Goal: Communication & Community: Answer question/provide support

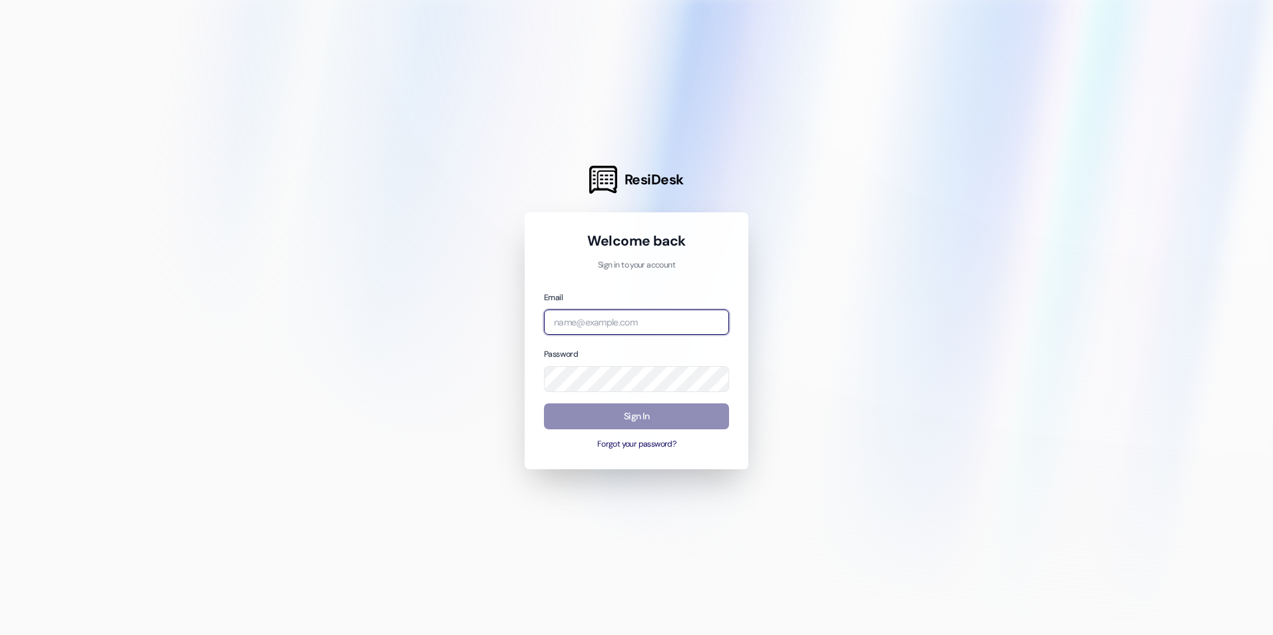
type input "[EMAIL_ADDRESS][DOMAIN_NAME]"
click at [615, 416] on button "Sign In" at bounding box center [636, 417] width 185 height 26
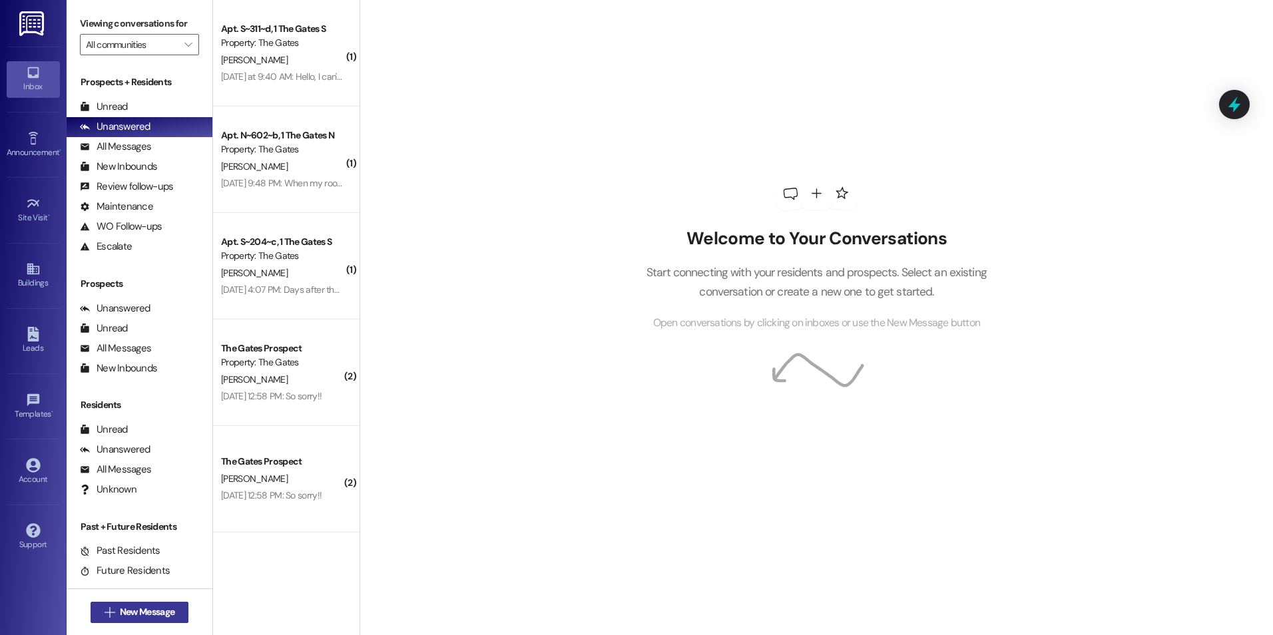
click at [147, 611] on span "New Message" at bounding box center [147, 612] width 55 height 14
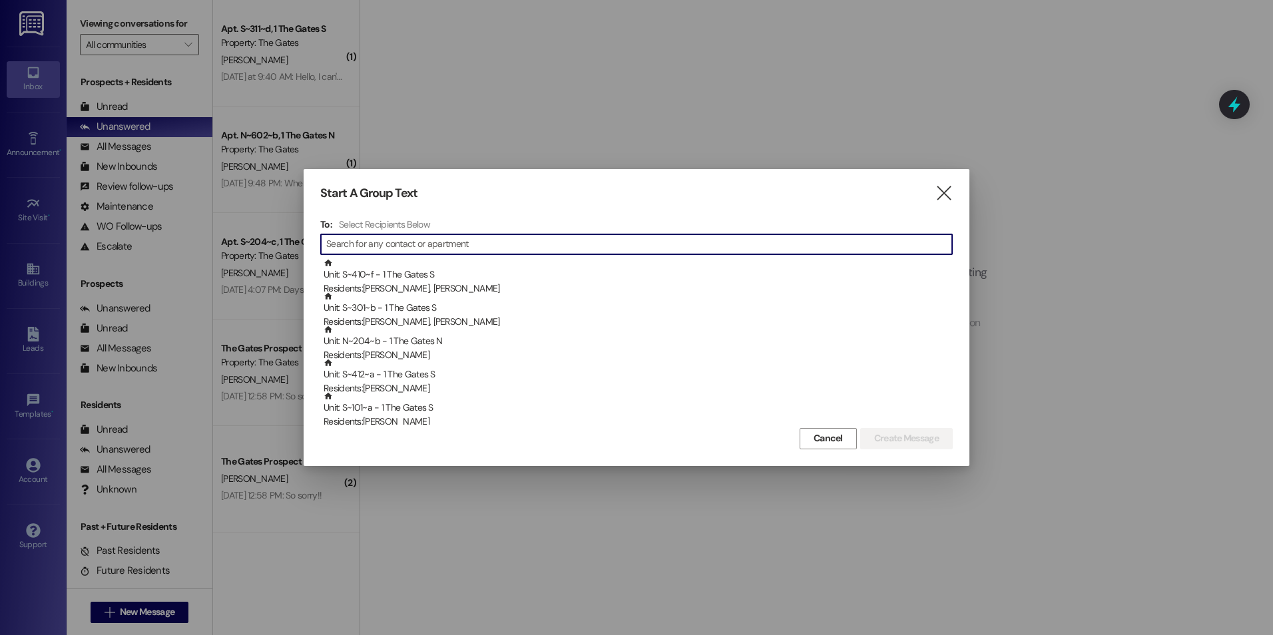
click at [414, 237] on input at bounding box center [639, 244] width 626 height 19
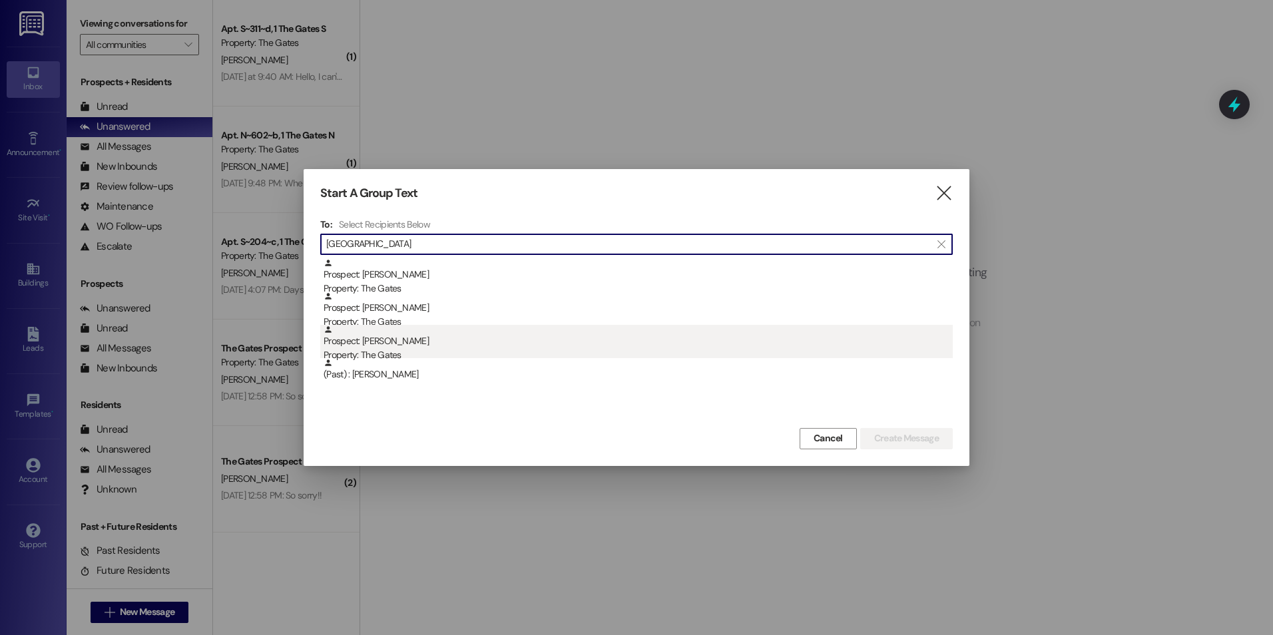
type input "Dayton"
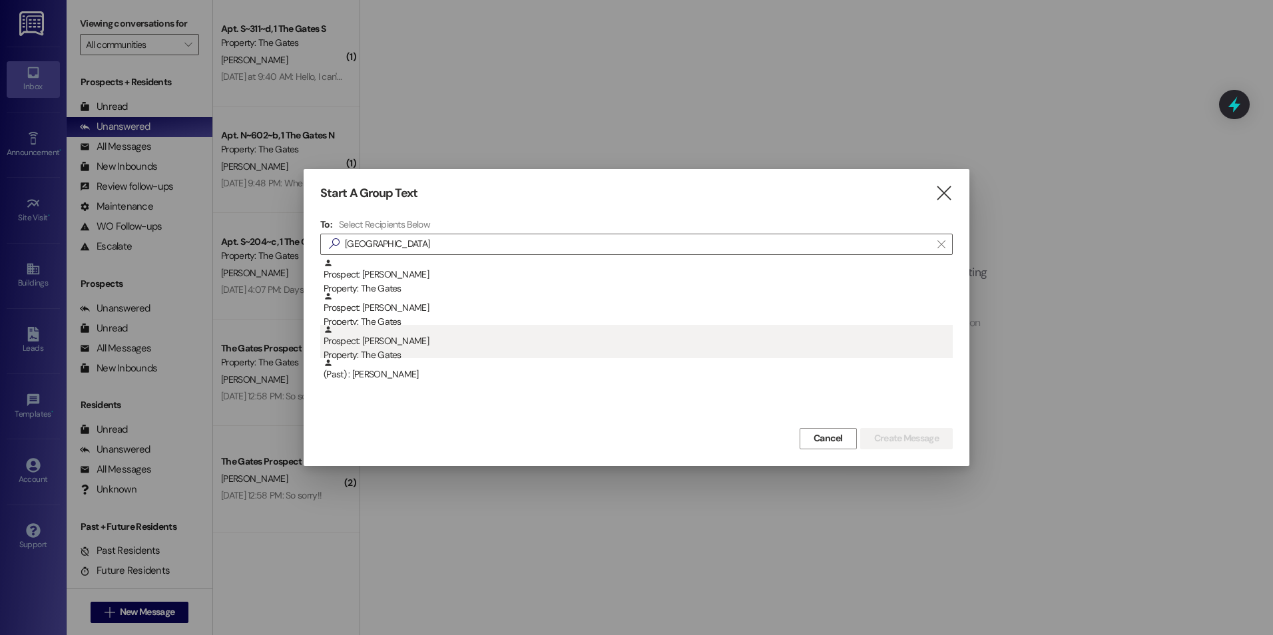
click at [580, 344] on div "Prospect: Dayton Robison Property: The Gates" at bounding box center [638, 344] width 629 height 38
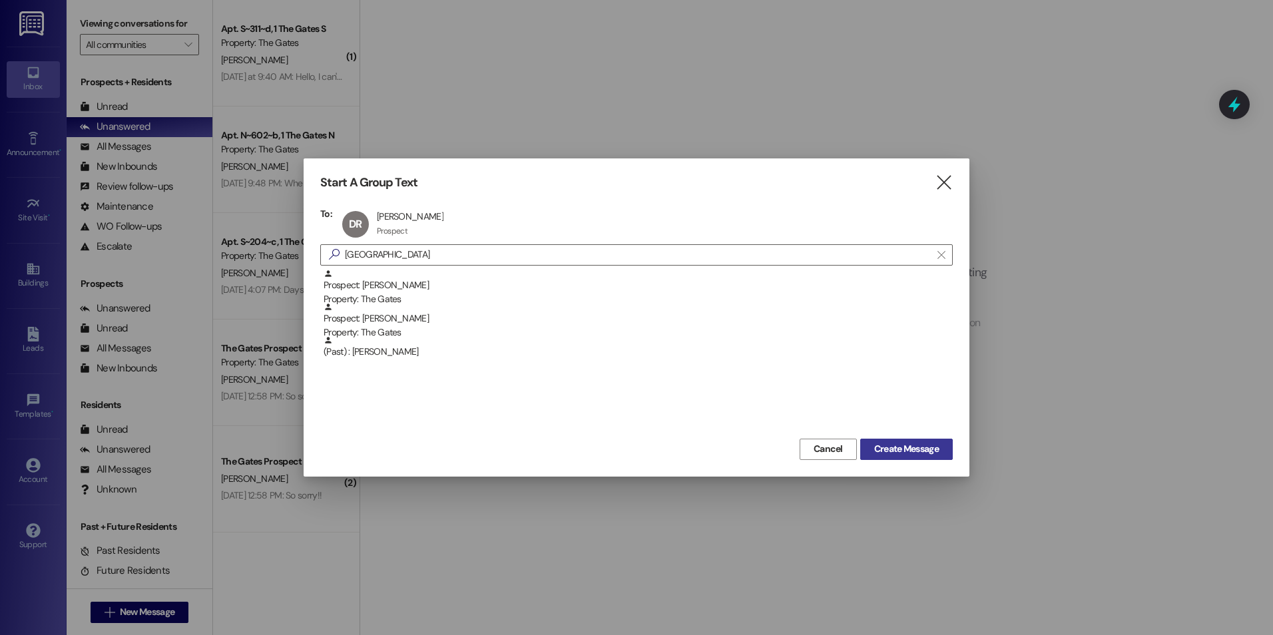
click at [921, 446] on span "Create Message" at bounding box center [906, 449] width 65 height 14
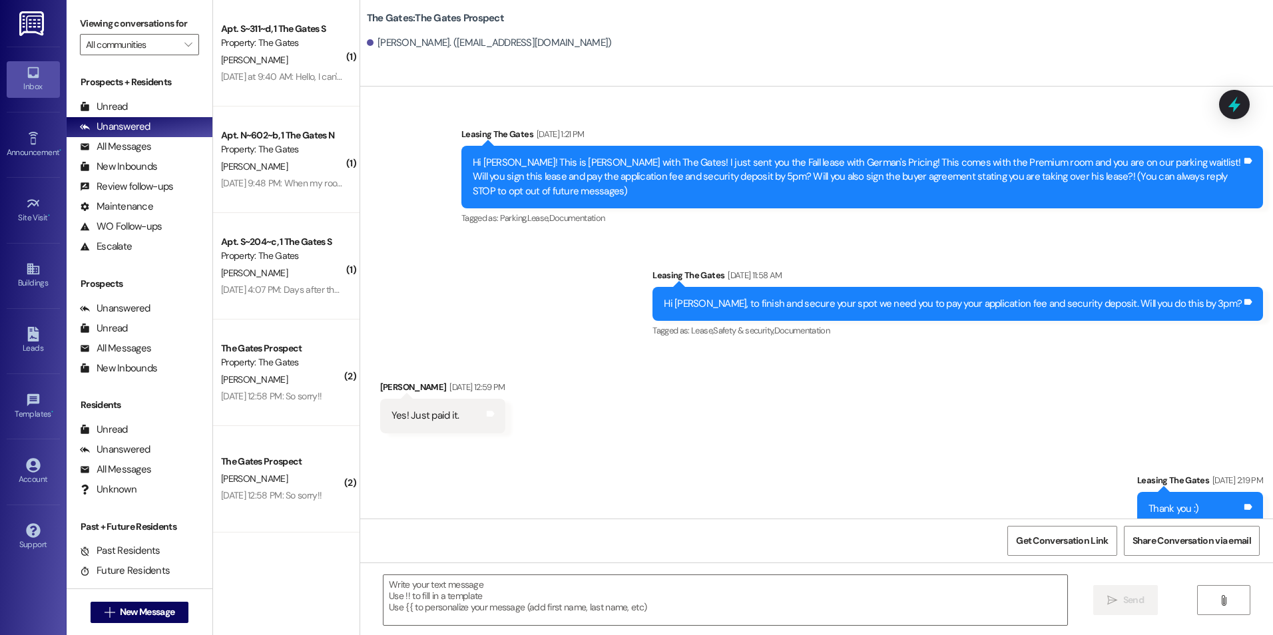
scroll to position [110, 0]
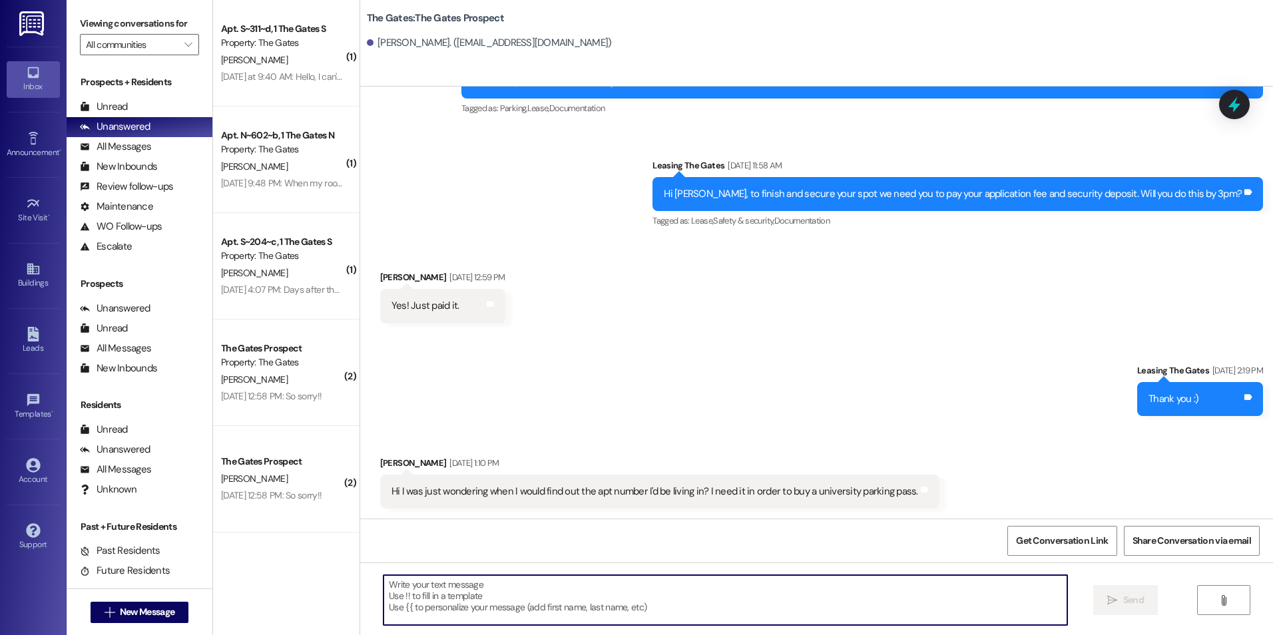
click at [475, 585] on textarea at bounding box center [725, 600] width 683 height 50
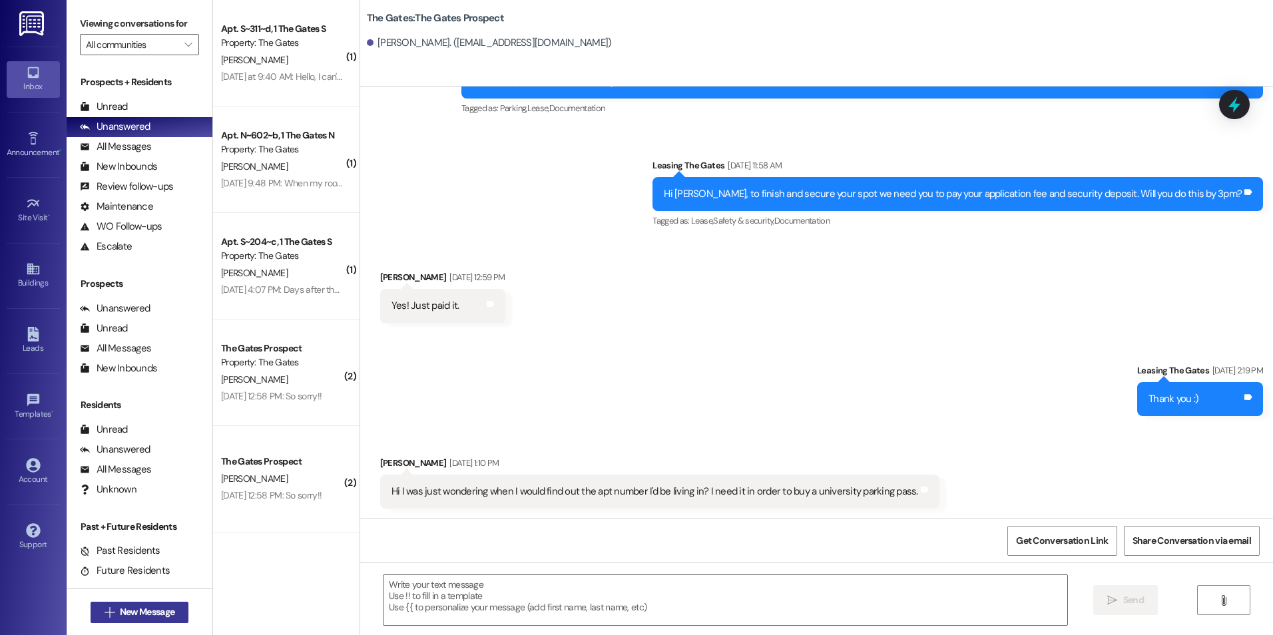
click at [150, 606] on span "New Message" at bounding box center [147, 612] width 55 height 14
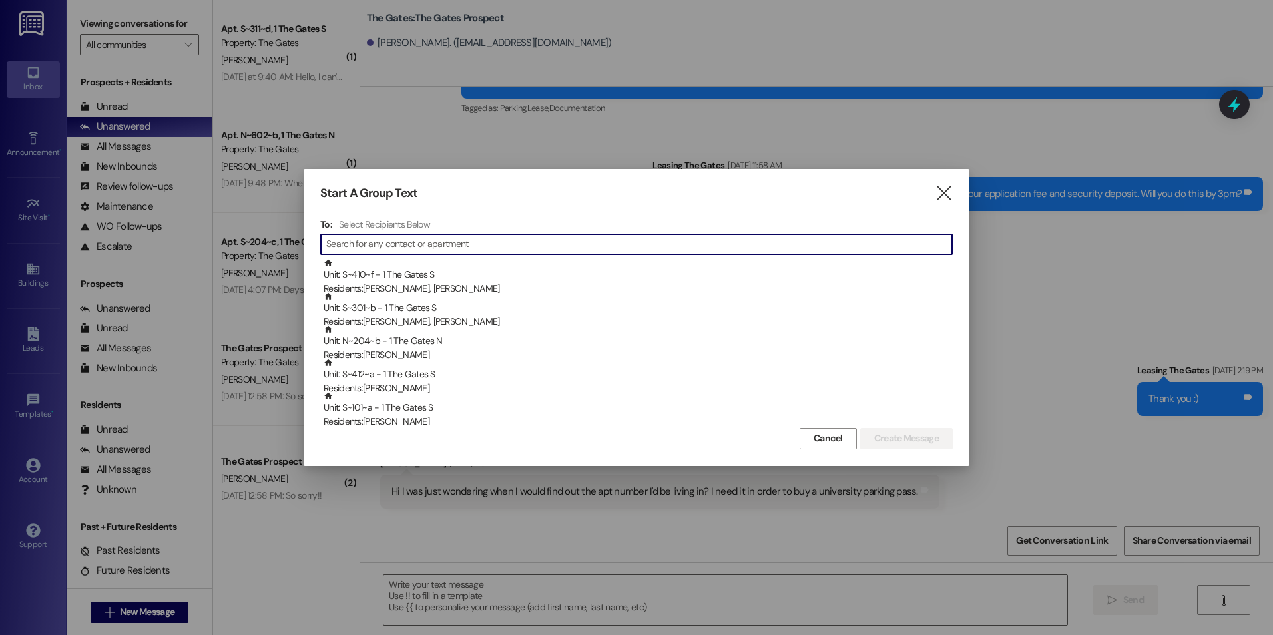
click at [459, 243] on input at bounding box center [639, 244] width 626 height 19
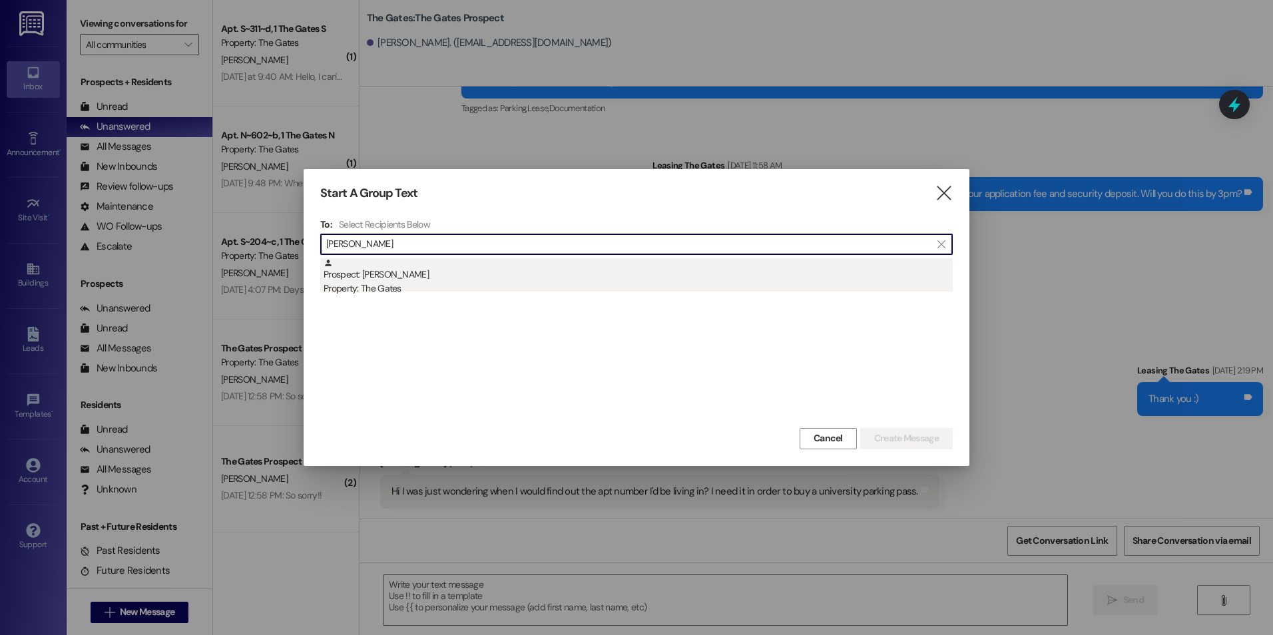
type input "Timothy Cox"
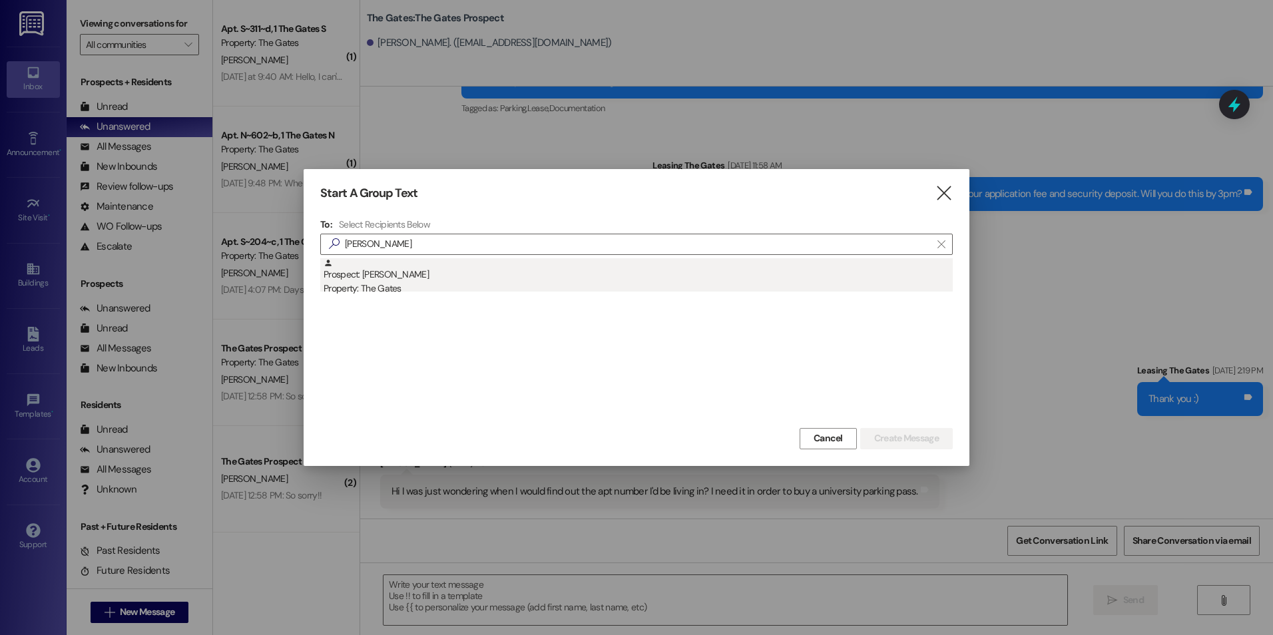
click at [440, 272] on div "Prospect: Timothy Cox Property: The Gates" at bounding box center [638, 277] width 629 height 38
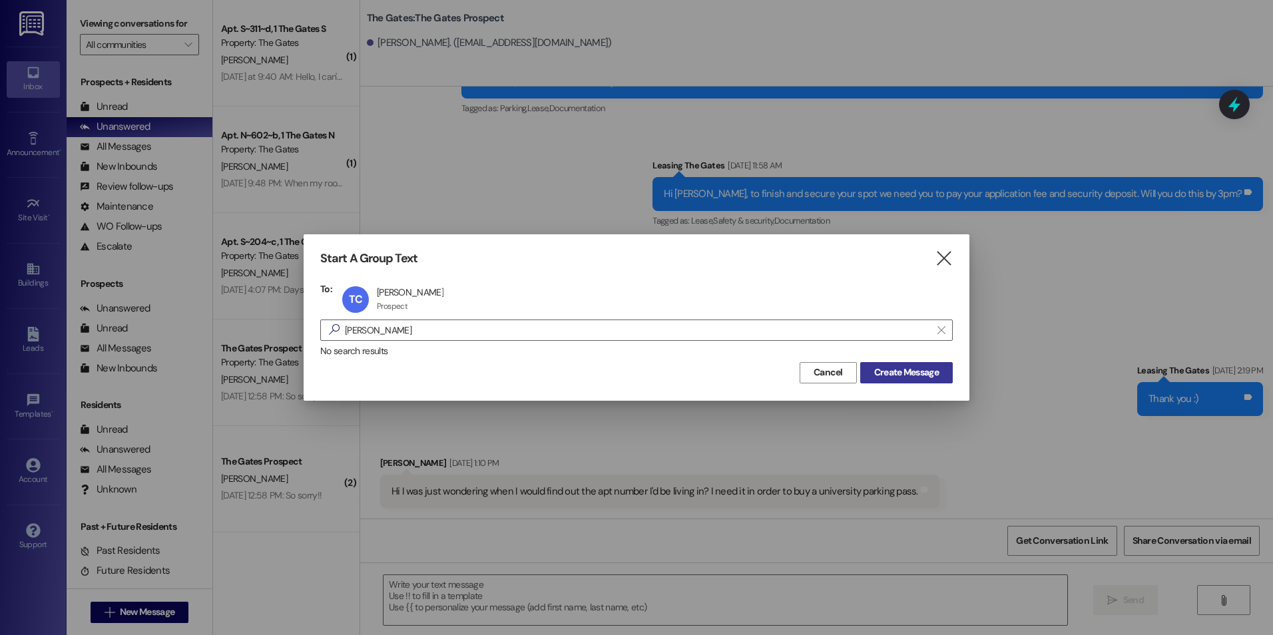
click at [924, 378] on span "Create Message" at bounding box center [906, 373] width 65 height 14
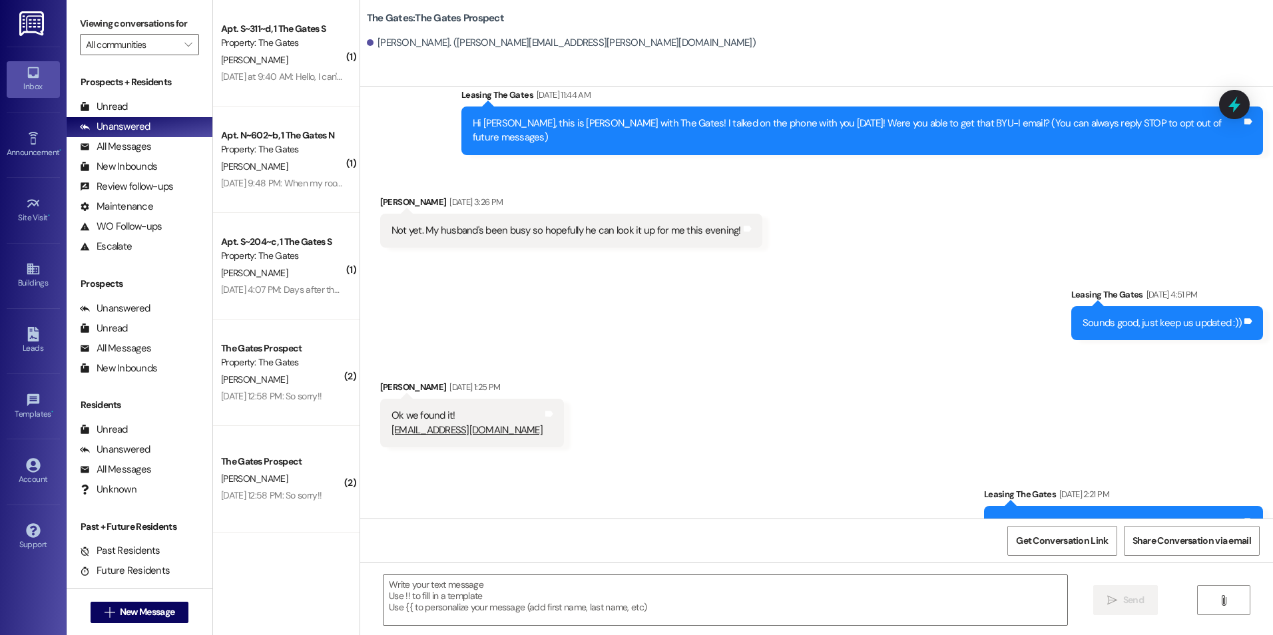
scroll to position [57, 0]
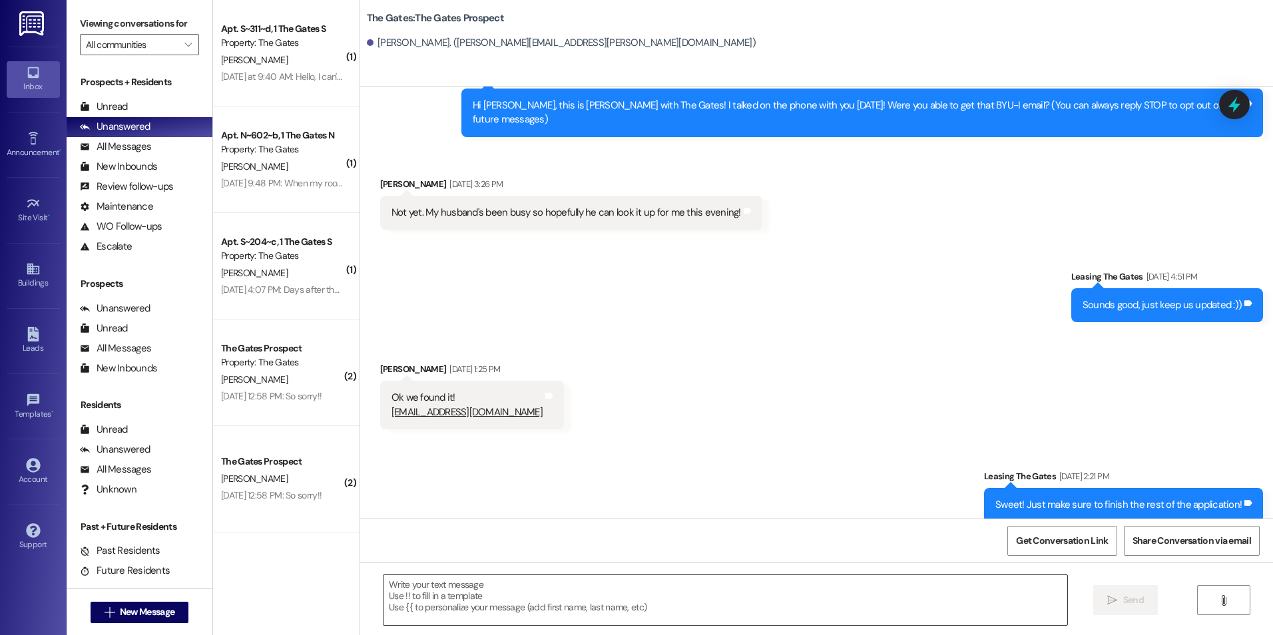
click at [625, 582] on textarea at bounding box center [725, 600] width 683 height 50
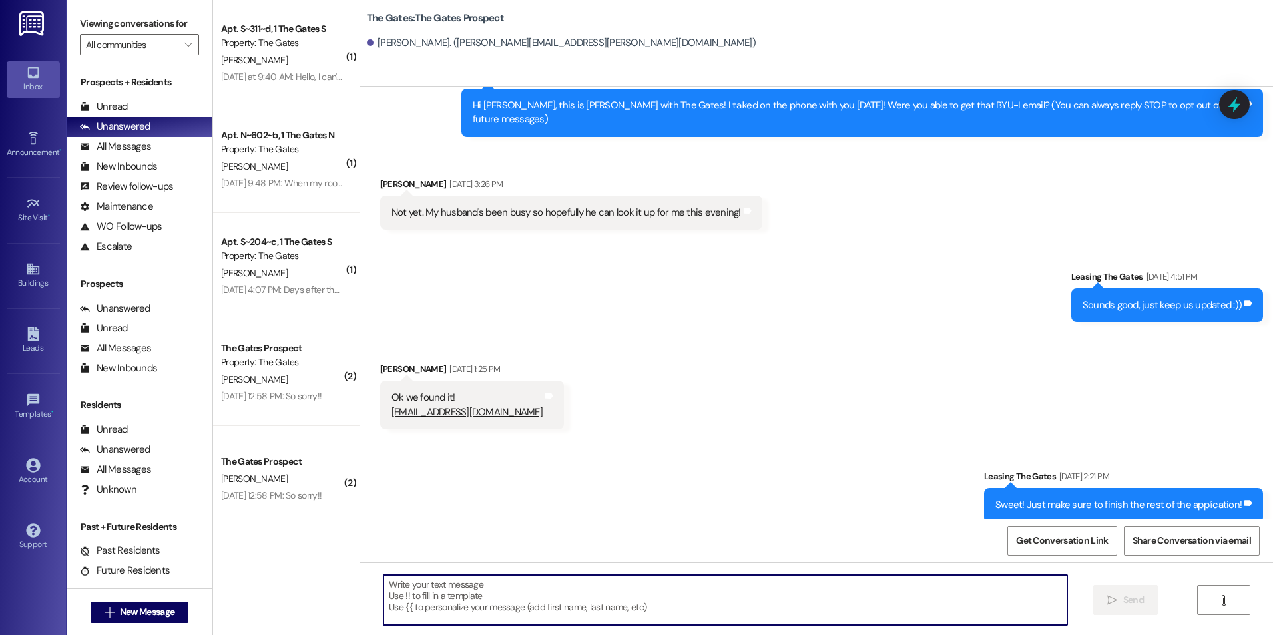
click at [711, 587] on textarea at bounding box center [725, 600] width 683 height 50
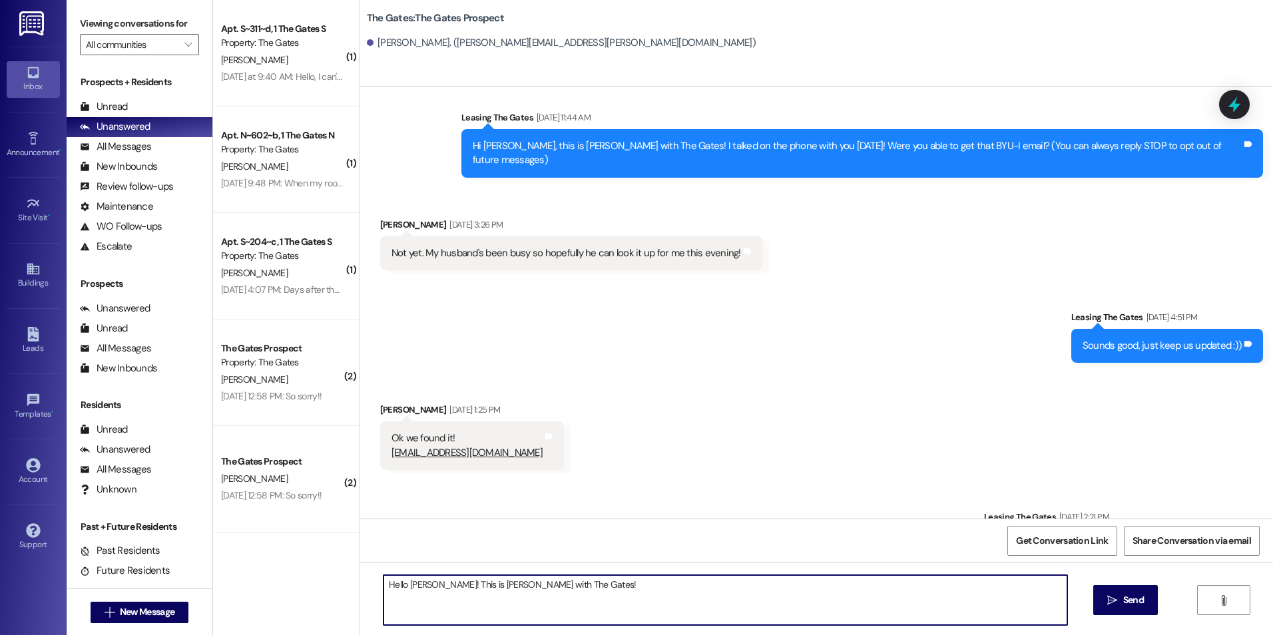
scroll to position [0, 0]
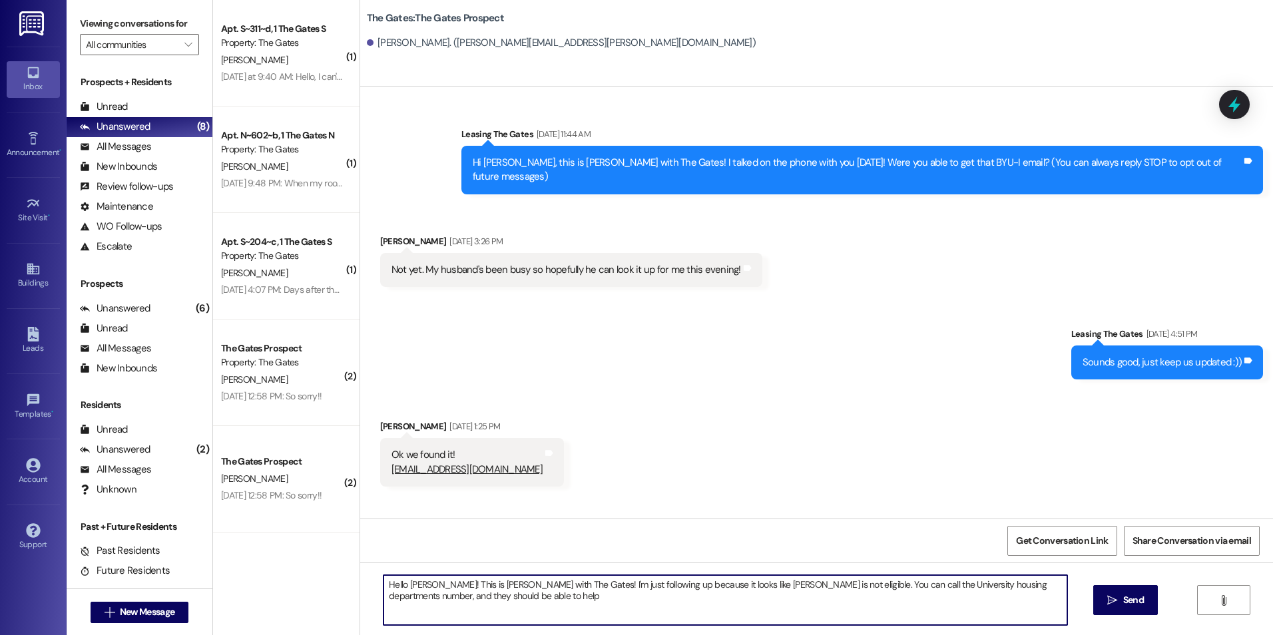
click at [912, 599] on textarea "Hello Michelle! This is Kali with The Gates! I'm just following up because it l…" at bounding box center [725, 600] width 683 height 50
click at [695, 583] on textarea "Hello Michelle! This is Kali with The Gates! I'm just following up because it l…" at bounding box center [725, 600] width 683 height 50
click at [797, 601] on textarea "Hello Michelle! This is Kali with The Gates! I'm just following up because it l…" at bounding box center [725, 600] width 683 height 50
type textarea "Hello Michelle! This is Kali with The Gates! I'm just following up because it l…"
click at [1120, 608] on button " Send" at bounding box center [1125, 600] width 65 height 30
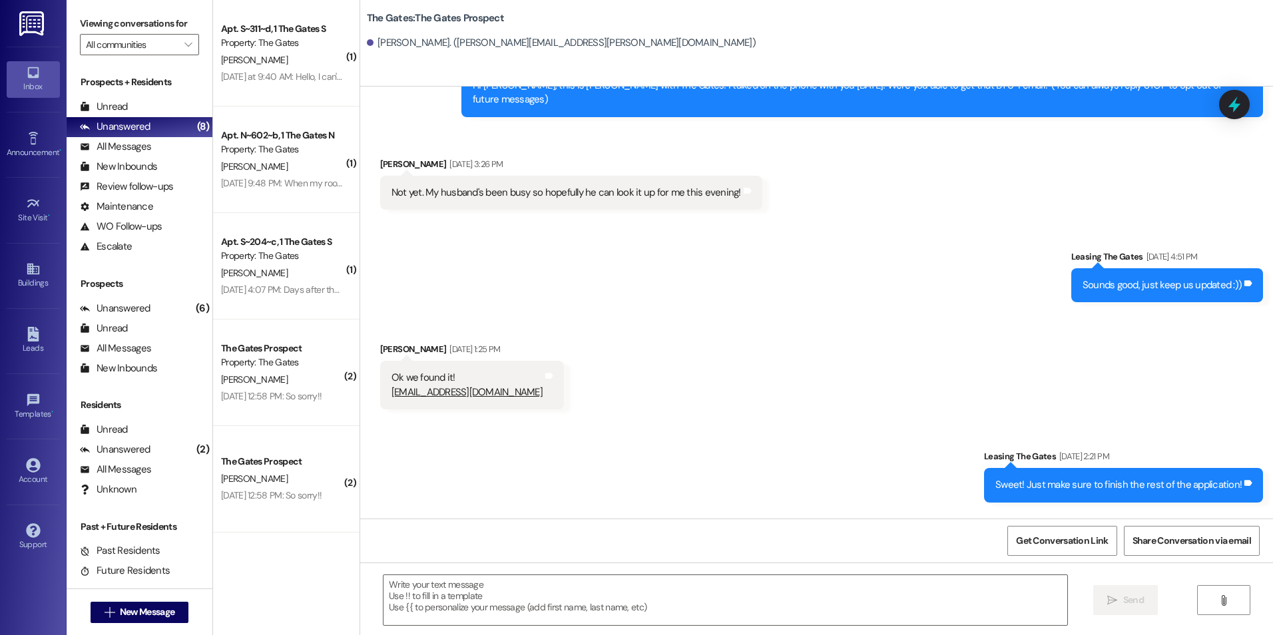
scroll to position [164, 0]
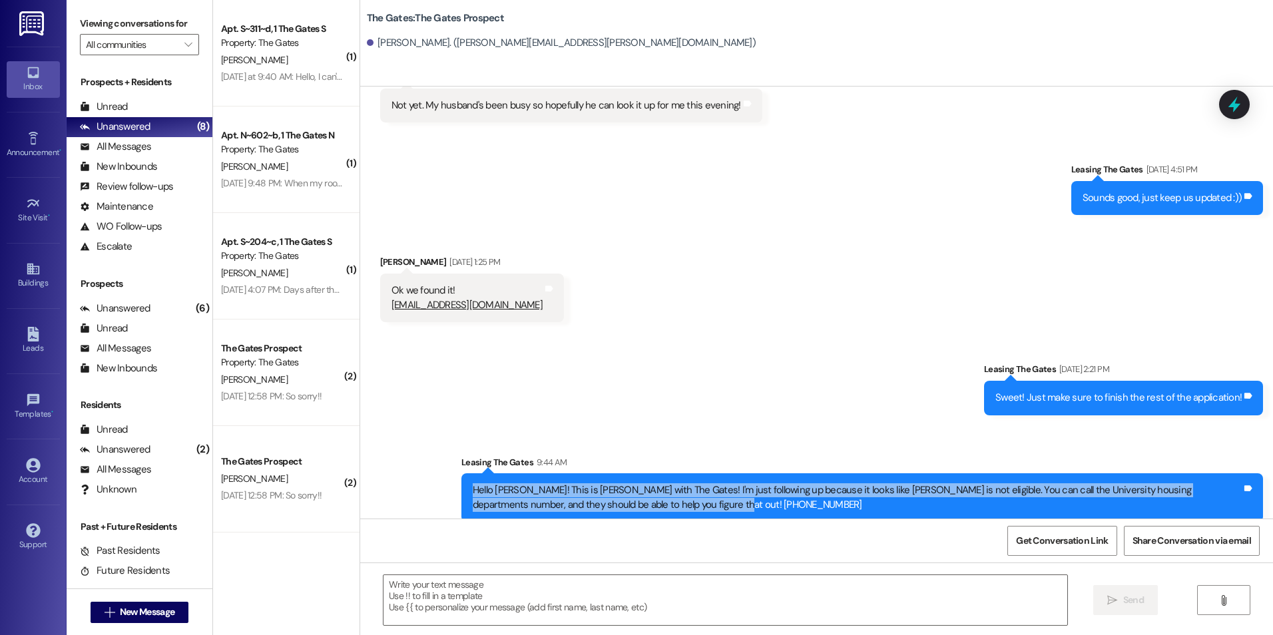
drag, startPoint x: 452, startPoint y: 469, endPoint x: 647, endPoint y: 499, distance: 196.8
click at [647, 499] on div "Hello Michelle! This is Kali with The Gates! I'm just following up because it l…" at bounding box center [862, 497] width 802 height 49
drag, startPoint x: 647, startPoint y: 499, endPoint x: 580, endPoint y: 479, distance: 69.7
copy div "Hello Michelle! This is Kali with The Gates! I'm just following up because it l…"
click at [125, 603] on button " New Message" at bounding box center [140, 612] width 99 height 21
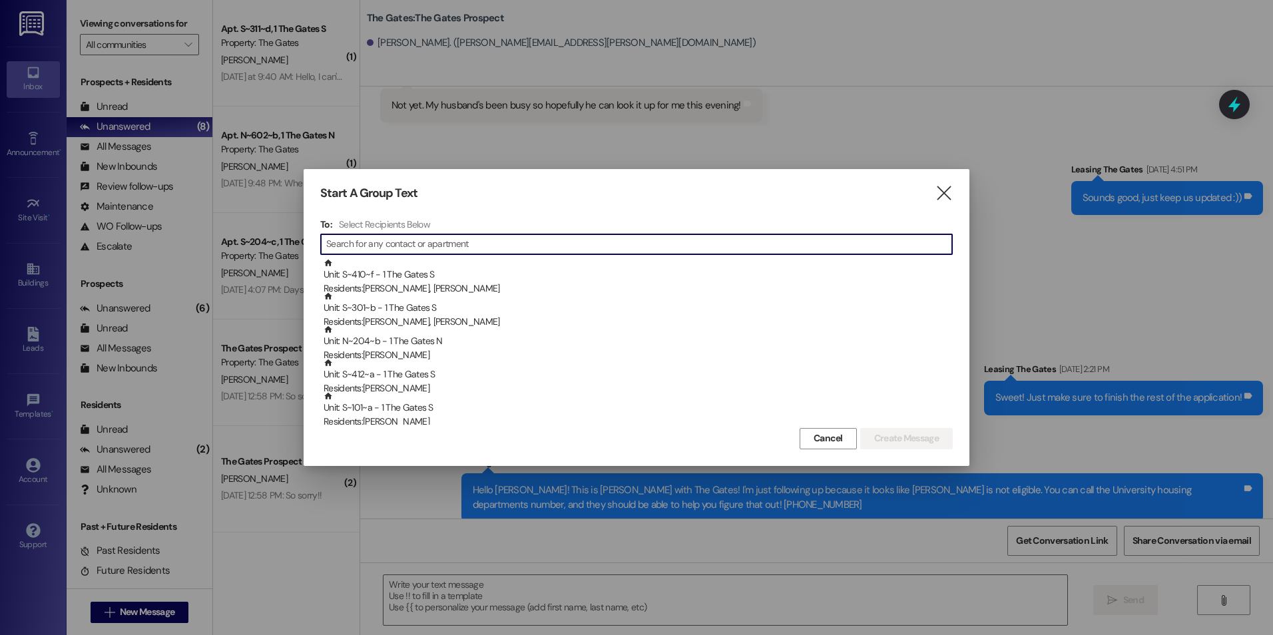
click at [417, 243] on input at bounding box center [639, 244] width 626 height 19
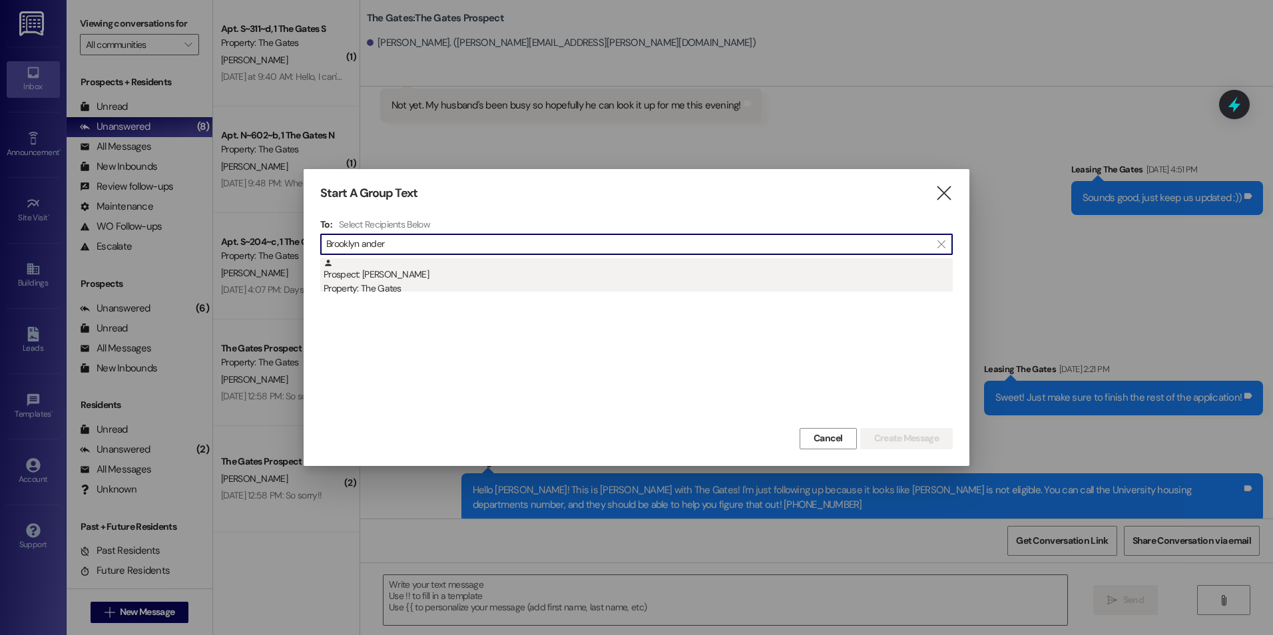
type input "Brooklyn ander"
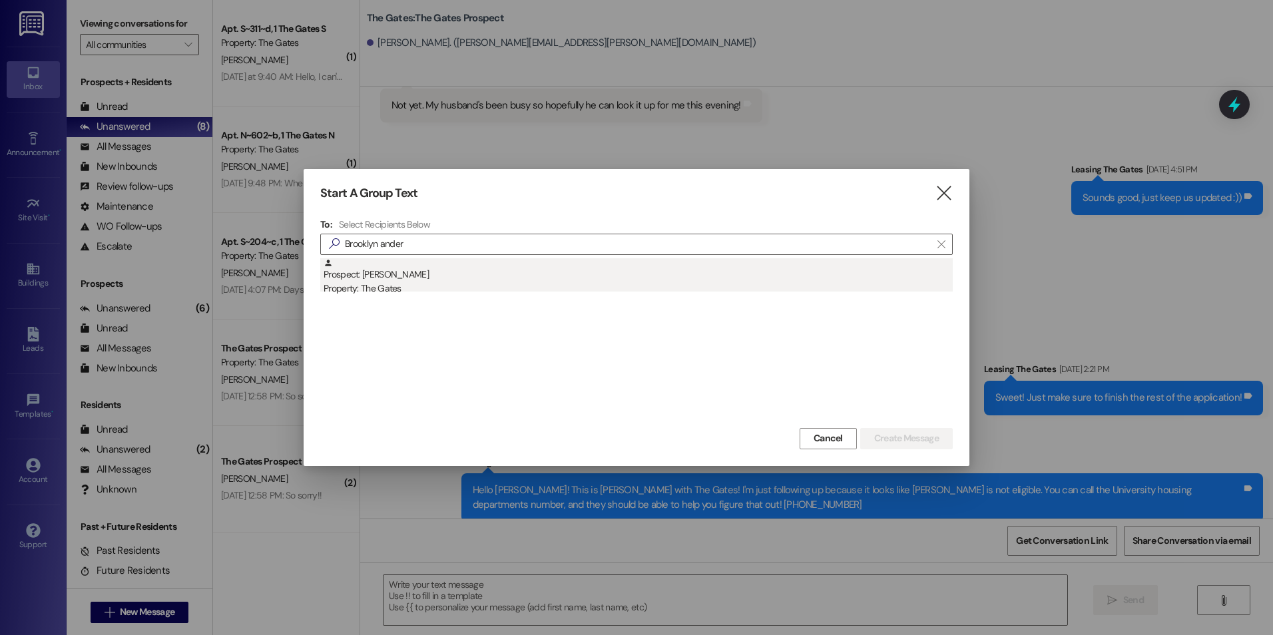
click at [619, 274] on div "Prospect: Brooklyn Andersen Property: The Gates" at bounding box center [638, 277] width 629 height 38
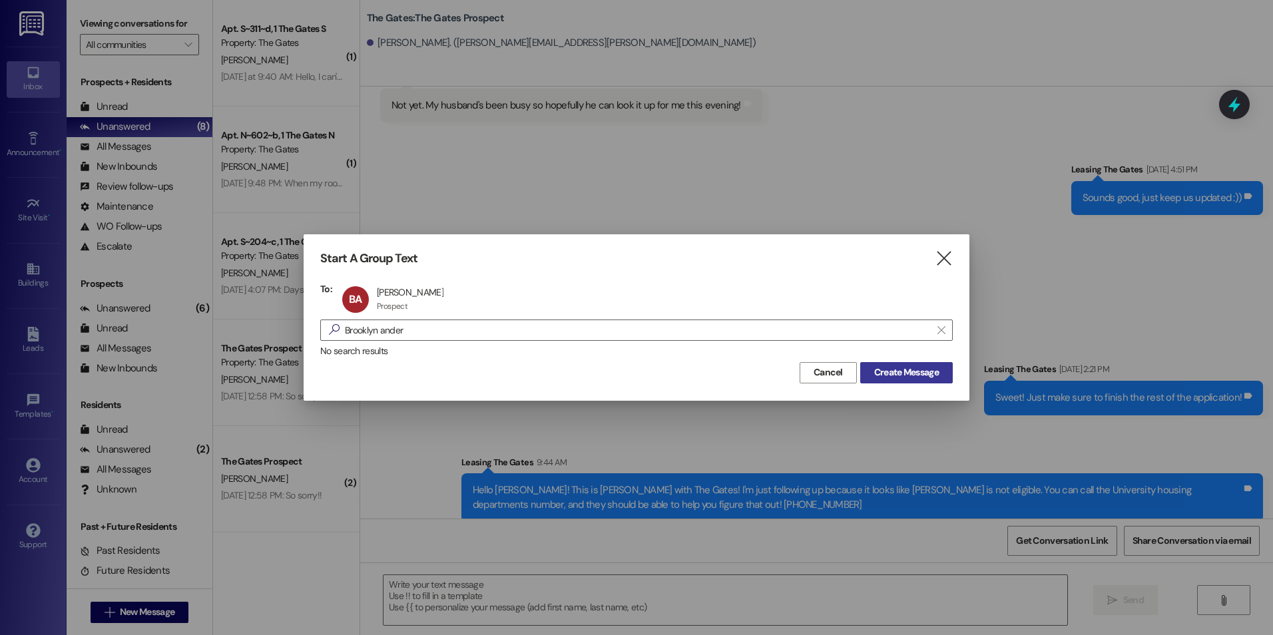
click at [882, 374] on span "Create Message" at bounding box center [906, 373] width 65 height 14
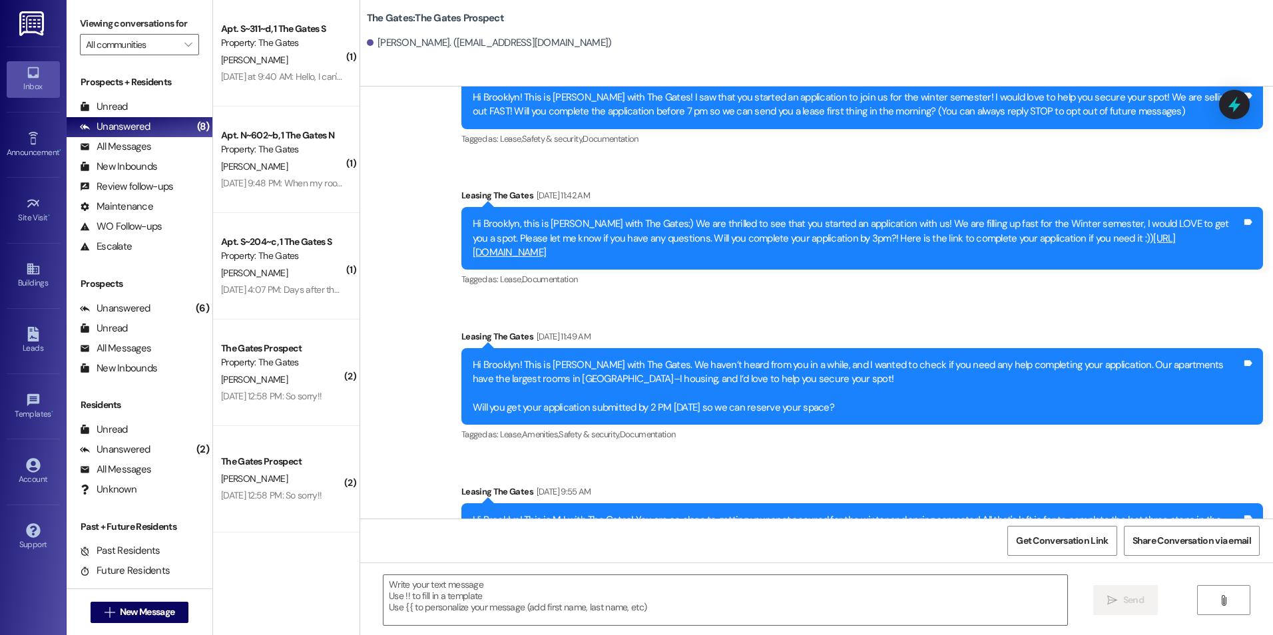
scroll to position [115, 0]
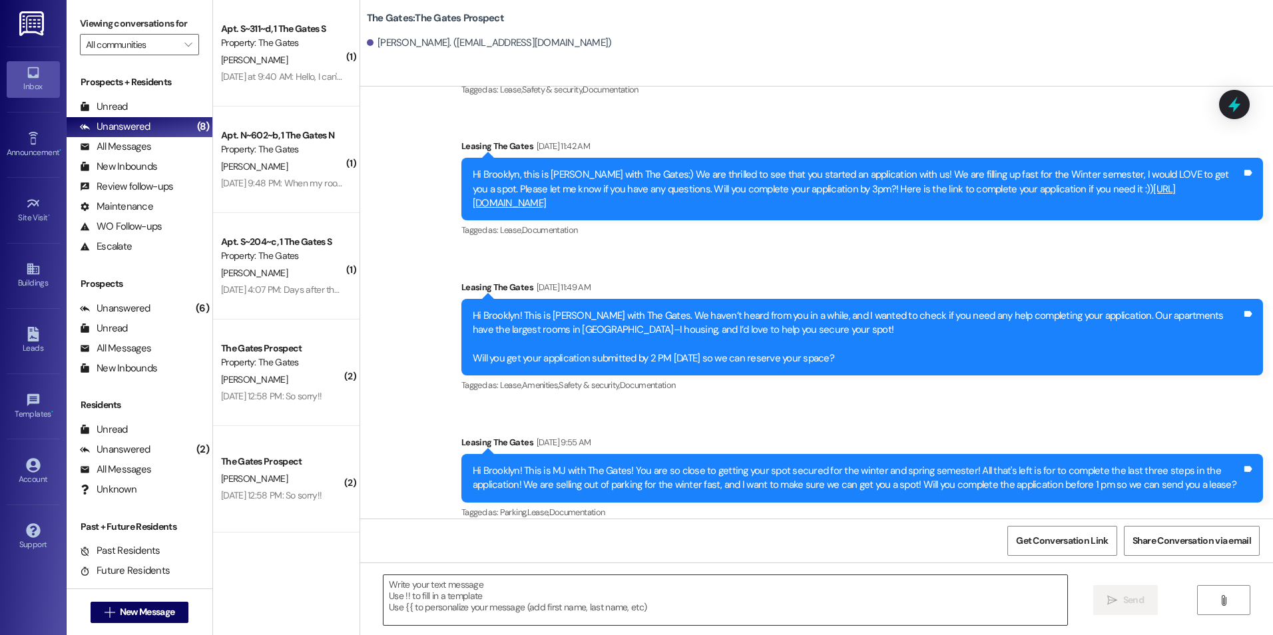
click at [438, 597] on textarea at bounding box center [725, 600] width 683 height 50
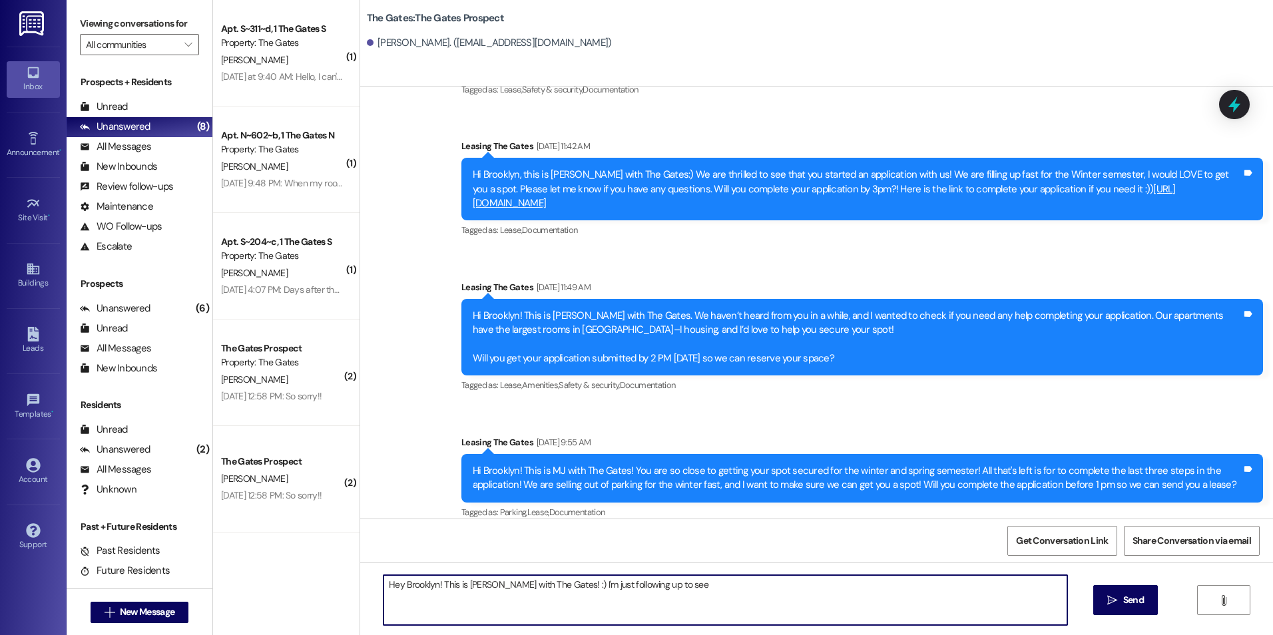
click at [679, 587] on textarea "Hey Brooklyn! This is Kali with The Gates! :) I'm just following up to see" at bounding box center [725, 600] width 683 height 50
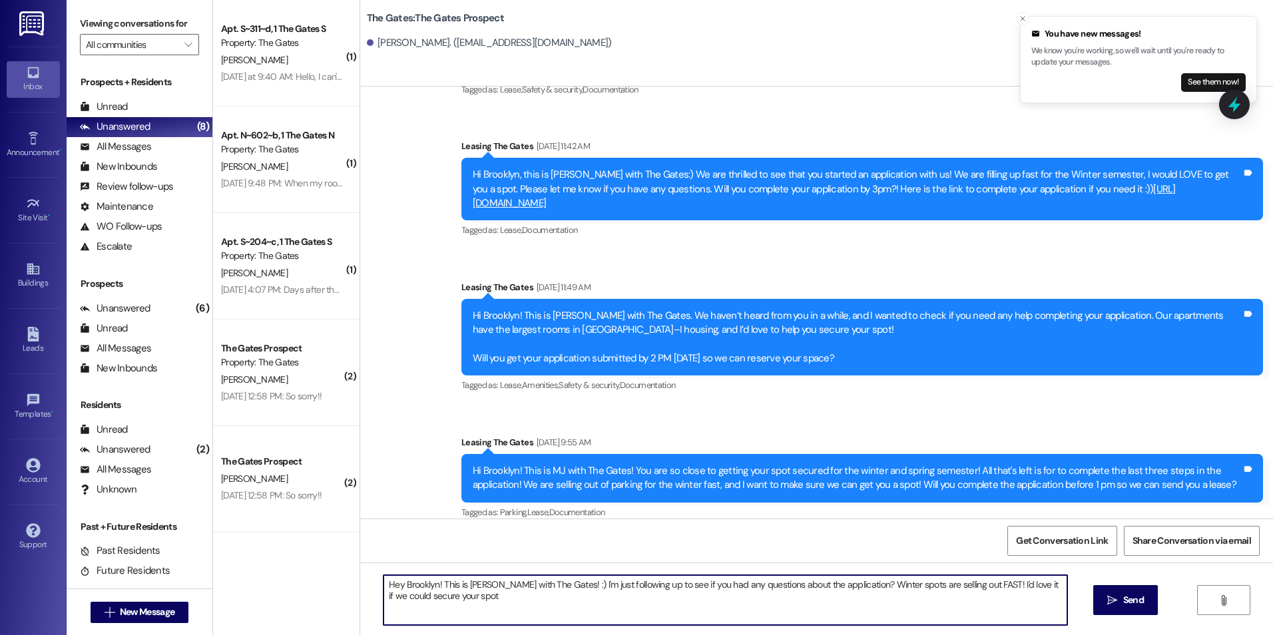
click at [476, 605] on textarea "Hey Brooklyn! This is Kali with The Gates! :) I'm just following up to see if y…" at bounding box center [725, 600] width 683 height 50
drag, startPoint x: 830, startPoint y: 605, endPoint x: 366, endPoint y: 588, distance: 464.4
click at [376, 588] on div "Hey Brooklyn! This is Kali with The Gates! :) I'm just following up to see if y…" at bounding box center [718, 600] width 685 height 51
type textarea "Hey Brooklyn! This is Kali with The Gates! :) I'm just following up to see if y…"
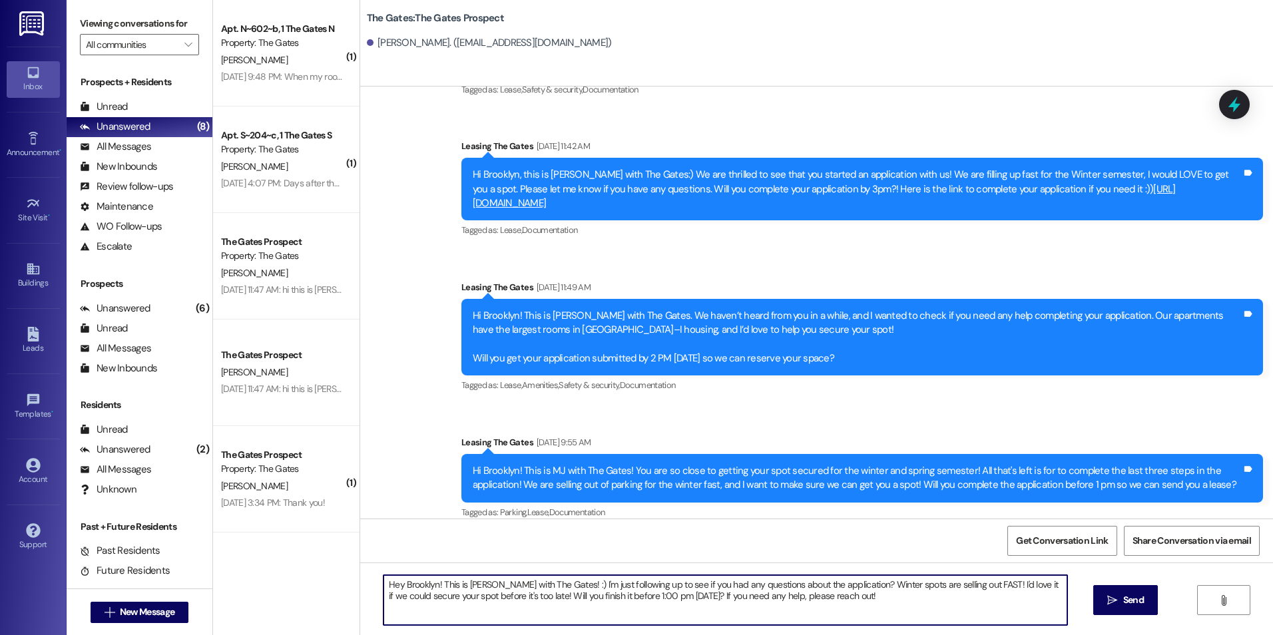
click at [818, 601] on textarea "Hey Brooklyn! This is Kali with The Gates! :) I'm just following up to see if y…" at bounding box center [725, 600] width 683 height 50
click at [818, 595] on textarea "Hey Brooklyn! This is Kali with The Gates! :) I'm just following up to see if y…" at bounding box center [725, 600] width 683 height 50
drag, startPoint x: 822, startPoint y: 597, endPoint x: 328, endPoint y: 584, distance: 494.3
click at [328, 584] on div "( 1 ) Apt. N~602~b, 1 The Gates N Property: The Gates B. Mather Aug 15, 2025 at…" at bounding box center [743, 317] width 1060 height 635
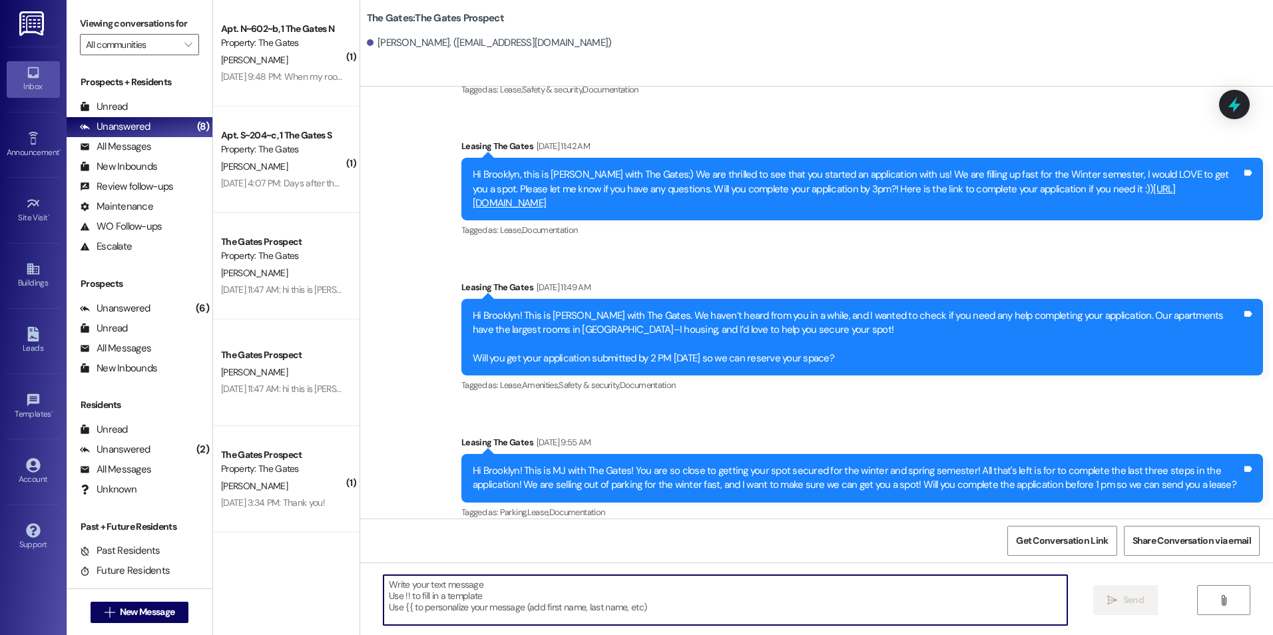
paste textarea "Hi Brooklyn! This is Kali with The Gates :) I just wanted to follow up and see …"
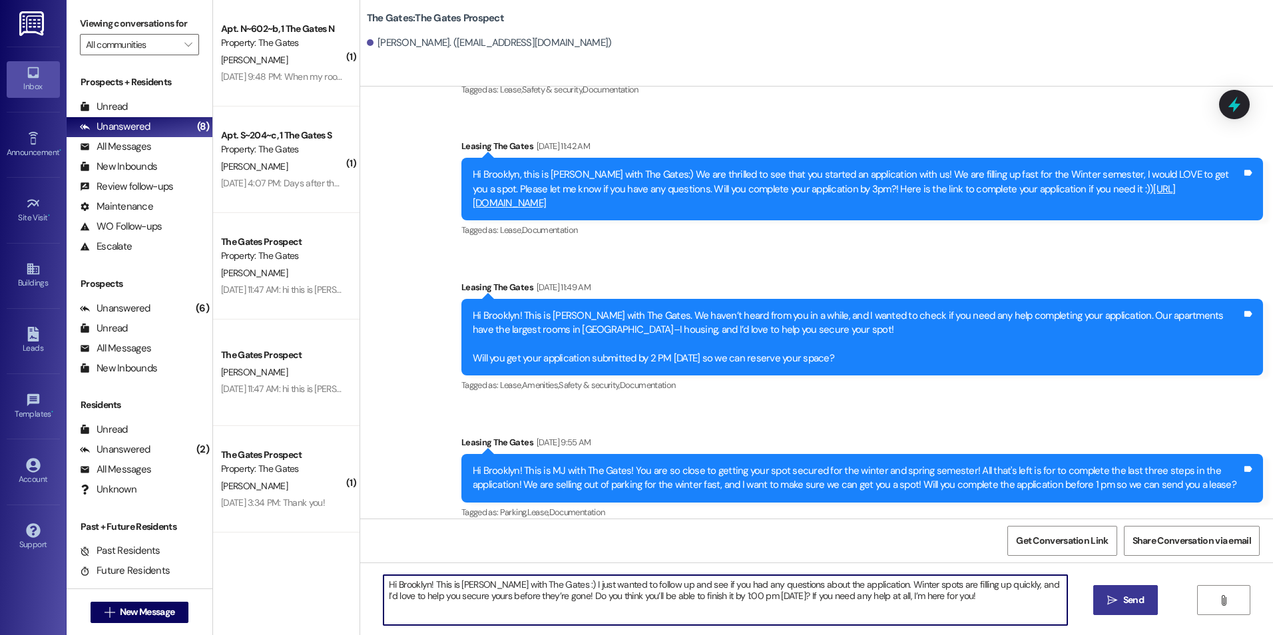
type textarea "Hi Brooklyn! This is Kali with The Gates :) I just wanted to follow up and see …"
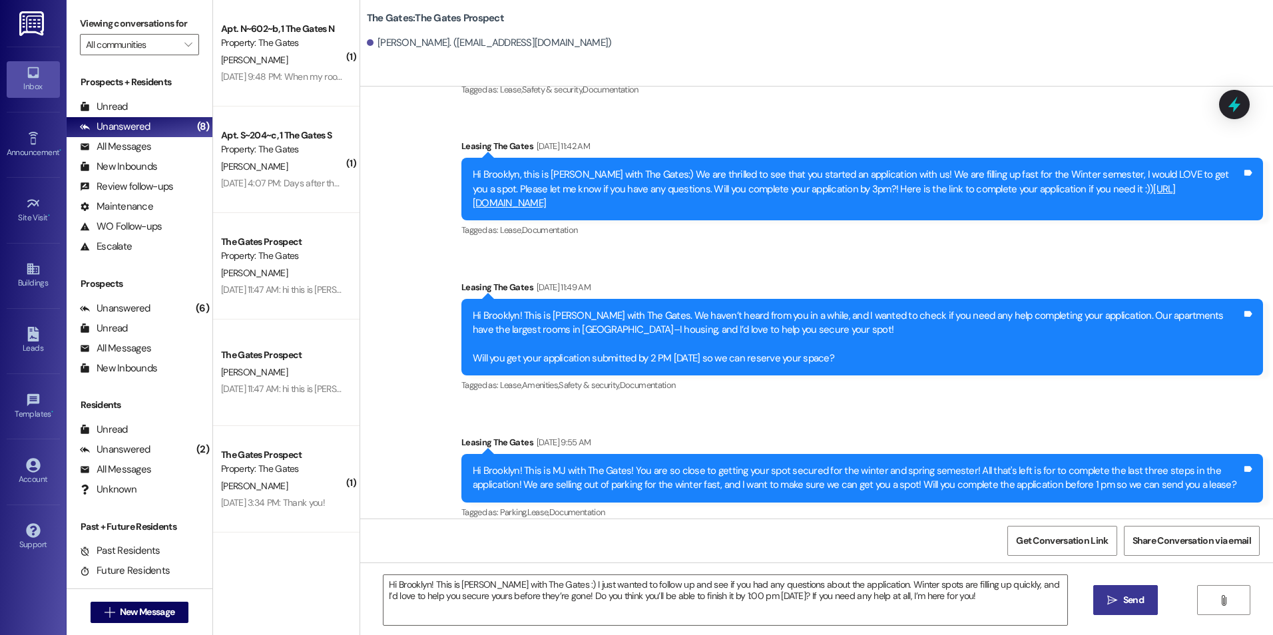
click at [1113, 601] on icon "" at bounding box center [1112, 600] width 10 height 11
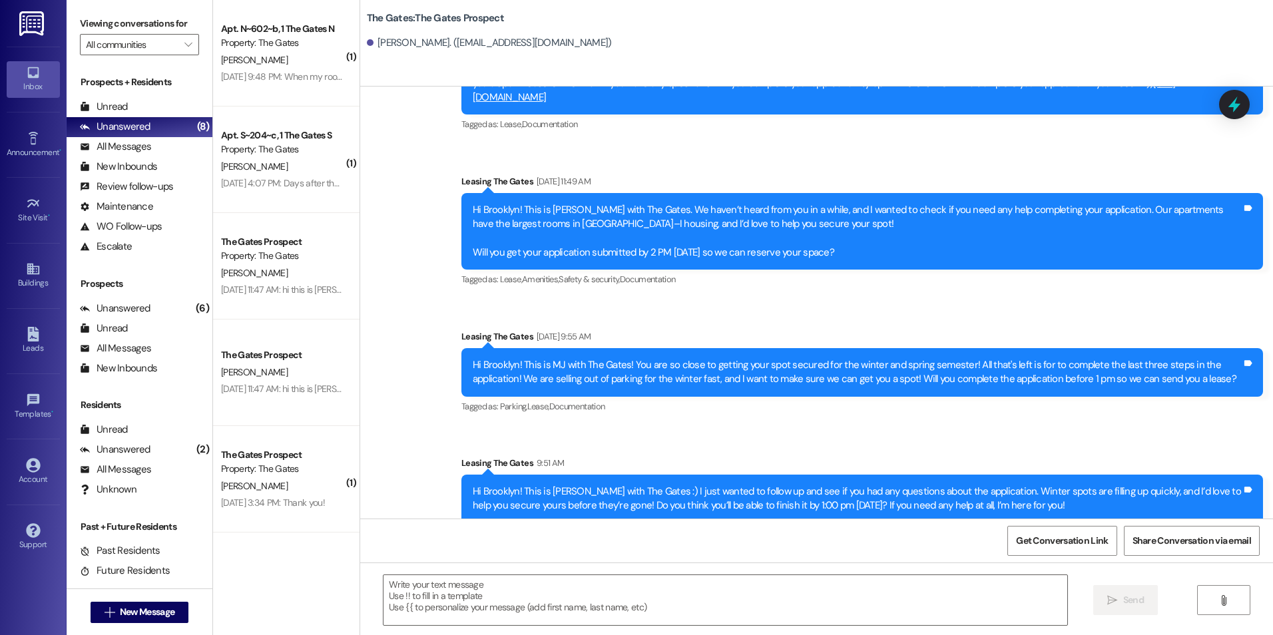
scroll to position [221, 0]
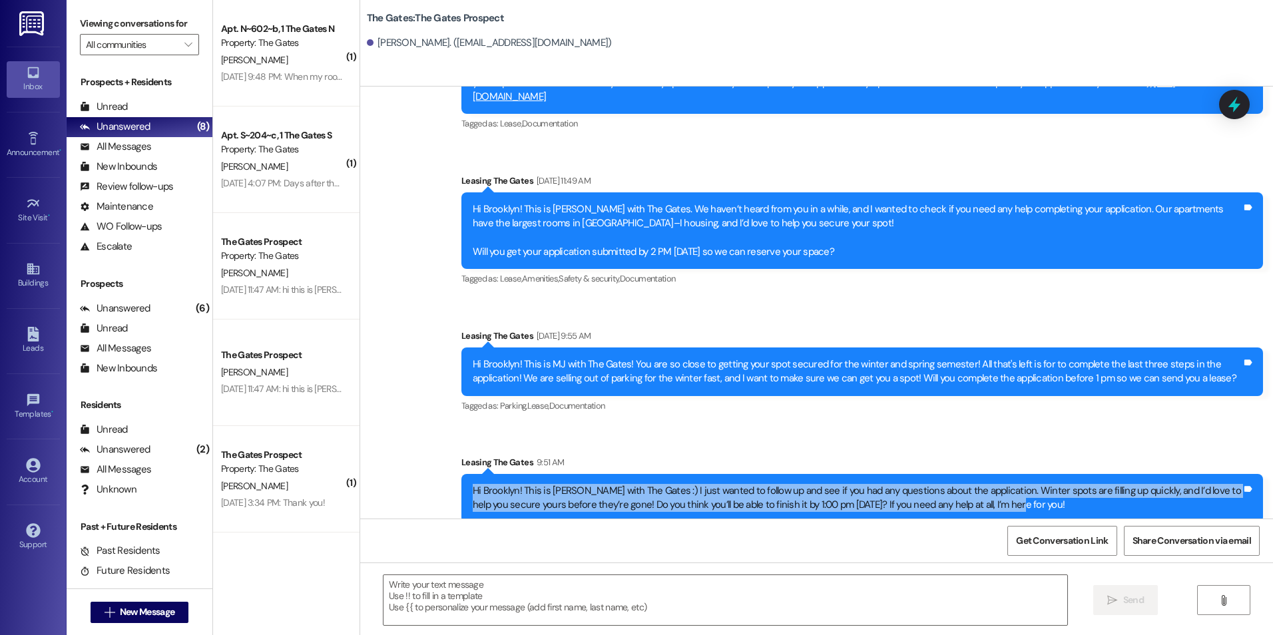
drag, startPoint x: 460, startPoint y: 469, endPoint x: 980, endPoint y: 495, distance: 520.1
click at [980, 495] on div "Hi Brooklyn! This is Kali with The Gates :) I just wanted to follow up and see …" at bounding box center [862, 498] width 802 height 49
drag, startPoint x: 980, startPoint y: 495, endPoint x: 878, endPoint y: 491, distance: 102.0
copy div "Hi Brooklyn! This is Kali with The Gates :) I just wanted to follow up and see …"
click at [130, 614] on span "New Message" at bounding box center [147, 612] width 55 height 14
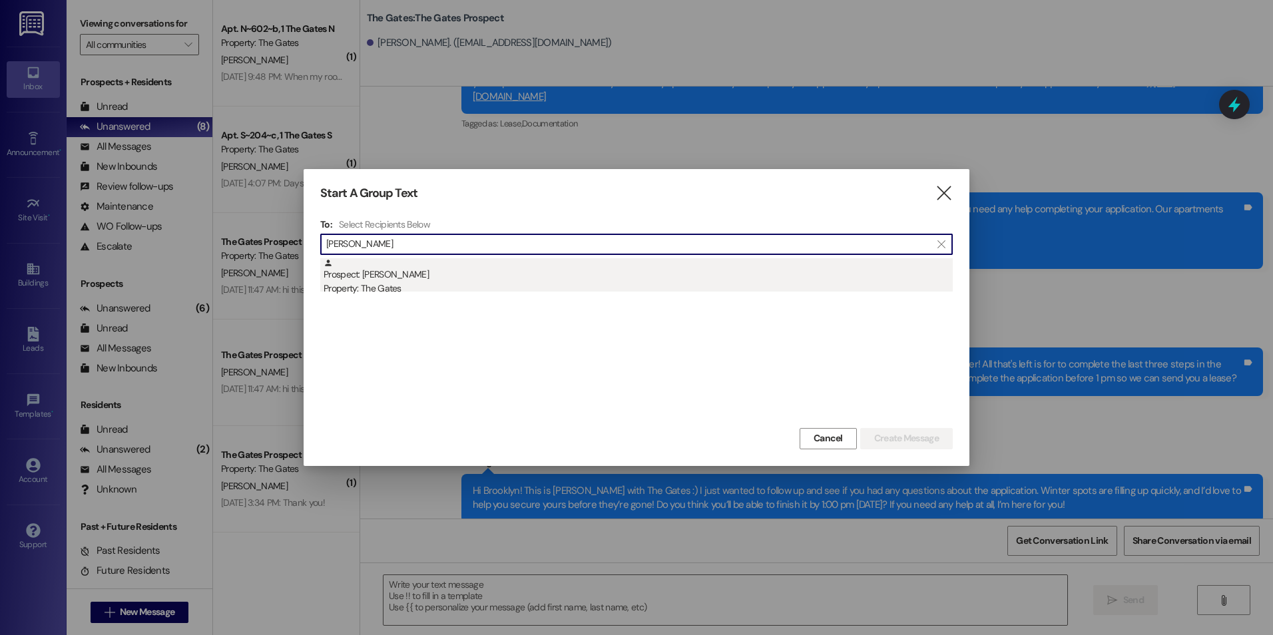
type input "James Clark"
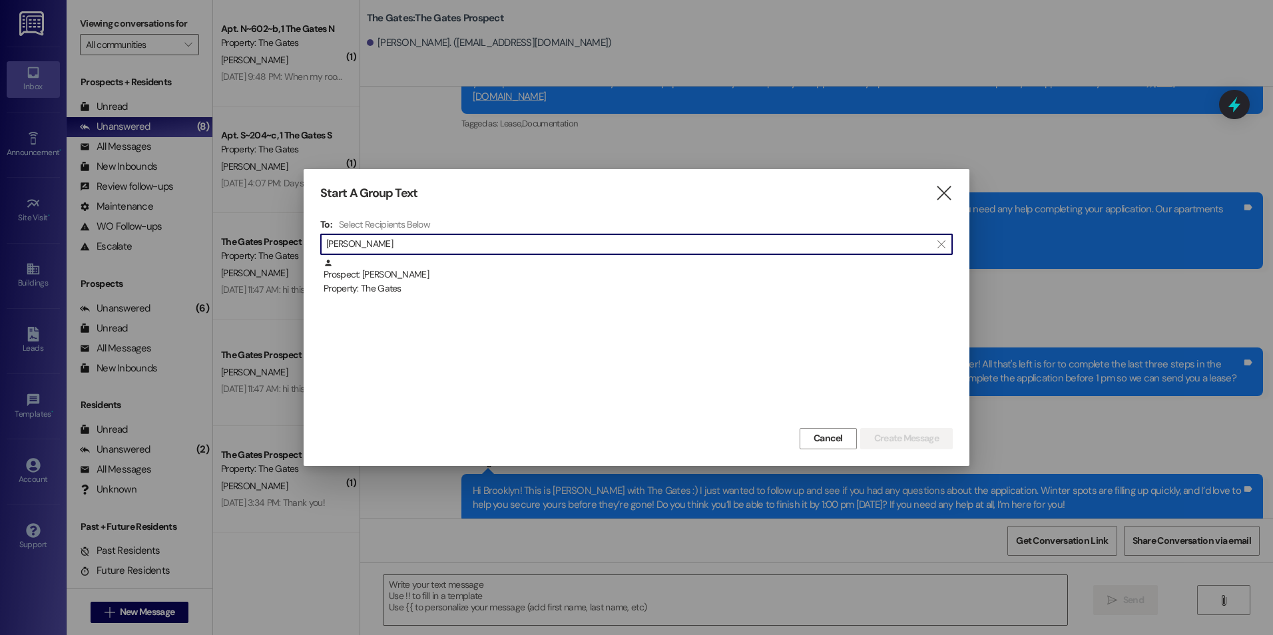
click at [449, 270] on div "Prospect: James Clark Property: The Gates" at bounding box center [638, 277] width 629 height 38
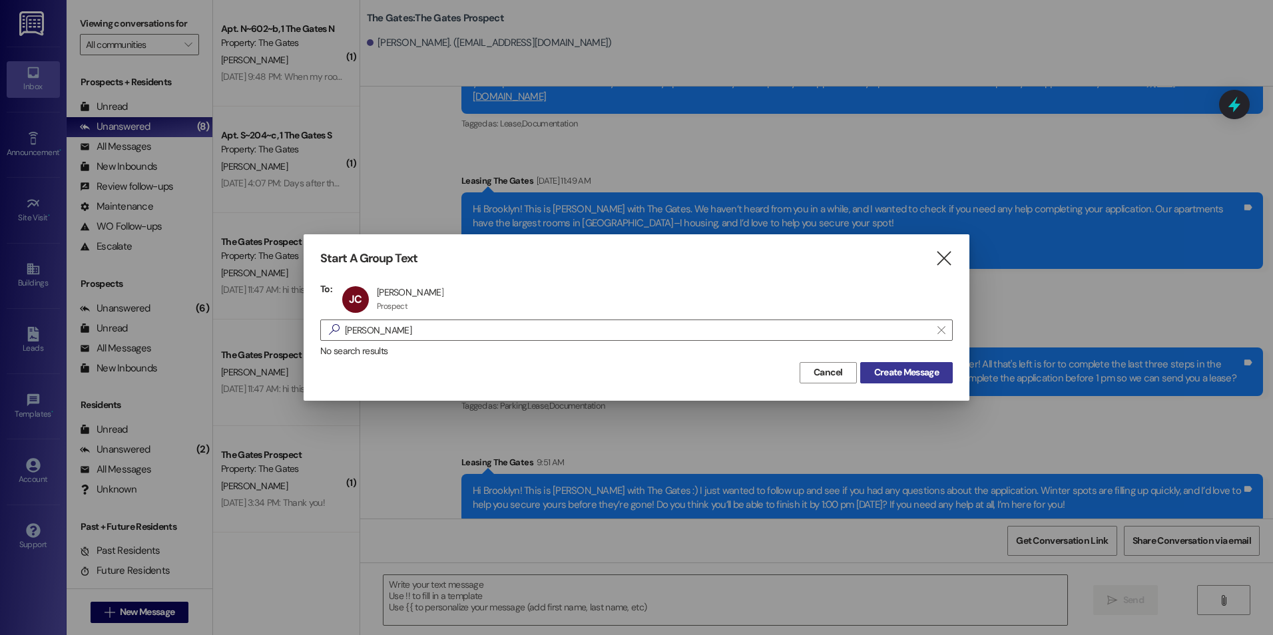
click at [913, 372] on span "Create Message" at bounding box center [906, 373] width 65 height 14
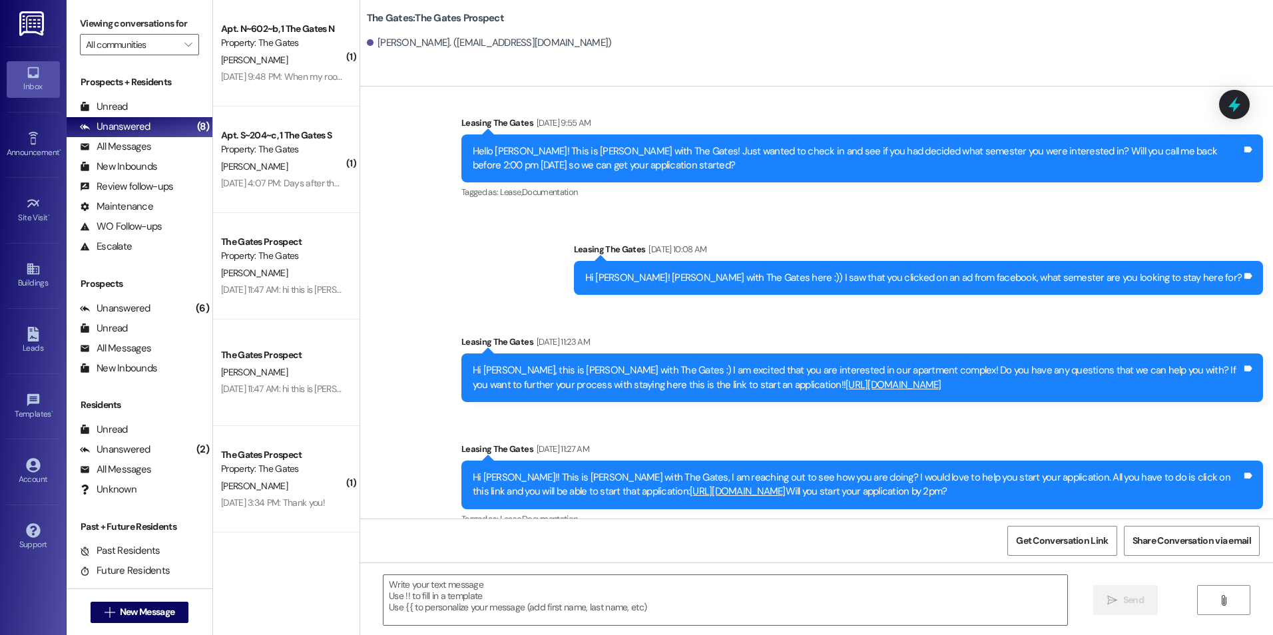
scroll to position [485, 0]
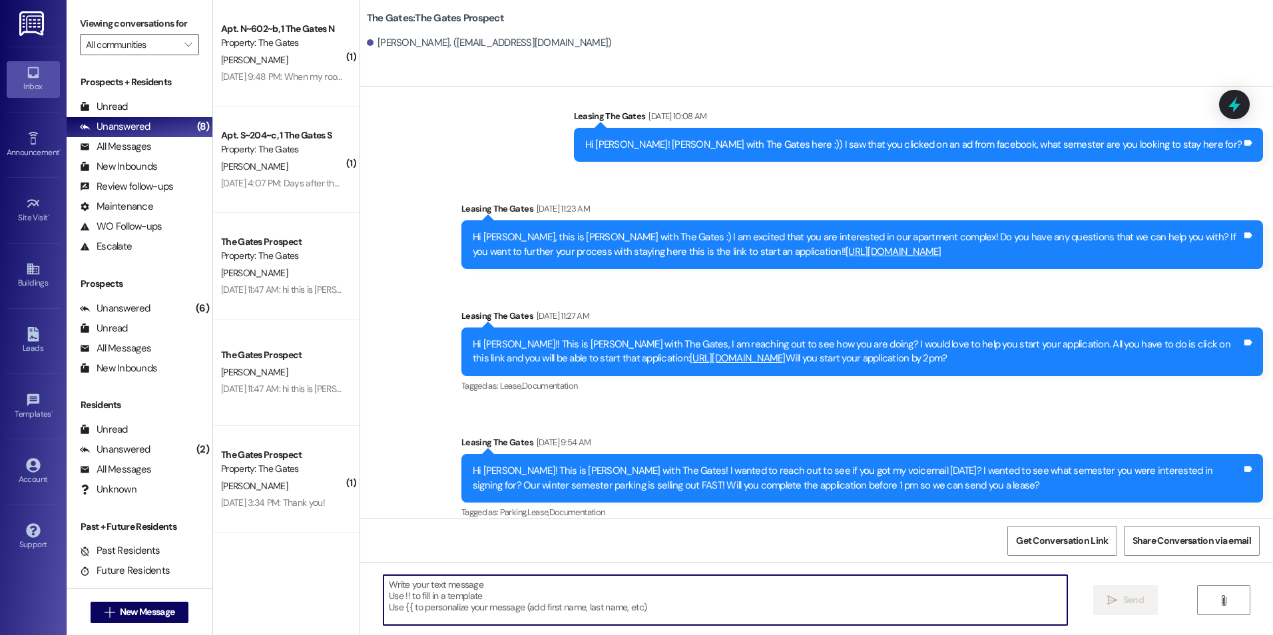
click at [566, 620] on textarea at bounding box center [725, 600] width 683 height 50
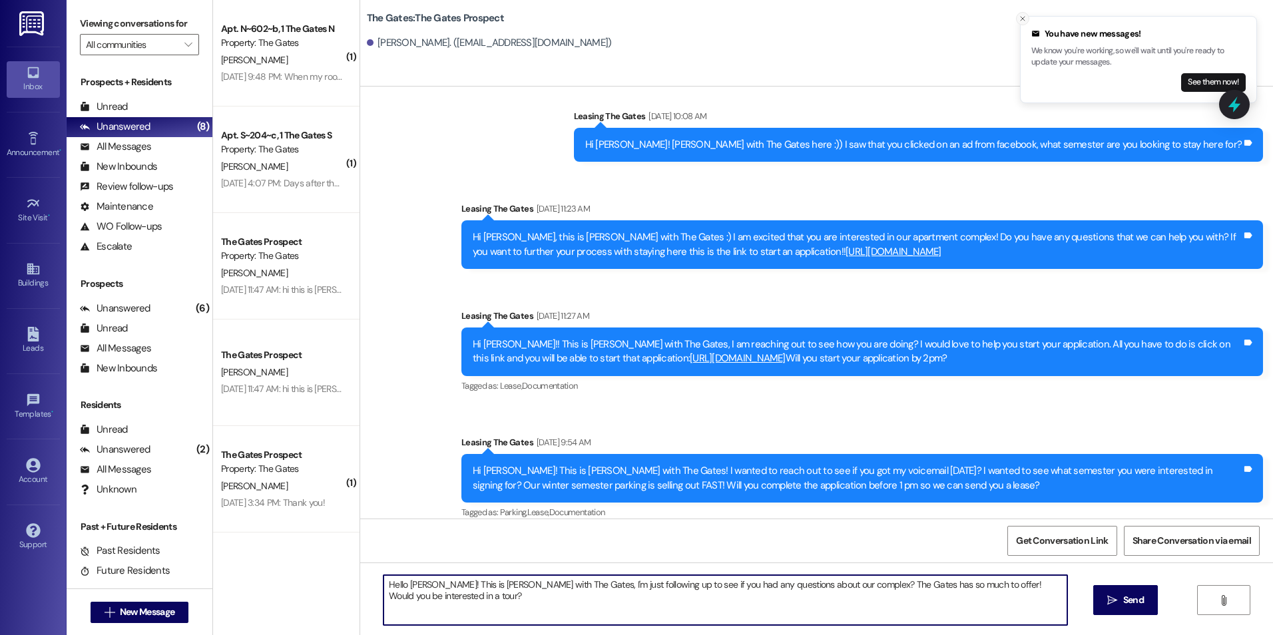
type textarea "Hello James! This is Kali with The Gates, I'm just following up to see if you h…"
click at [1022, 21] on icon "Close toast" at bounding box center [1023, 19] width 8 height 8
click at [543, 607] on textarea "Hello James! This is Kali with The Gates, I'm just following up to see if you h…" at bounding box center [725, 600] width 683 height 50
click at [826, 598] on textarea "Hello James! This is Kali with The Gates, I'm just following up to see if you h…" at bounding box center [725, 600] width 683 height 50
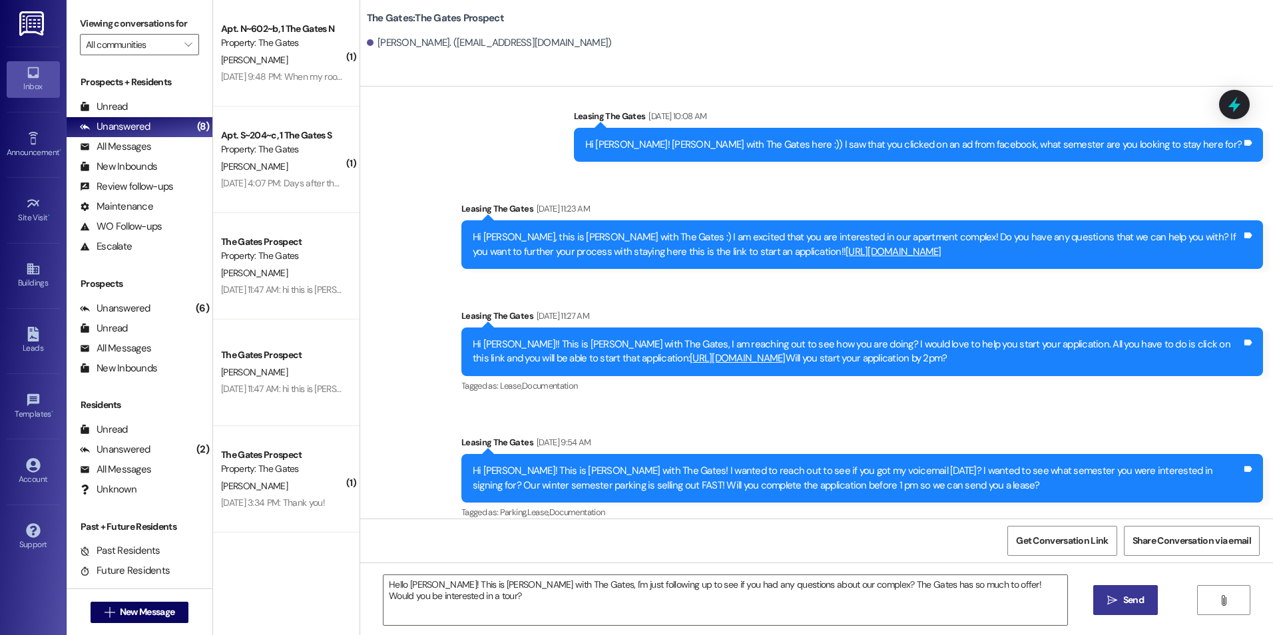
click at [1140, 605] on span "Send" at bounding box center [1133, 600] width 21 height 14
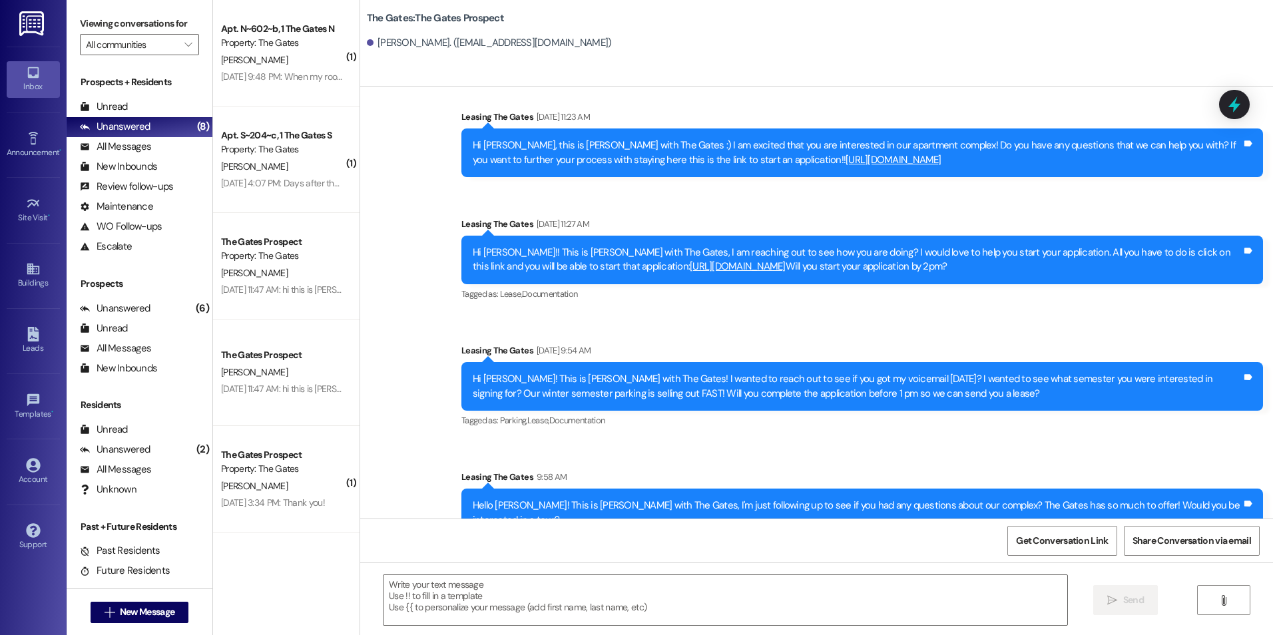
scroll to position [578, 0]
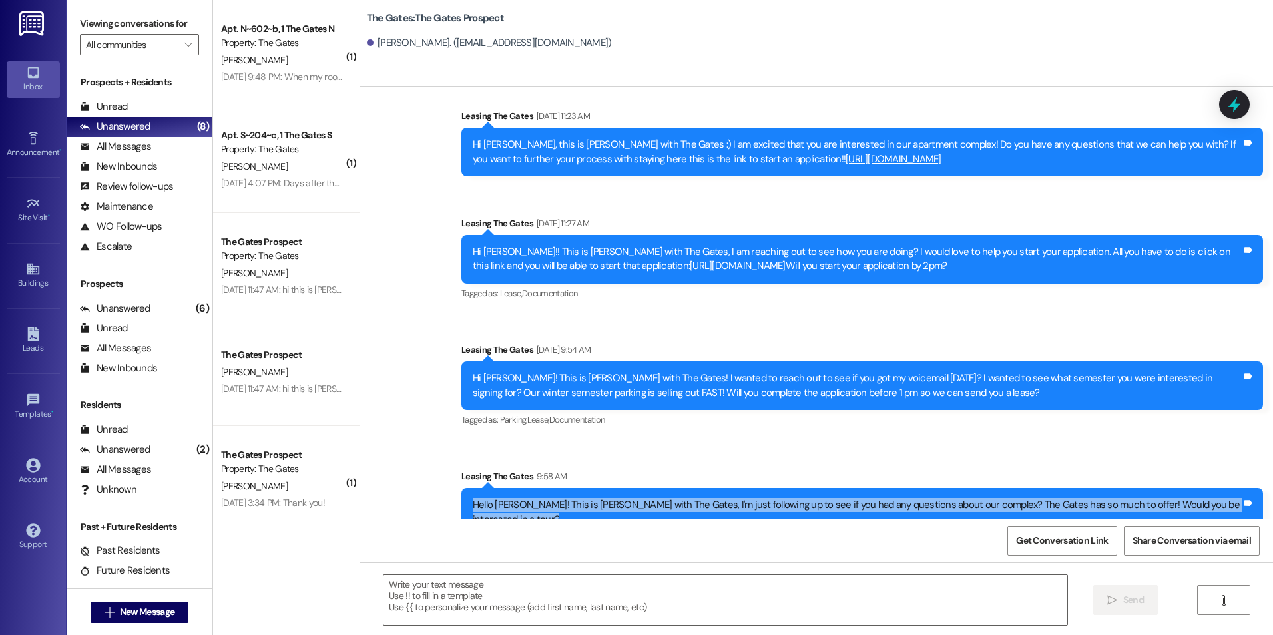
drag, startPoint x: 494, startPoint y: 488, endPoint x: 1254, endPoint y: 501, distance: 759.9
click at [1254, 501] on div "Hello James! This is Kali with The Gates, I'm just following up to see if you h…" at bounding box center [862, 512] width 802 height 49
copy div "Hello James! This is Kali with The Gates, I'm just following up to see if you h…"
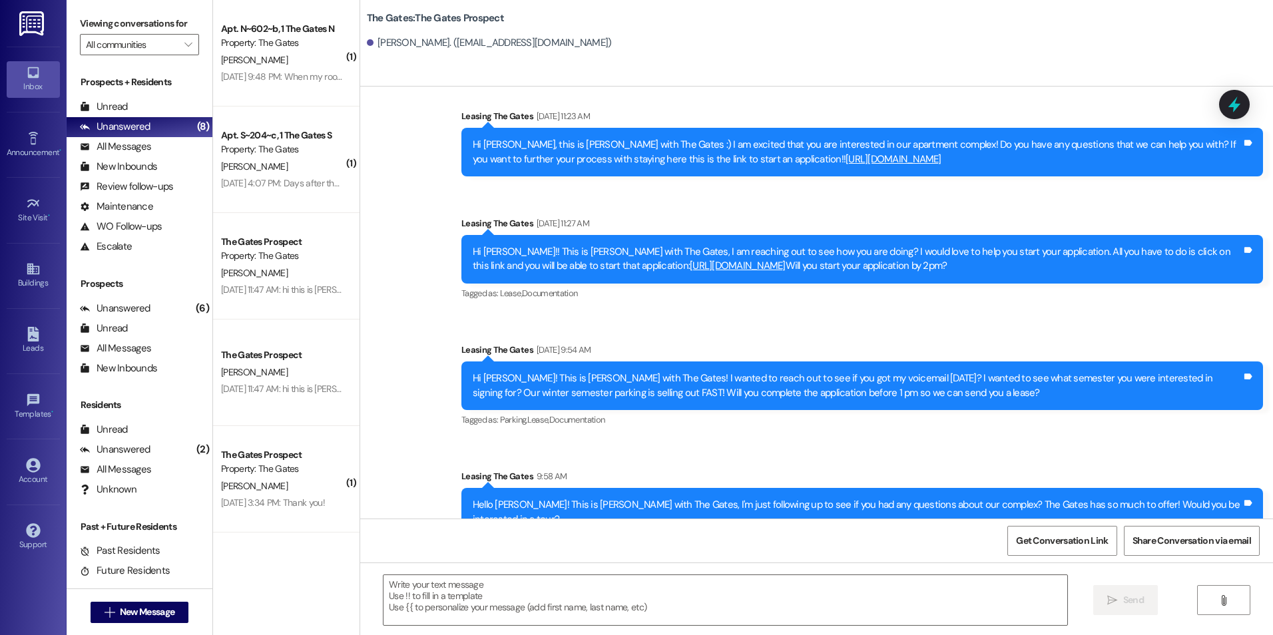
click at [1065, 306] on div "Sent via SMS Leasing The Gates Aug 01, 2025 at 11:14 AM Hello James! This is Ka…" at bounding box center [816, 33] width 913 height 1028
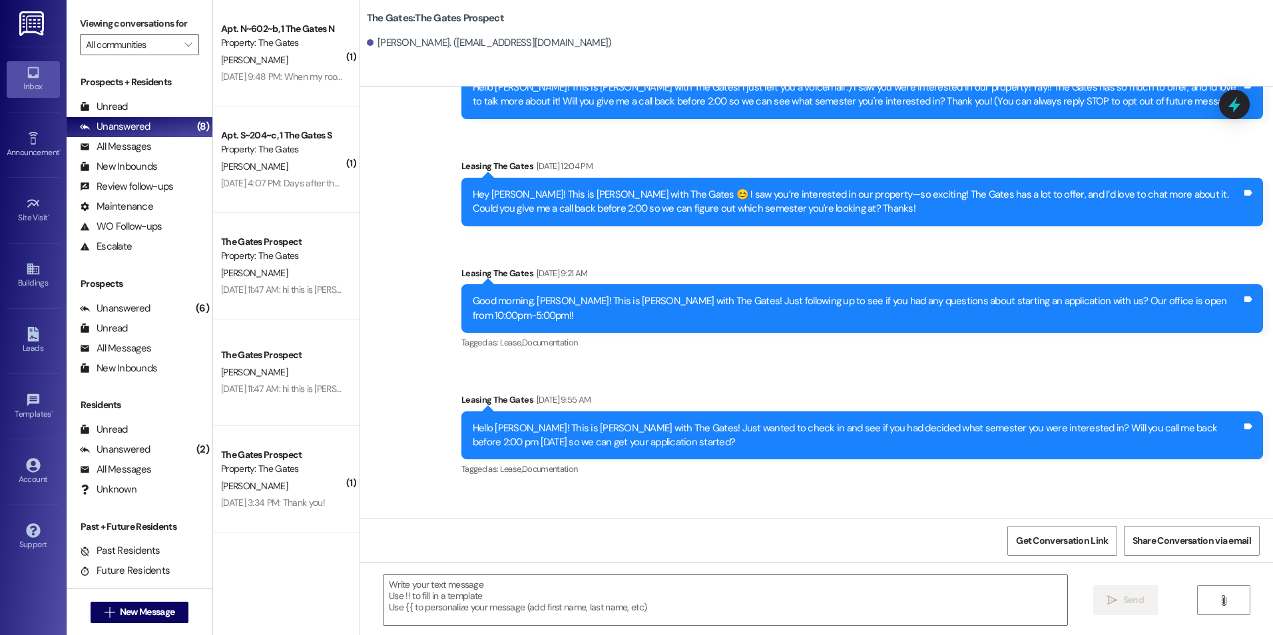
scroll to position [45, 0]
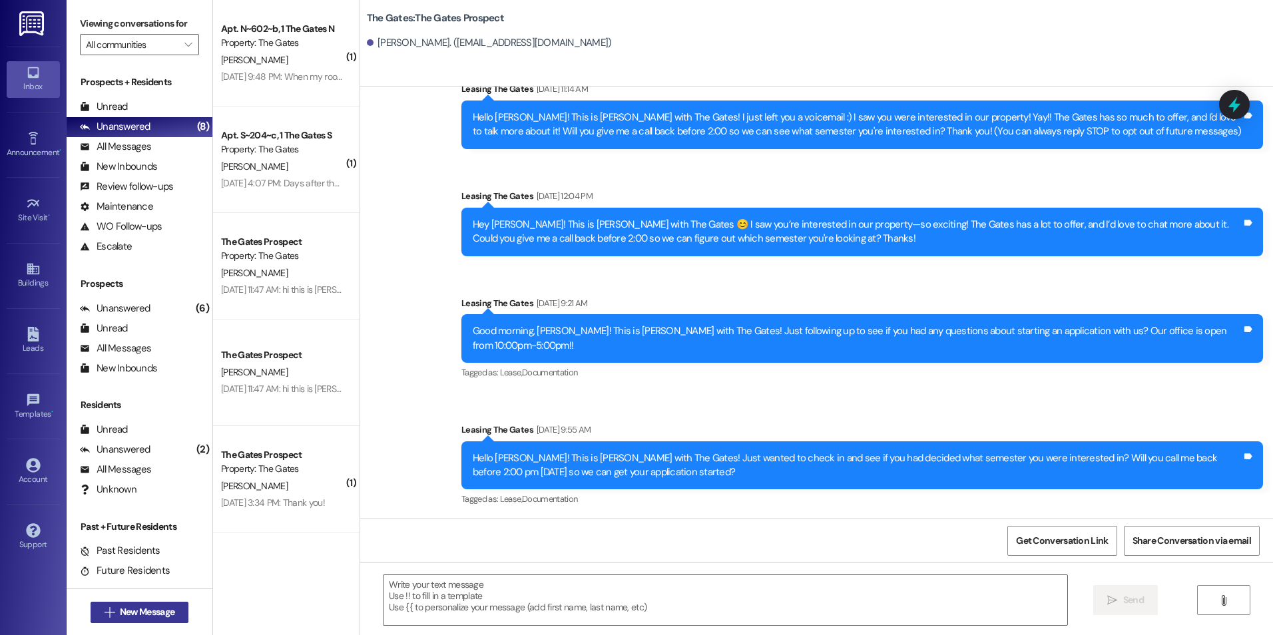
click at [149, 619] on button " New Message" at bounding box center [140, 612] width 99 height 21
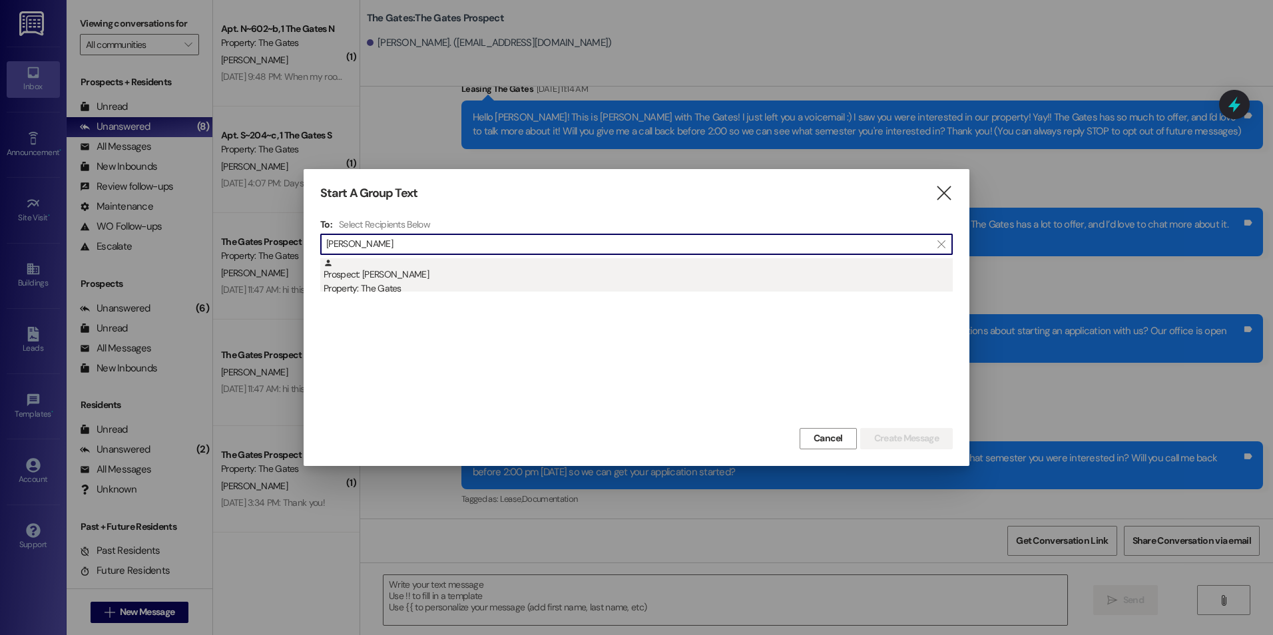
type input "Ava Anderson"
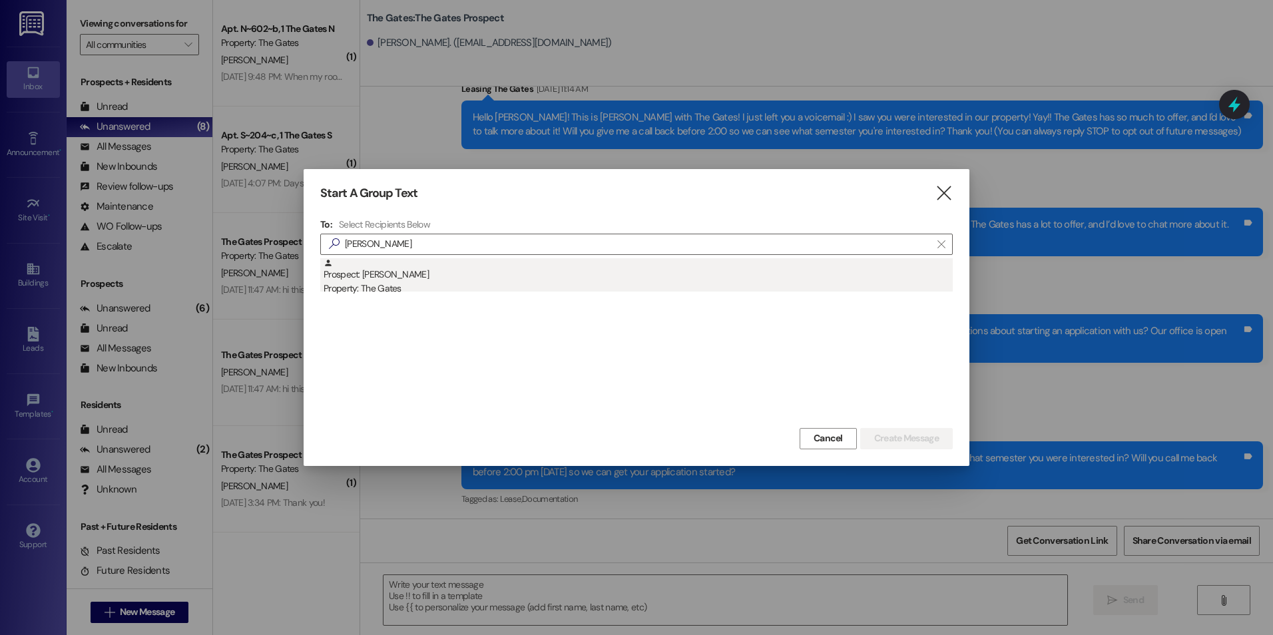
click at [481, 279] on div "Prospect: Ava Anderson Property: The Gates" at bounding box center [638, 277] width 629 height 38
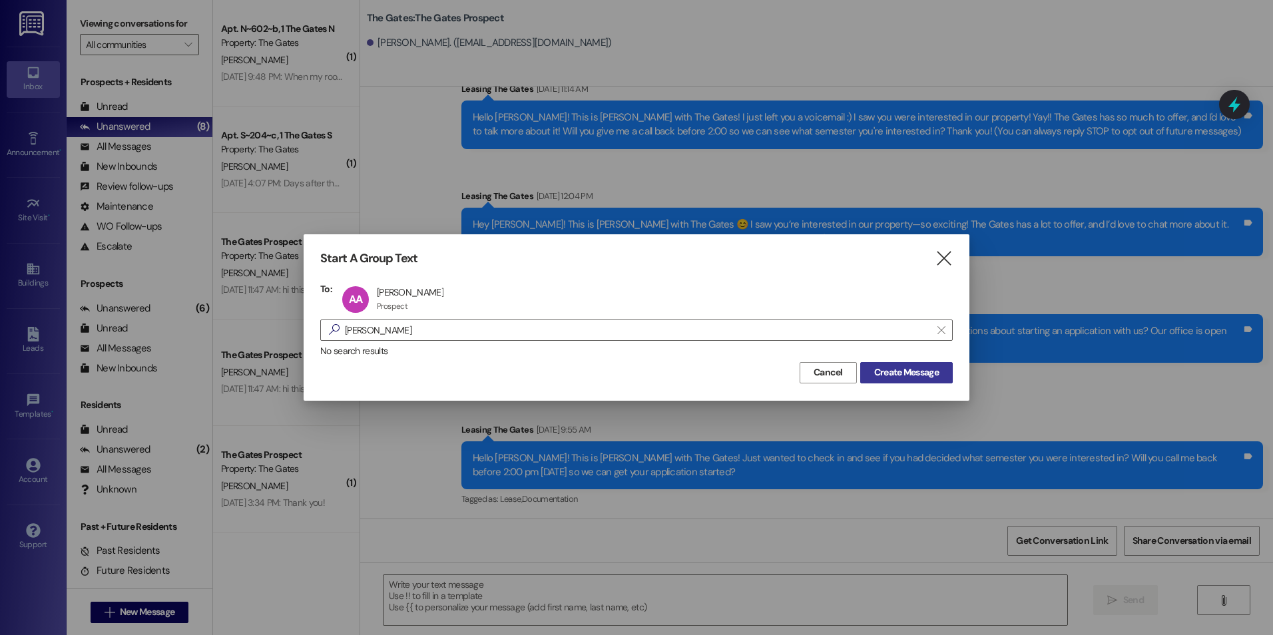
click at [904, 378] on span "Create Message" at bounding box center [906, 373] width 65 height 14
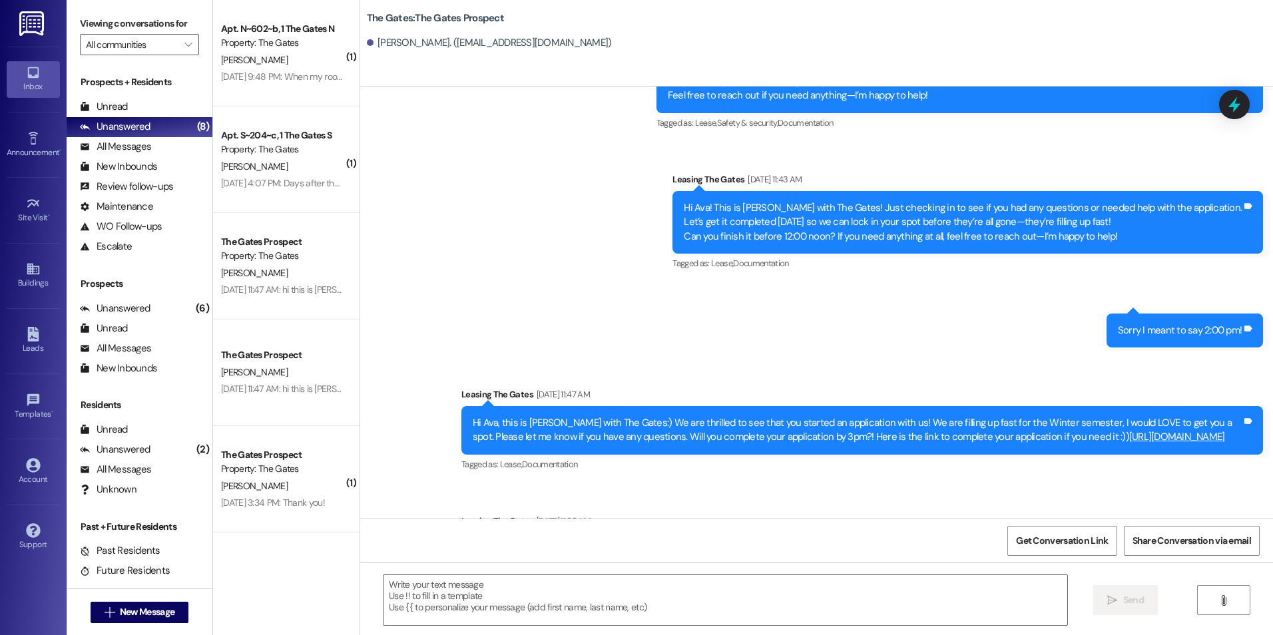
scroll to position [1006, 0]
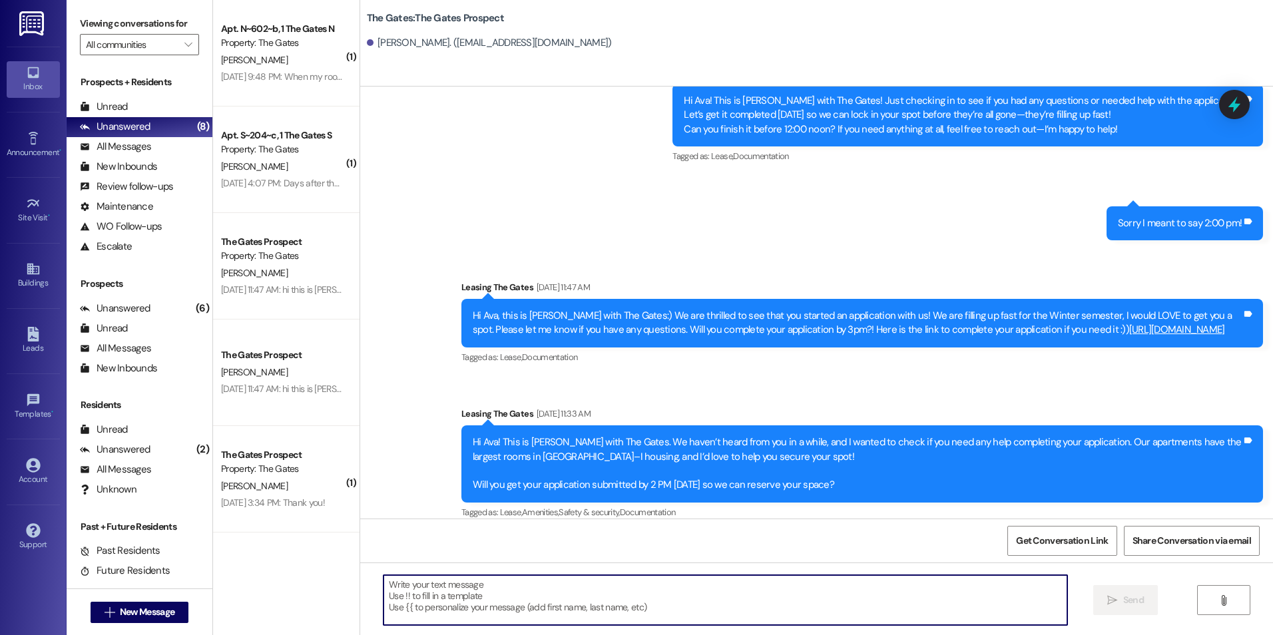
click at [593, 618] on textarea at bounding box center [725, 600] width 683 height 50
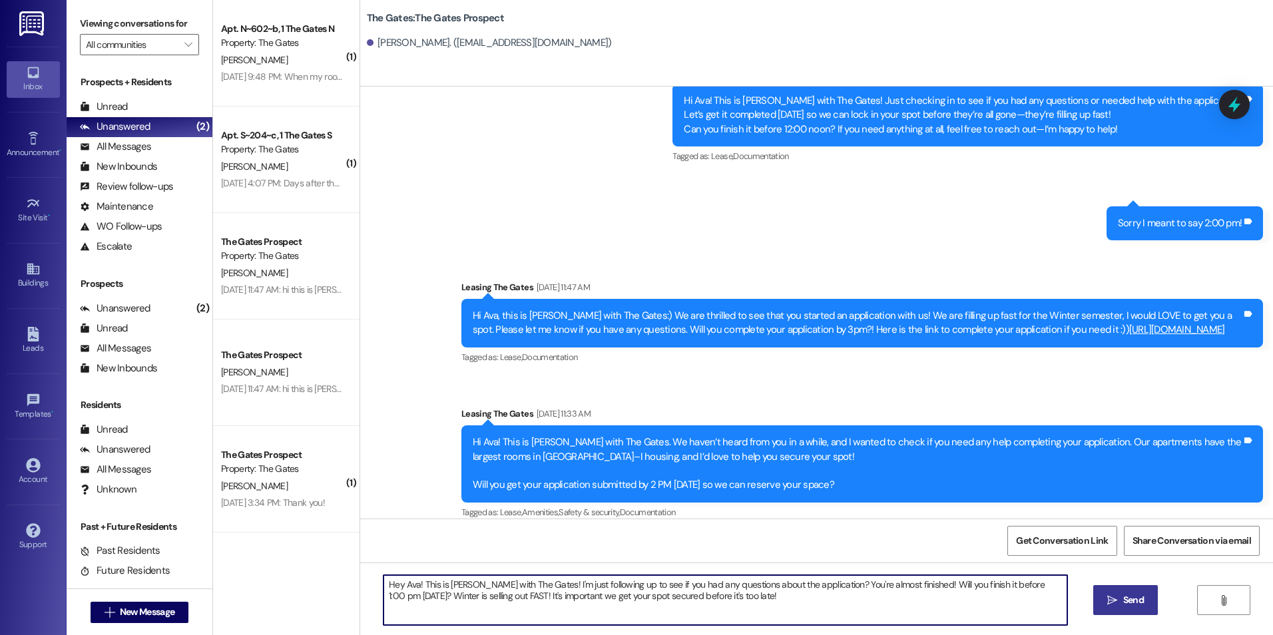
type textarea "Hey Ava! This is Kali with The Gates! I'm just following up to see if you had a…"
click at [1128, 599] on span "Send" at bounding box center [1133, 600] width 21 height 14
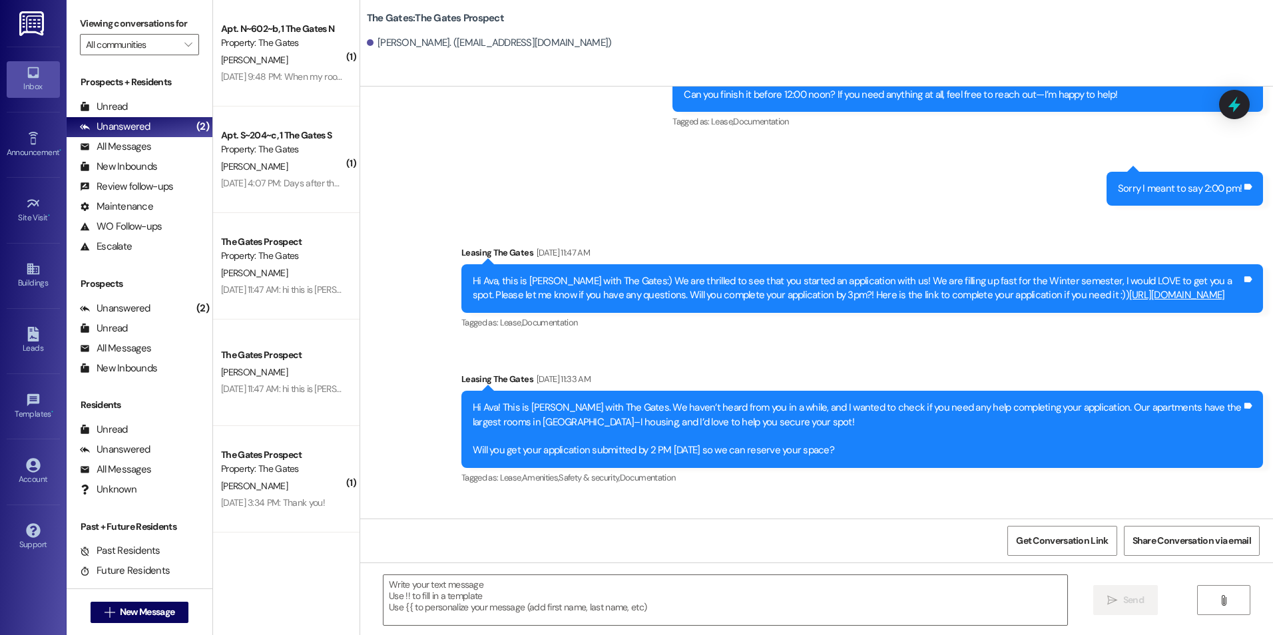
scroll to position [1113, 0]
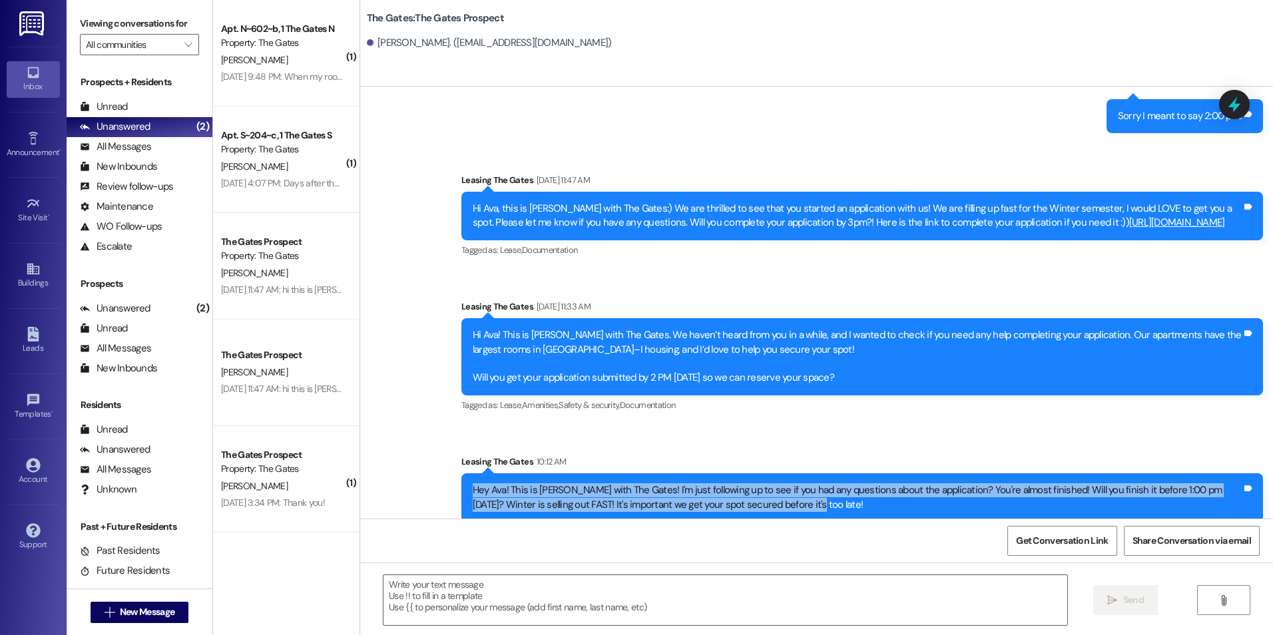
drag, startPoint x: 460, startPoint y: 473, endPoint x: 796, endPoint y: 497, distance: 337.2
click at [796, 497] on div "Hey Ava! This is Kali with The Gates! I'm just following up to see if you had a…" at bounding box center [862, 497] width 802 height 49
copy div "Hey Ava! This is Kali with The Gates! I'm just following up to see if you had a…"
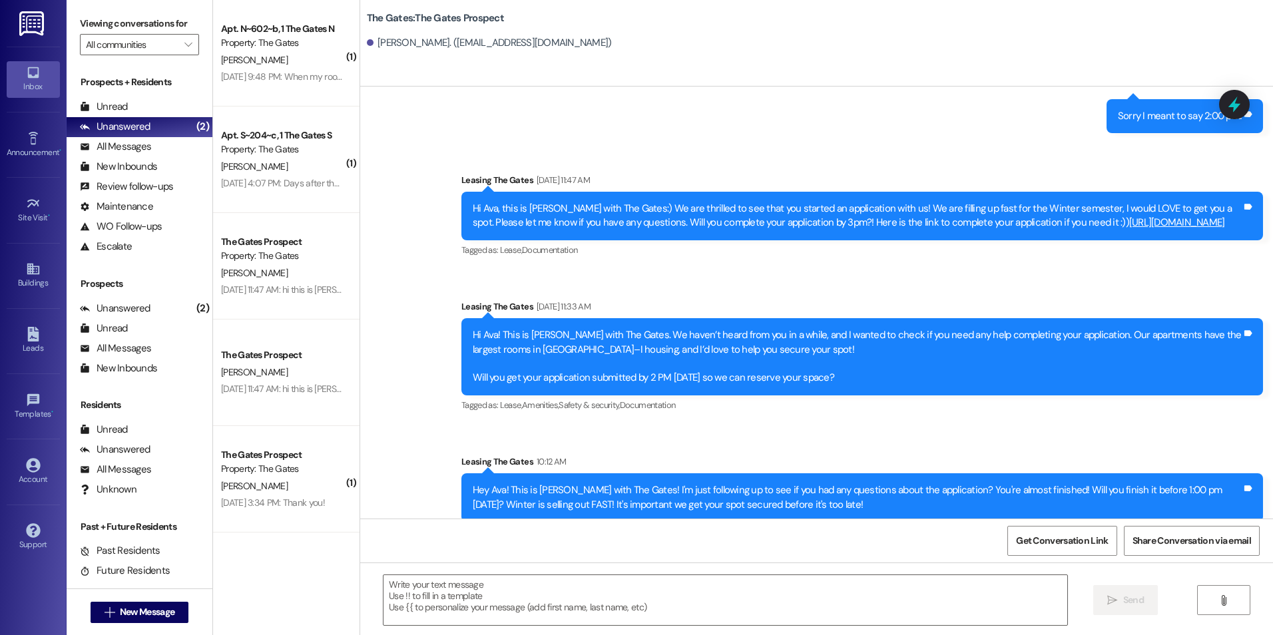
click at [145, 609] on span "New Message" at bounding box center [147, 612] width 55 height 14
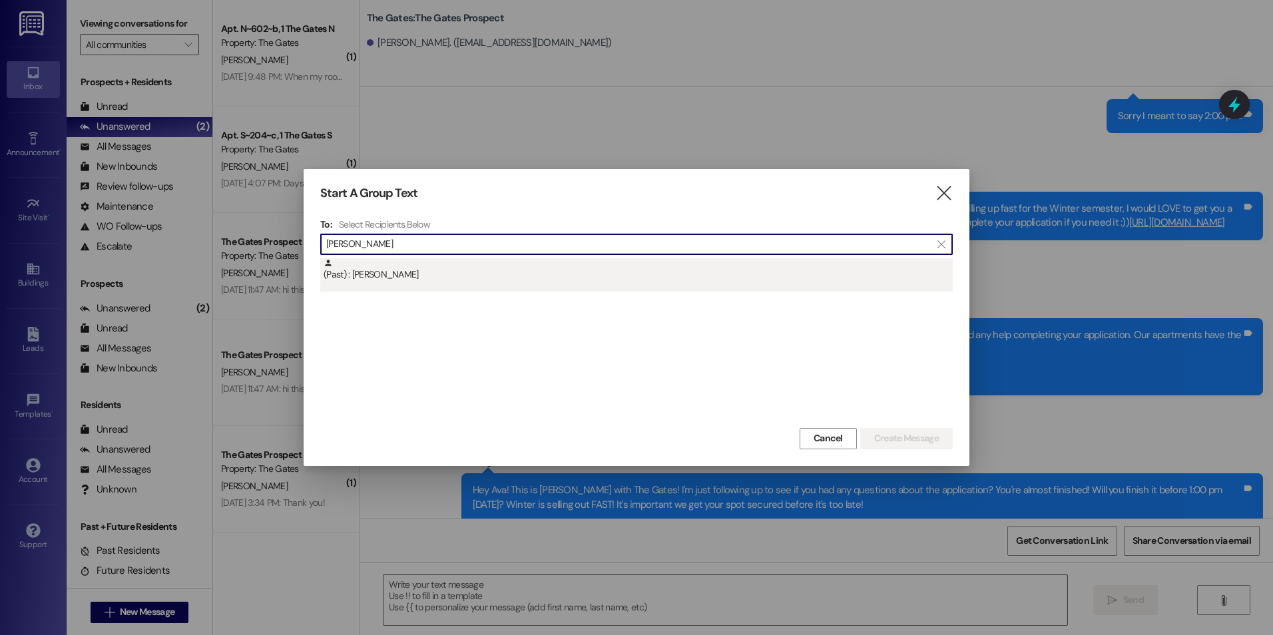
type input "Clevenger"
click at [495, 269] on div "(Past) : Emerson Clevenger" at bounding box center [638, 269] width 629 height 23
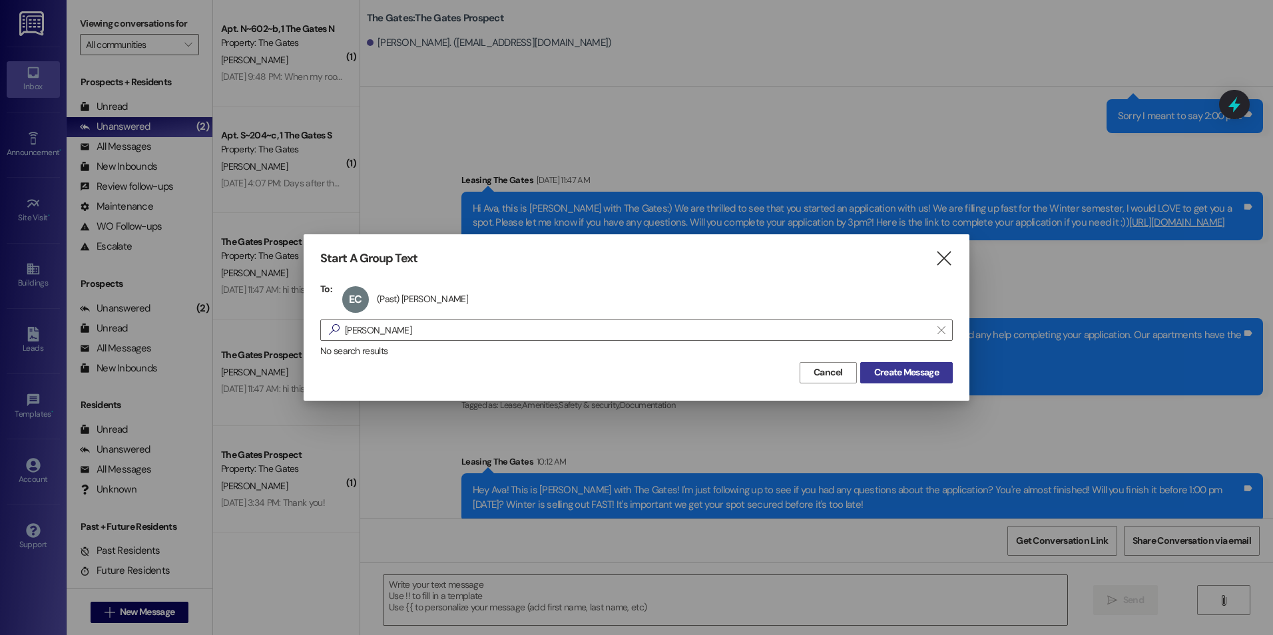
click at [917, 373] on span "Create Message" at bounding box center [906, 373] width 65 height 14
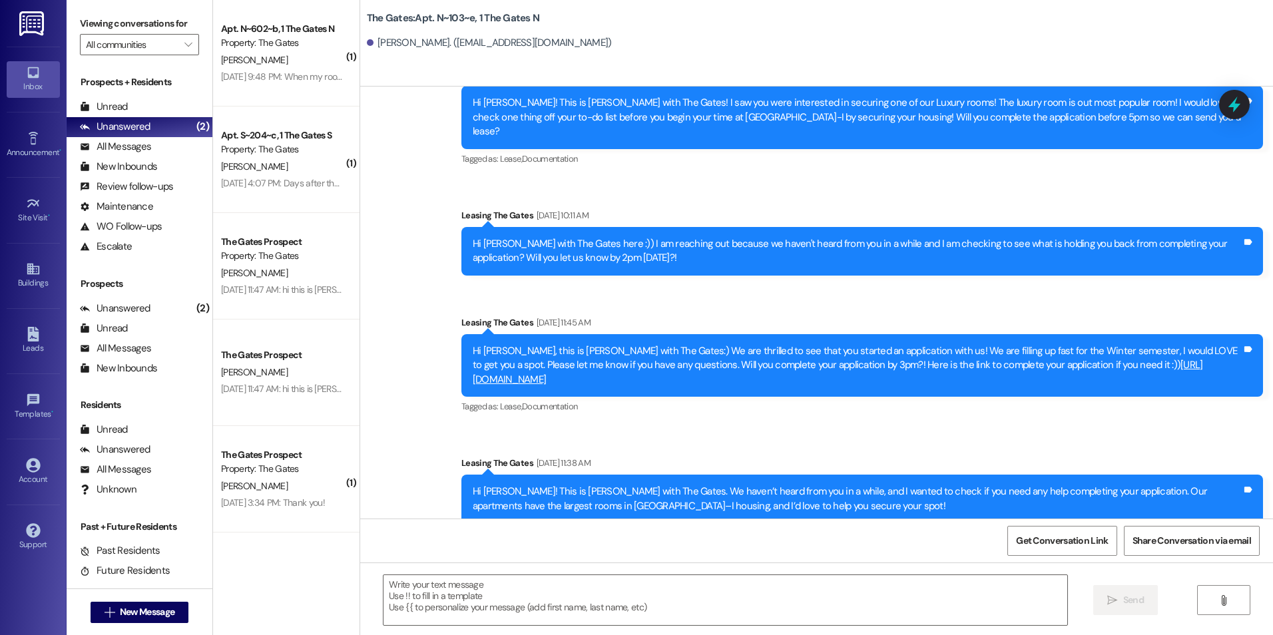
scroll to position [1395, 0]
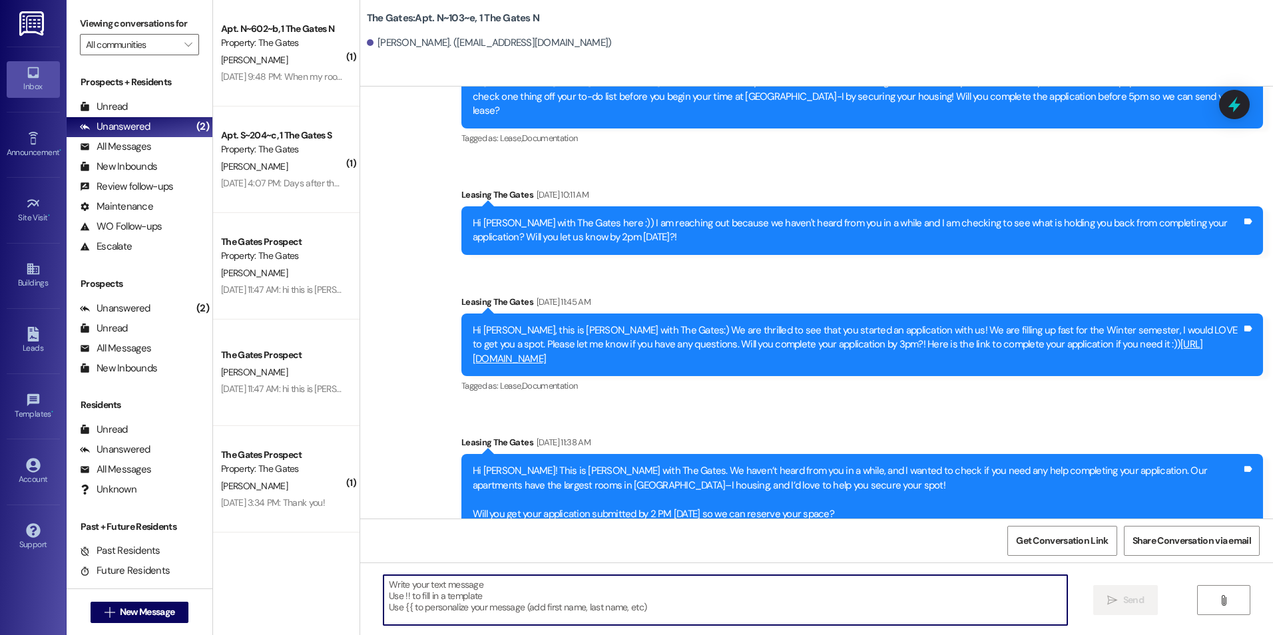
click at [610, 595] on textarea at bounding box center [725, 600] width 683 height 50
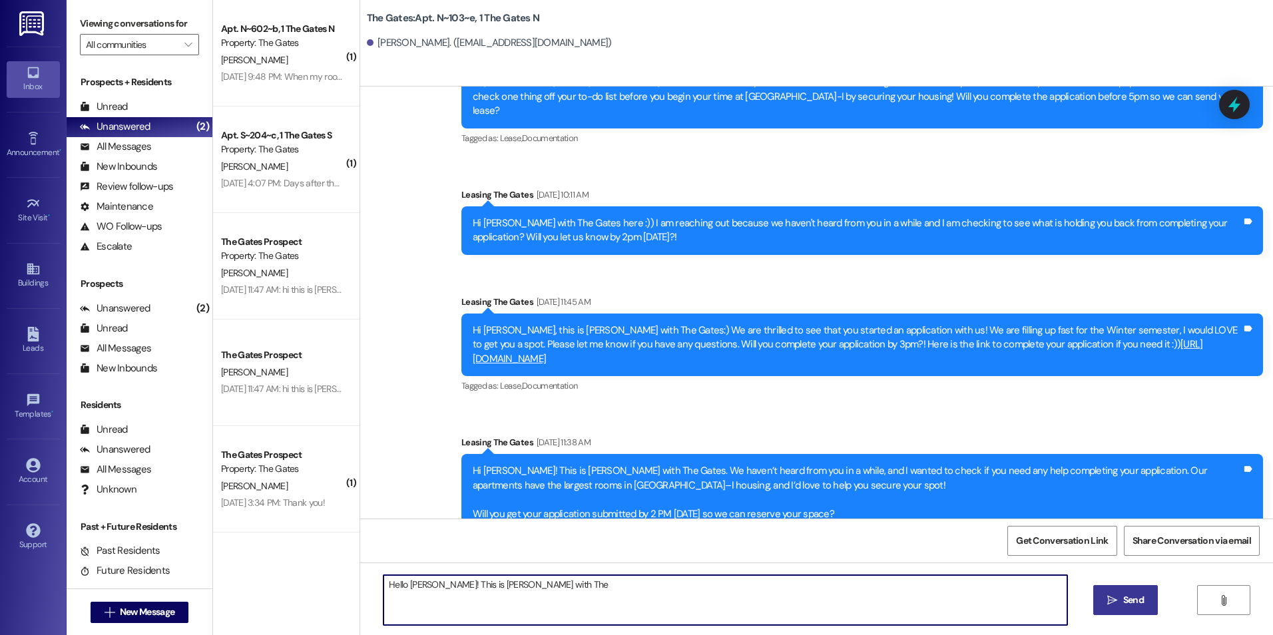
click at [539, 586] on textarea "Hello Emerson! This is Kali with The" at bounding box center [725, 600] width 683 height 50
click at [611, 584] on textarea "Hello Emerson! This is Kali with The Gates! I'm just" at bounding box center [725, 600] width 683 height 50
click at [924, 581] on textarea "Hello Emerson! This is Kali with The Gates! I'm just following up to see if you…" at bounding box center [725, 600] width 683 height 50
click at [934, 587] on textarea "Hello Emerson! This is Kali with The Gates! I'm just following up to see if you…" at bounding box center [725, 600] width 683 height 50
click at [934, 589] on textarea "Hello Emerson! This is Kali with The Gates! I'm just following up to see if you…" at bounding box center [725, 600] width 683 height 50
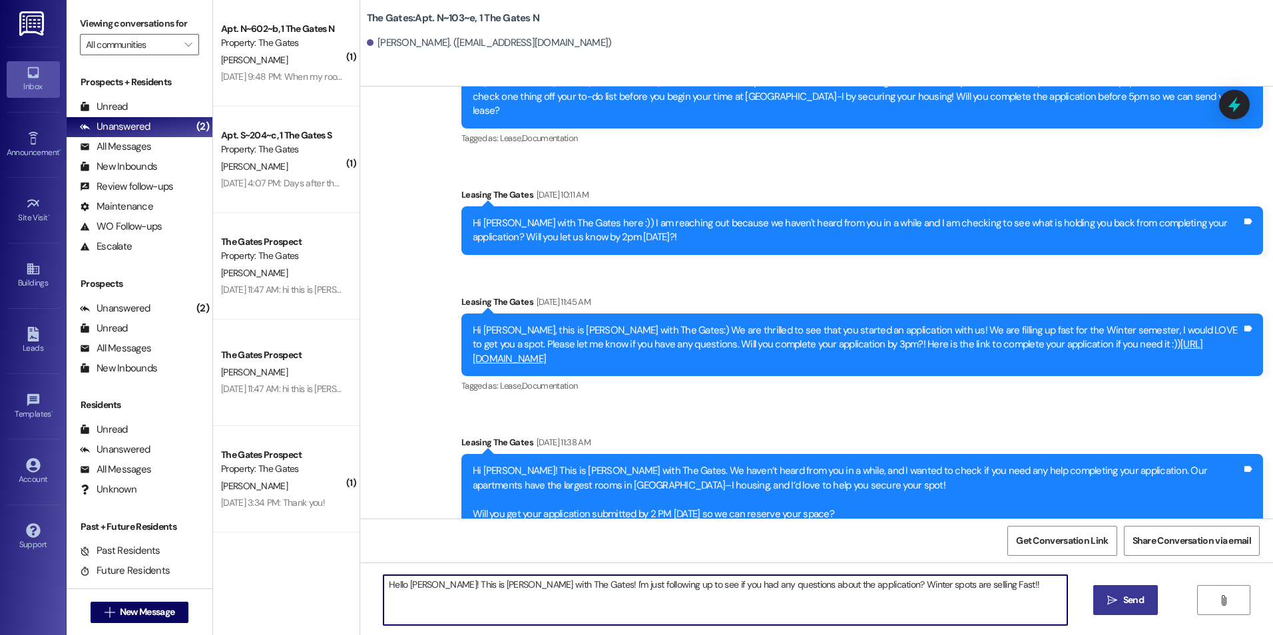
click at [938, 583] on textarea "Hello Emerson! This is Kali with The Gates! I'm just following up to see if you…" at bounding box center [725, 600] width 683 height 50
click at [537, 595] on textarea "Hello Emerson! This is Kali with The Gates! I'm just following up to see if you…" at bounding box center [725, 600] width 683 height 50
drag, startPoint x: 938, startPoint y: 586, endPoint x: 940, endPoint y: 613, distance: 27.4
click at [938, 590] on textarea "Hello Emerson! This is Kali with The Gates! I'm just following up to see if you…" at bounding box center [725, 600] width 683 height 50
drag, startPoint x: 948, startPoint y: 583, endPoint x: 952, endPoint y: 611, distance: 27.5
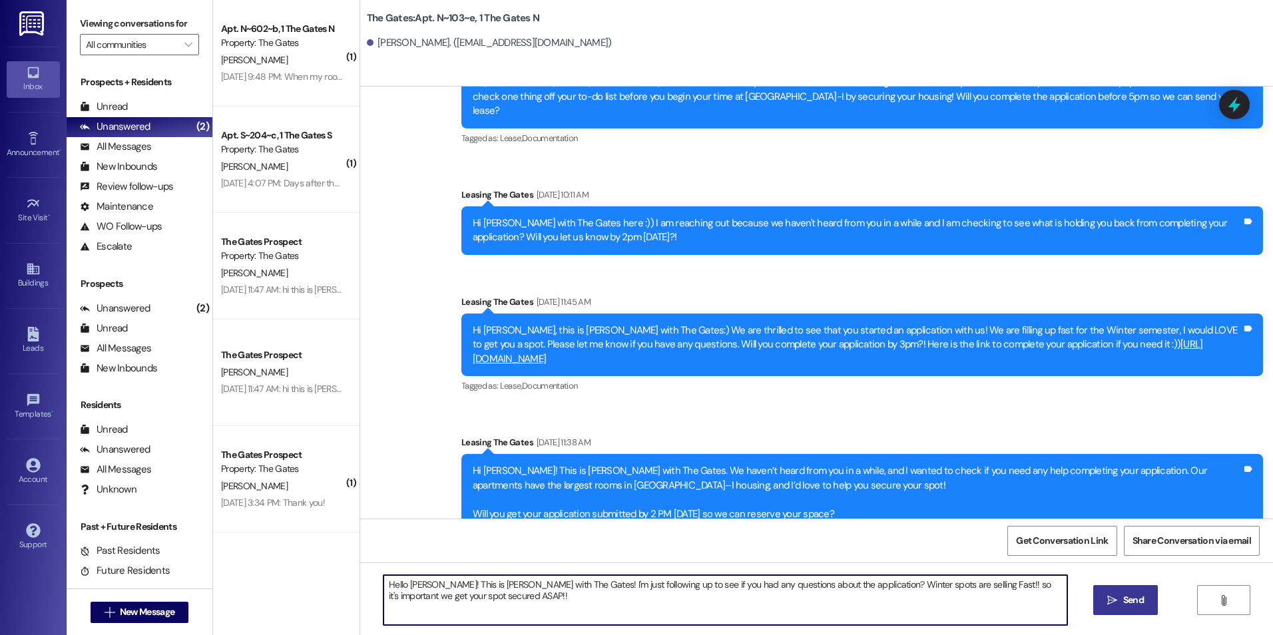
click at [948, 593] on textarea "Hello Emerson! This is Kali with The Gates! I'm just following up to see if you…" at bounding box center [725, 600] width 683 height 50
click at [952, 611] on textarea "Hello Emerson! This is Kali with The Gates! I'm just following up to see if you…" at bounding box center [725, 600] width 683 height 50
click at [946, 583] on textarea "Hello Emerson! This is Kali with The Gates! I'm just following up to see if you…" at bounding box center [725, 600] width 683 height 50
click at [836, 597] on textarea "Hello Emerson! This is Kali with The Gates! I'm just following up to see if you…" at bounding box center [725, 600] width 683 height 50
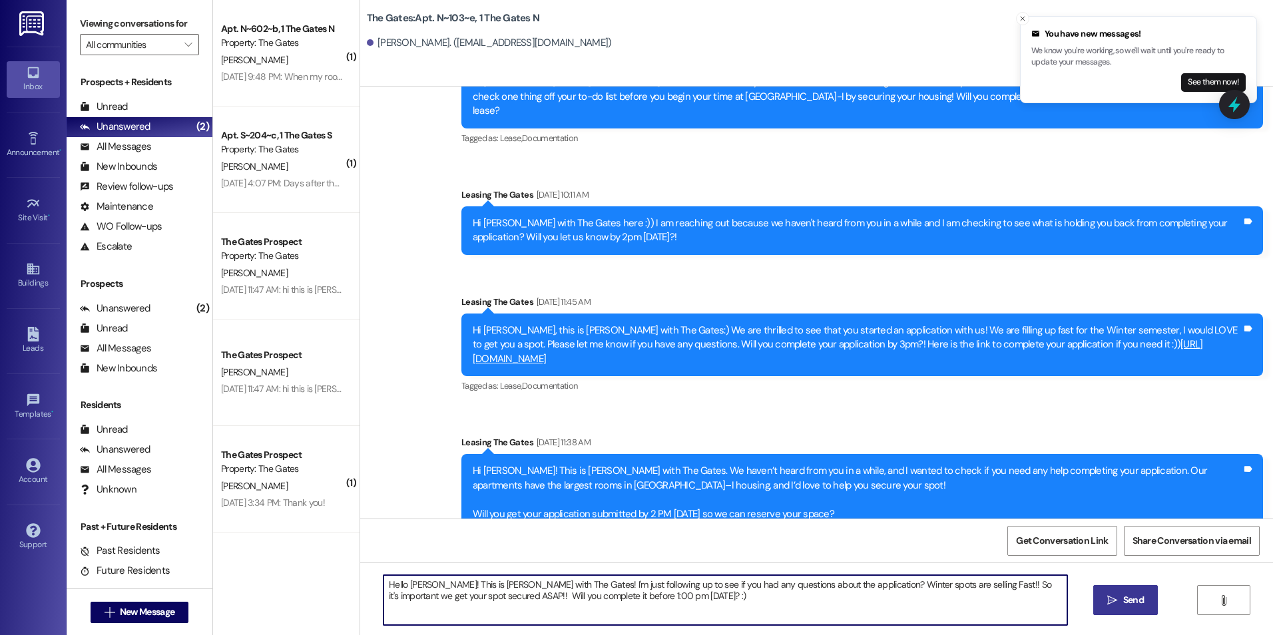
type textarea "Hello Emerson! This is Kali with The Gates! I'm just following up to see if you…"
click at [1117, 602] on span " Send" at bounding box center [1126, 600] width 42 height 14
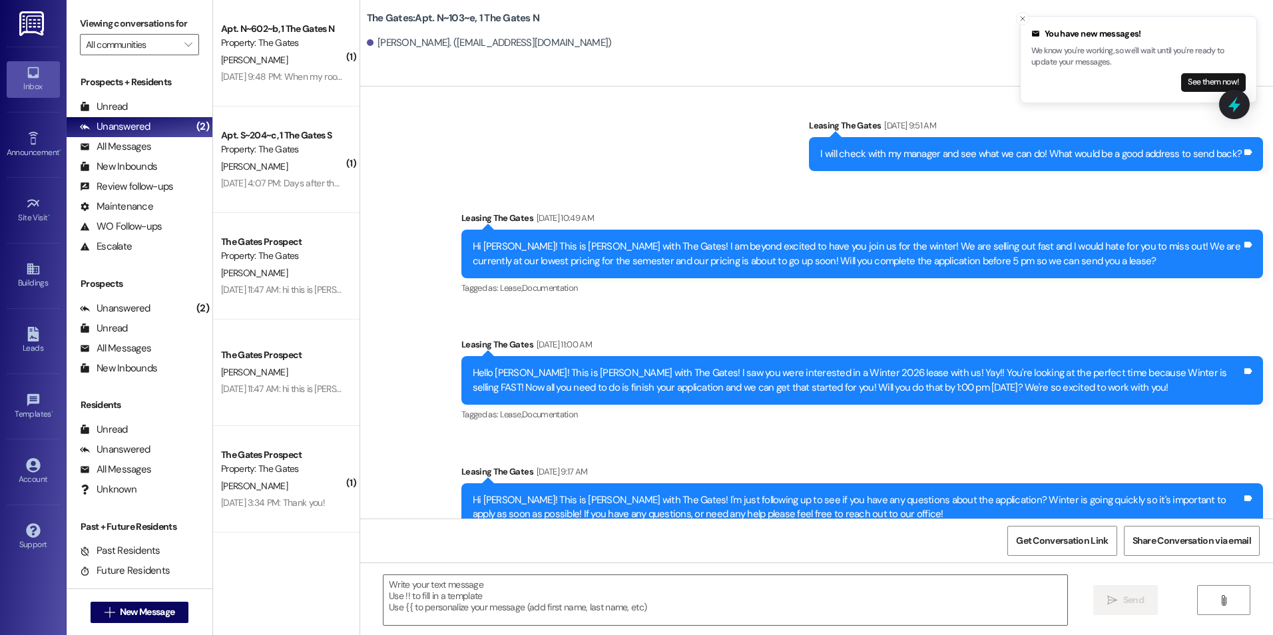
scroll to position [466, 0]
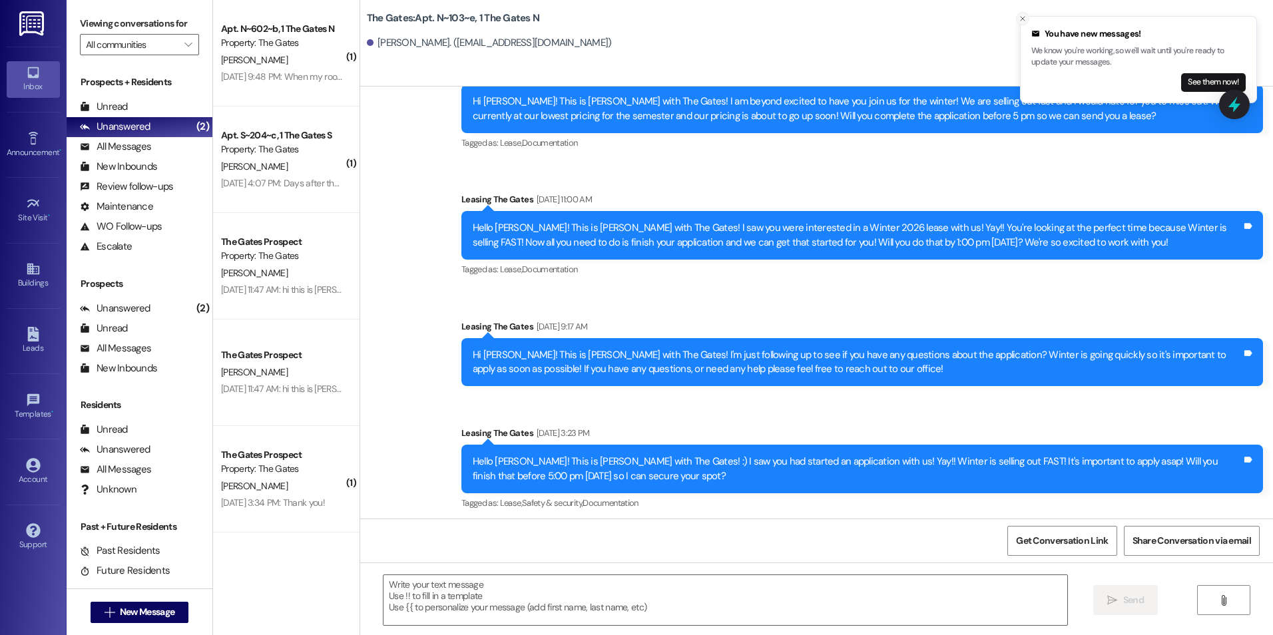
click at [1019, 18] on icon "Close toast" at bounding box center [1023, 19] width 8 height 8
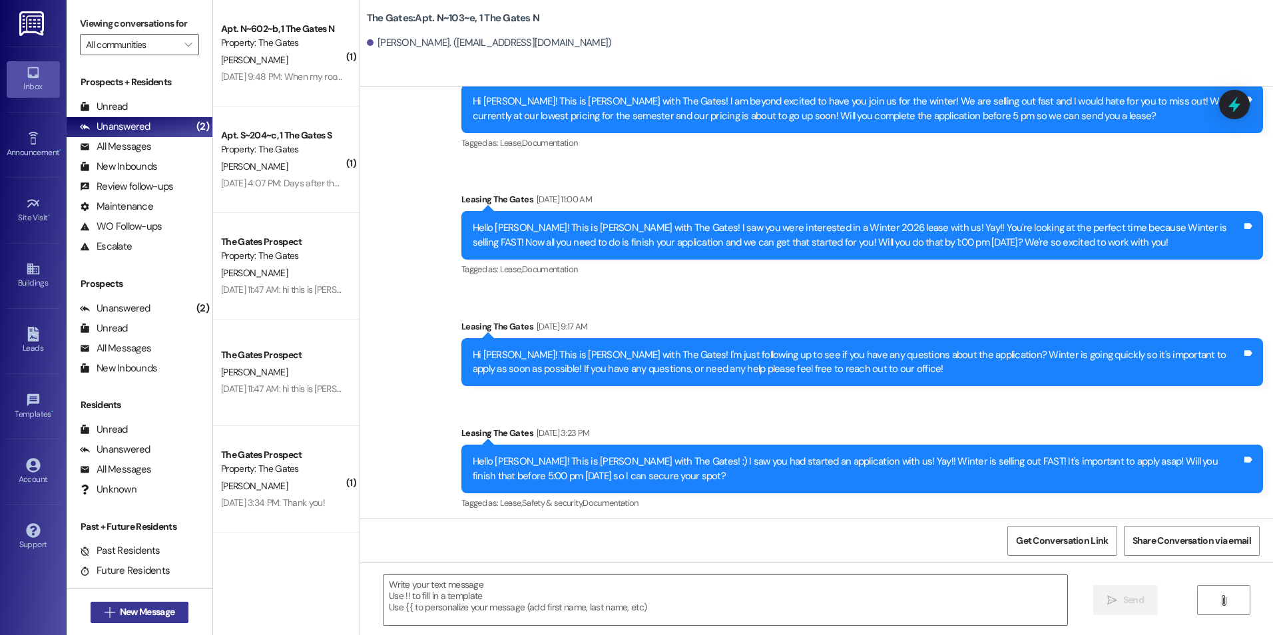
click at [147, 609] on span "New Message" at bounding box center [147, 612] width 55 height 14
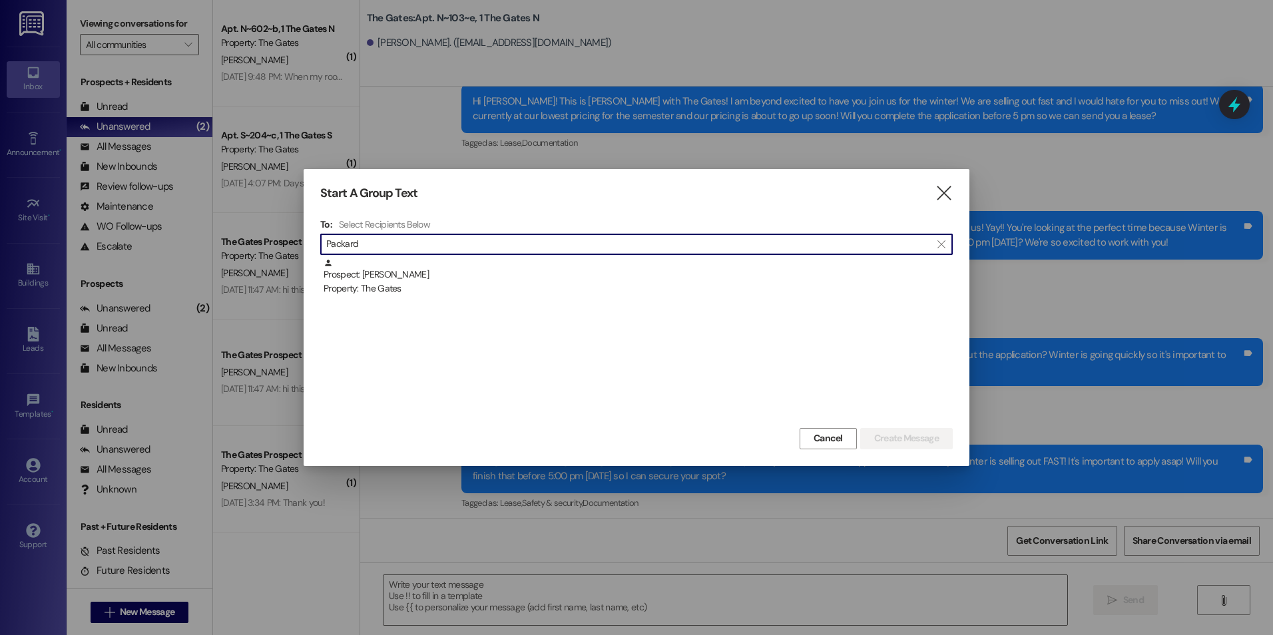
type input "Packard"
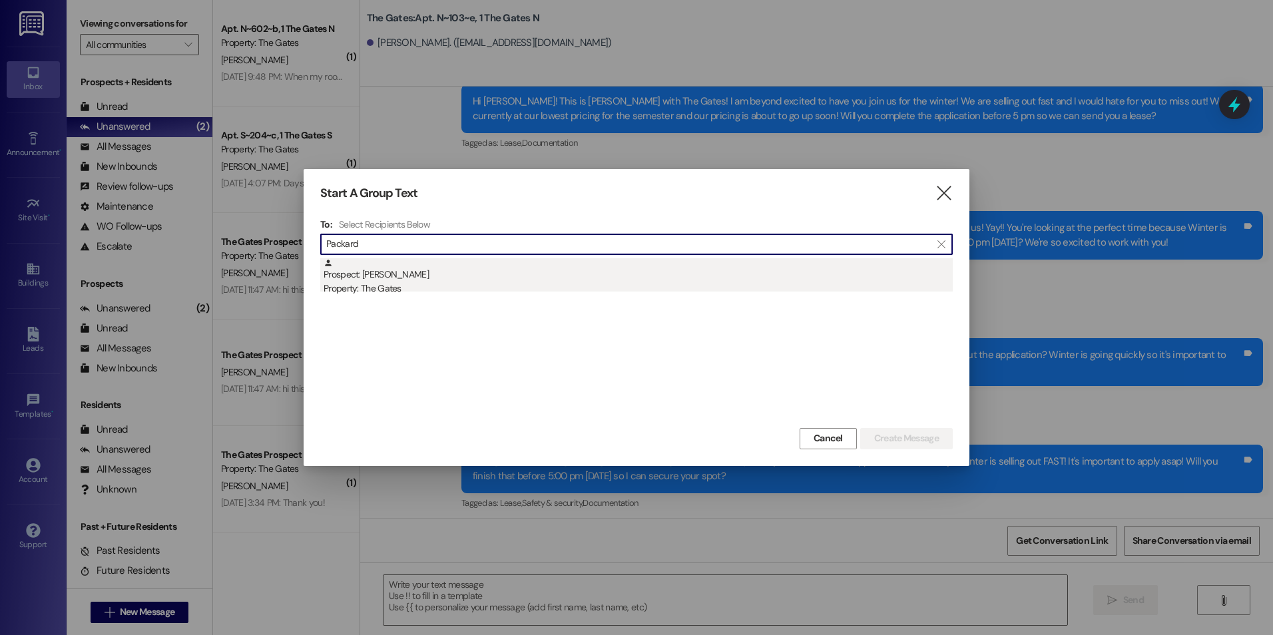
click at [422, 287] on div "Property: The Gates" at bounding box center [638, 289] width 629 height 14
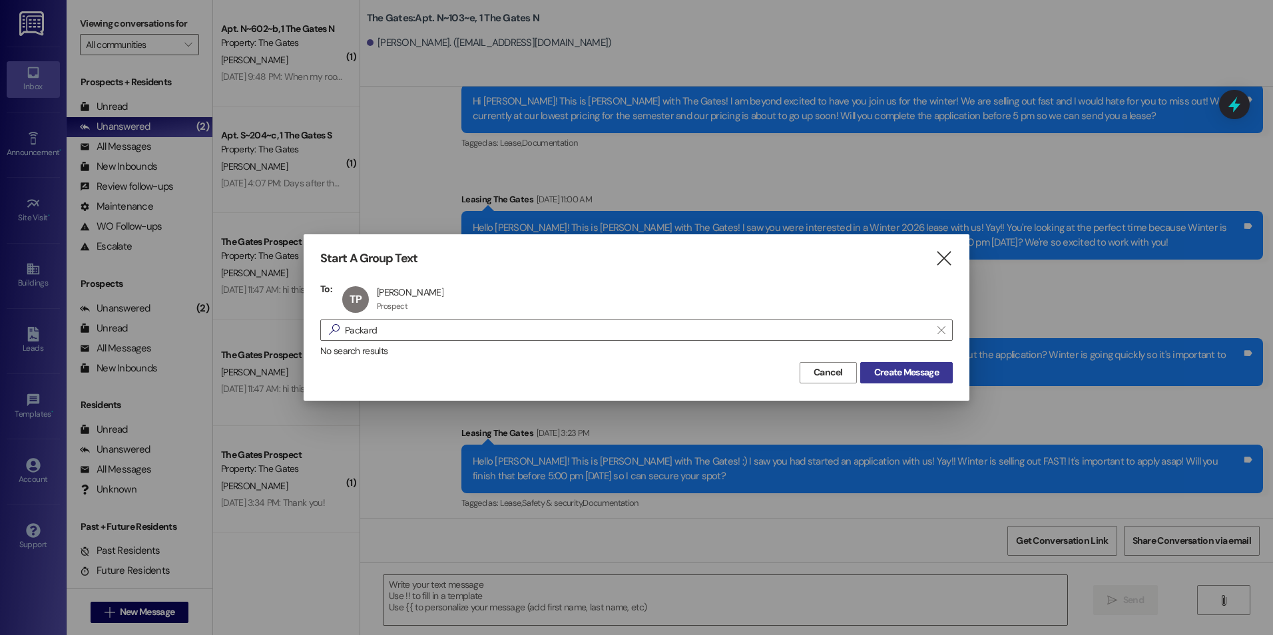
click at [914, 372] on span "Create Message" at bounding box center [906, 373] width 65 height 14
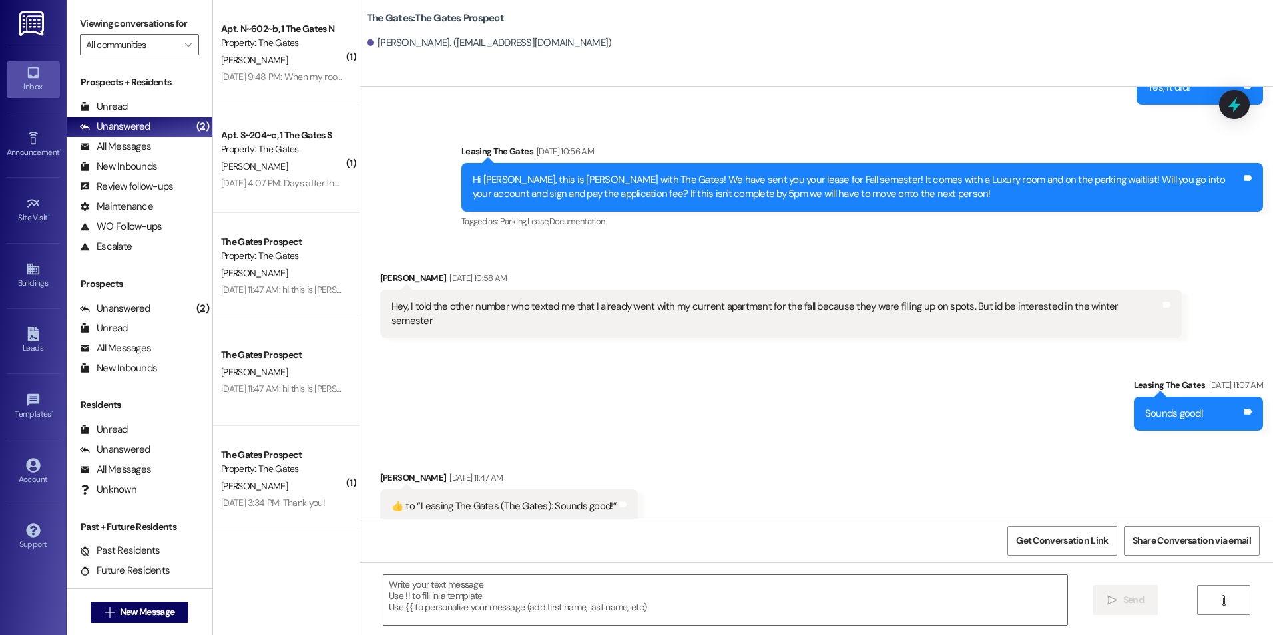
scroll to position [467, 0]
click at [665, 598] on textarea at bounding box center [725, 600] width 683 height 50
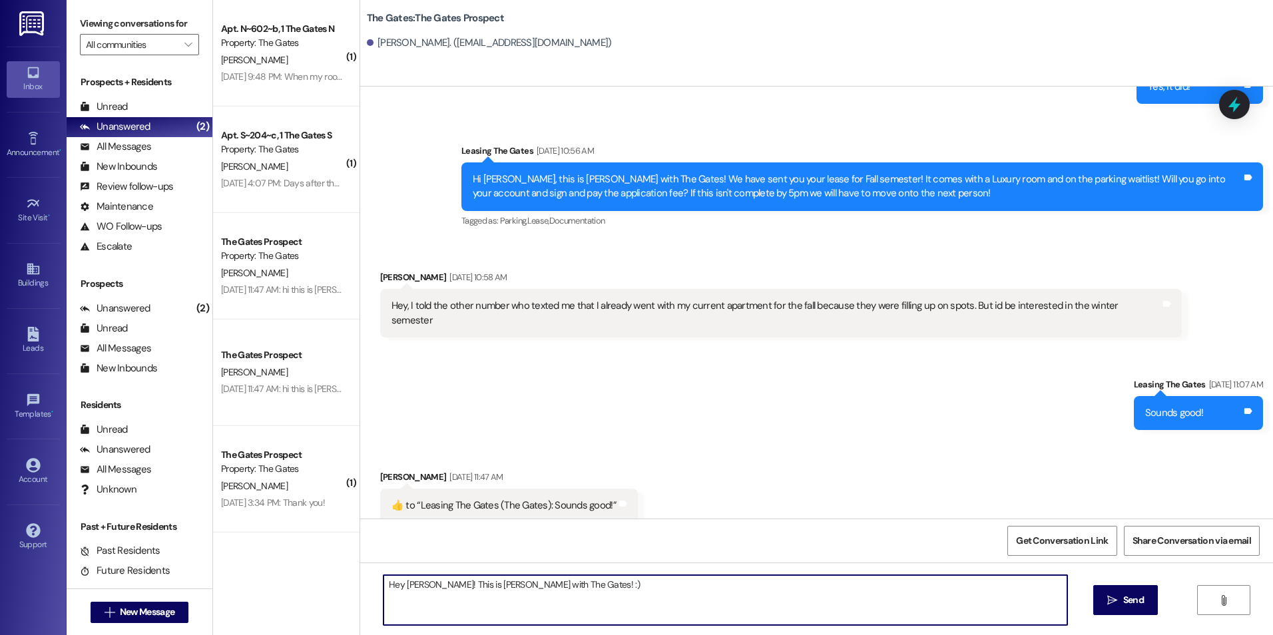
click at [601, 587] on textarea "Hey Tyler! This is Kali with The Gates! :)" at bounding box center [725, 600] width 683 height 50
click at [601, 589] on textarea "Hey Tyler! This is Kali with The Gates! :) We're starting to fil out pretty fas…" at bounding box center [725, 600] width 683 height 50
click at [639, 584] on textarea "Hey Tyler! This is Kali with The Gates! :) We're starting to fill out pretty fa…" at bounding box center [725, 600] width 683 height 50
click at [643, 582] on textarea "Hey Tyler! This is Kali with The Gates! :) We're starting to fill out pretty fa…" at bounding box center [725, 600] width 683 height 50
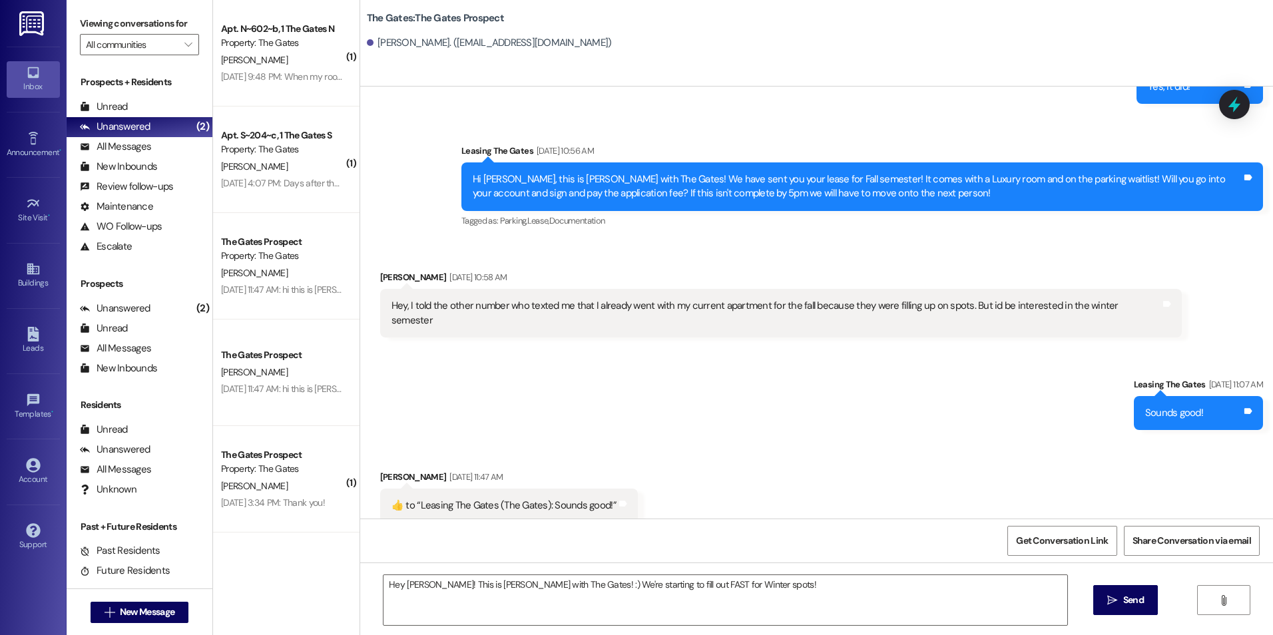
click at [750, 573] on div "Hey Tyler! This is Kali with The Gates! :) We're starting to fill out FAST for …" at bounding box center [816, 613] width 913 height 100
click at [733, 586] on textarea "Hey Tyler! This is Kali with The Gates! :) We're starting to fill out FAST for …" at bounding box center [725, 600] width 683 height 50
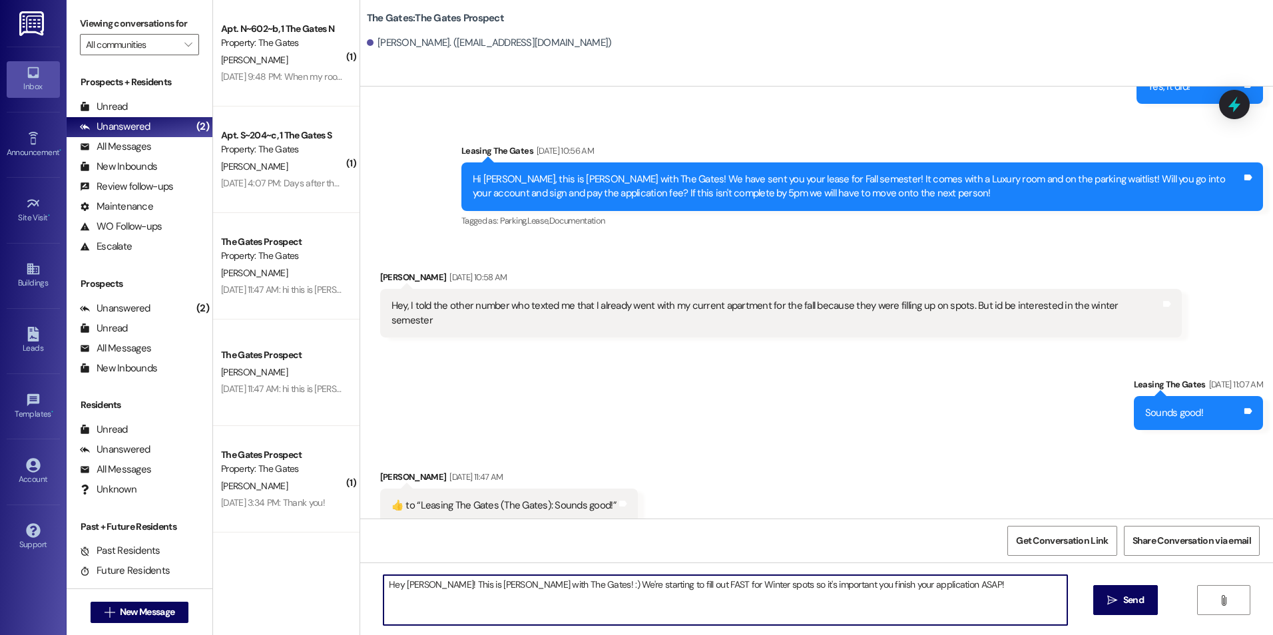
drag, startPoint x: 912, startPoint y: 585, endPoint x: 373, endPoint y: 579, distance: 539.4
click at [383, 579] on div "Hey Tyler! This is Kali with The Gates! :) We're starting to fill out FAST for …" at bounding box center [725, 600] width 685 height 51
click at [922, 585] on textarea "Hey Tyler! This is Kali with The Gates! :) We're starting to fill out FAST for …" at bounding box center [725, 600] width 683 height 50
click at [908, 584] on textarea "Hey Tyler! This is Kali with The Gates! :) We're starting to fill out FAST for …" at bounding box center [725, 600] width 683 height 50
drag, startPoint x: 906, startPoint y: 587, endPoint x: 944, endPoint y: 573, distance: 41.1
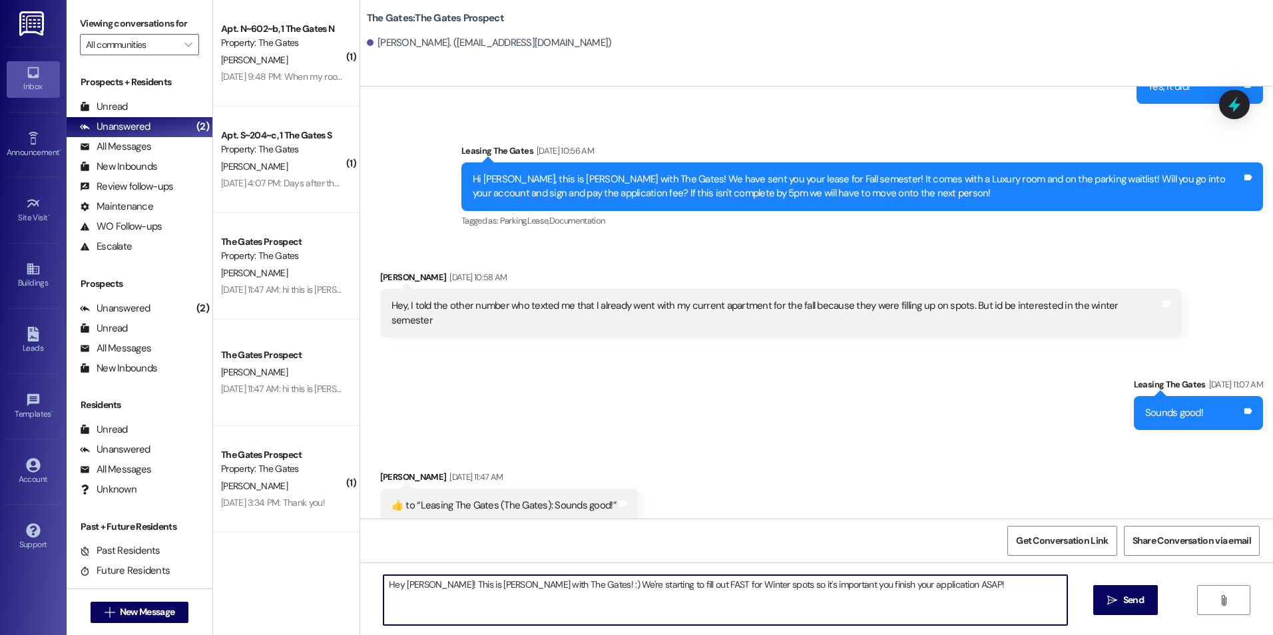
click at [944, 573] on div "Hey Tyler! This is Kali with The Gates! :) We're starting to fill out FAST for …" at bounding box center [816, 613] width 913 height 100
type textarea "Hey Tyler! This is Kali with The Gates! :) We're starting to fill out FAST for …"
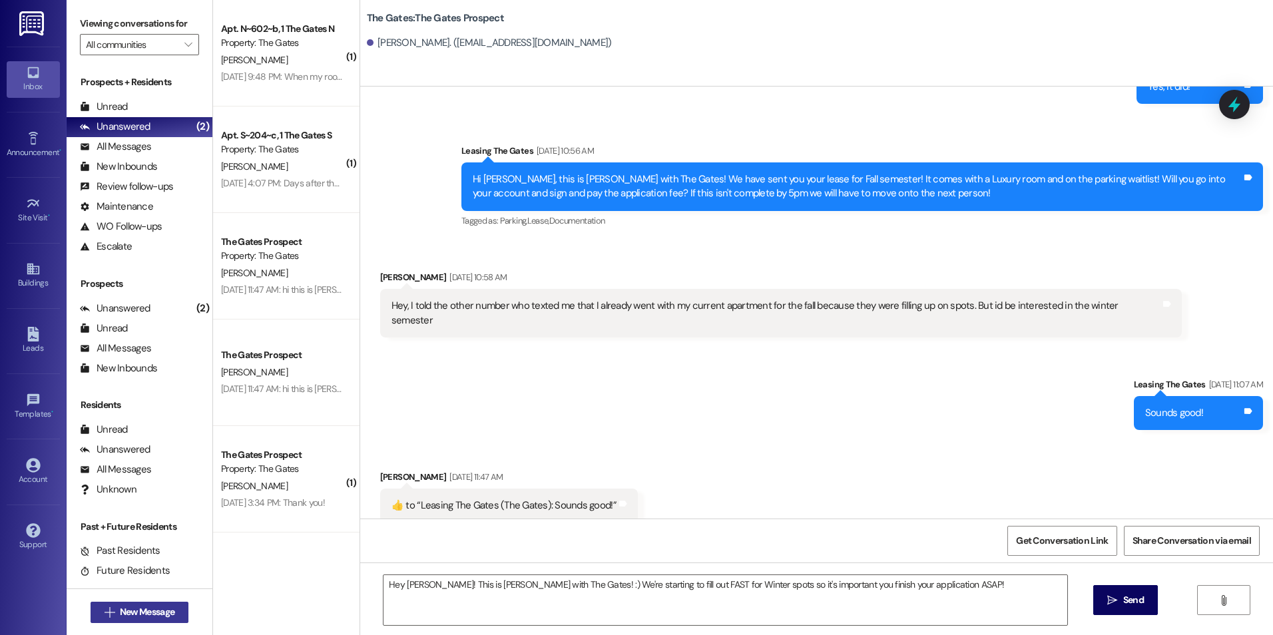
click at [120, 608] on span "New Message" at bounding box center [147, 612] width 55 height 14
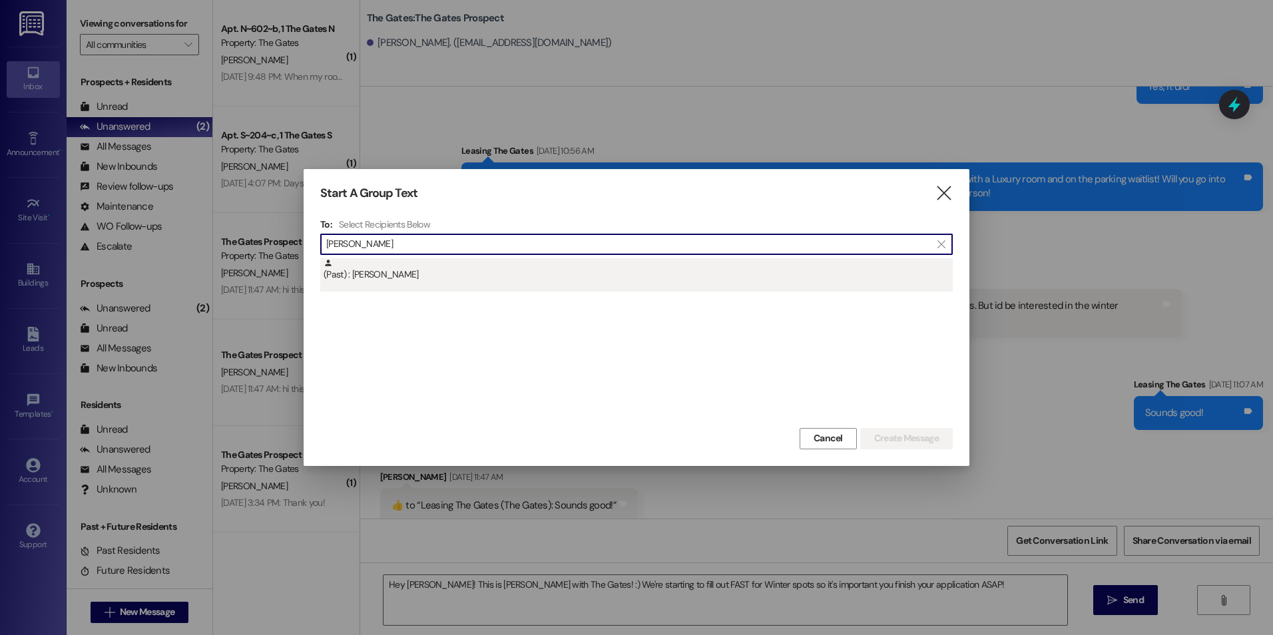
type input "Clevenger"
click at [479, 272] on div "(Past) : Emerson Clevenger" at bounding box center [638, 269] width 629 height 23
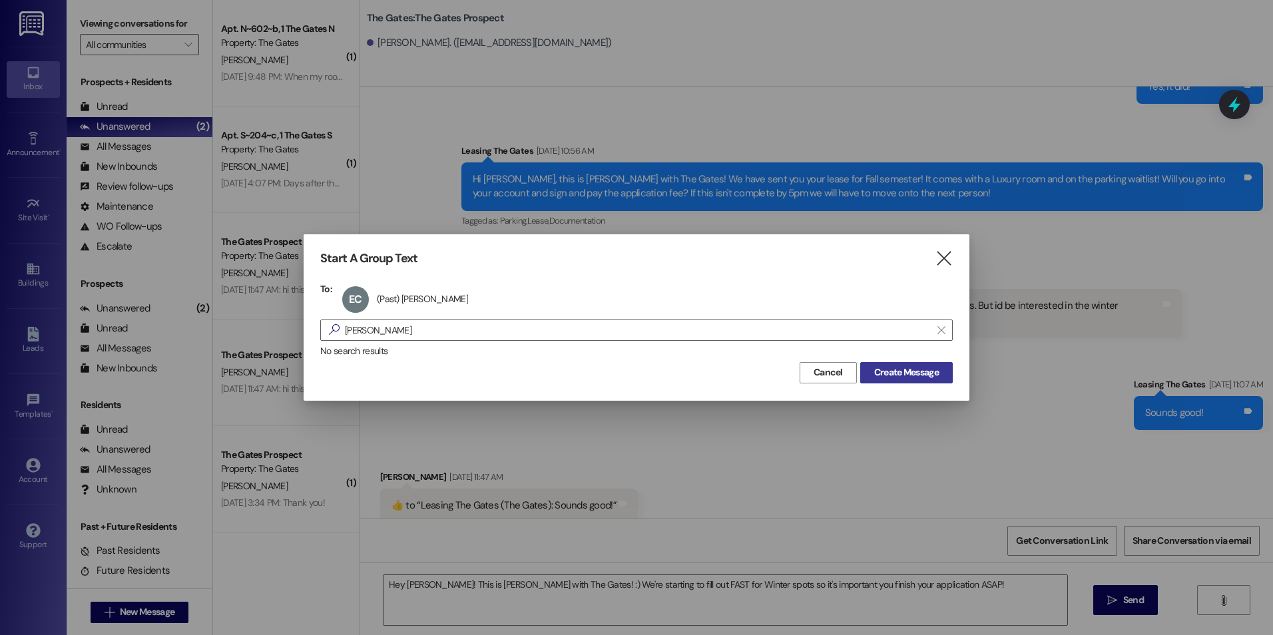
click at [903, 370] on span "Create Message" at bounding box center [906, 373] width 65 height 14
click at [903, 375] on span "Create Message" at bounding box center [906, 373] width 65 height 14
click at [459, 292] on div "EC (Past) Emerson Clevenger (Past) Emerson Clevenger click to remove" at bounding box center [409, 299] width 141 height 33
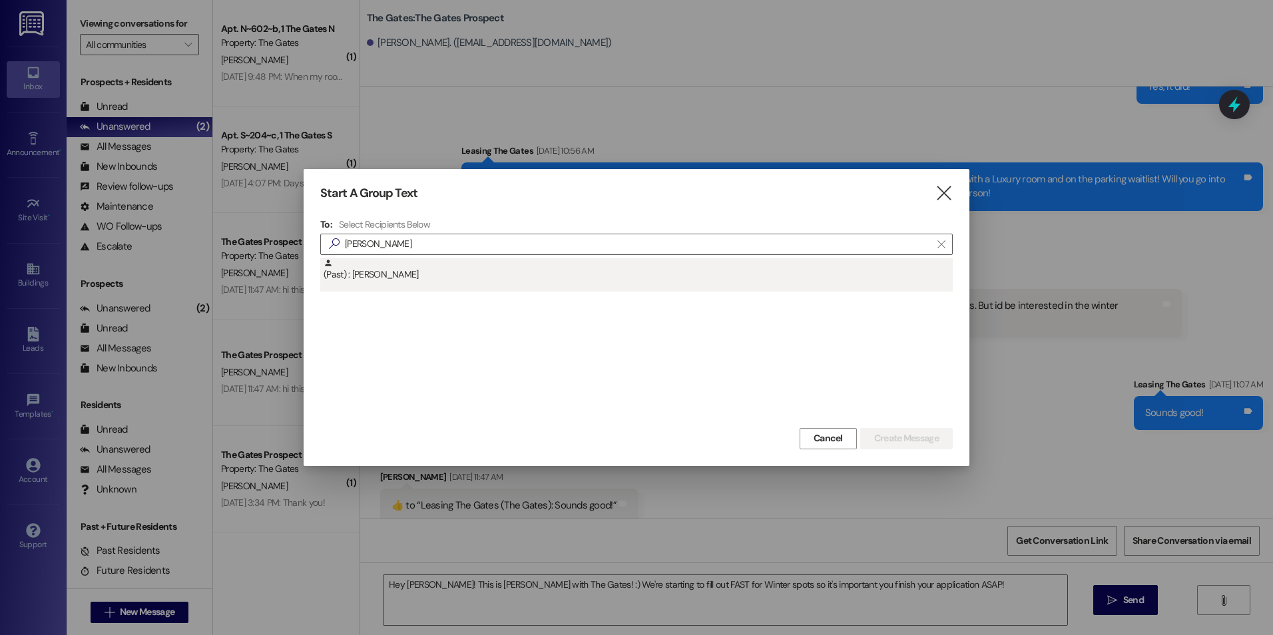
click at [511, 267] on div "(Past) : Emerson Clevenger" at bounding box center [638, 269] width 629 height 23
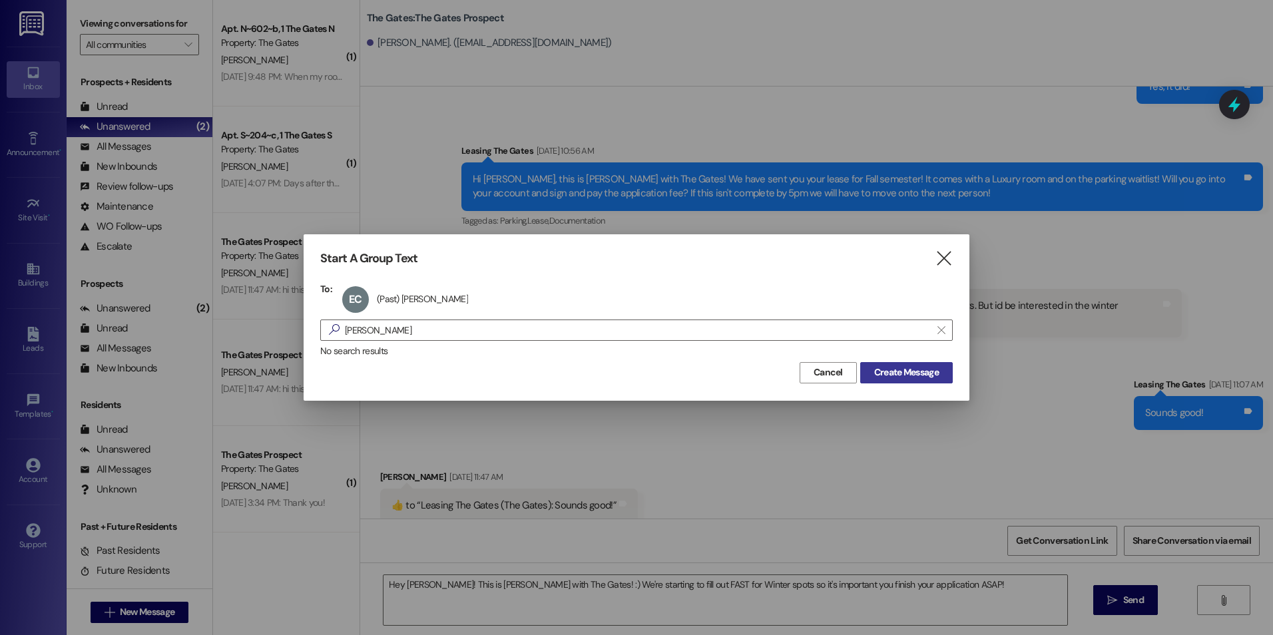
click at [898, 368] on span "Create Message" at bounding box center [906, 373] width 65 height 14
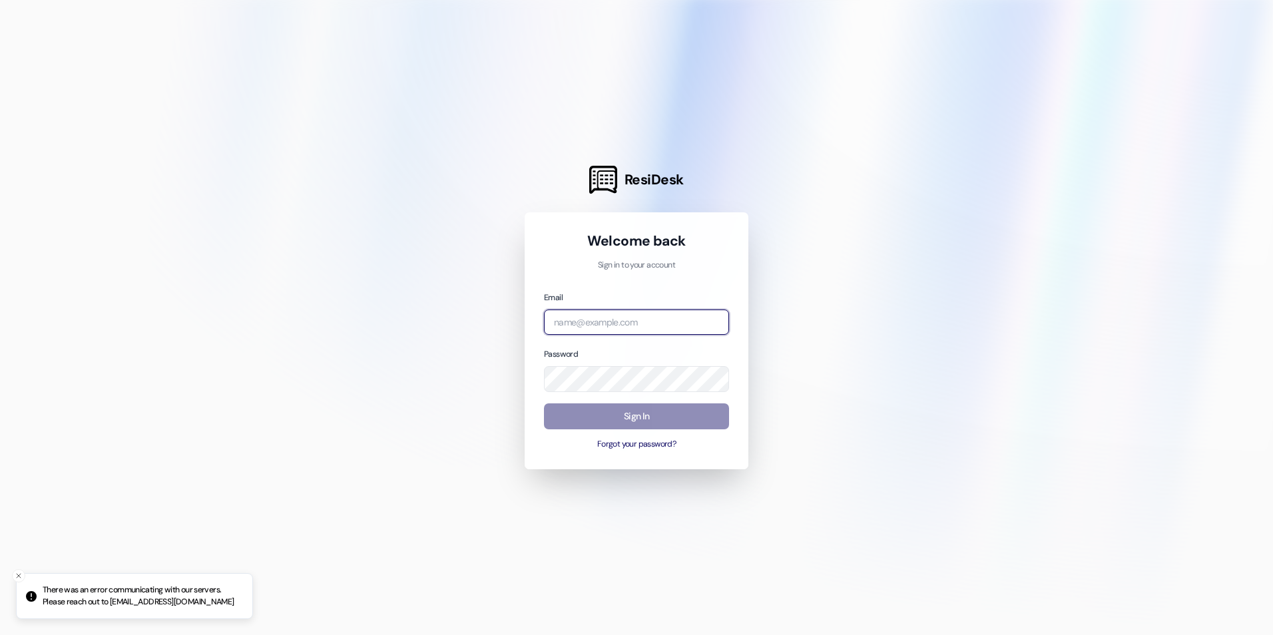
type input "[EMAIL_ADDRESS][DOMAIN_NAME]"
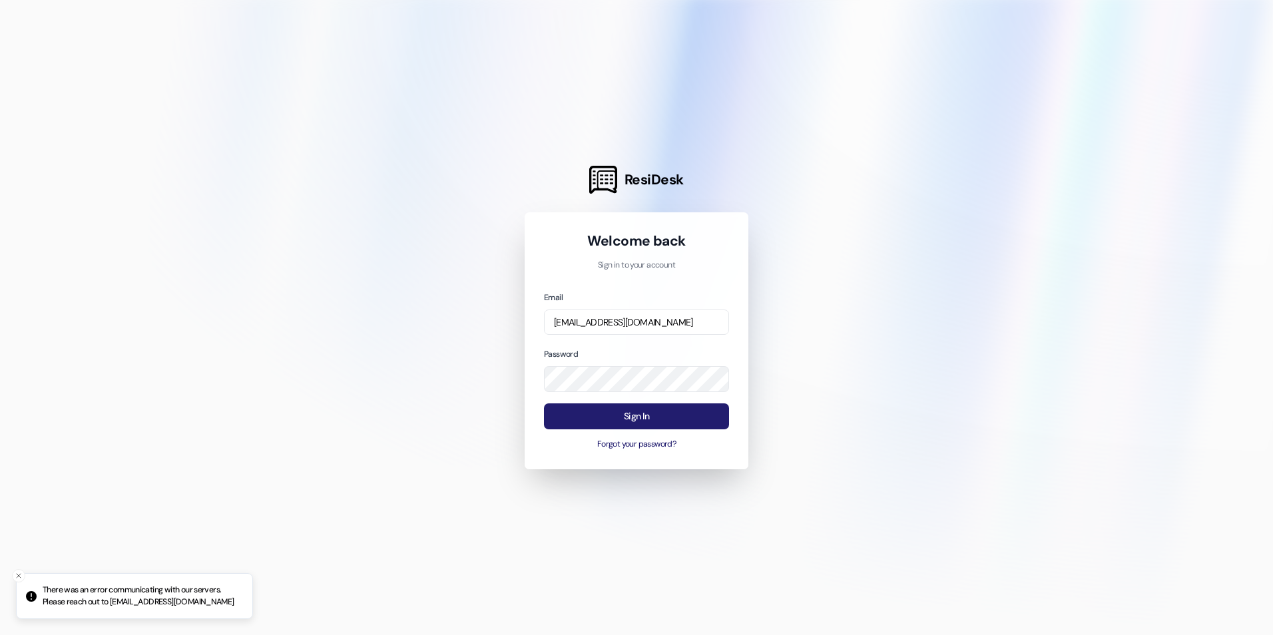
click at [633, 418] on button "Sign In" at bounding box center [636, 417] width 185 height 26
click at [599, 411] on button "Sign In" at bounding box center [636, 417] width 185 height 26
click at [601, 417] on button "Sign In" at bounding box center [636, 417] width 185 height 26
click at [619, 413] on button "Sign In" at bounding box center [636, 417] width 185 height 26
click at [675, 410] on button "Sign In" at bounding box center [636, 417] width 185 height 26
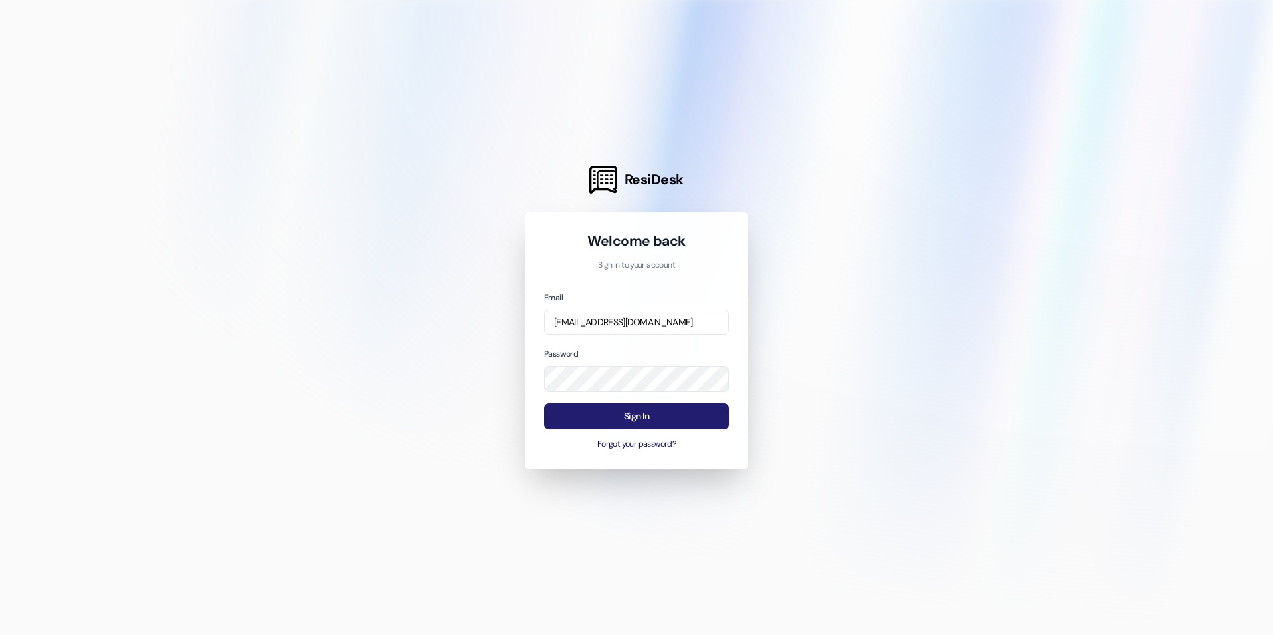
click at [656, 421] on button "Sign In" at bounding box center [636, 417] width 185 height 26
click at [653, 420] on button "Sign In" at bounding box center [636, 417] width 185 height 26
click at [646, 417] on button "Sign In" at bounding box center [636, 417] width 185 height 26
click at [603, 424] on button "Sign In" at bounding box center [636, 417] width 185 height 26
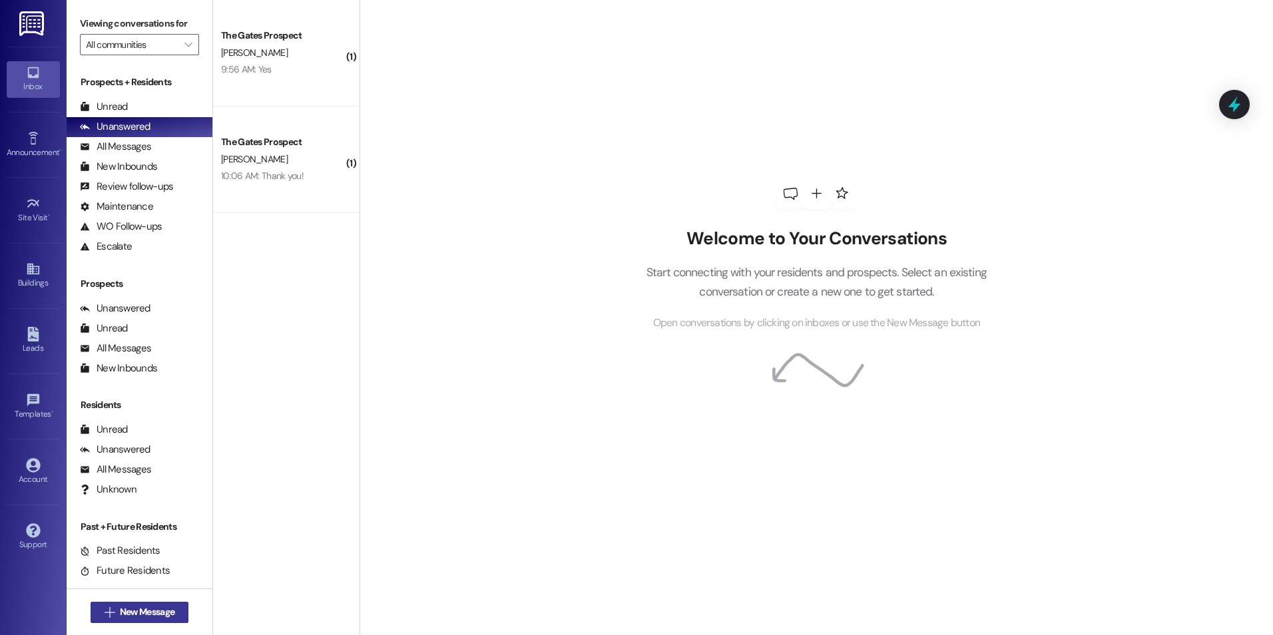
click at [149, 611] on span "New Message" at bounding box center [147, 612] width 55 height 14
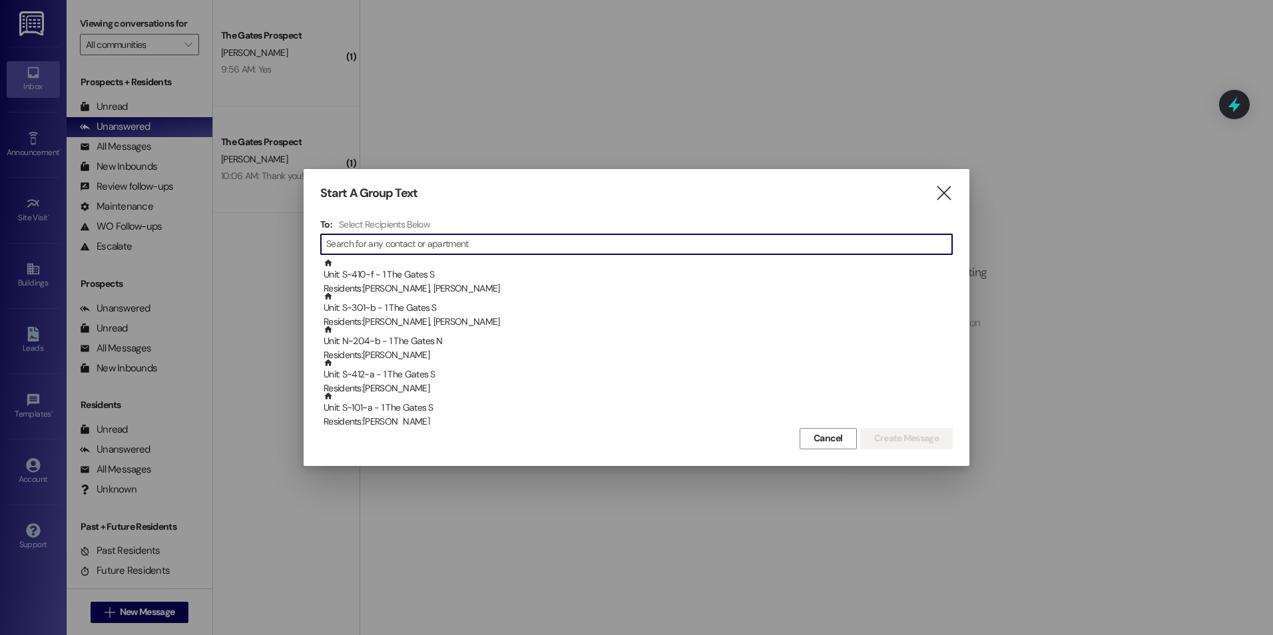
click at [459, 246] on input at bounding box center [639, 244] width 626 height 19
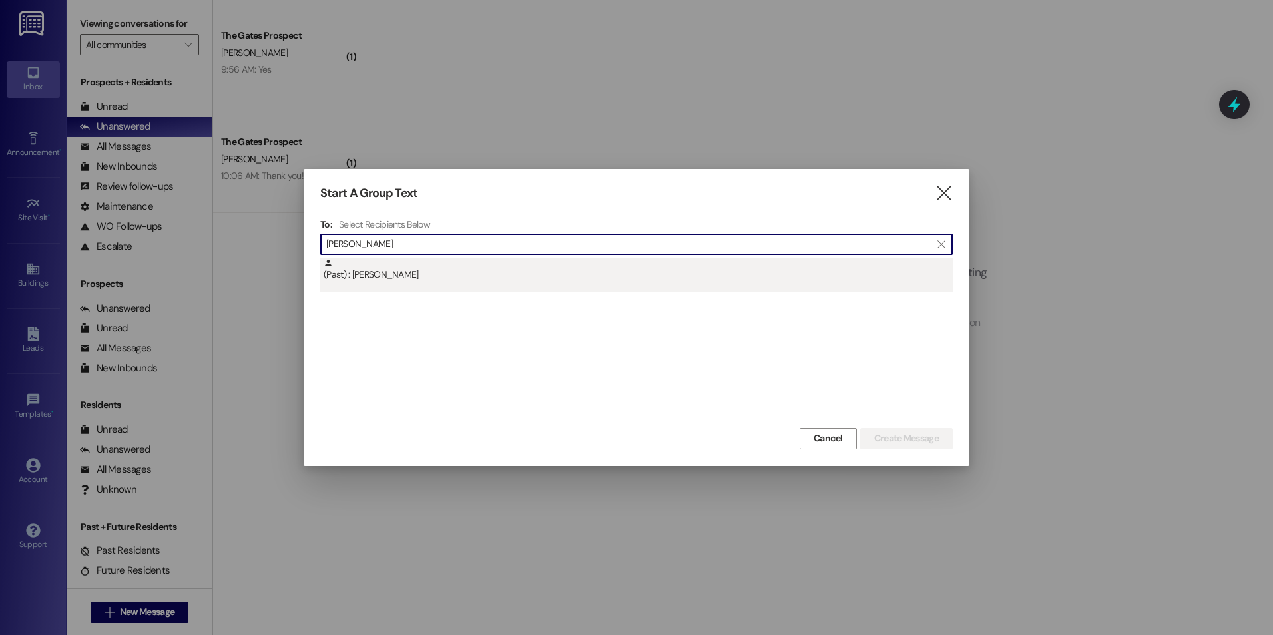
type input "Clevenger"
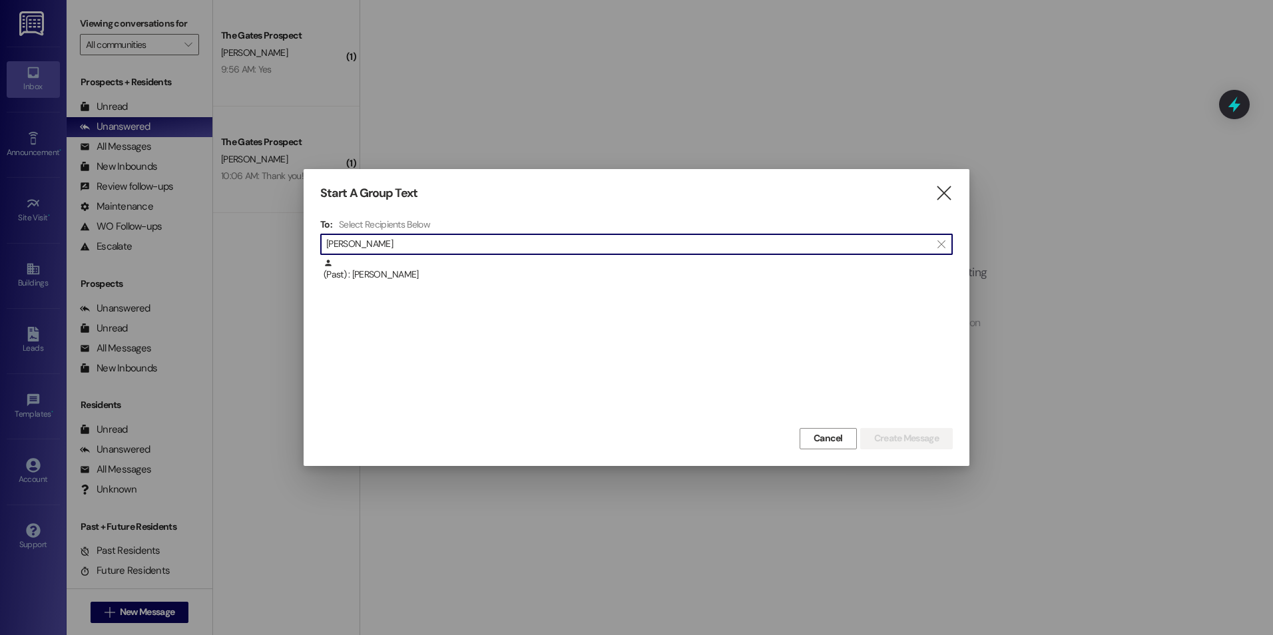
click at [508, 270] on div "(Past) : Emerson Clevenger" at bounding box center [638, 269] width 629 height 23
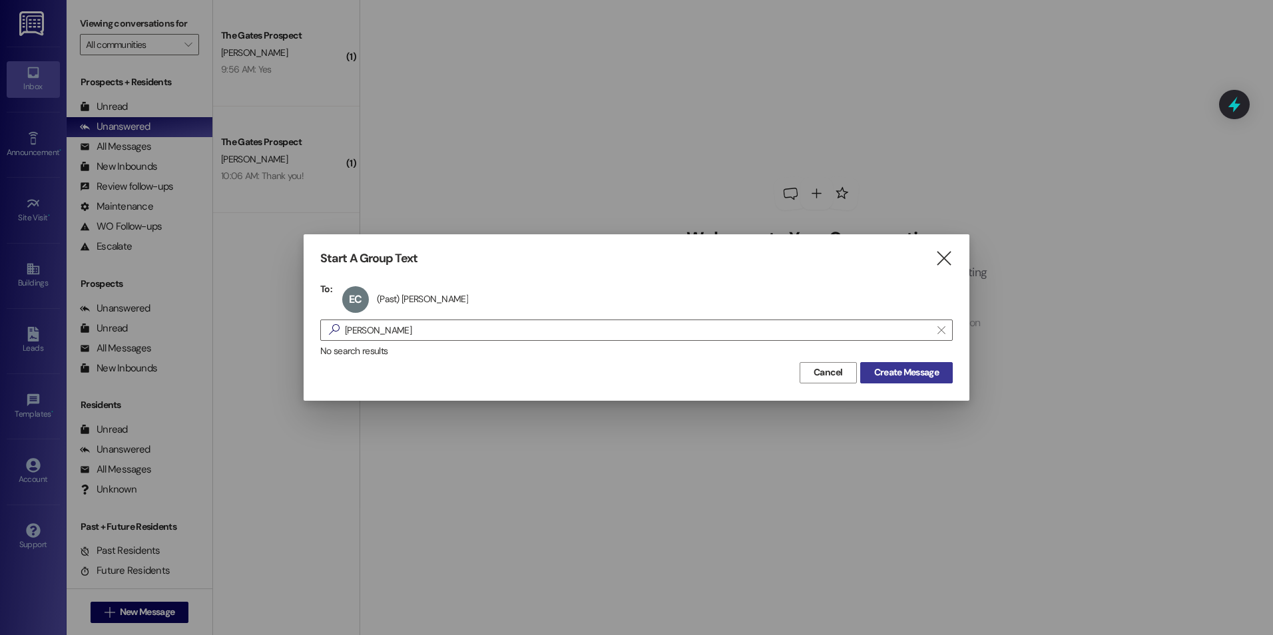
click at [908, 366] on span "Create Message" at bounding box center [906, 373] width 65 height 14
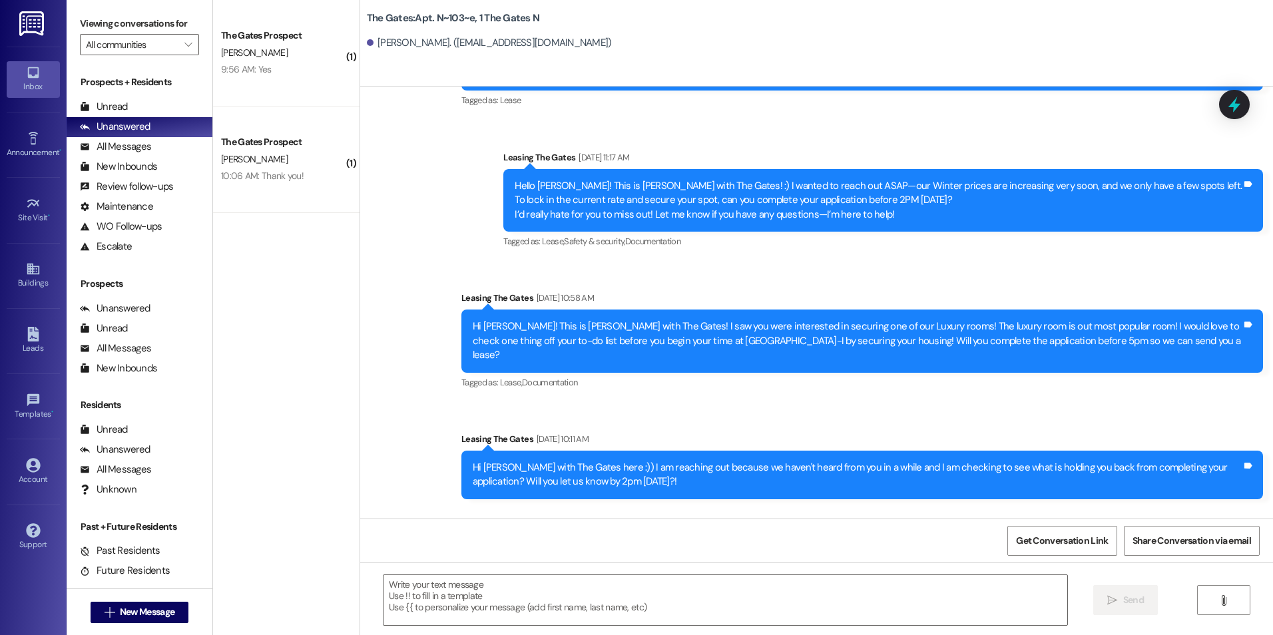
scroll to position [1502, 0]
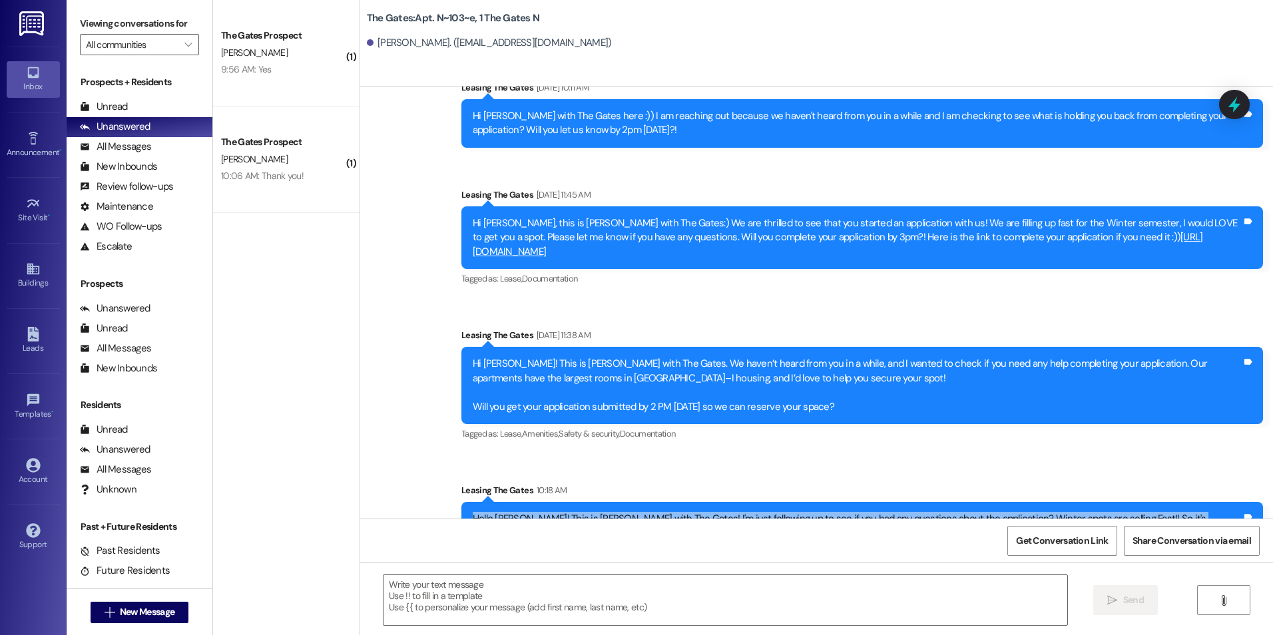
drag, startPoint x: 462, startPoint y: 474, endPoint x: 747, endPoint y: 499, distance: 286.1
click at [747, 502] on div "Hello Emerson! This is Kali with The Gates! I'm just following up to see if you…" at bounding box center [862, 526] width 802 height 49
drag, startPoint x: 747, startPoint y: 499, endPoint x: 649, endPoint y: 476, distance: 101.1
copy div "Hello Emerson! This is Kali with The Gates! I'm just following up to see if you…"
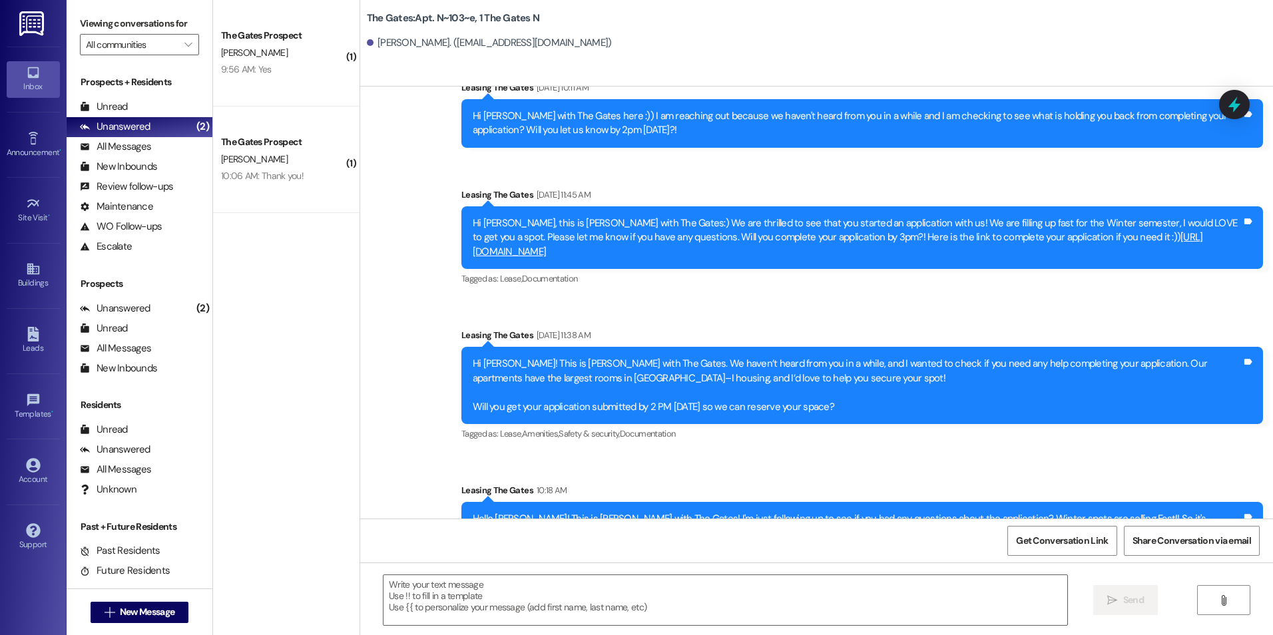
click at [459, 406] on div "Sent via SMS Leasing The Gates Aug 13, 2025 at 11:38 AM Hi Emerson! This is Kar…" at bounding box center [862, 385] width 822 height 135
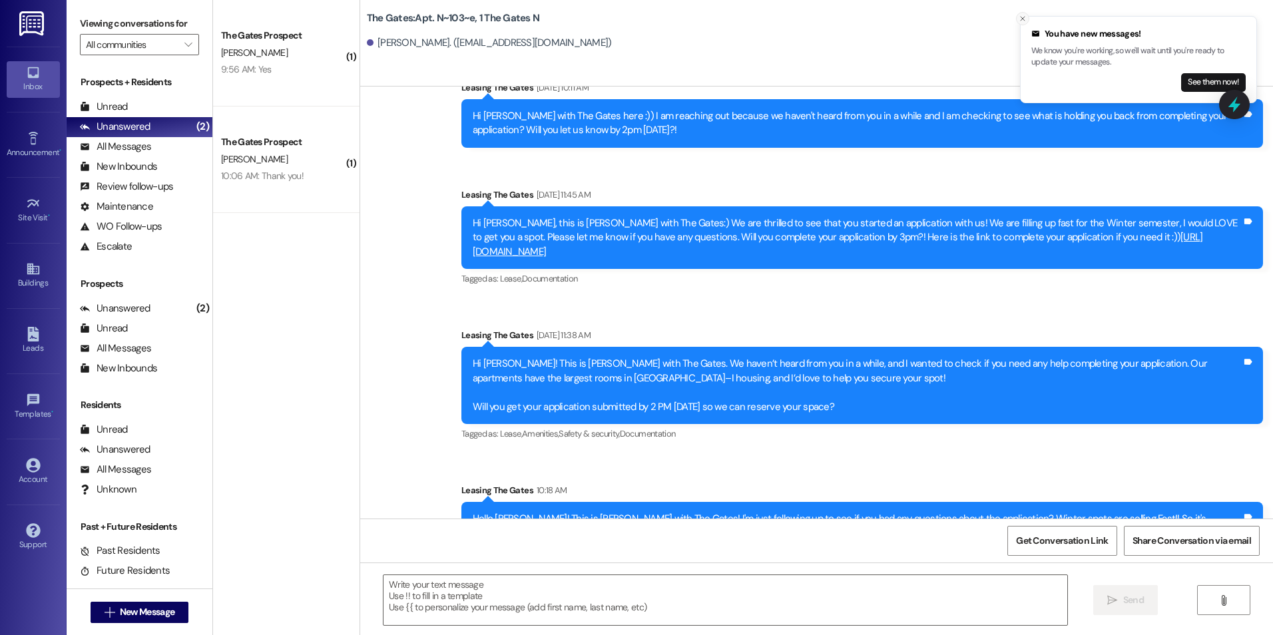
click at [1025, 25] on button "Close toast" at bounding box center [1022, 18] width 13 height 13
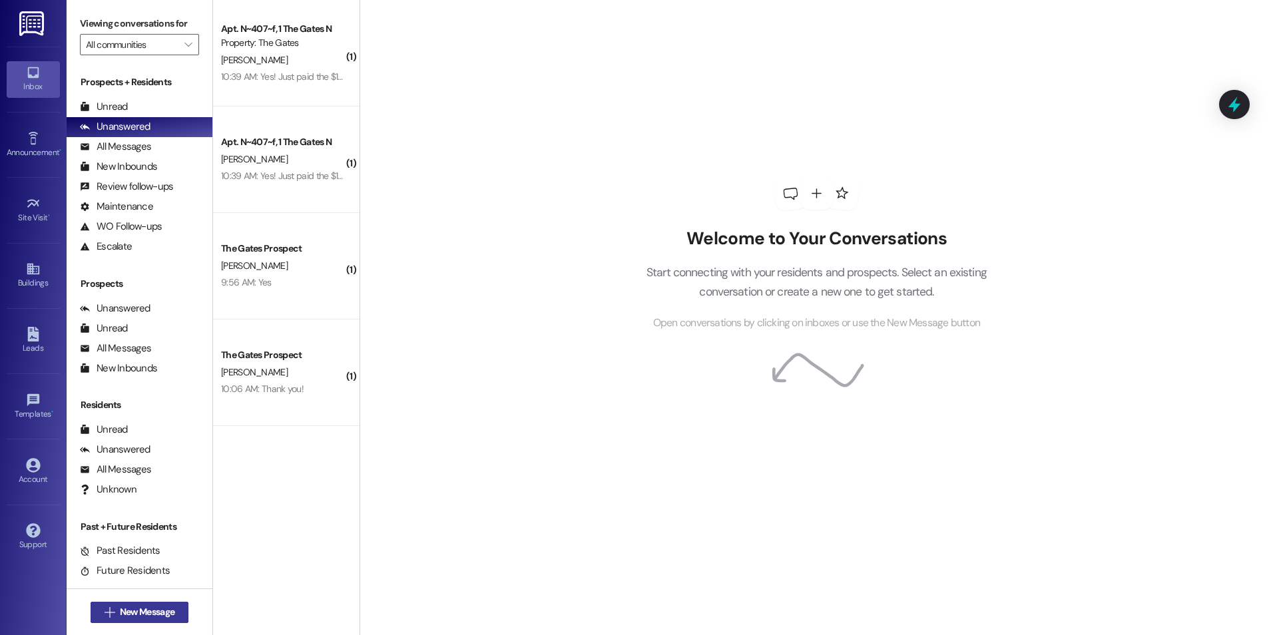
click at [138, 620] on button " New Message" at bounding box center [140, 612] width 99 height 21
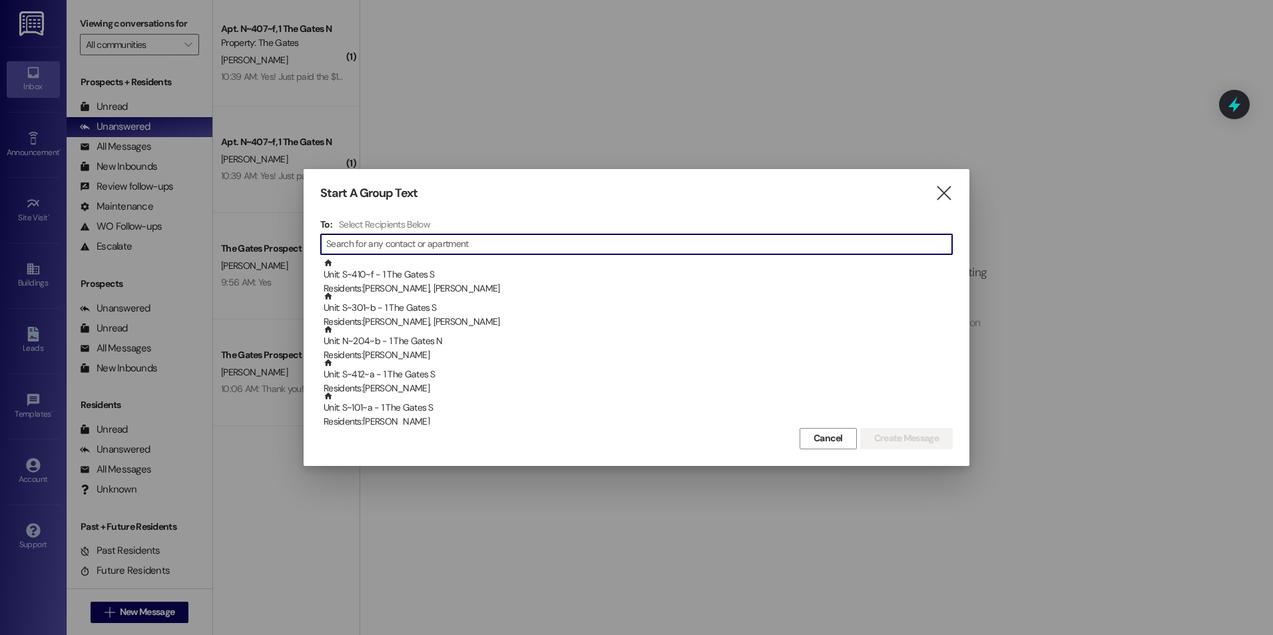
click at [378, 246] on input at bounding box center [639, 244] width 626 height 19
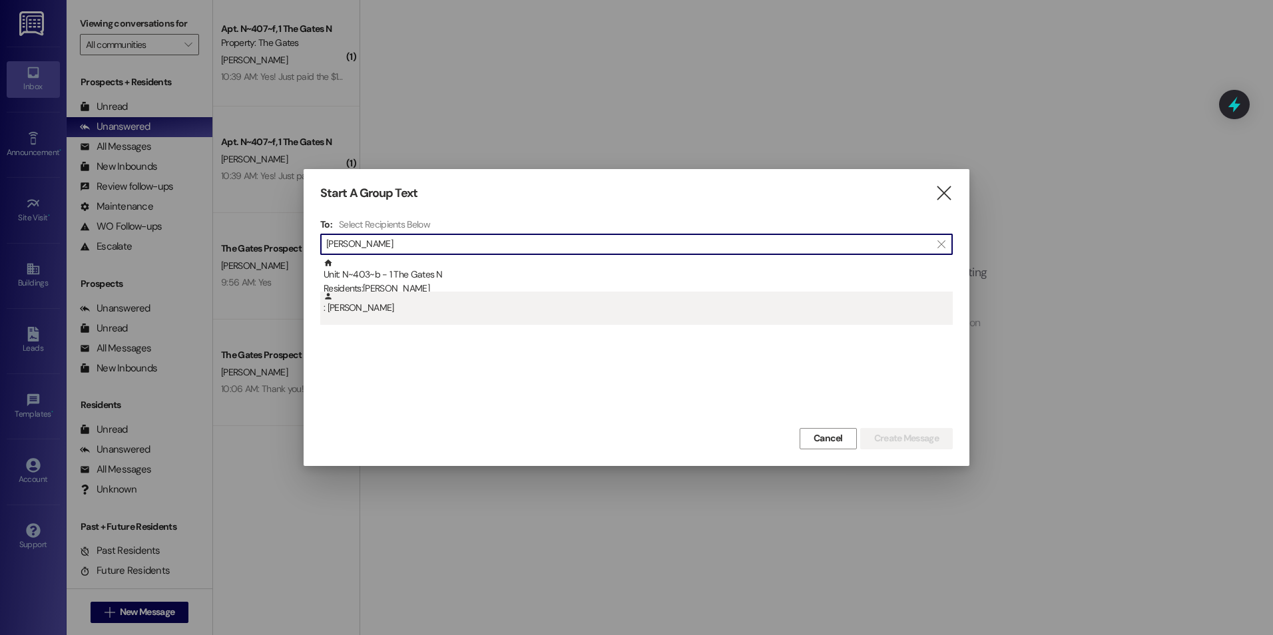
type input "[PERSON_NAME]"
click at [380, 308] on div ": [PERSON_NAME]" at bounding box center [638, 303] width 629 height 23
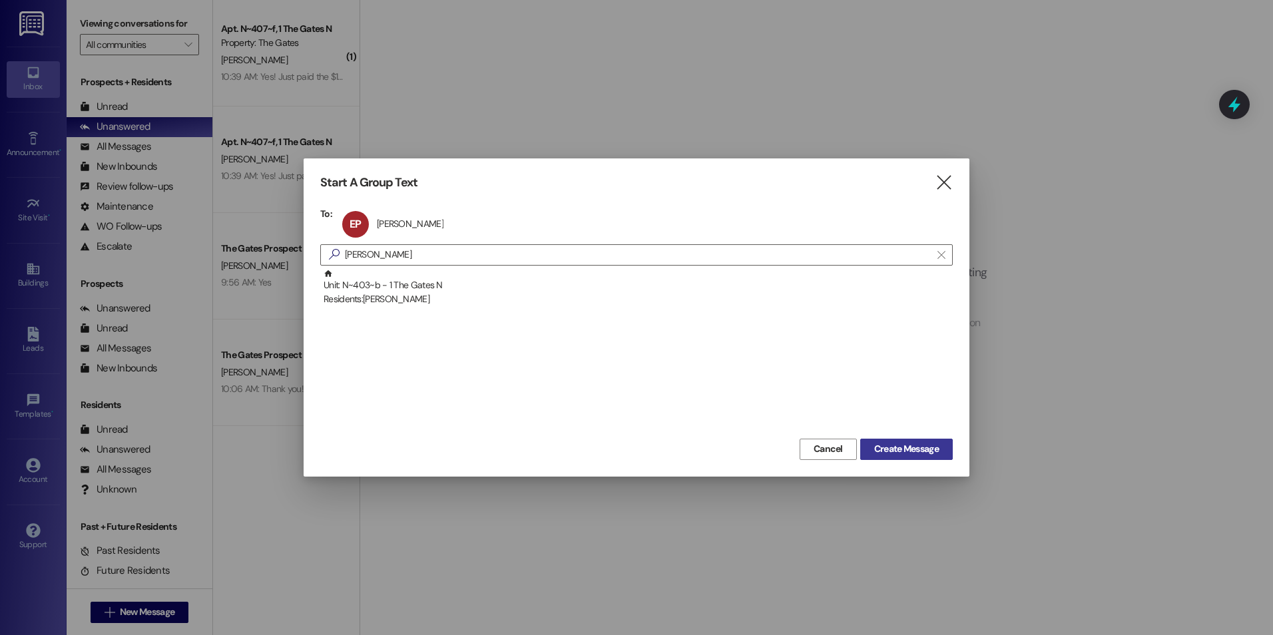
click at [925, 449] on span "Create Message" at bounding box center [906, 449] width 65 height 14
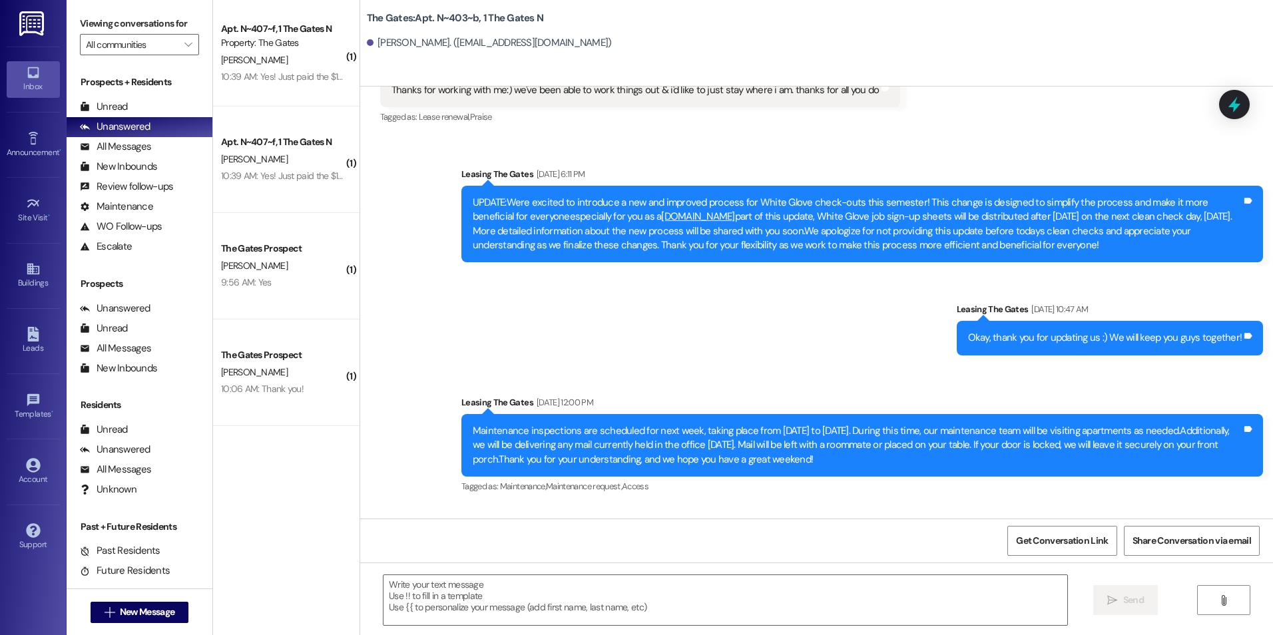
scroll to position [31452, 0]
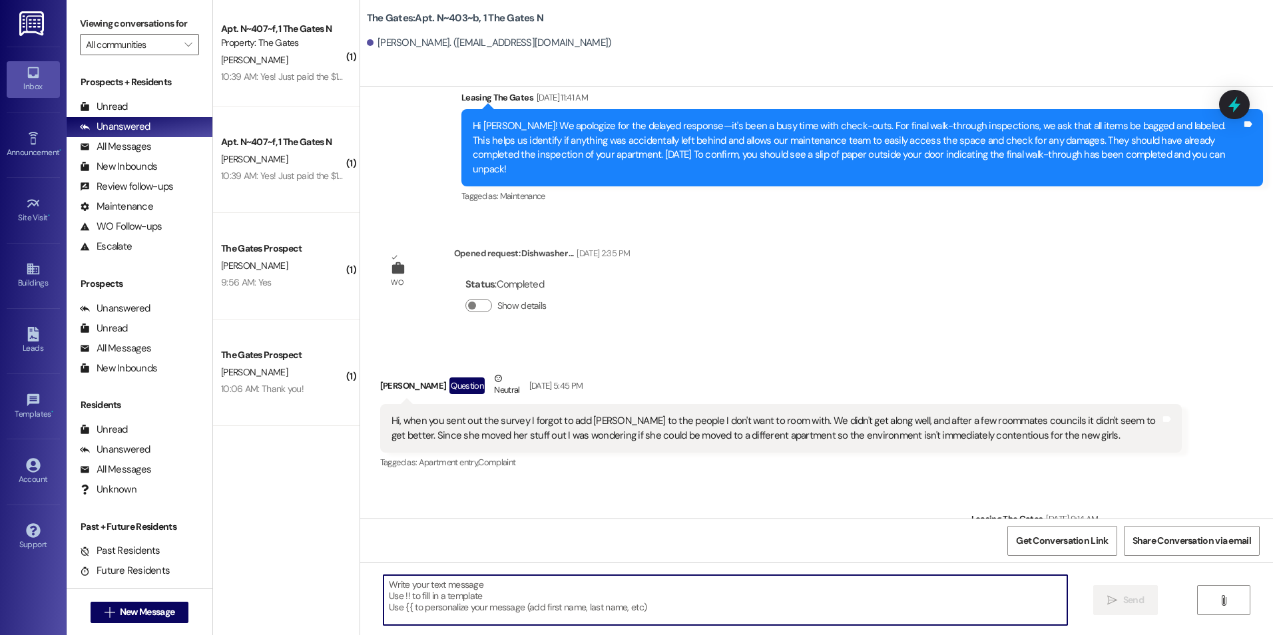
drag, startPoint x: 634, startPoint y: 593, endPoint x: 634, endPoint y: 603, distance: 9.3
click at [635, 599] on textarea at bounding box center [725, 600] width 683 height 50
type textarea "Hey [PERSON_NAME]!"
drag, startPoint x: 436, startPoint y: 593, endPoint x: 316, endPoint y: 583, distance: 119.6
click at [316, 583] on div "( 1 ) Apt. N~407~f, 1 The Gates N Property: The Gates [PERSON_NAME] 10:39 AM: Y…" at bounding box center [743, 317] width 1060 height 635
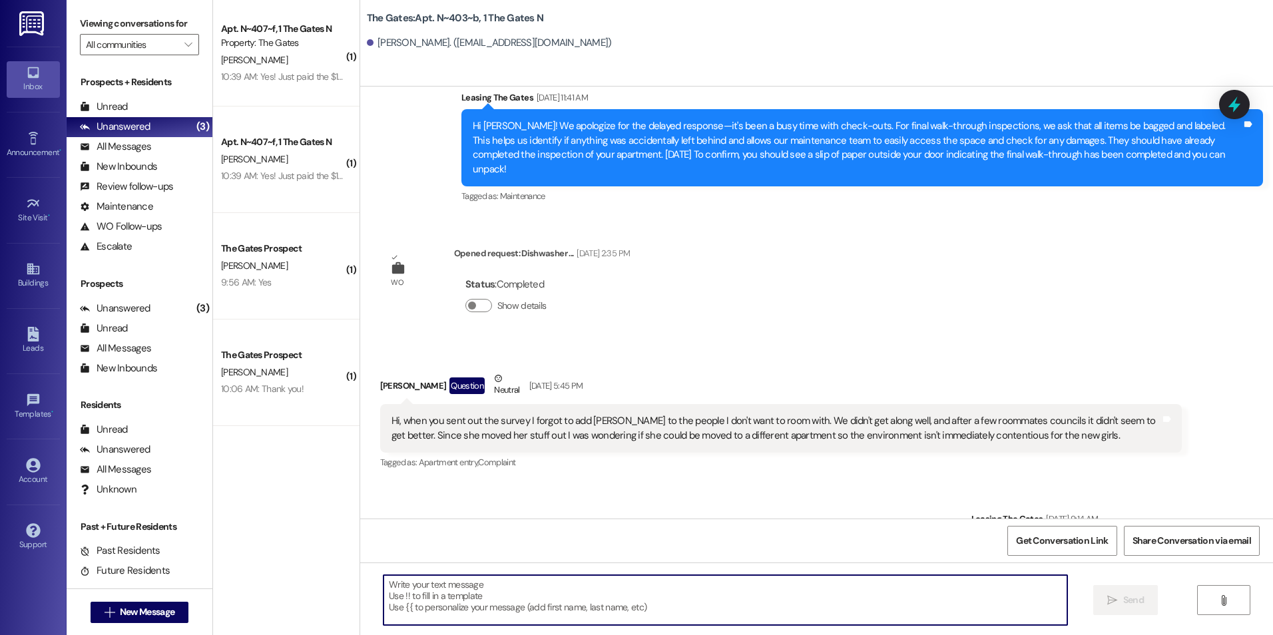
paste textarea "Hey (Student), this is [PERSON_NAME] with The Gates! 🙂 I saw you’re all set for…"
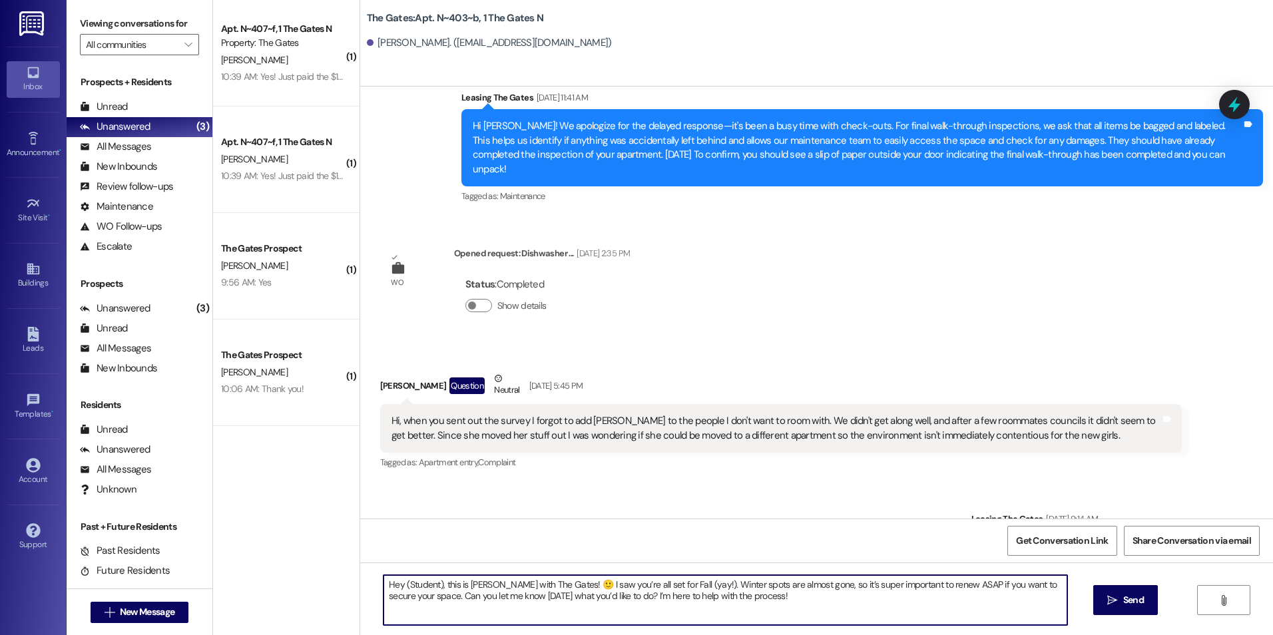
drag, startPoint x: 433, startPoint y: 581, endPoint x: 396, endPoint y: 584, distance: 36.8
click at [396, 584] on textarea "Hey (Student), this is [PERSON_NAME] with The Gates! 🙂 I saw you’re all set for…" at bounding box center [725, 600] width 683 height 50
click at [749, 607] on textarea "Hey [PERSON_NAME], this is [PERSON_NAME] with The Gates! 🙂 I saw you’re all set…" at bounding box center [725, 600] width 683 height 50
type textarea "Hey [PERSON_NAME], this is [PERSON_NAME] with The Gates! 🙂 I saw you’re all set…"
drag, startPoint x: 740, startPoint y: 612, endPoint x: 287, endPoint y: 572, distance: 454.6
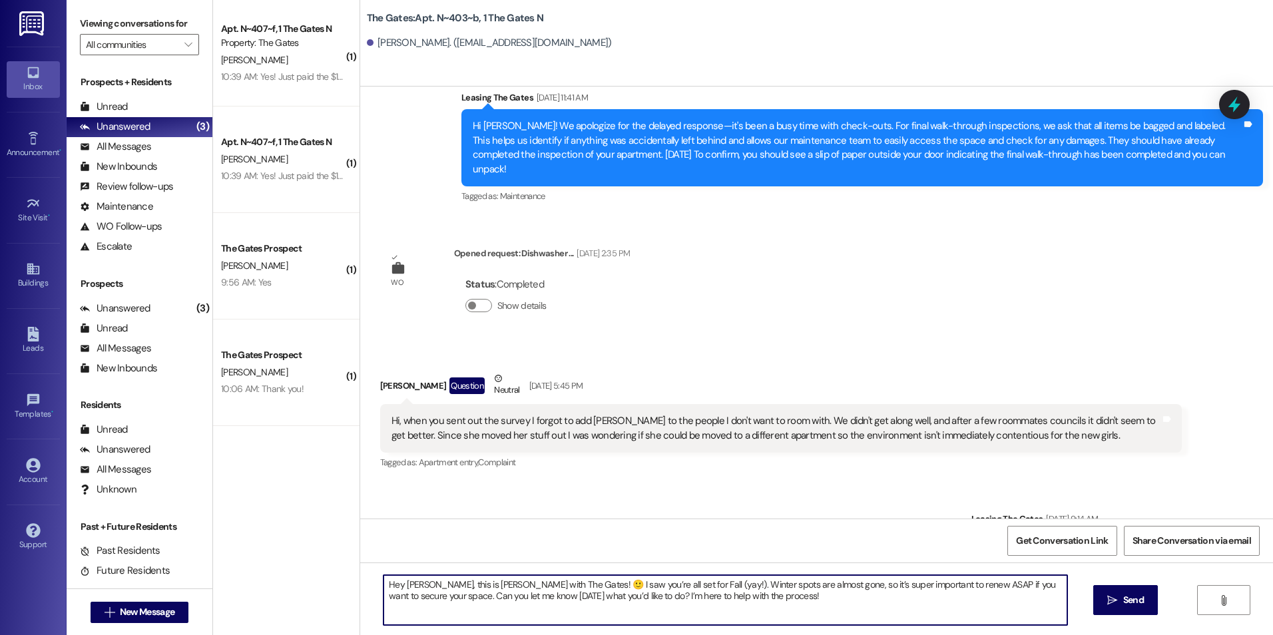
click at [287, 572] on div "( 1 ) Apt. N~407~f, 1 The Gates N Property: The Gates [PERSON_NAME] 10:39 AM: Y…" at bounding box center [743, 317] width 1060 height 635
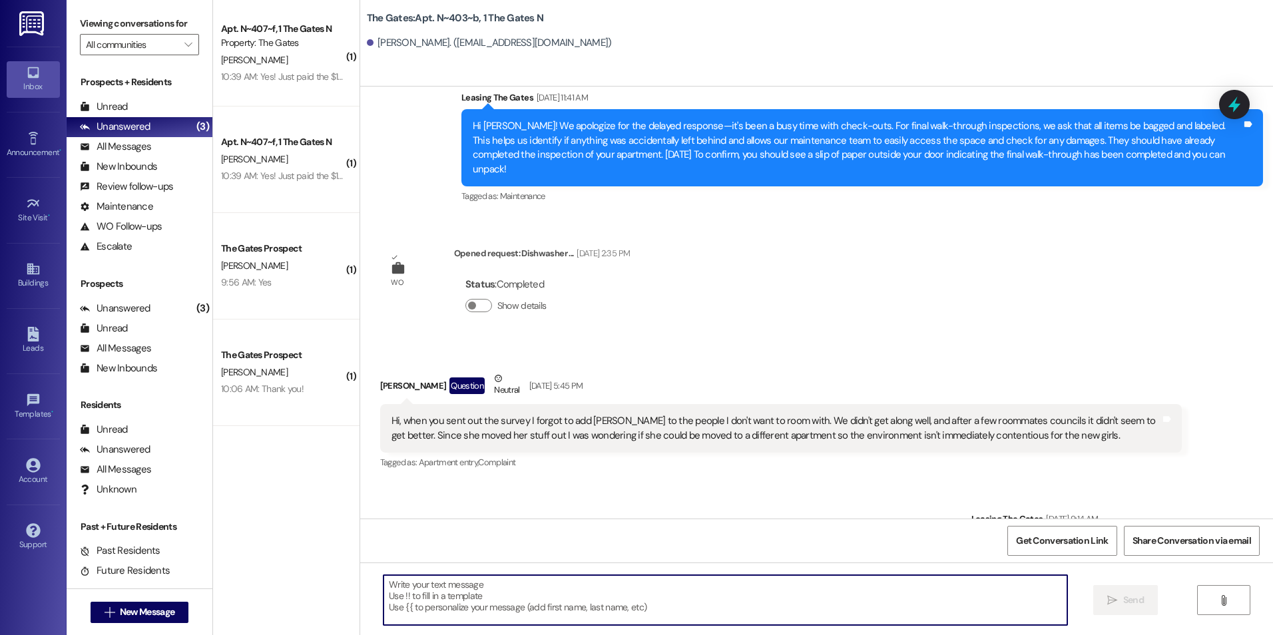
paste textarea "Hey (Student), this is [PERSON_NAME] with The Gates! 🙂 I saw you’re all set for…"
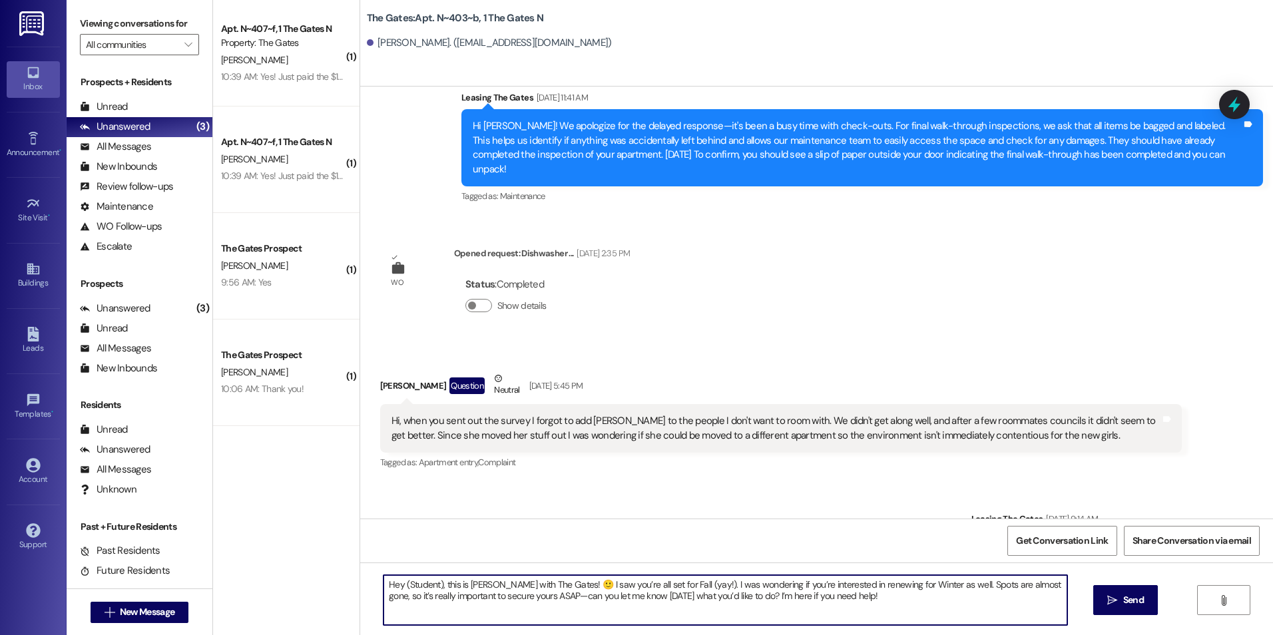
drag, startPoint x: 433, startPoint y: 584, endPoint x: 395, endPoint y: 583, distance: 38.0
click at [395, 583] on textarea "Hey (Student), this is [PERSON_NAME] with The Gates! 🙂 I saw you’re all set for…" at bounding box center [725, 600] width 683 height 50
type textarea "Hey [PERSON_NAME], this is [PERSON_NAME] with The Gates! 🙂 I saw you’re all set…"
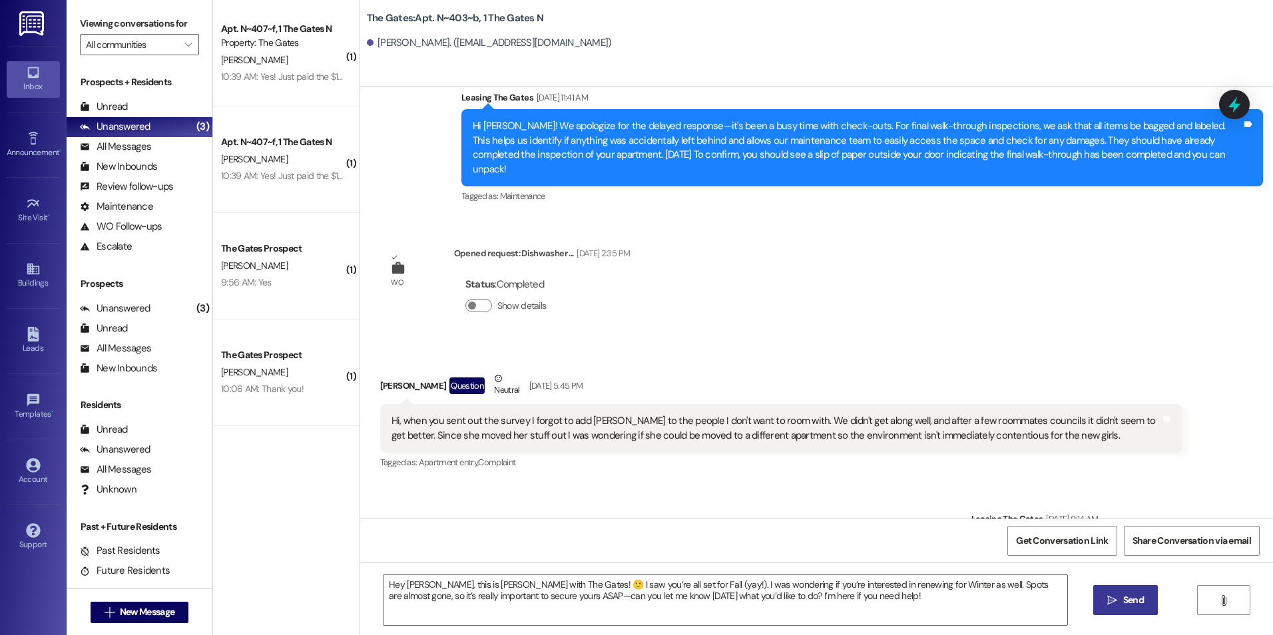
click at [1133, 599] on span "Send" at bounding box center [1133, 600] width 21 height 14
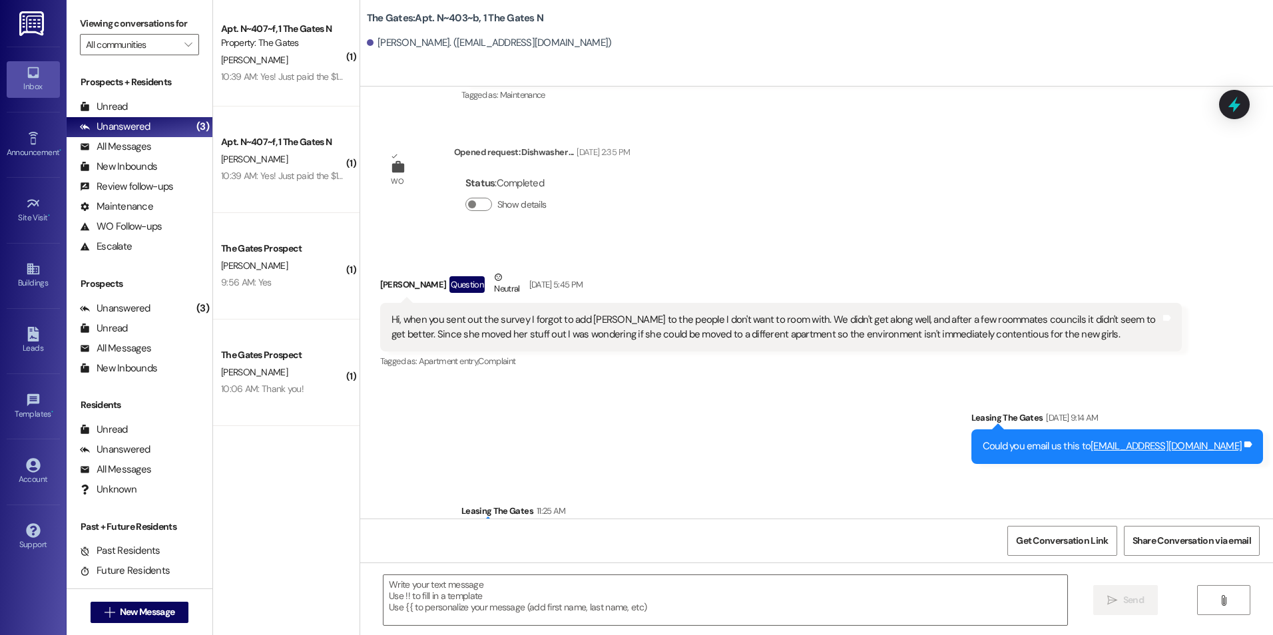
scroll to position [31559, 0]
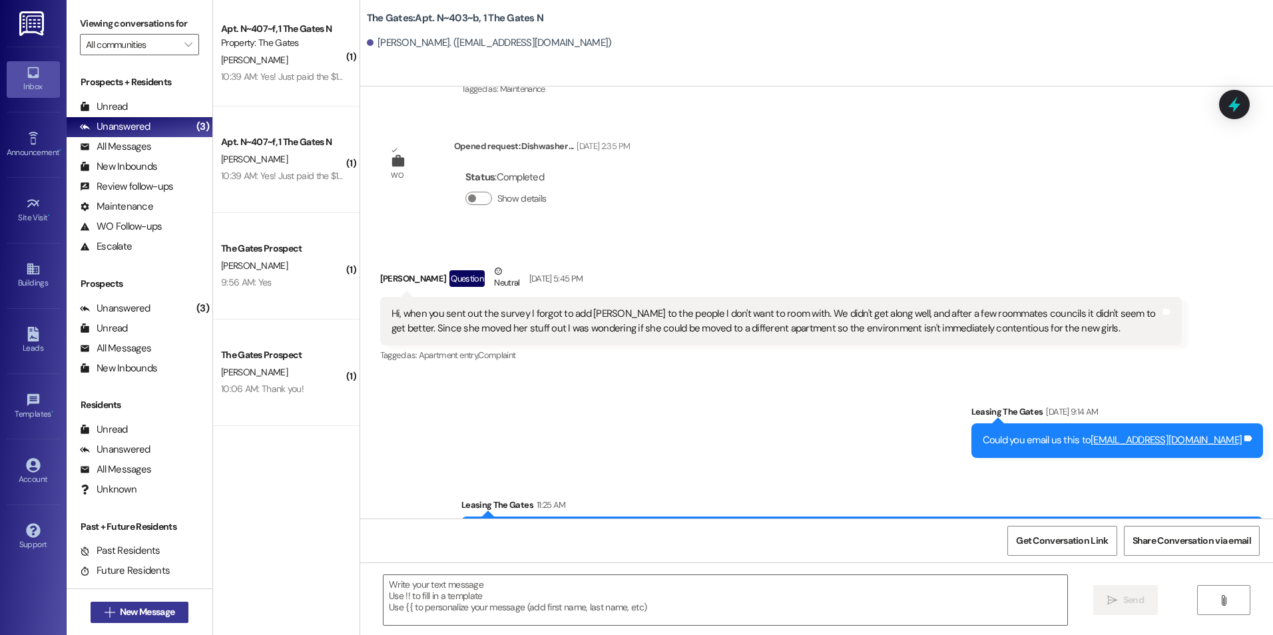
click at [137, 614] on span "New Message" at bounding box center [147, 612] width 55 height 14
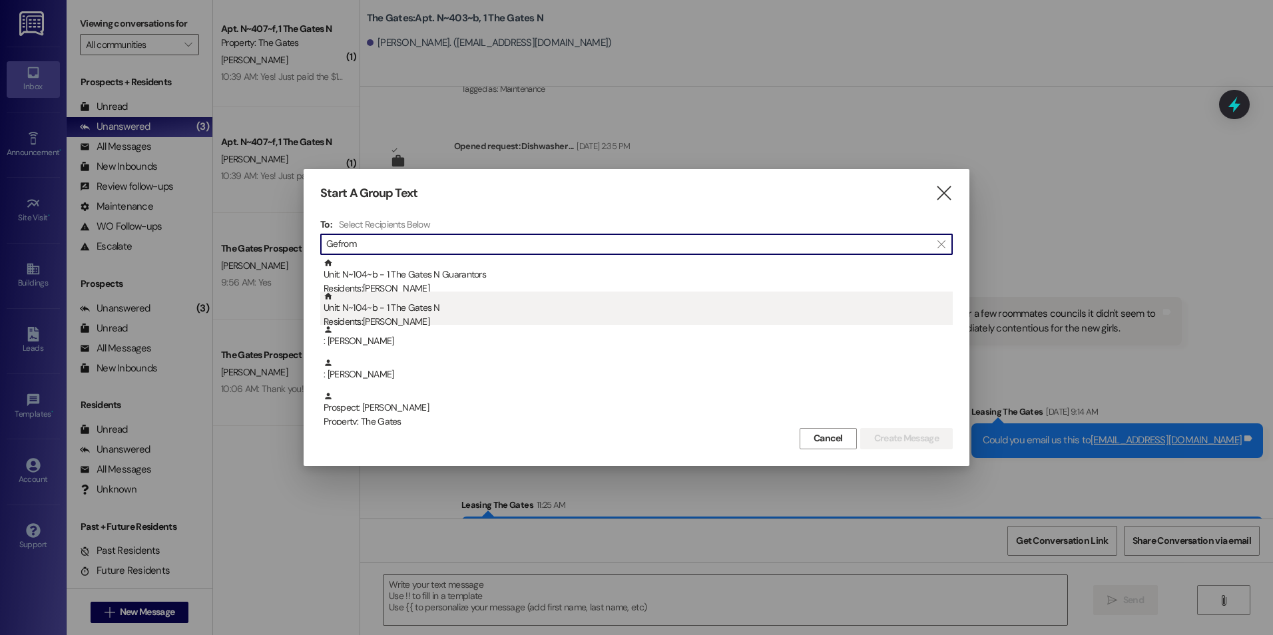
type input "Gefrom"
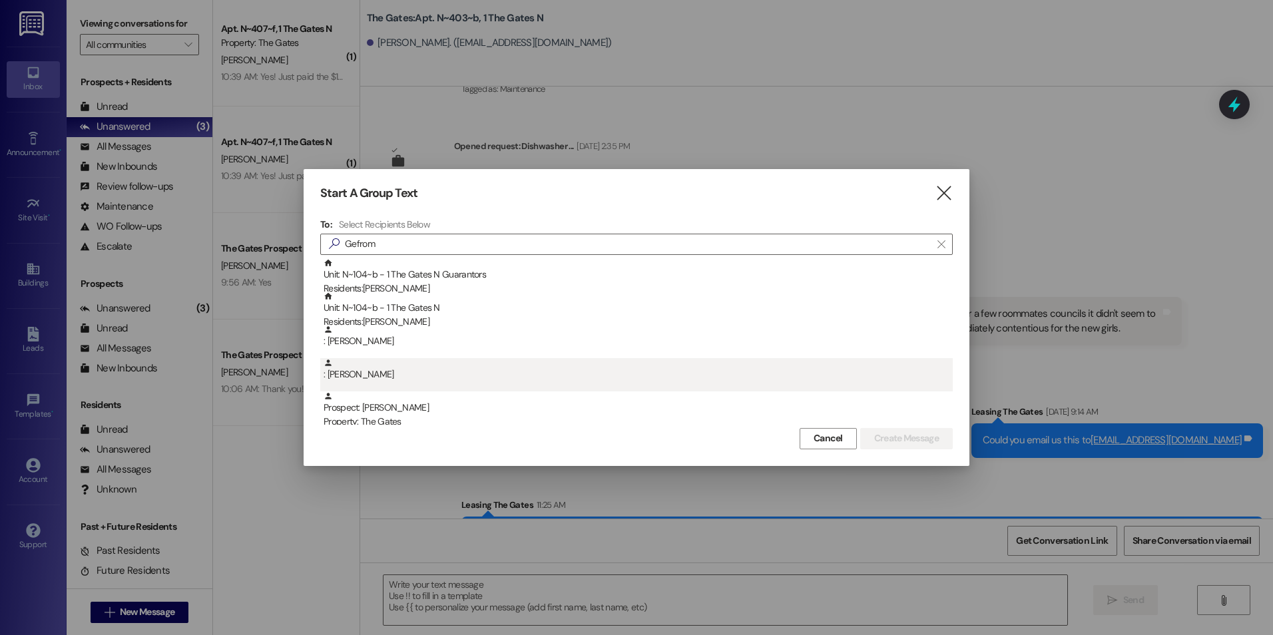
click at [482, 375] on div ": [PERSON_NAME]" at bounding box center [638, 369] width 629 height 23
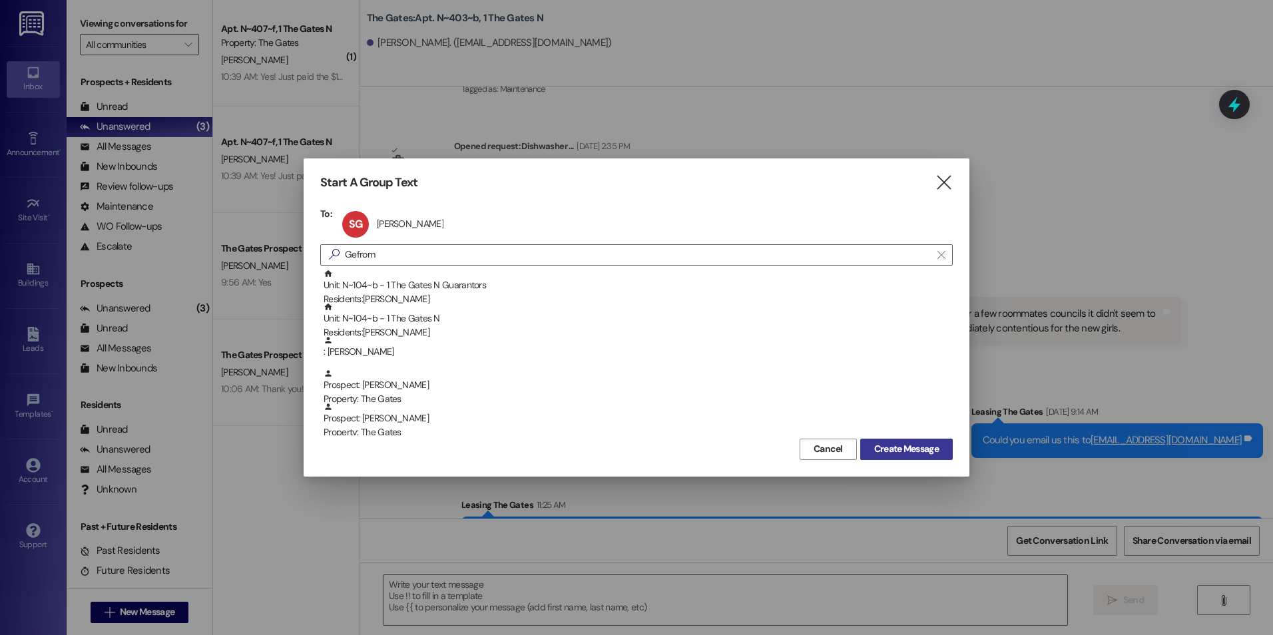
click at [940, 458] on button "Create Message" at bounding box center [906, 449] width 93 height 21
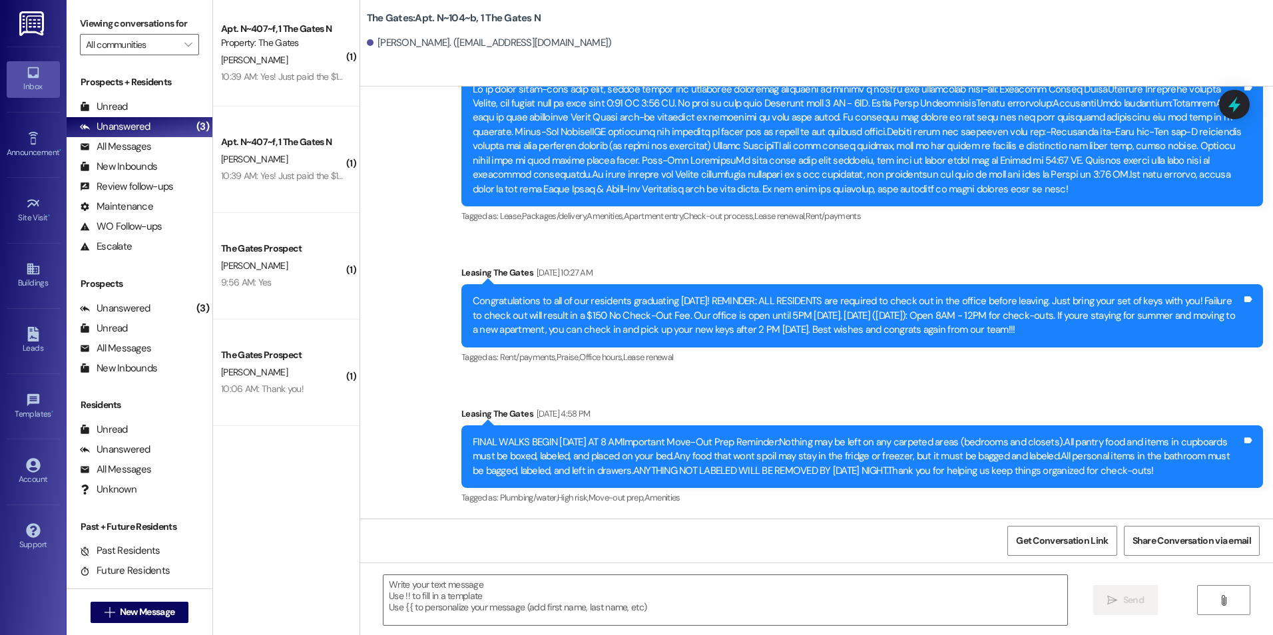
scroll to position [5306, 0]
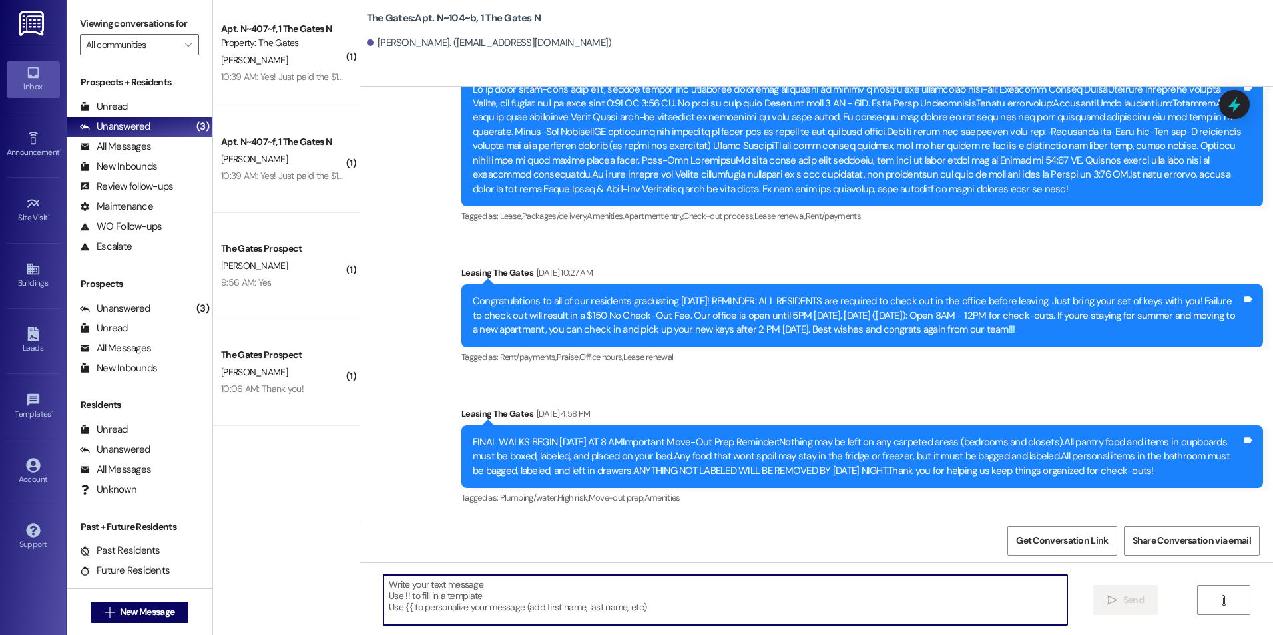
paste textarea "Hey (Student), this is [PERSON_NAME] with The Gates! 🙂 I saw you’re all set for…"
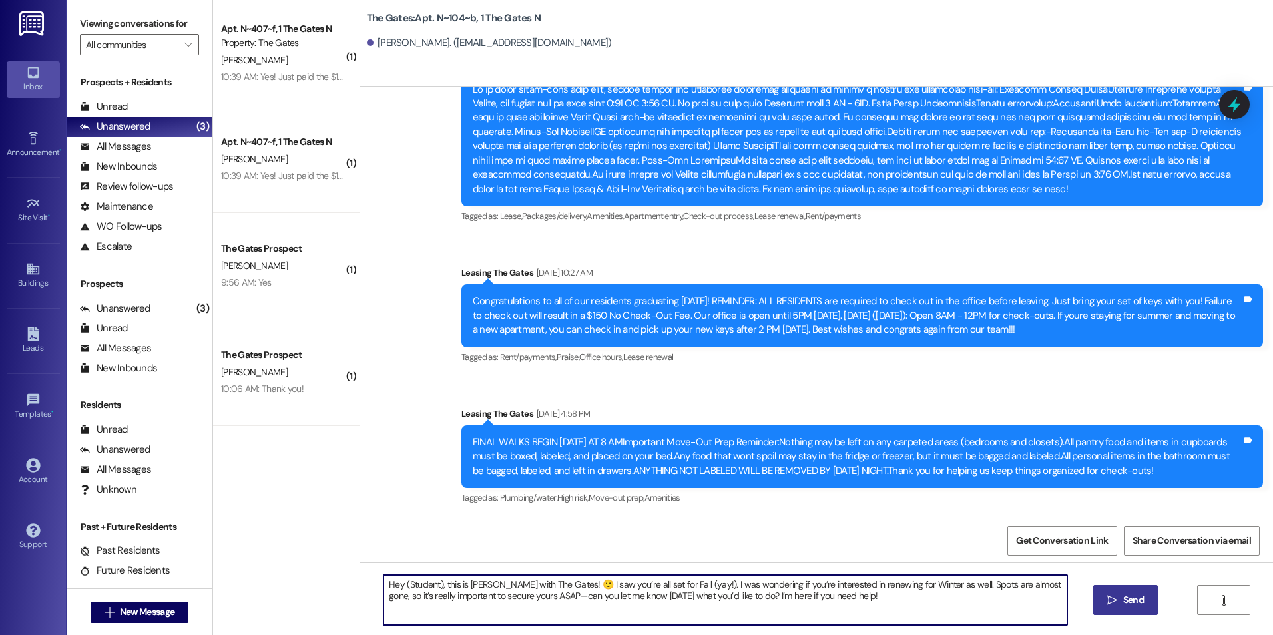
drag, startPoint x: 432, startPoint y: 583, endPoint x: 395, endPoint y: 583, distance: 37.3
click at [395, 583] on textarea "Hey (Student), this is [PERSON_NAME] with The Gates! 🙂 I saw you’re all set for…" at bounding box center [725, 600] width 683 height 50
click at [866, 611] on textarea "Hey [PERSON_NAME], this is [PERSON_NAME] with The Gates! 🙂 I saw you’re all set…" at bounding box center [725, 600] width 683 height 50
type textarea "Hey [PERSON_NAME], this is [PERSON_NAME] with The Gates! 🙂 I saw you’re all set…"
click at [1142, 607] on span "Send" at bounding box center [1133, 600] width 21 height 14
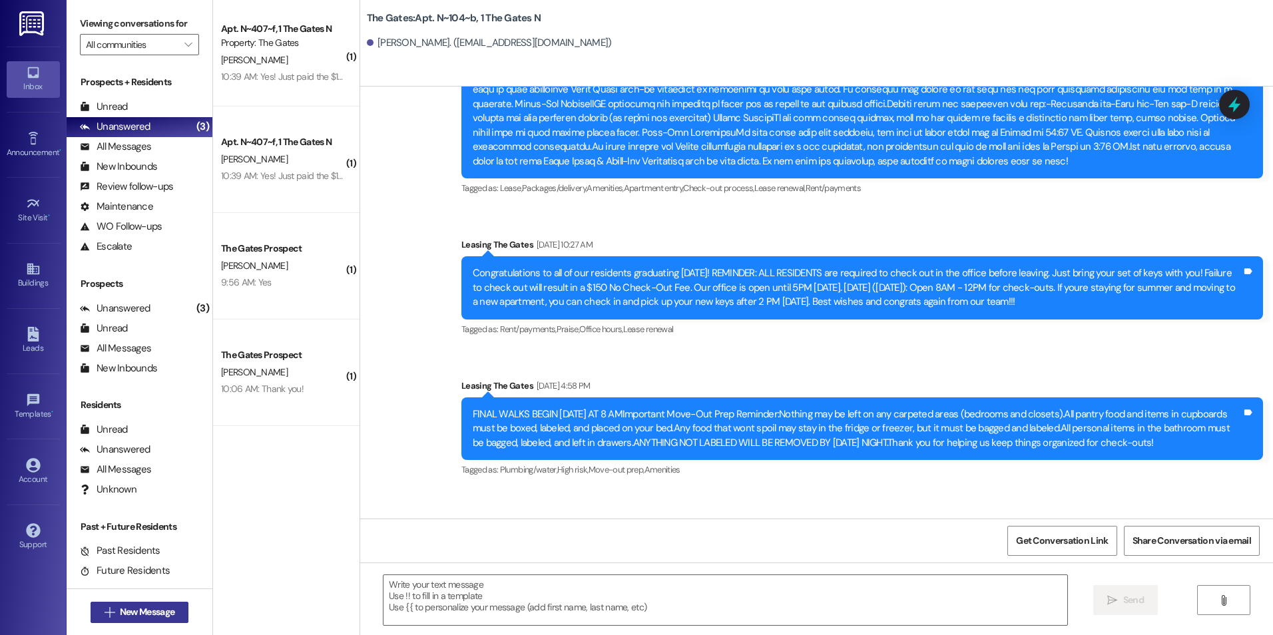
click at [100, 619] on button " New Message" at bounding box center [140, 612] width 99 height 21
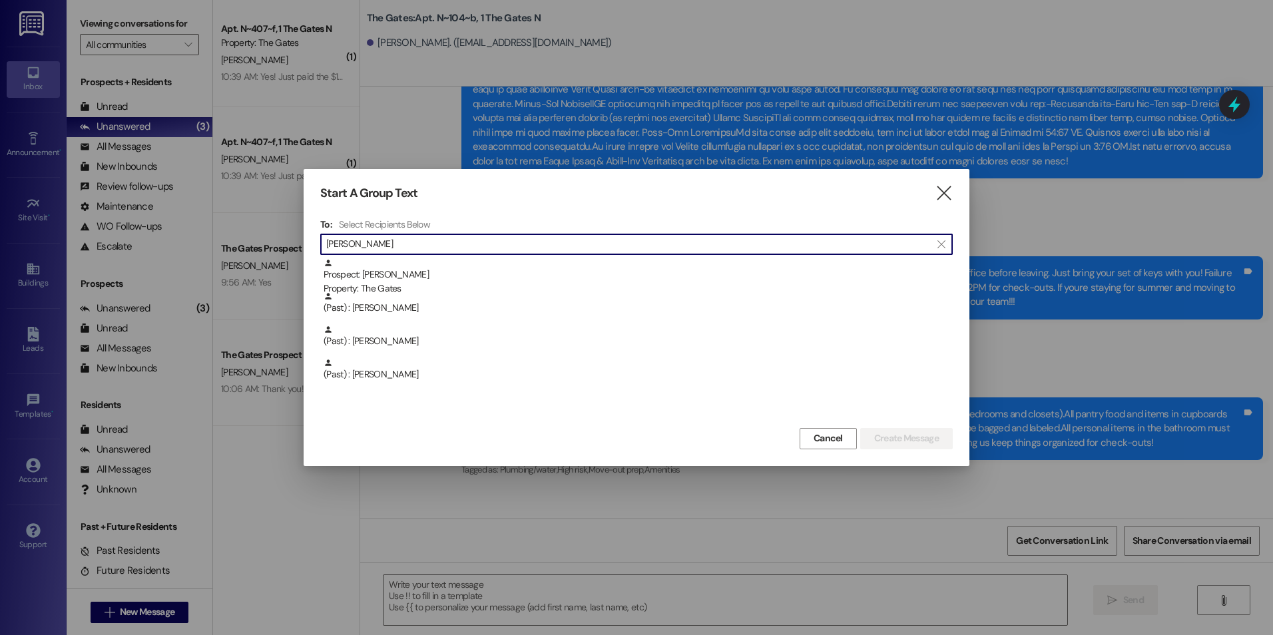
type input "[PERSON_NAME]"
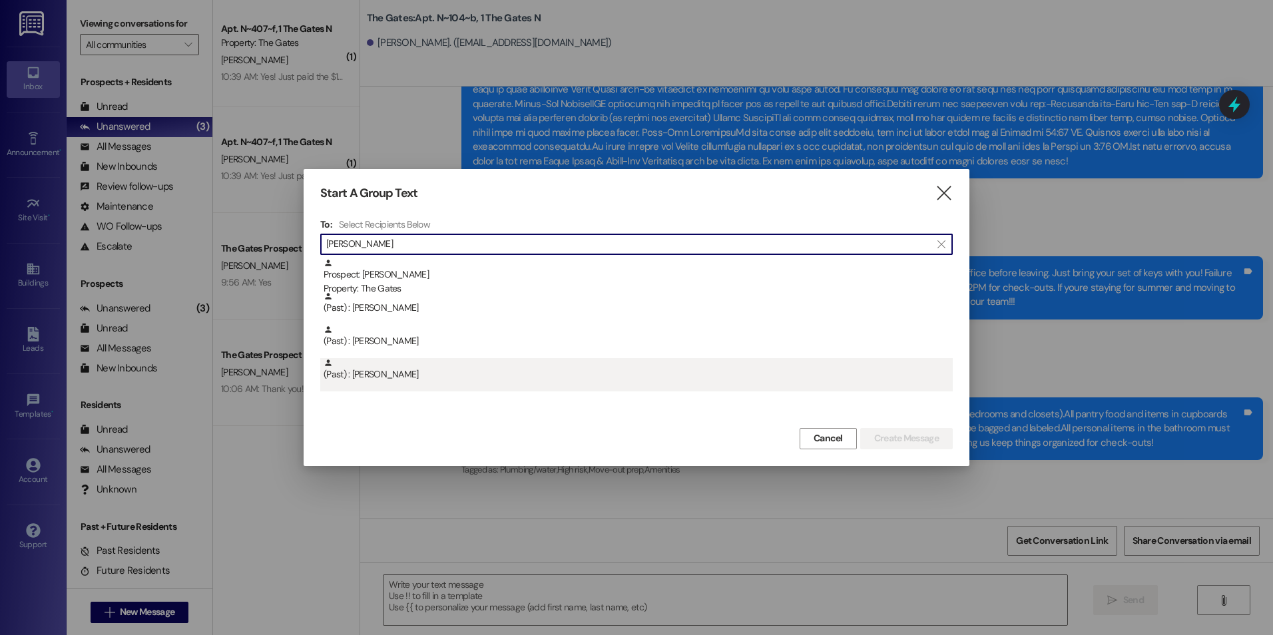
click at [523, 378] on div "(Past) : [PERSON_NAME]" at bounding box center [638, 369] width 629 height 23
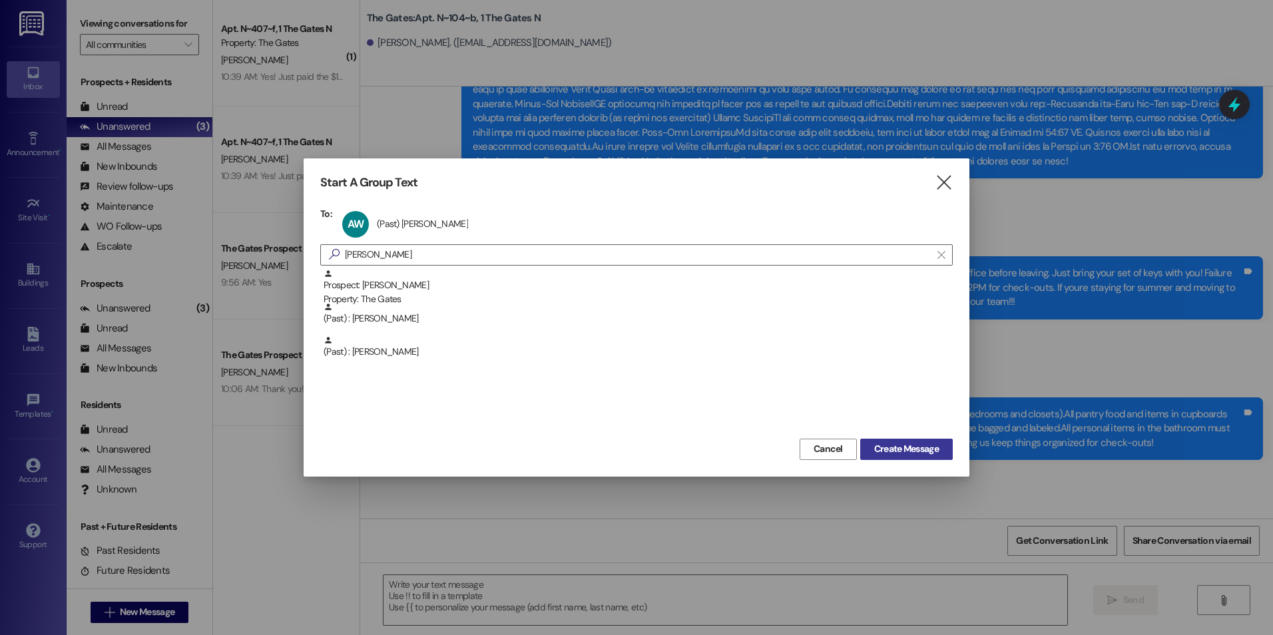
click at [890, 449] on span "Create Message" at bounding box center [906, 449] width 65 height 14
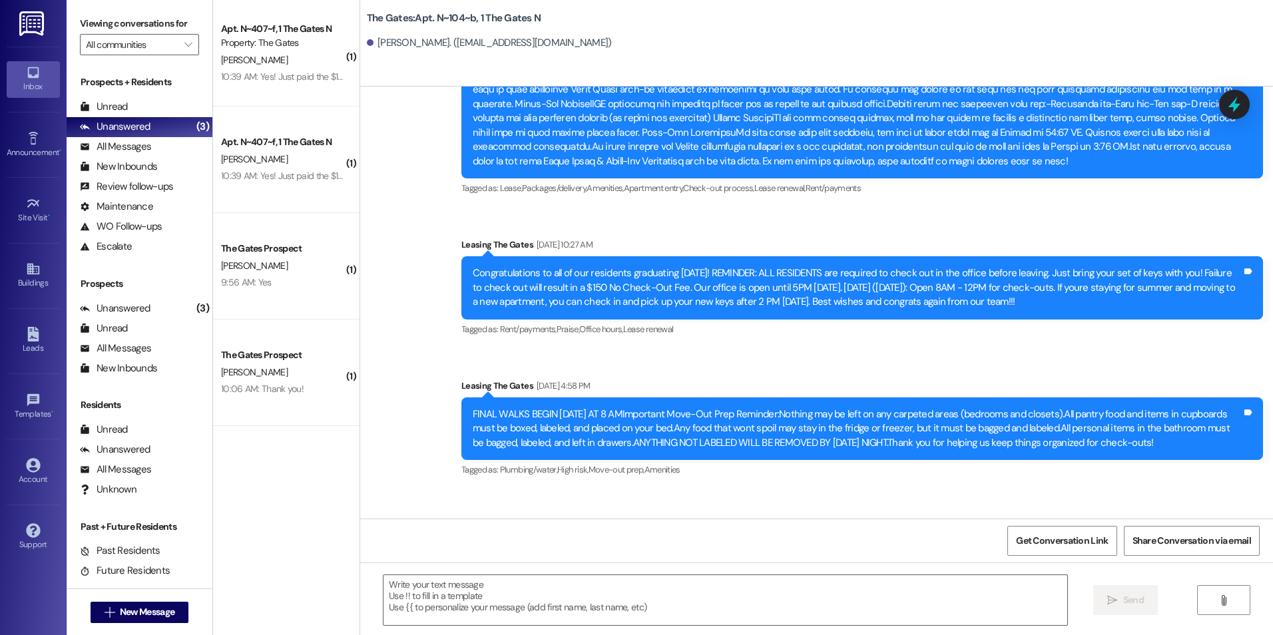
click at [906, 443] on div "FINAL WALKS BEGIN [DATE] AT 8 AMImportant Move-Out Prep Reminder:Nothing may be…" at bounding box center [857, 429] width 769 height 43
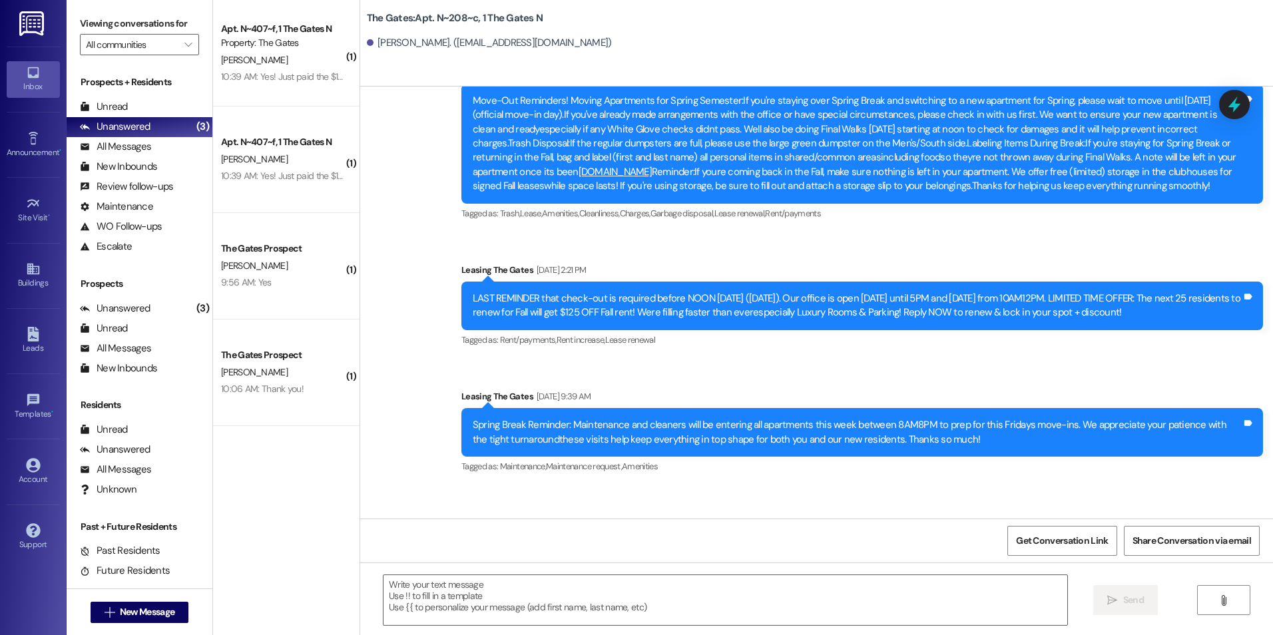
scroll to position [18371, 0]
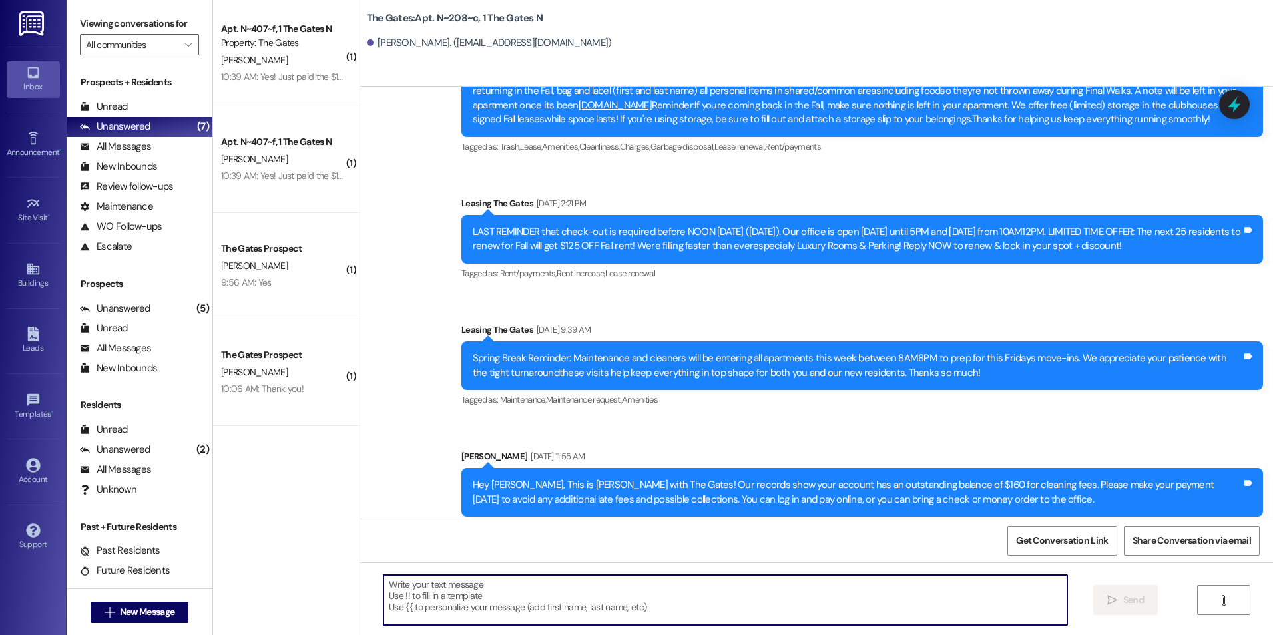
paste textarea "Hey (Student), this is [PERSON_NAME] with The Gates! 🙂 I saw you’re all set for…"
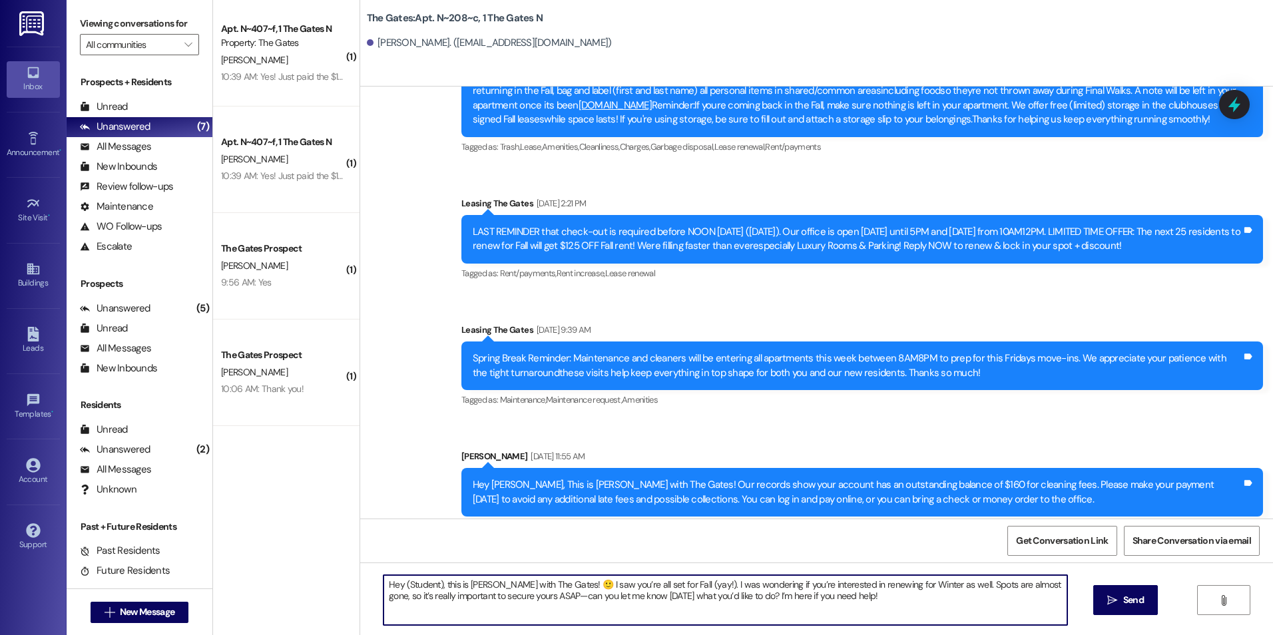
drag, startPoint x: 434, startPoint y: 580, endPoint x: 395, endPoint y: 582, distance: 38.7
click at [395, 582] on textarea "Hey (Student), this is [PERSON_NAME] with The Gates! 🙂 I saw you’re all set for…" at bounding box center [725, 600] width 683 height 50
click at [843, 603] on textarea "Hey [PERSON_NAME], this is [PERSON_NAME] with The Gates! 🙂 I saw you’re all set…" at bounding box center [725, 600] width 683 height 50
type textarea "Hey [PERSON_NAME], this is [PERSON_NAME] with The Gates! 🙂 I saw you’re all set…"
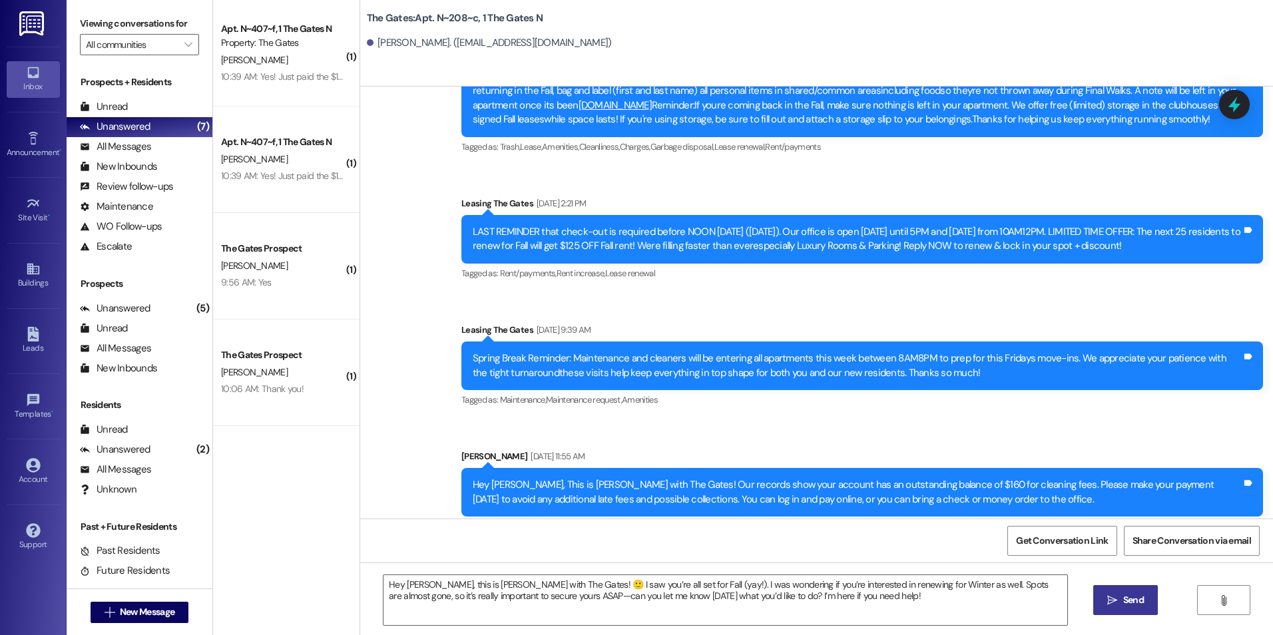
click at [1121, 601] on span "Send" at bounding box center [1134, 600] width 26 height 14
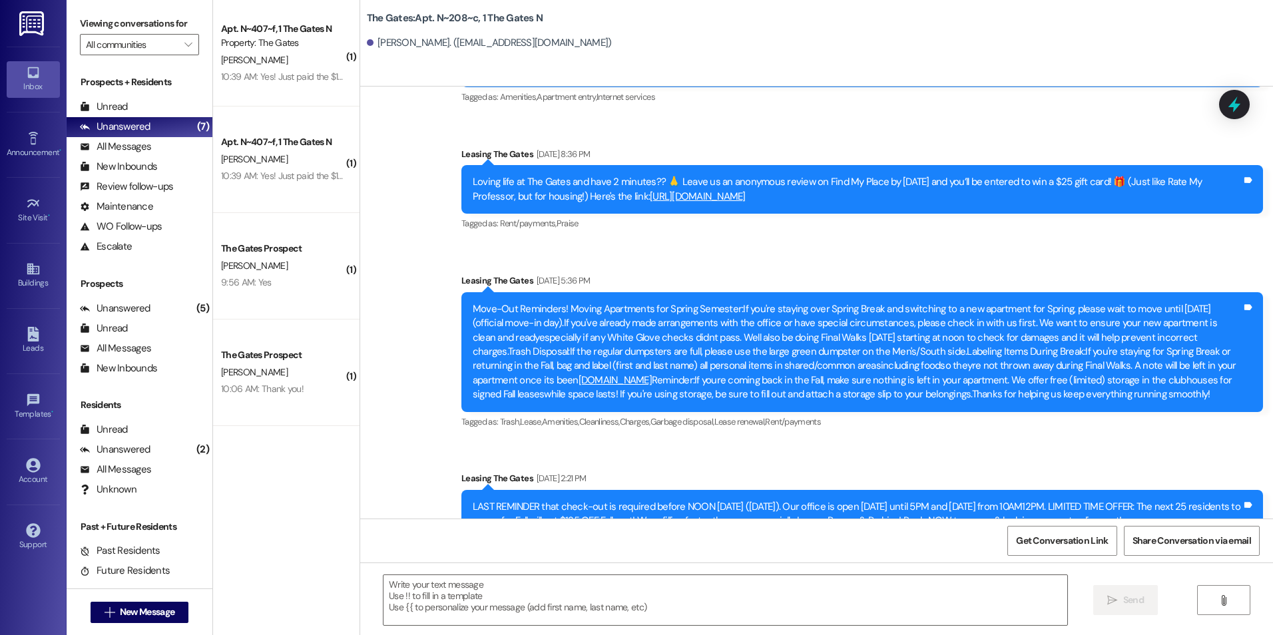
scroll to position [18478, 0]
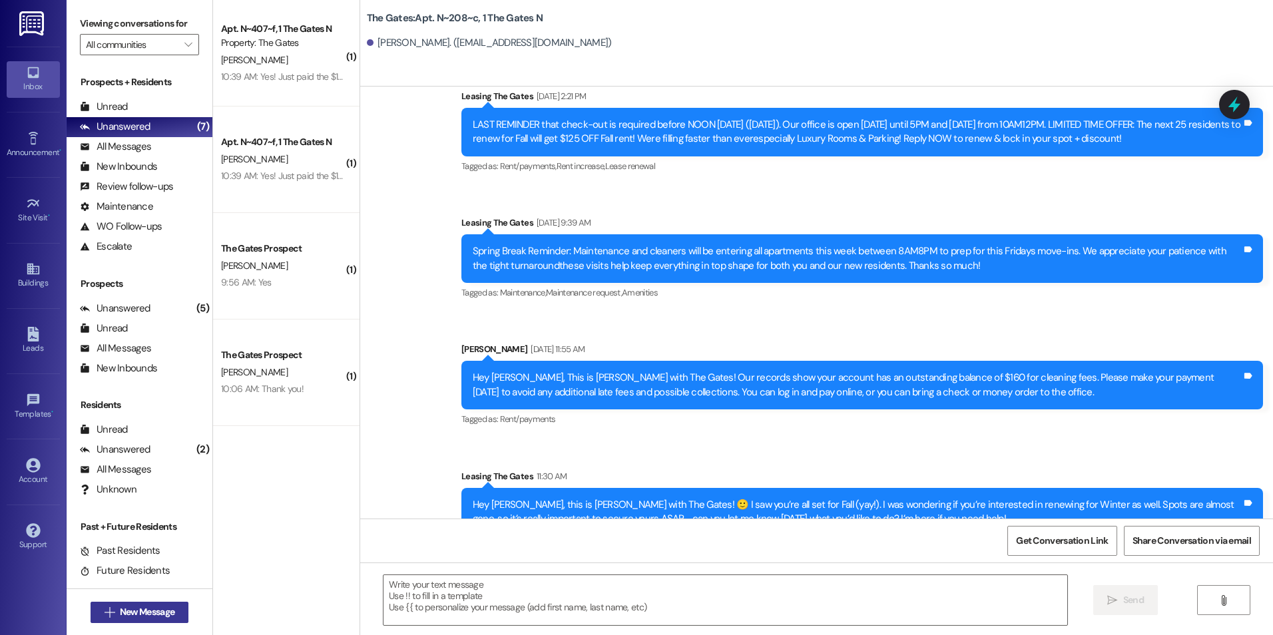
click at [91, 613] on button " New Message" at bounding box center [140, 612] width 99 height 21
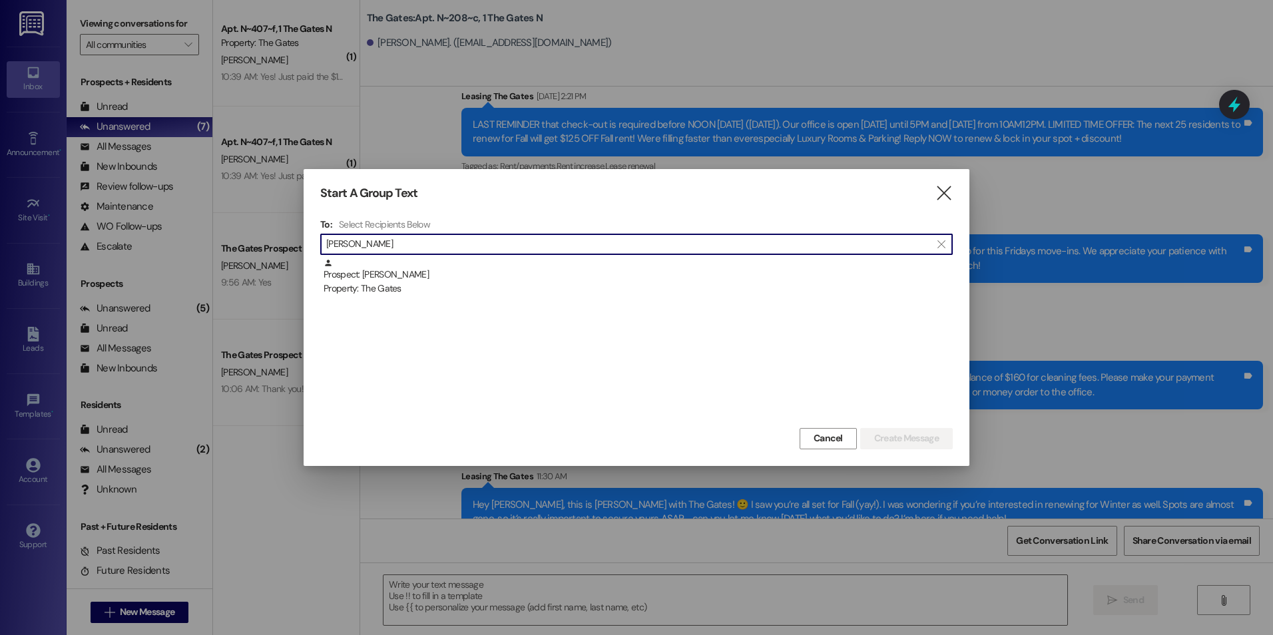
type input "[PERSON_NAME]"
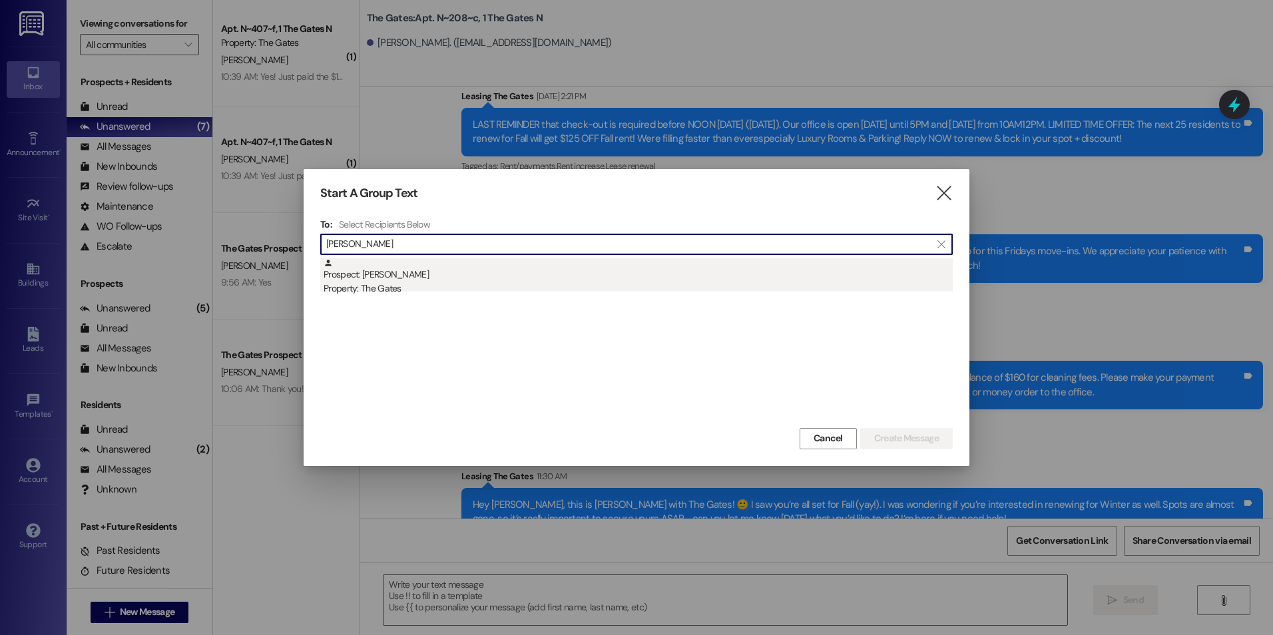
click at [503, 273] on div "Prospect: [PERSON_NAME] Property: The Gates" at bounding box center [638, 277] width 629 height 38
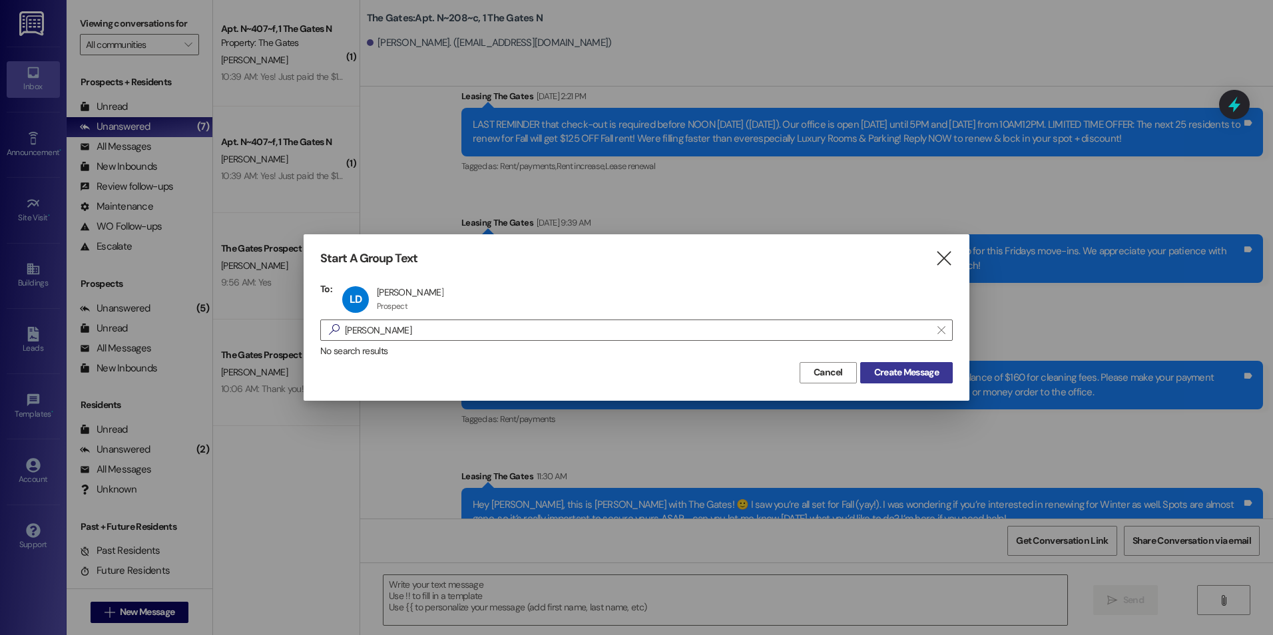
click at [912, 377] on span "Create Message" at bounding box center [906, 373] width 65 height 14
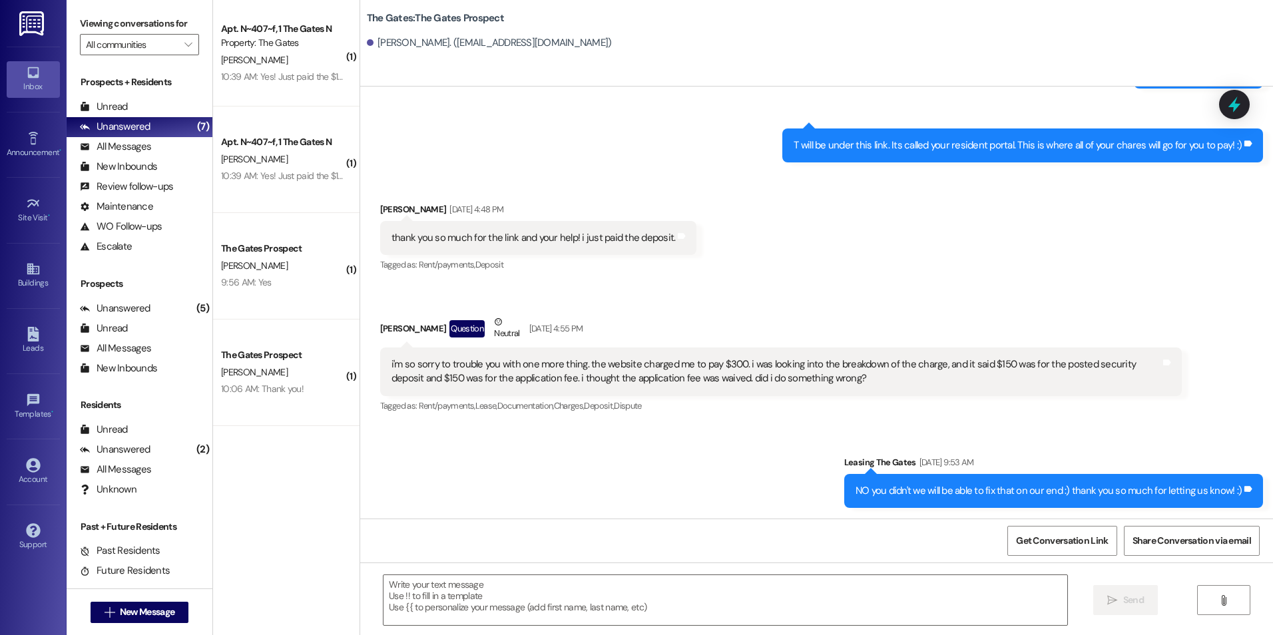
scroll to position [2754, 0]
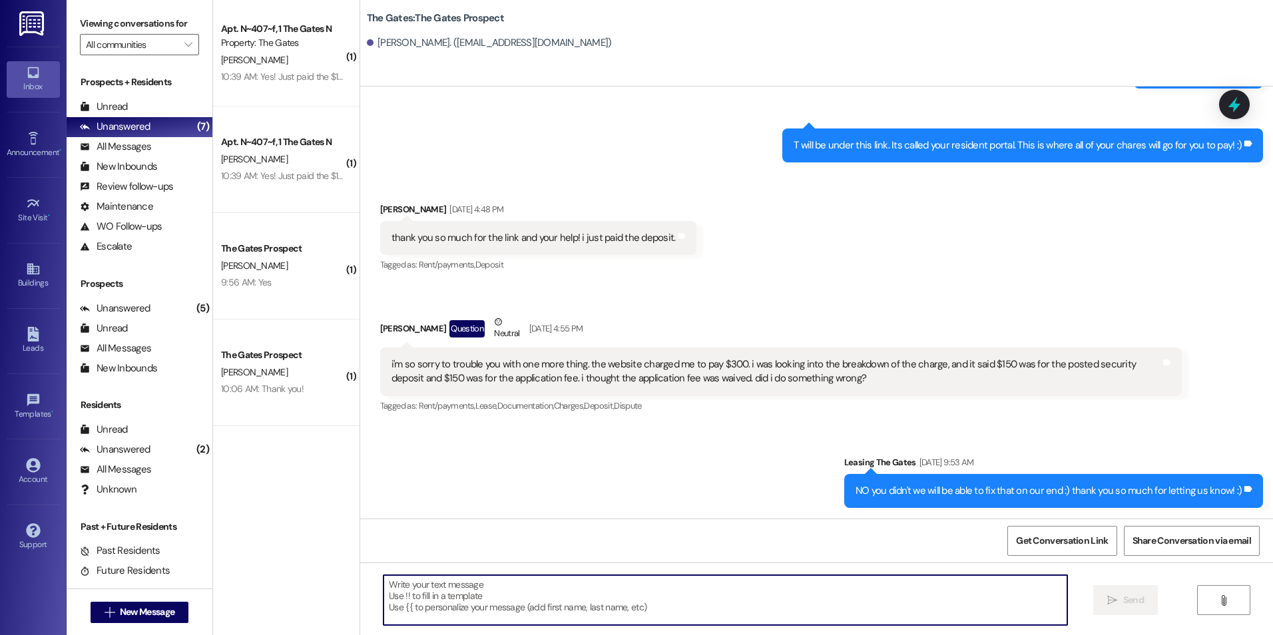
paste textarea "Hey (Student), this is [PERSON_NAME] with The Gates! 🙂 I saw you’re all set for…"
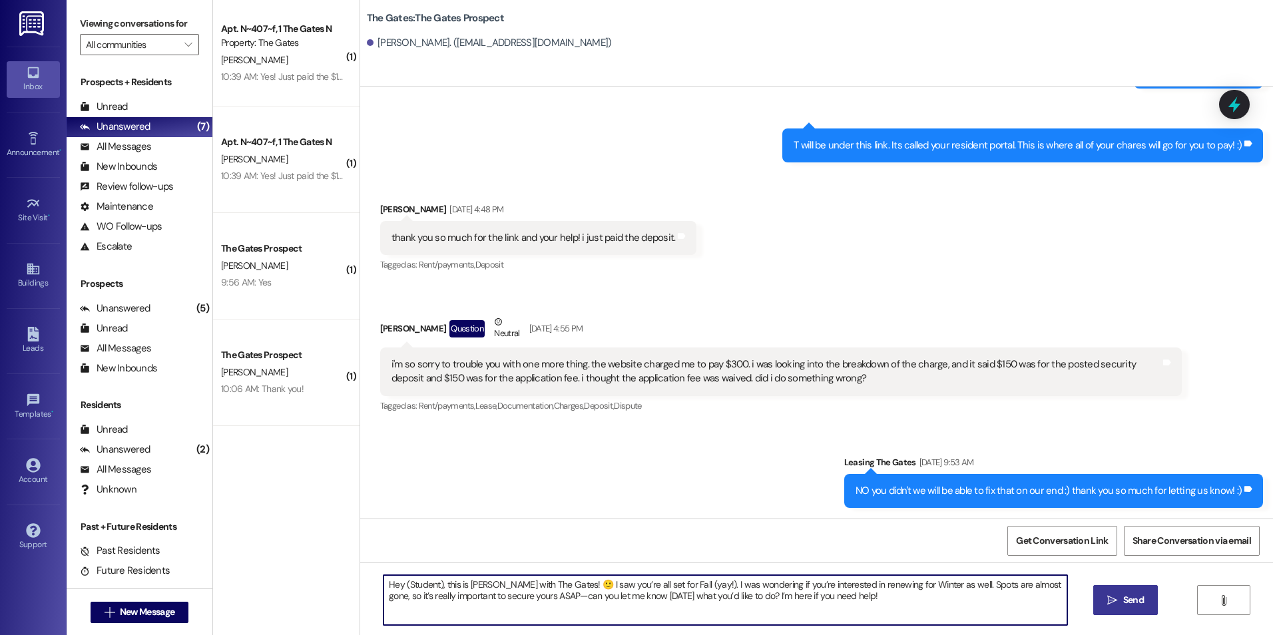
drag, startPoint x: 434, startPoint y: 584, endPoint x: 405, endPoint y: 583, distance: 29.3
click at [405, 583] on textarea "Hey (Student), this is [PERSON_NAME] with The Gates! 🙂 I saw you’re all set for…" at bounding box center [725, 600] width 683 height 50
click at [433, 583] on textarea "Hey (Student), this is [PERSON_NAME] with The Gates! 🙂 I saw you’re all set for…" at bounding box center [725, 600] width 683 height 50
type textarea "Hey [PERSON_NAME], this is [PERSON_NAME] with The Gates! 🙂 I saw you’re all set…"
click at [1131, 599] on span "Send" at bounding box center [1133, 600] width 21 height 14
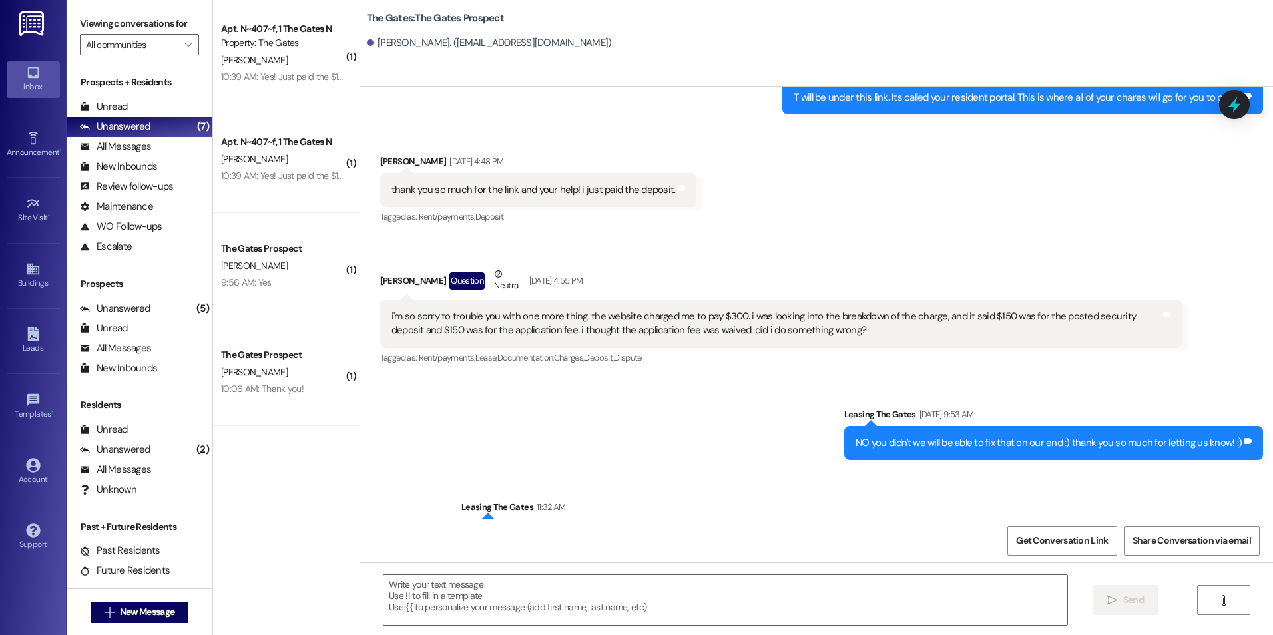
scroll to position [2861, 0]
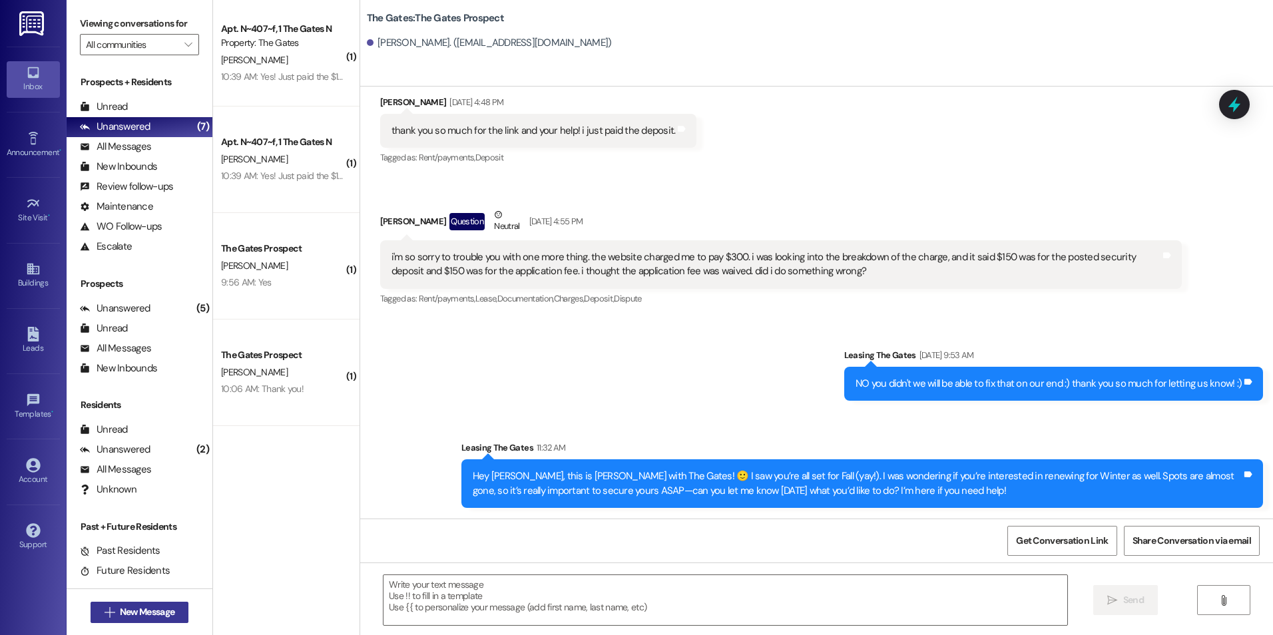
click at [123, 613] on span "New Message" at bounding box center [147, 612] width 55 height 14
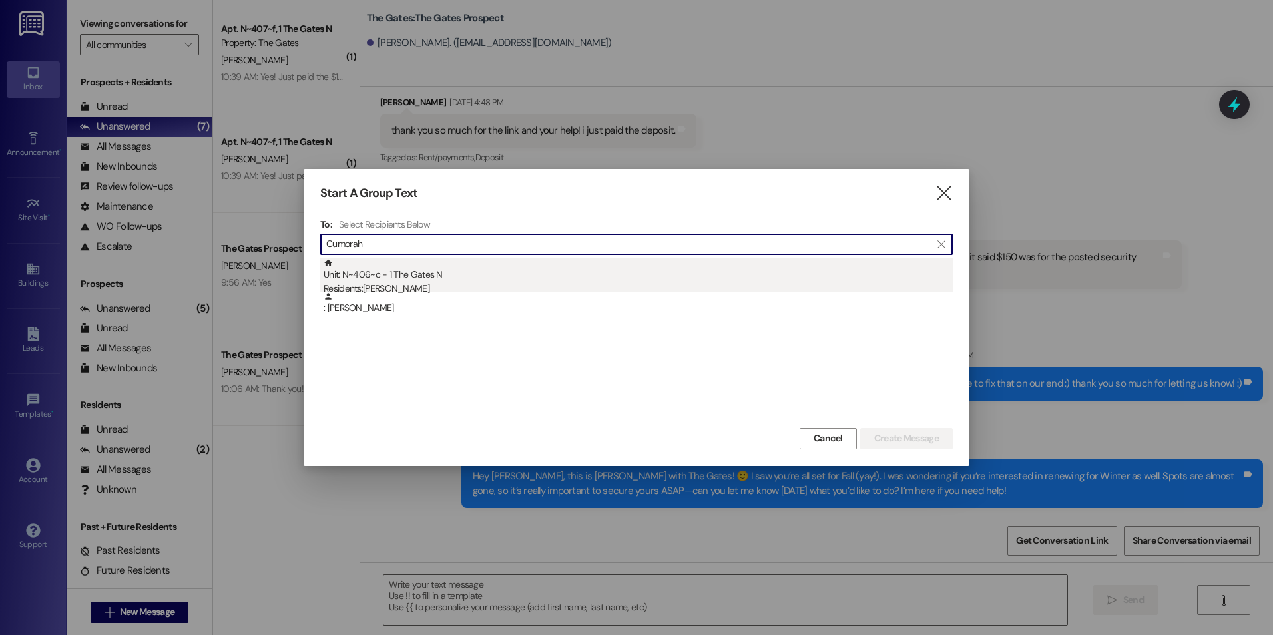
type input "Cumorah"
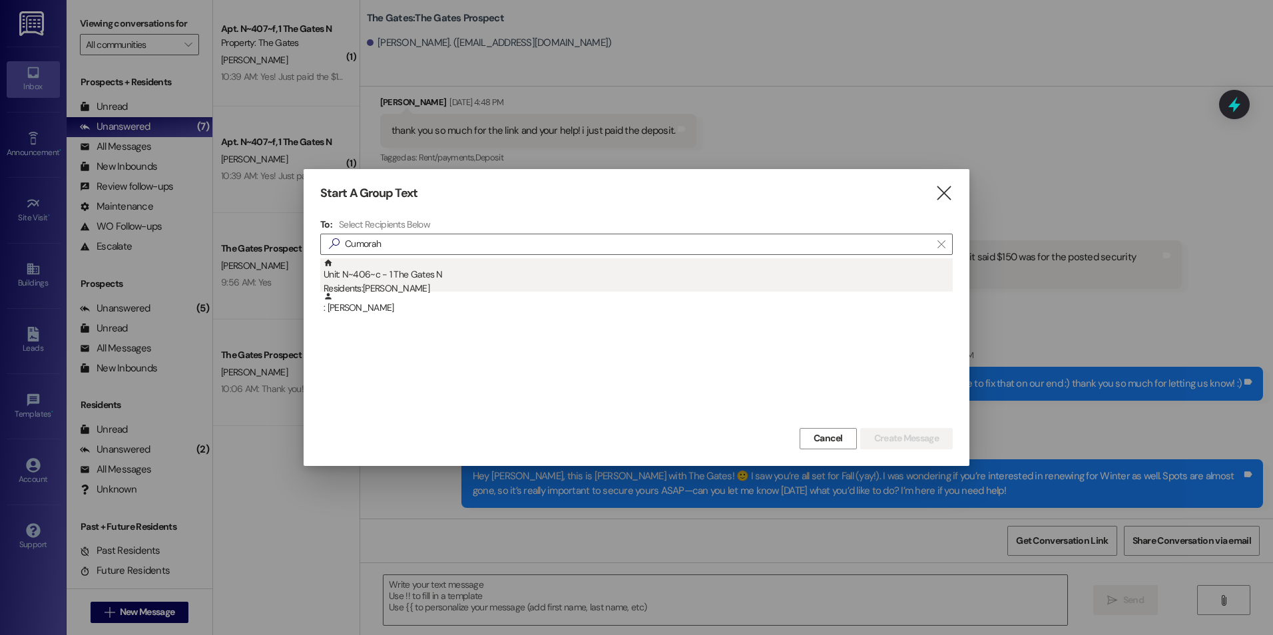
click at [493, 284] on div "Residents: [PERSON_NAME]" at bounding box center [638, 289] width 629 height 14
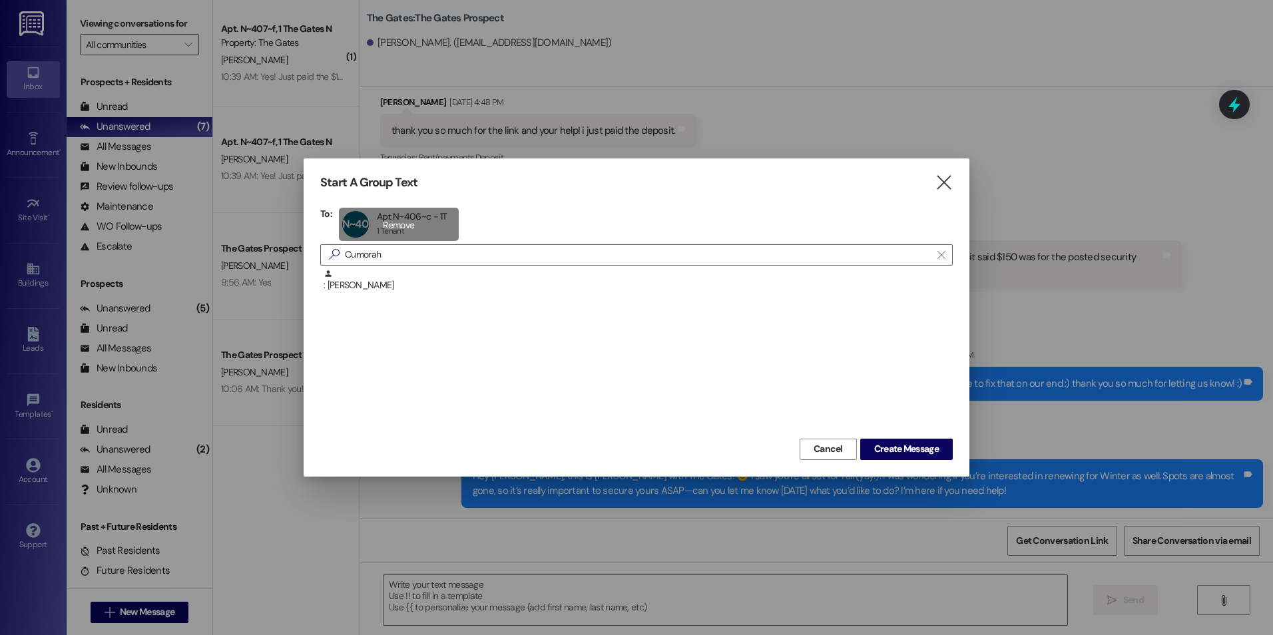
click at [410, 224] on div "N~406~c Apt N~406~c - 1T Apt N~406~c - 1T 1 Tenant 1 Tenant click to remove" at bounding box center [399, 224] width 120 height 33
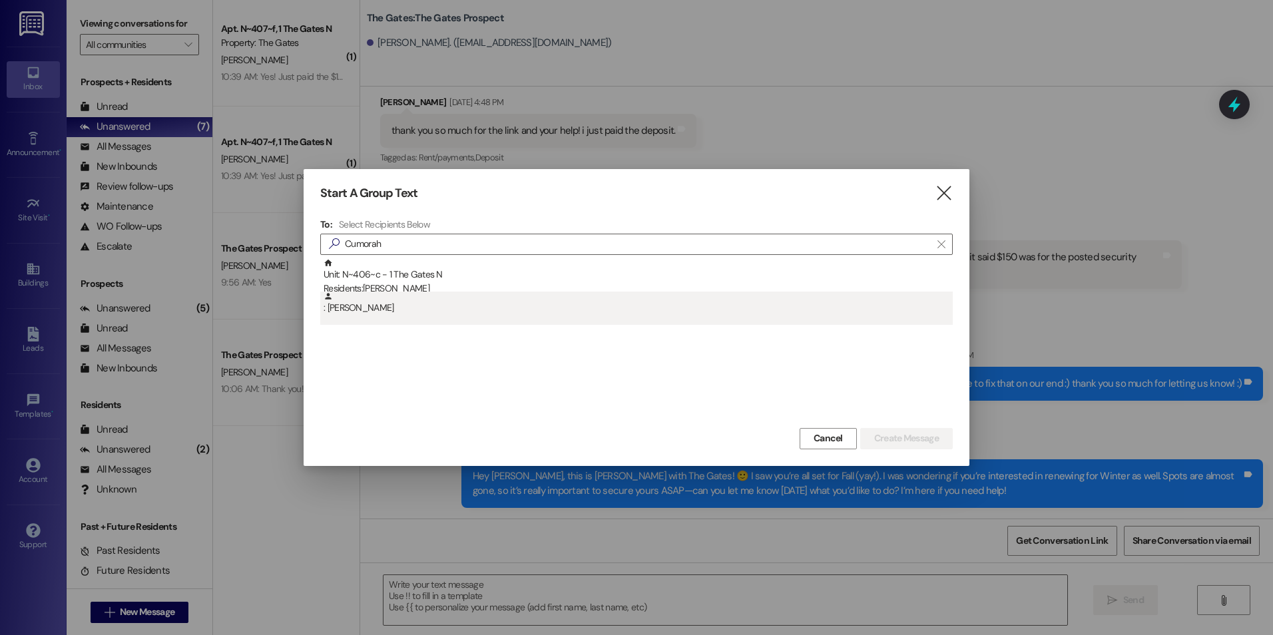
click at [378, 306] on div ": [PERSON_NAME]" at bounding box center [638, 303] width 629 height 23
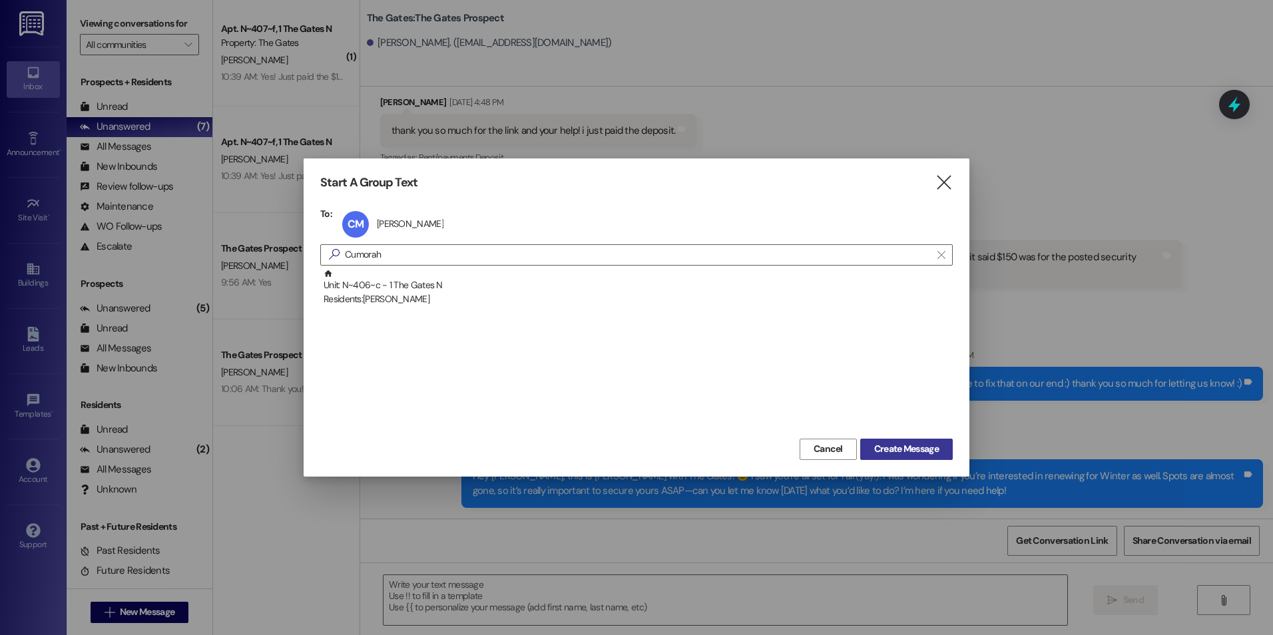
click at [929, 457] on button "Create Message" at bounding box center [906, 449] width 93 height 21
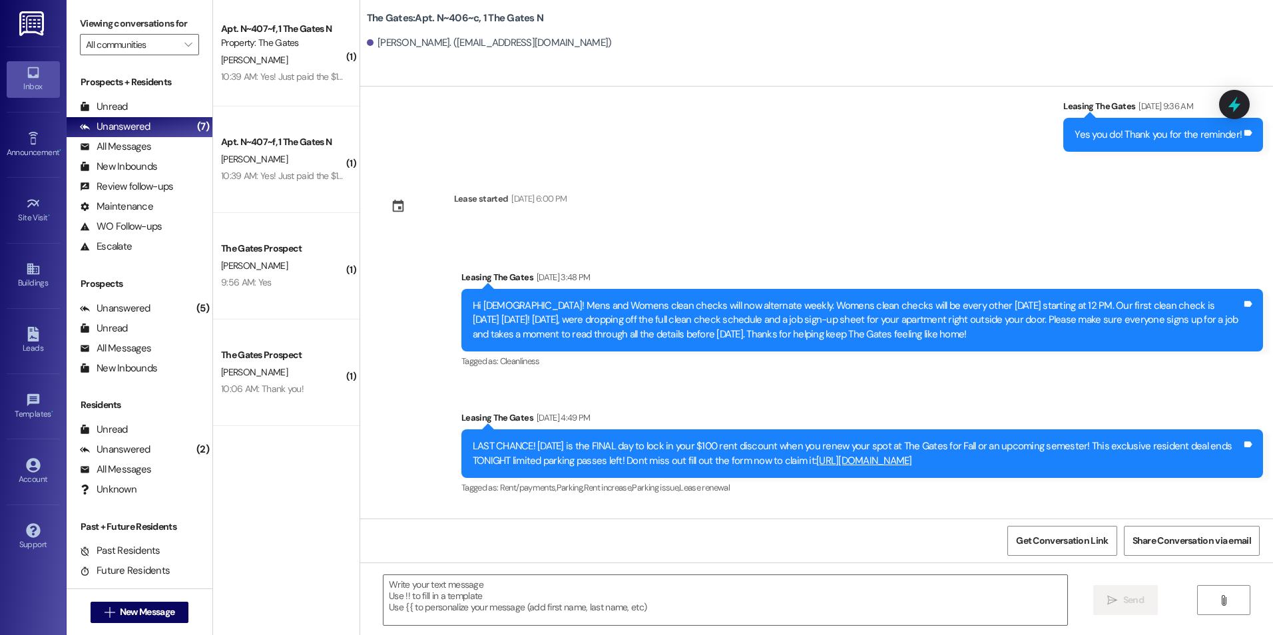
scroll to position [19281, 0]
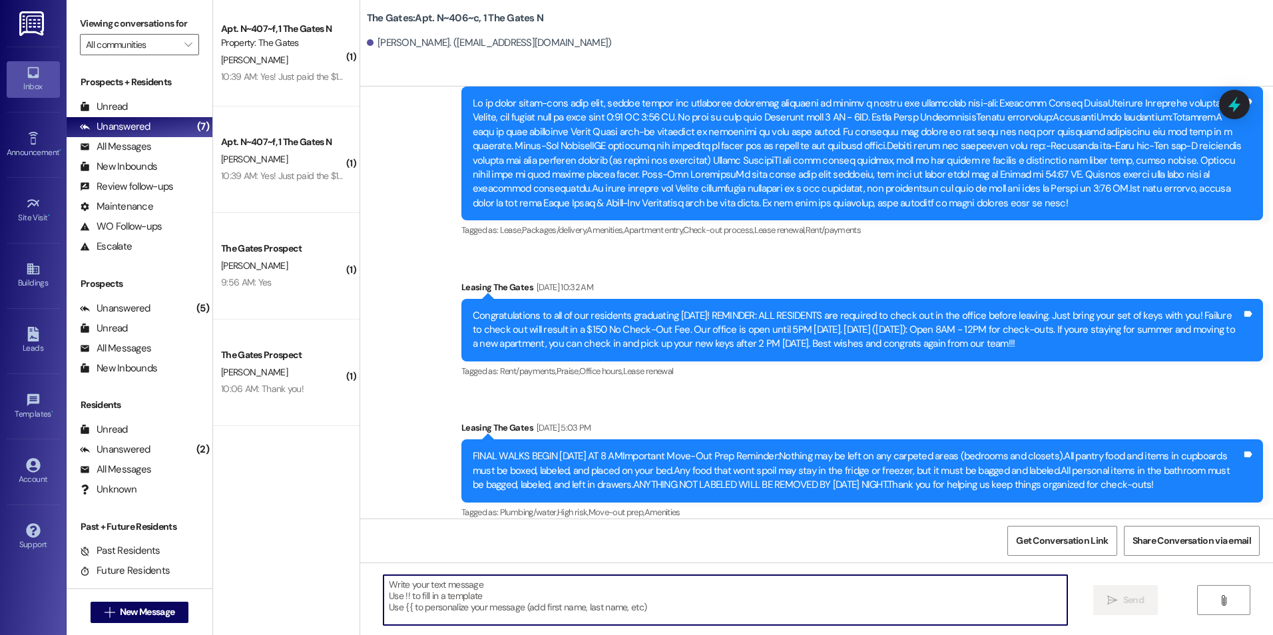
paste textarea "Hey (Student), this is [PERSON_NAME] with The Gates! 🙂 I saw you’re all set for…"
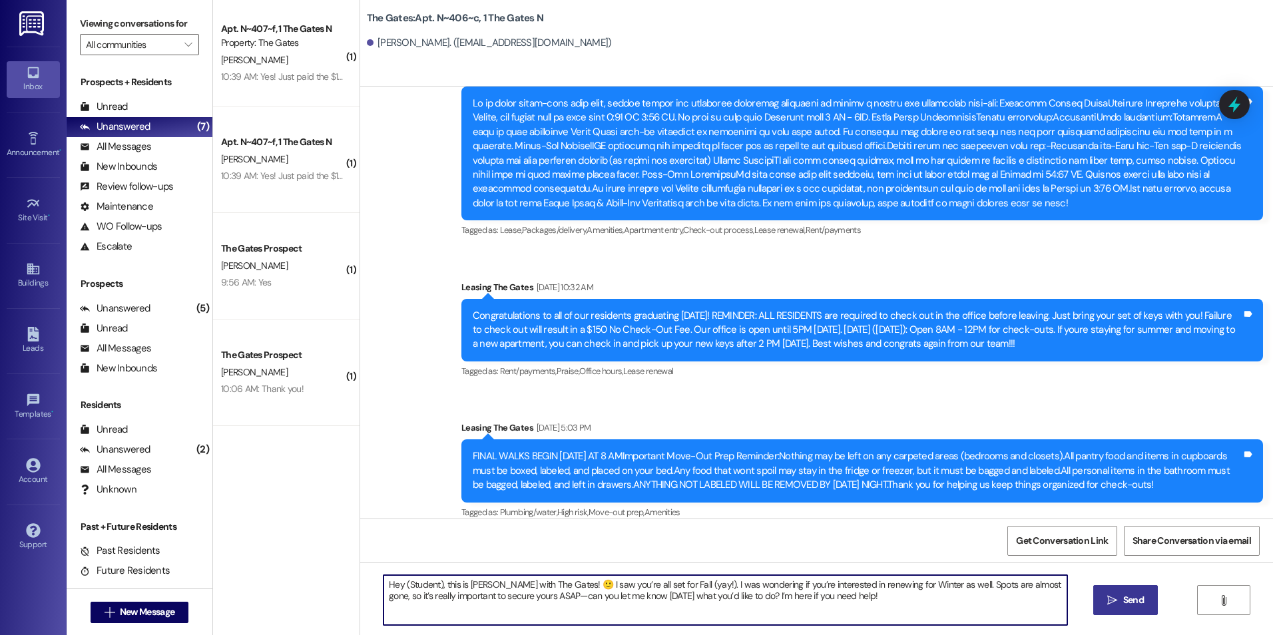
drag, startPoint x: 434, startPoint y: 581, endPoint x: 394, endPoint y: 586, distance: 39.6
click at [394, 586] on textarea "Hey (Student), this is [PERSON_NAME] with The Gates! 🙂 I saw you’re all set for…" at bounding box center [725, 600] width 683 height 50
click at [824, 591] on textarea "Hey Cumorah, this is [PERSON_NAME] with The Gates! 🙂 I saw you’re all set for F…" at bounding box center [725, 600] width 683 height 50
click at [913, 607] on textarea "Hey Cumorah, this is [PERSON_NAME] with The Gates! 🙂 I saw you’re all set for F…" at bounding box center [725, 600] width 683 height 50
type textarea "Hey Cumorah, this is [PERSON_NAME] with The Gates! 🙂 I saw you’re all set for F…"
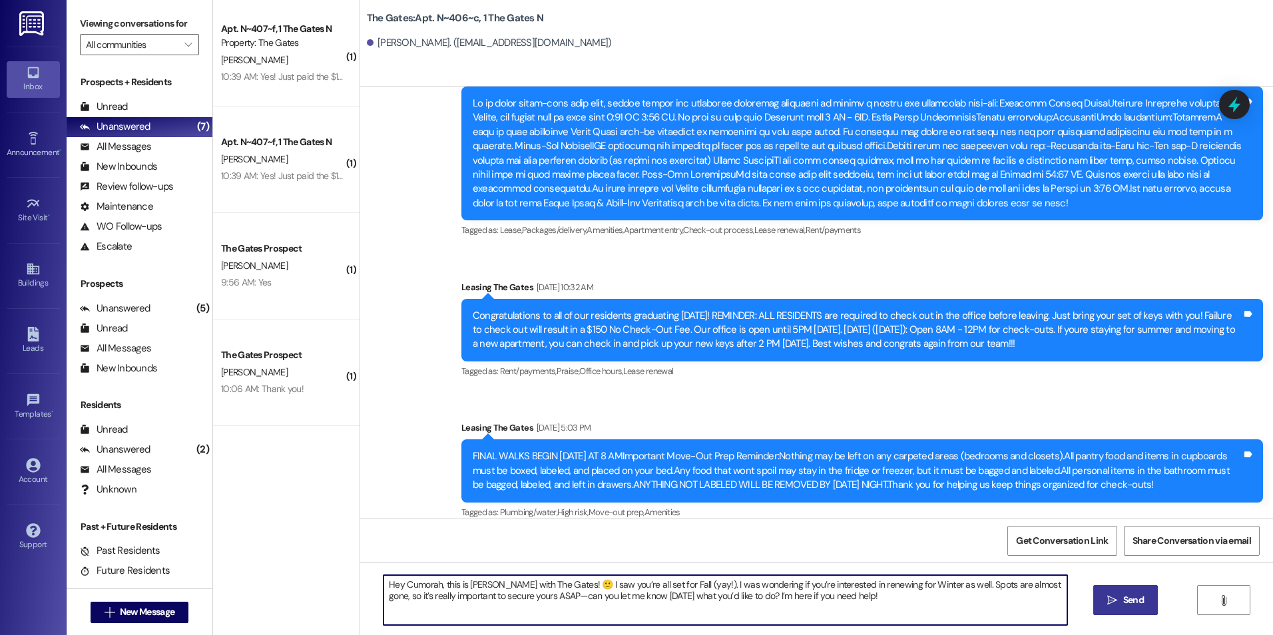
click at [1113, 598] on icon "" at bounding box center [1112, 600] width 10 height 11
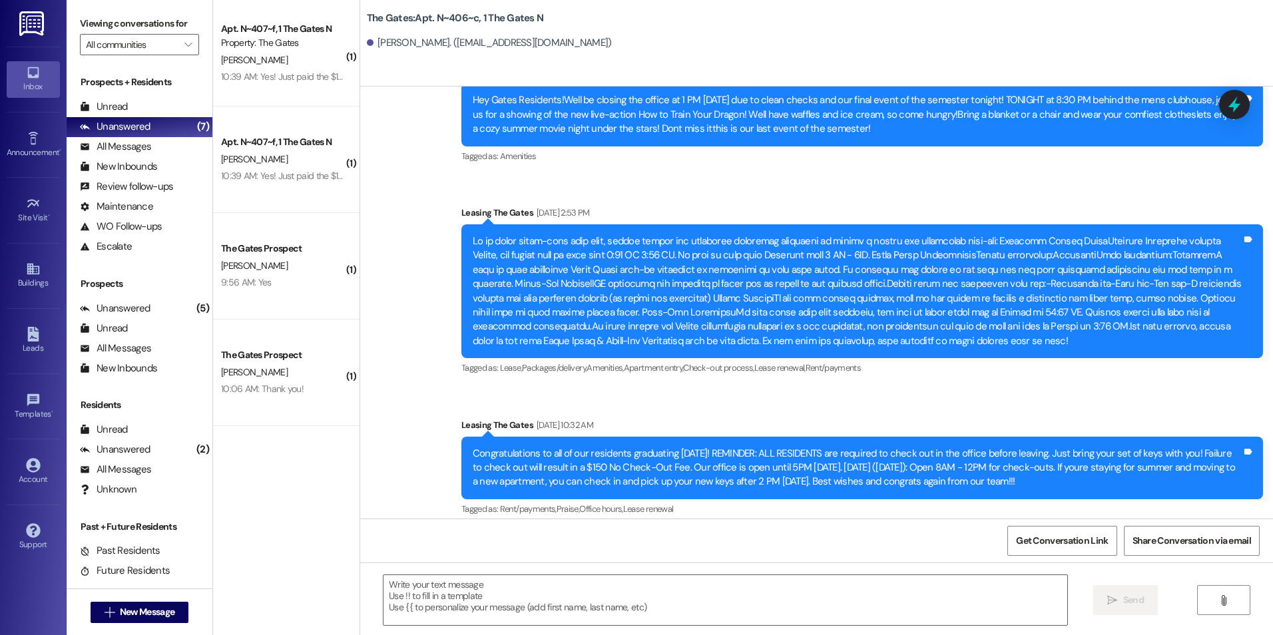
scroll to position [19388, 0]
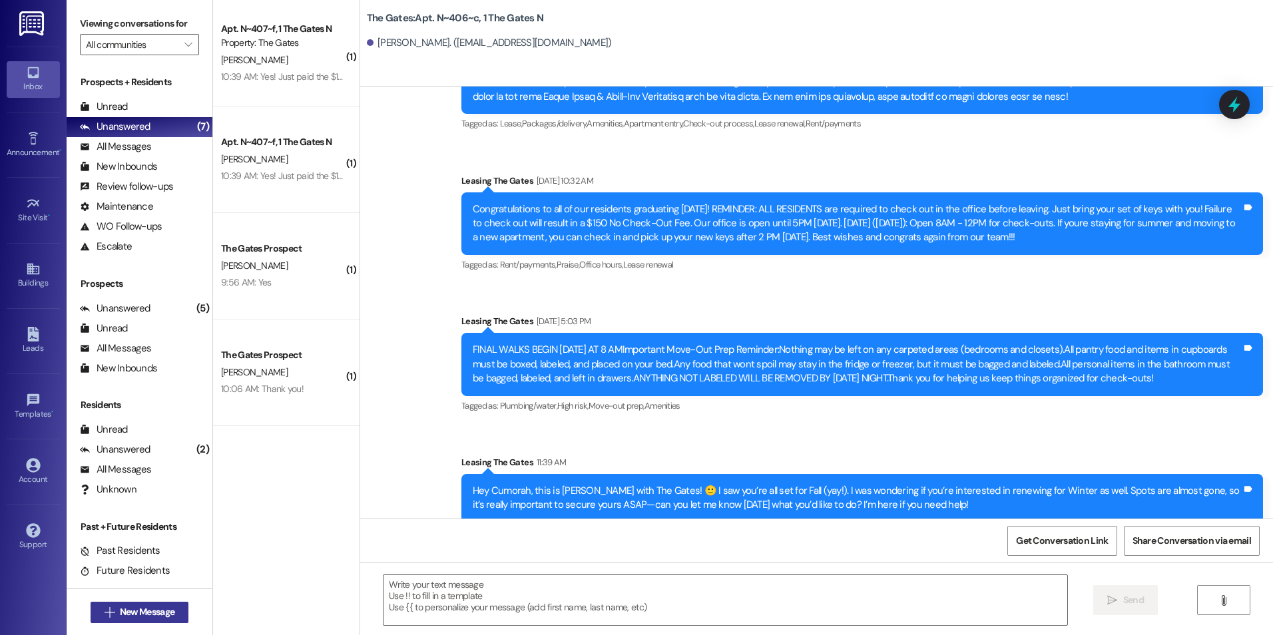
click at [117, 611] on span "New Message" at bounding box center [147, 612] width 60 height 14
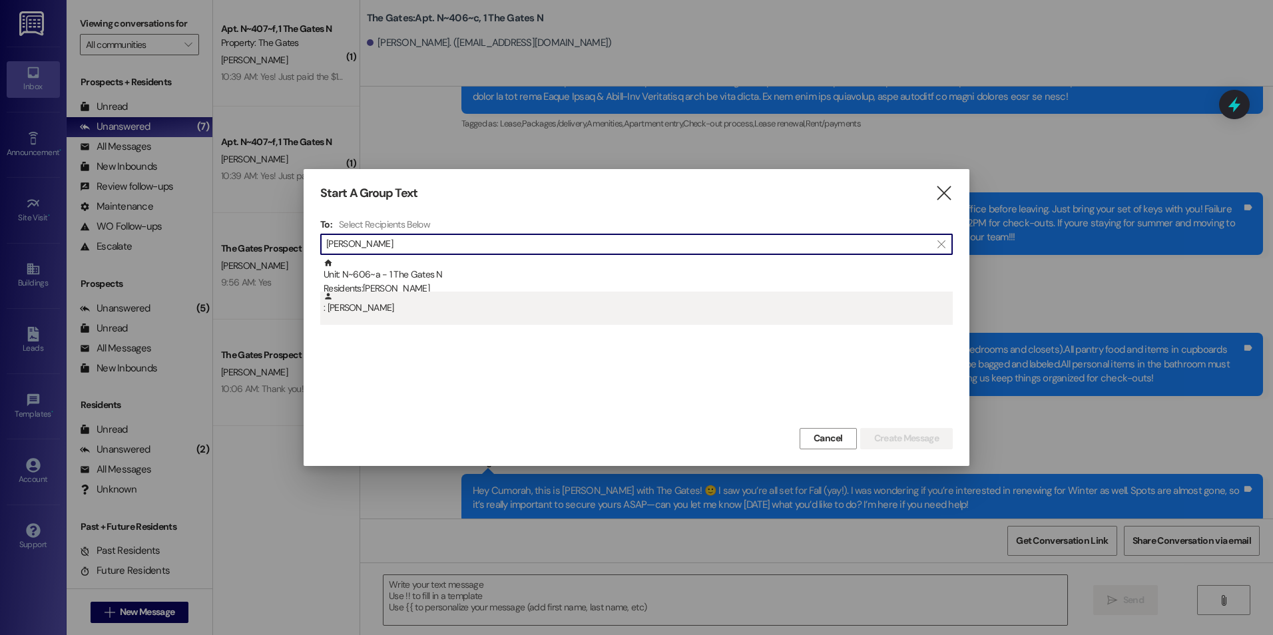
type input "[PERSON_NAME]"
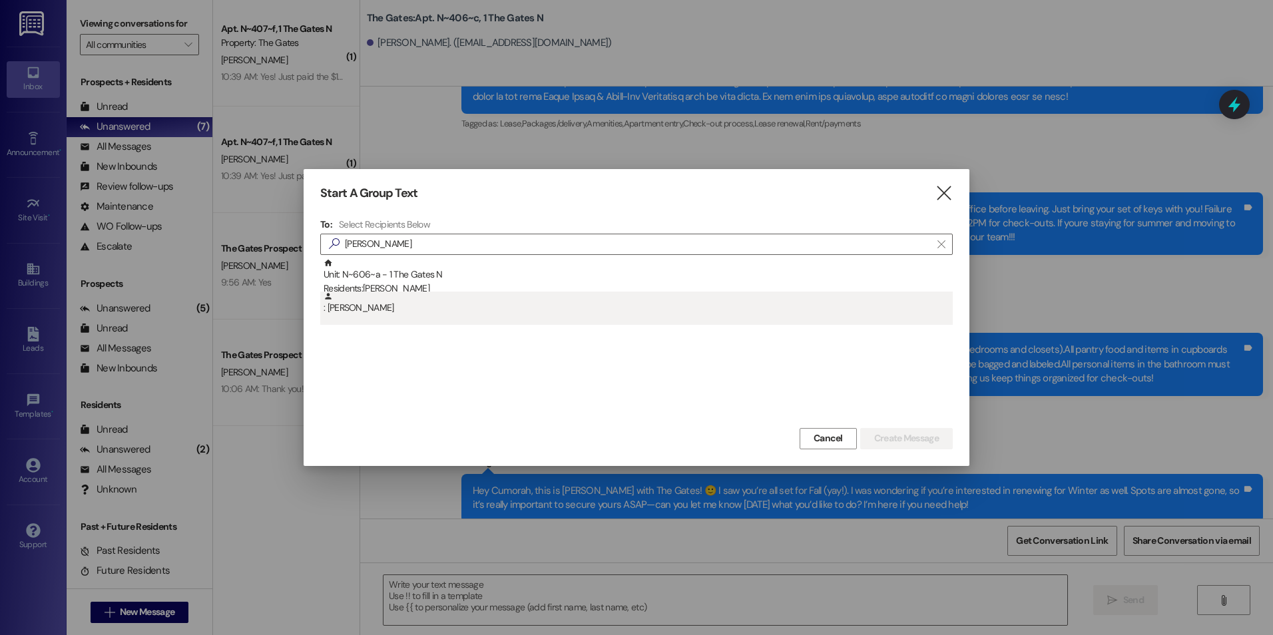
click at [395, 312] on div ": [PERSON_NAME]" at bounding box center [638, 303] width 629 height 23
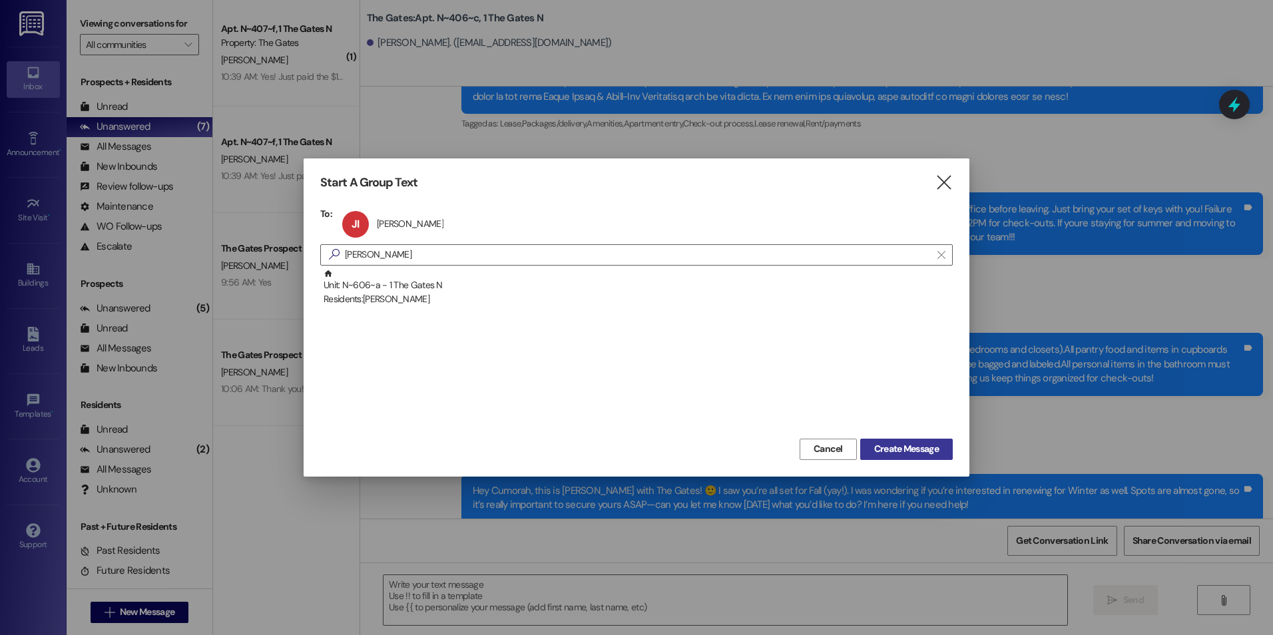
click at [926, 441] on button "Create Message" at bounding box center [906, 449] width 93 height 21
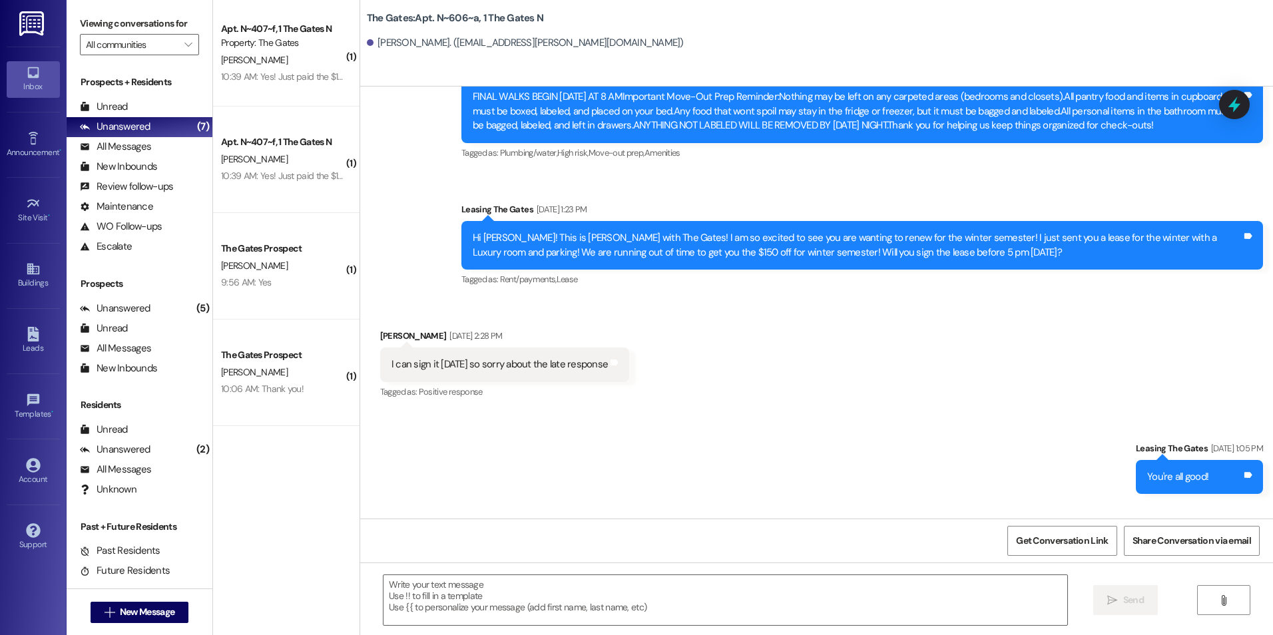
scroll to position [27565, 0]
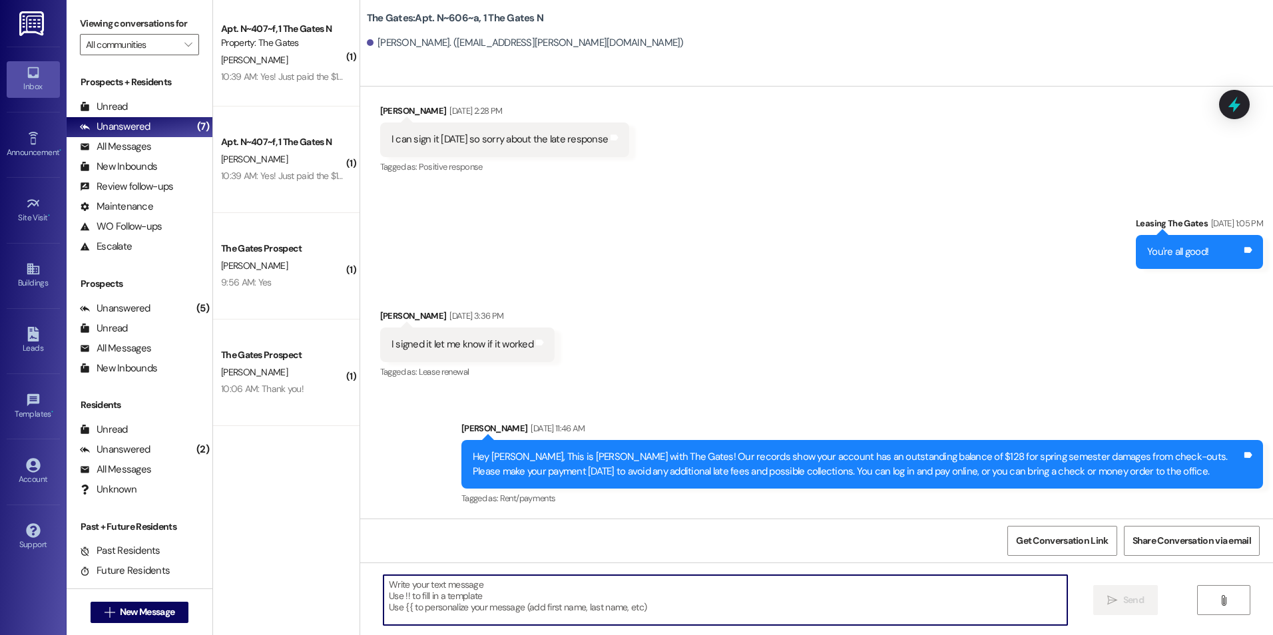
paste textarea "Hey (Student), this is [PERSON_NAME] with The Gates! 🙂 I saw you’re all set for…"
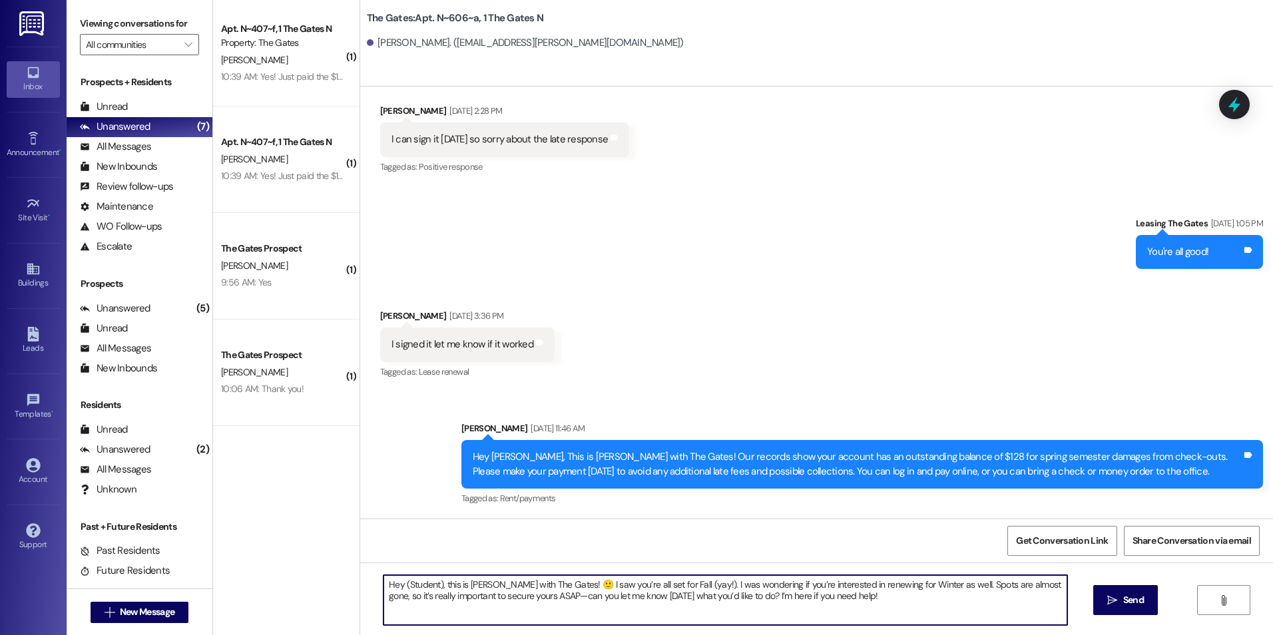
drag, startPoint x: 432, startPoint y: 583, endPoint x: 397, endPoint y: 584, distance: 35.3
click at [397, 584] on textarea "Hey (Student), this is [PERSON_NAME] with The Gates! 🙂 I saw you’re all set for…" at bounding box center [725, 600] width 683 height 50
click at [884, 604] on textarea "Hey [PERSON_NAME], this is [PERSON_NAME] with The Gates! 🙂 I saw you’re all set…" at bounding box center [725, 600] width 683 height 50
type textarea "Hey [PERSON_NAME], this is [PERSON_NAME] with The Gates! 🙂 I saw you’re all set…"
click at [1123, 595] on span "Send" at bounding box center [1133, 600] width 21 height 14
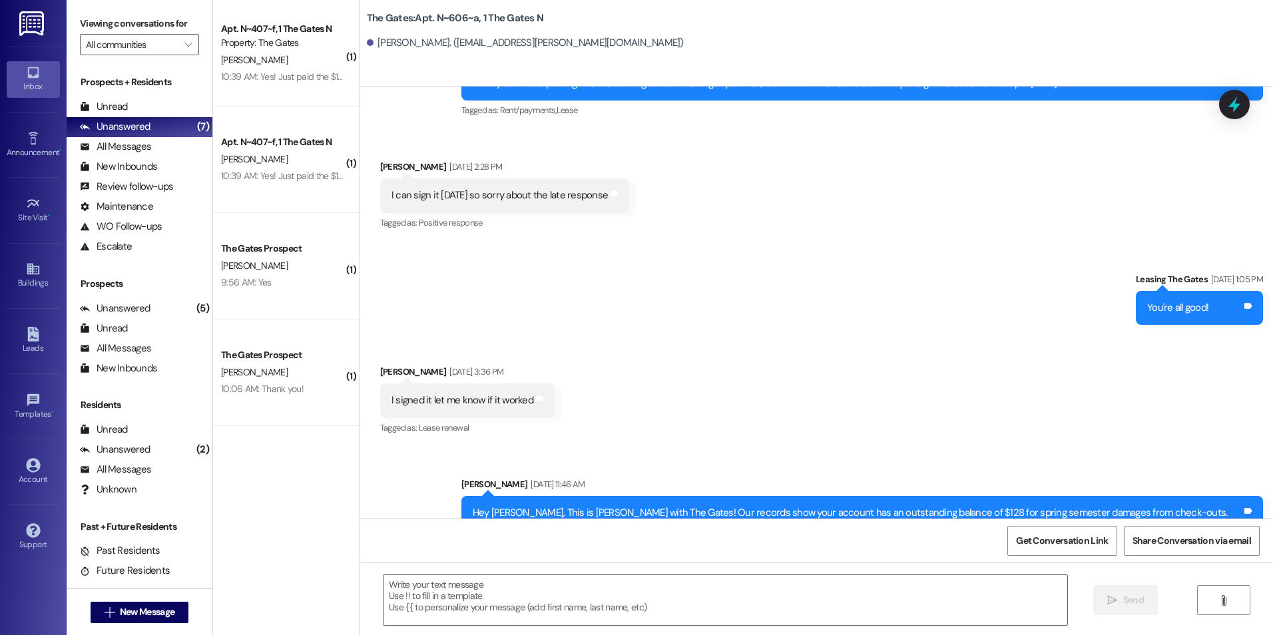
scroll to position [27672, 0]
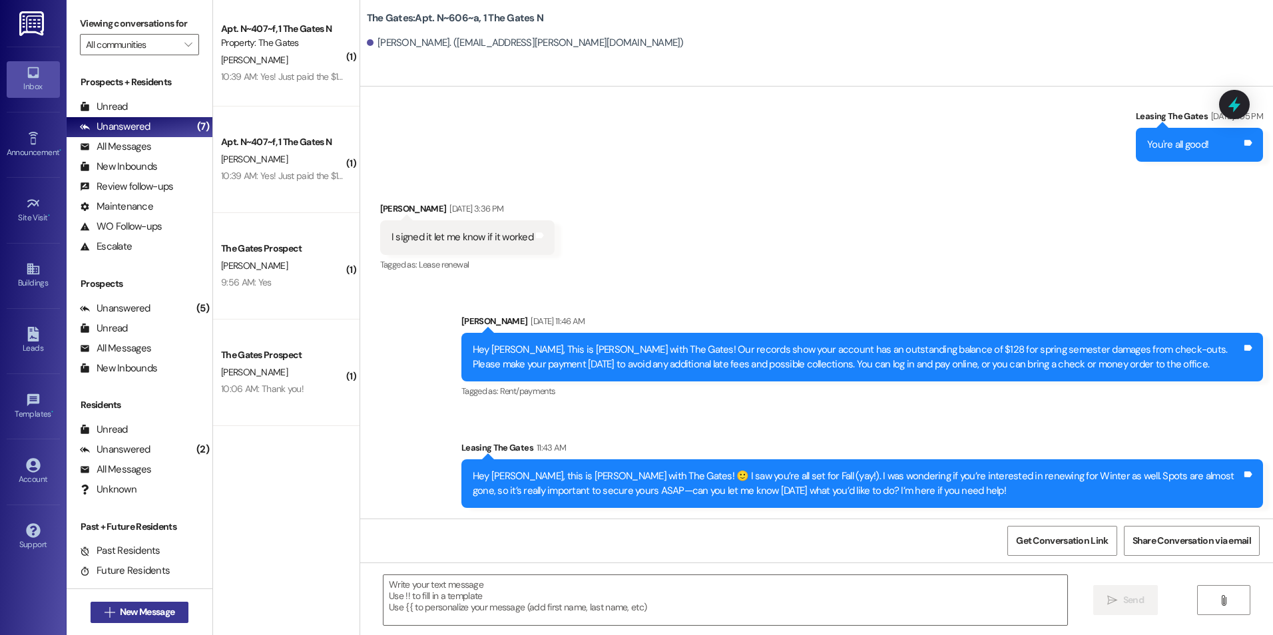
click at [105, 610] on icon "" at bounding box center [110, 612] width 10 height 11
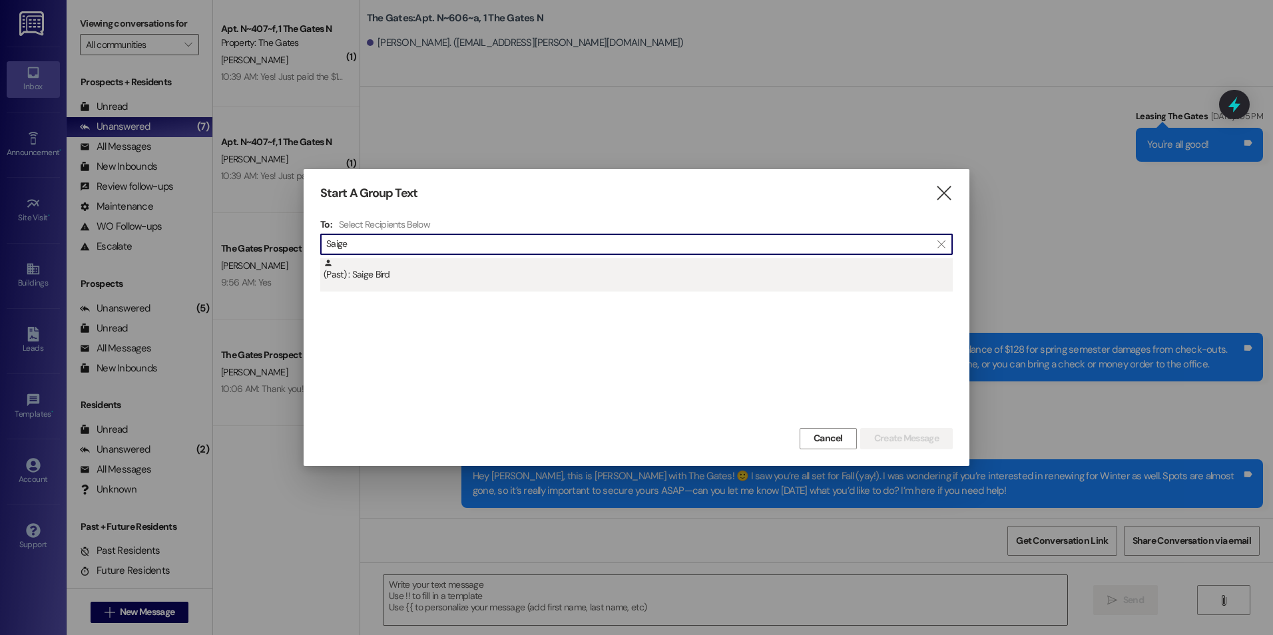
type input "Saige"
click at [549, 268] on div "(Past) : Saige Bird" at bounding box center [638, 269] width 629 height 23
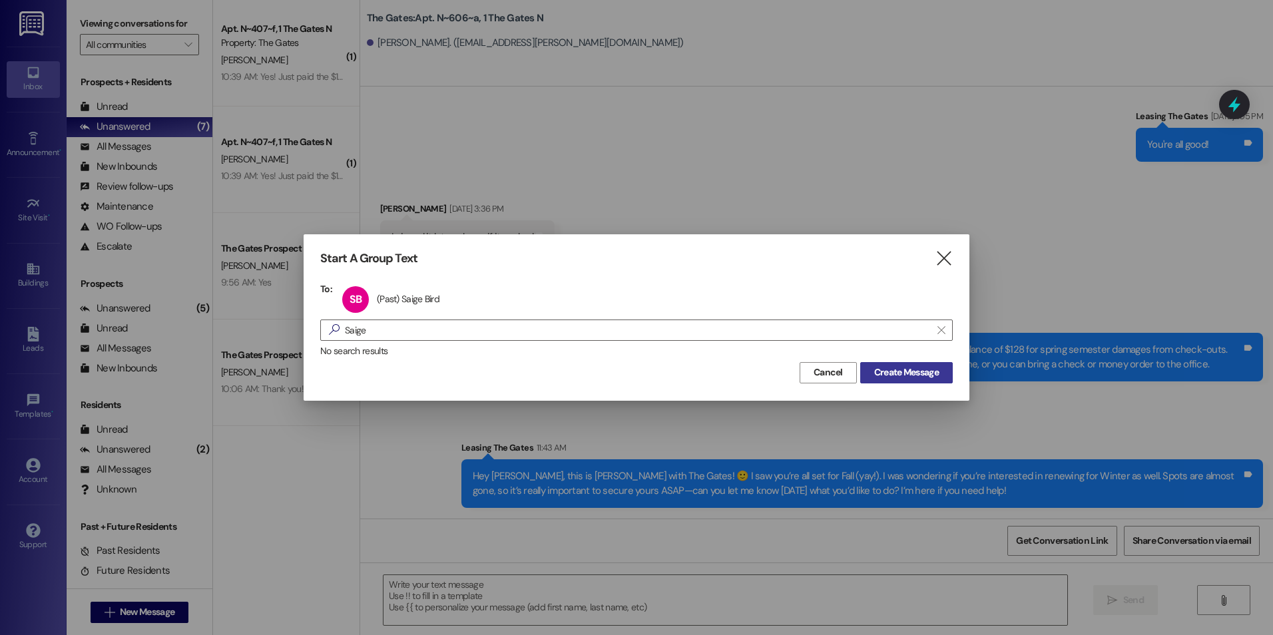
click at [924, 373] on span "Create Message" at bounding box center [906, 373] width 65 height 14
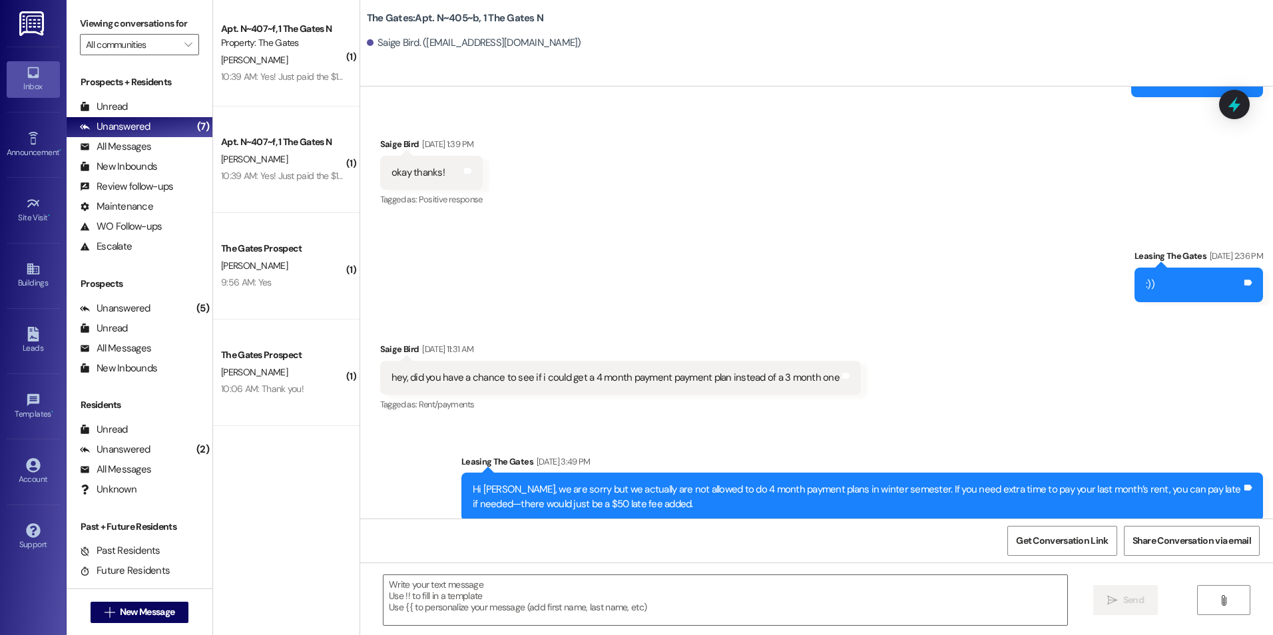
scroll to position [23688, 0]
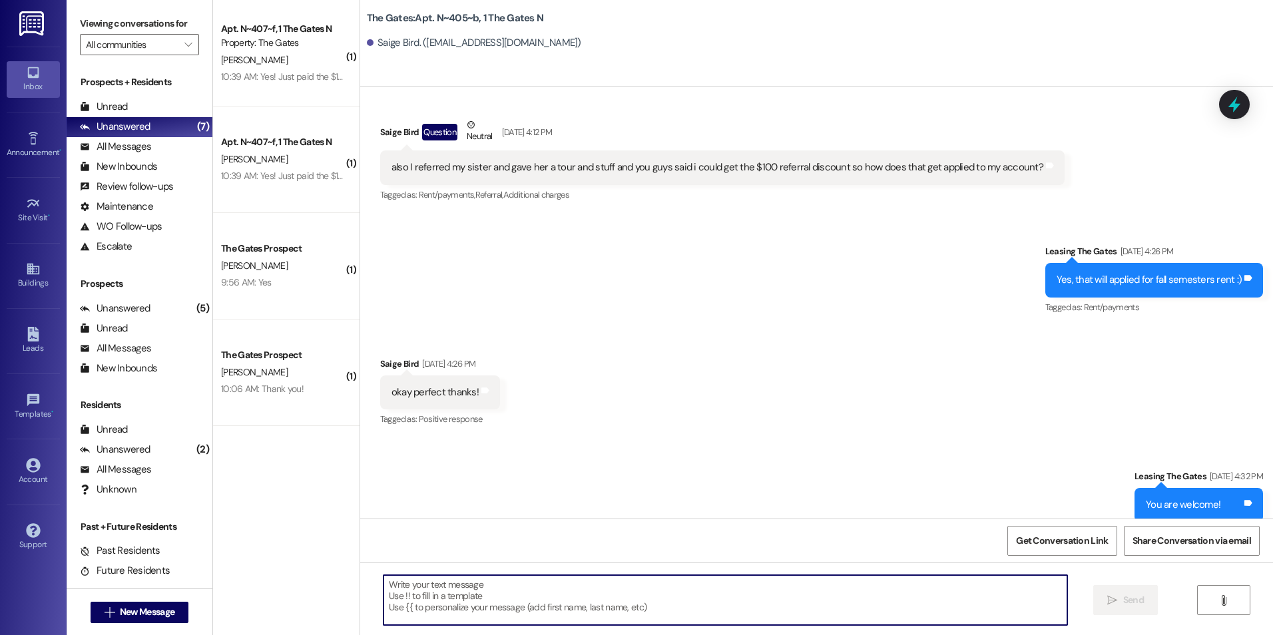
paste textarea "Hey (Student), this is [PERSON_NAME] with The Gates! 🙂 I saw you’re all set for…"
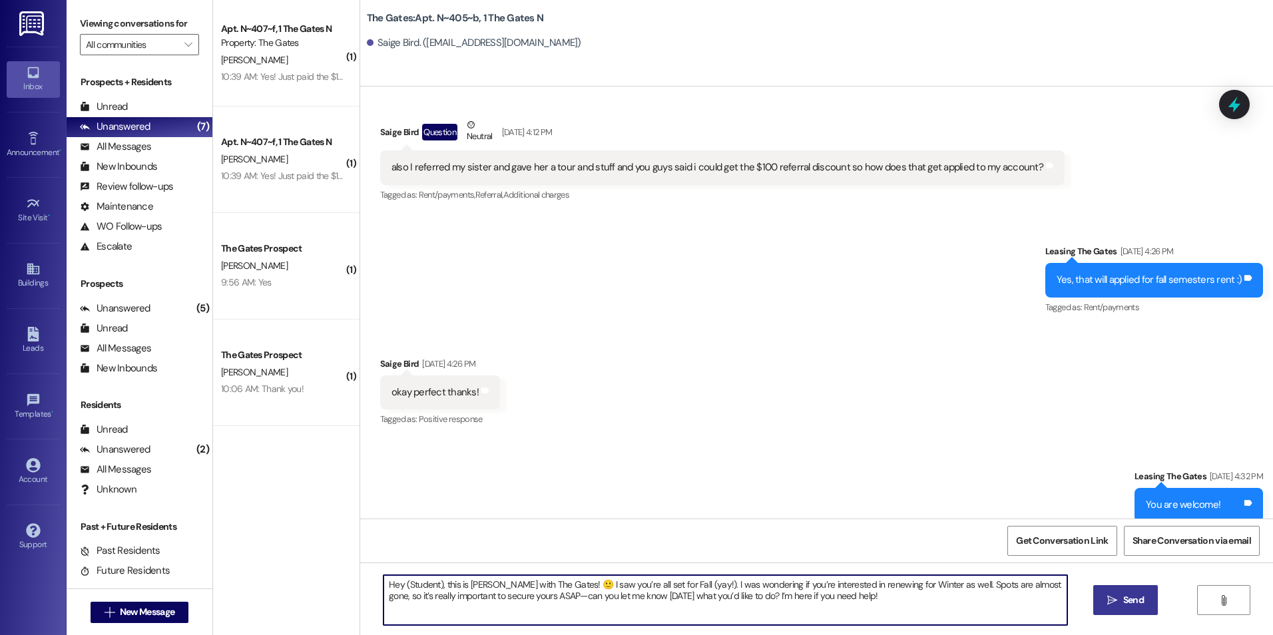
drag, startPoint x: 433, startPoint y: 579, endPoint x: 398, endPoint y: 583, distance: 35.4
click at [398, 583] on textarea "Hey (Student), this is [PERSON_NAME] with The Gates! 🙂 I saw you’re all set for…" at bounding box center [725, 600] width 683 height 50
click at [850, 602] on textarea "Hey Saige, this is [PERSON_NAME] with The Gates! 🙂 I saw you’re all set for Fal…" at bounding box center [725, 600] width 683 height 50
click at [418, 585] on textarea "Hey Saige, this is [PERSON_NAME] with The Gates! 🙂 I saw you’re all set for Fal…" at bounding box center [725, 600] width 683 height 50
type textarea "Hey Saige! this is [PERSON_NAME] with The Gates! 🙂 I saw you’re all set for Fal…"
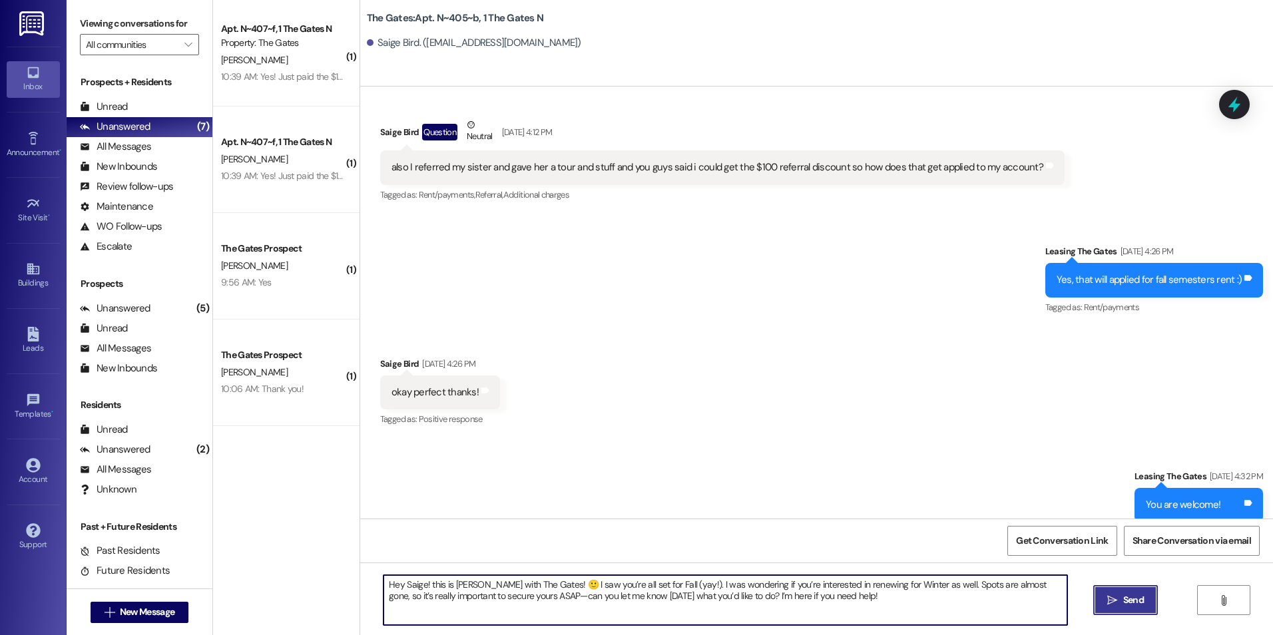
click at [1133, 593] on span "Send" at bounding box center [1133, 600] width 21 height 14
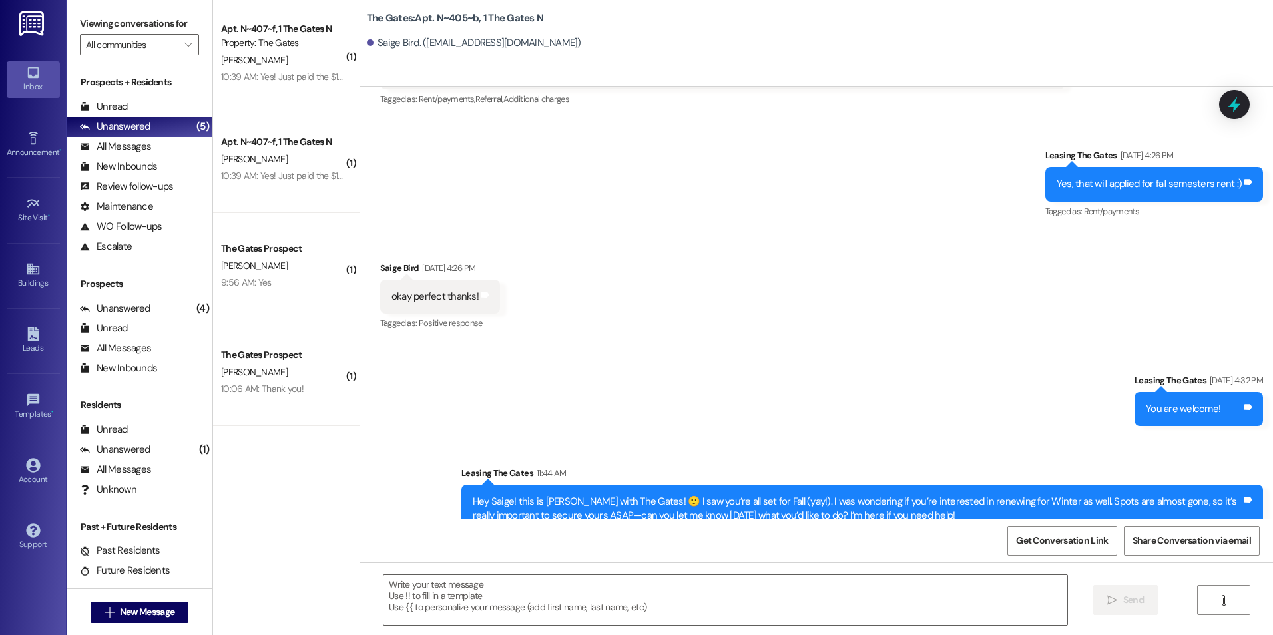
scroll to position [23795, 0]
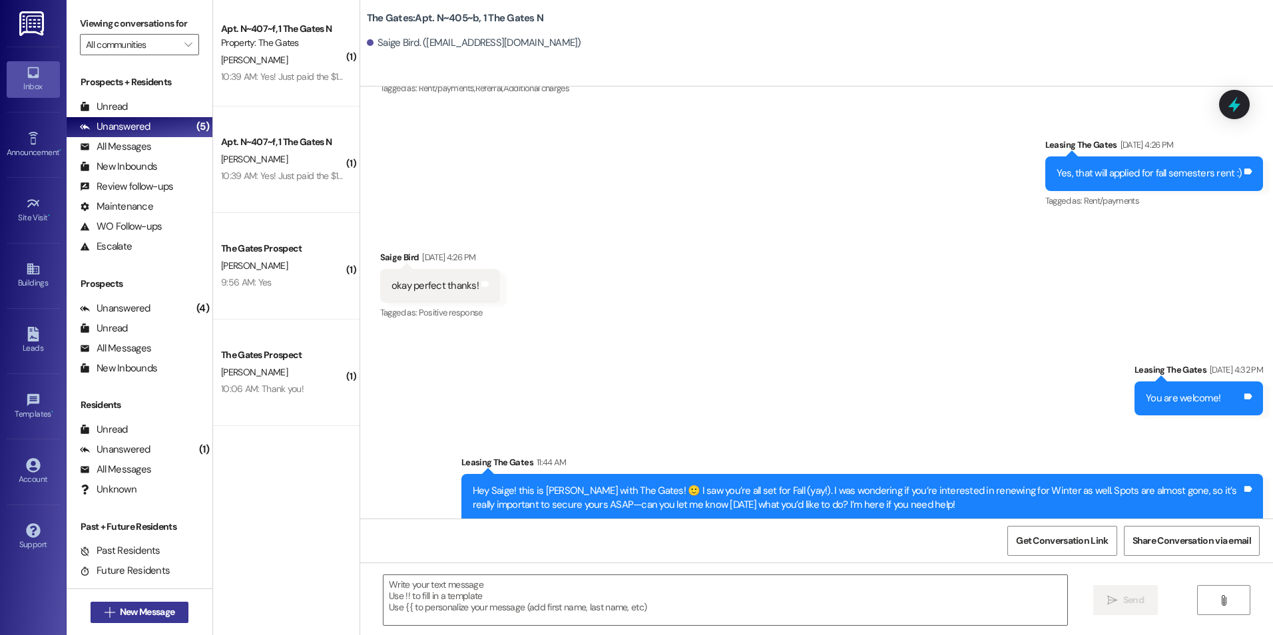
click at [144, 612] on span "New Message" at bounding box center [147, 612] width 55 height 14
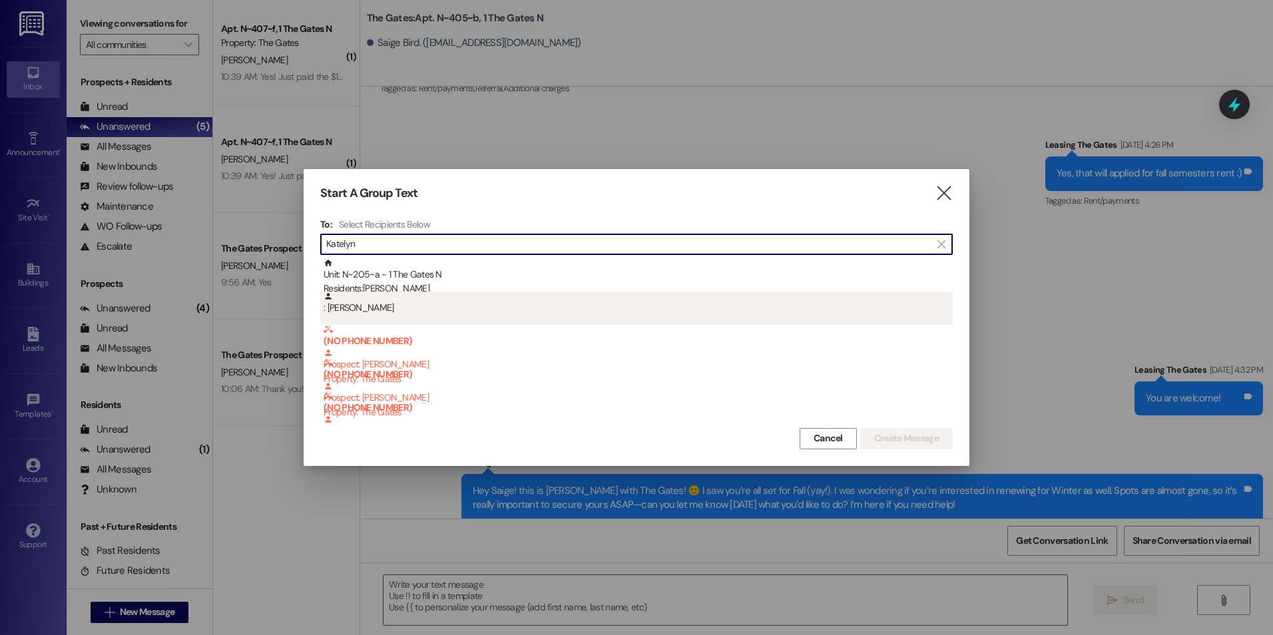
type input "Katelyn"
click at [430, 308] on div ": [PERSON_NAME]" at bounding box center [638, 303] width 629 height 23
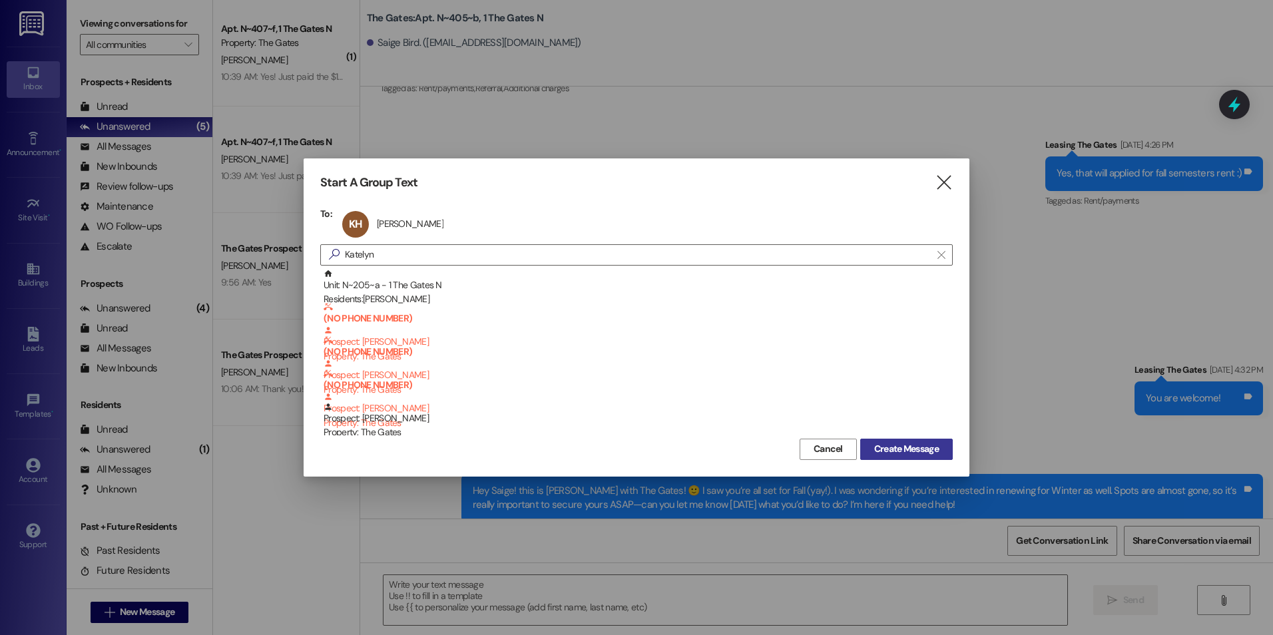
click at [892, 443] on span "Create Message" at bounding box center [906, 449] width 65 height 14
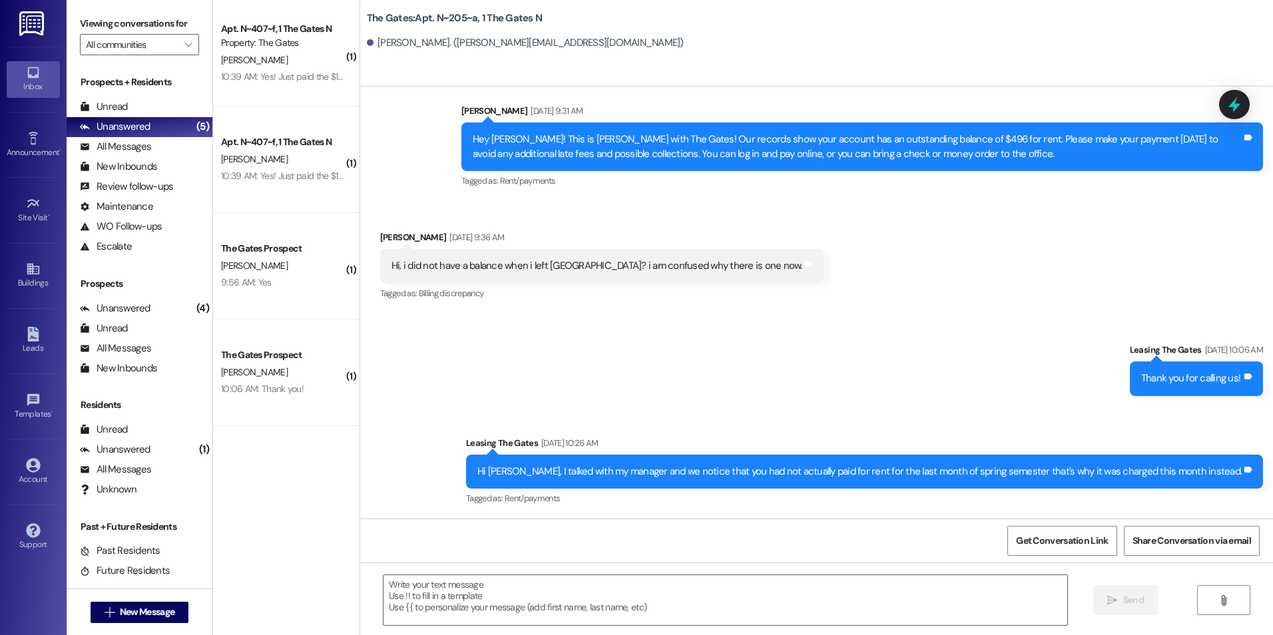
scroll to position [19417, 0]
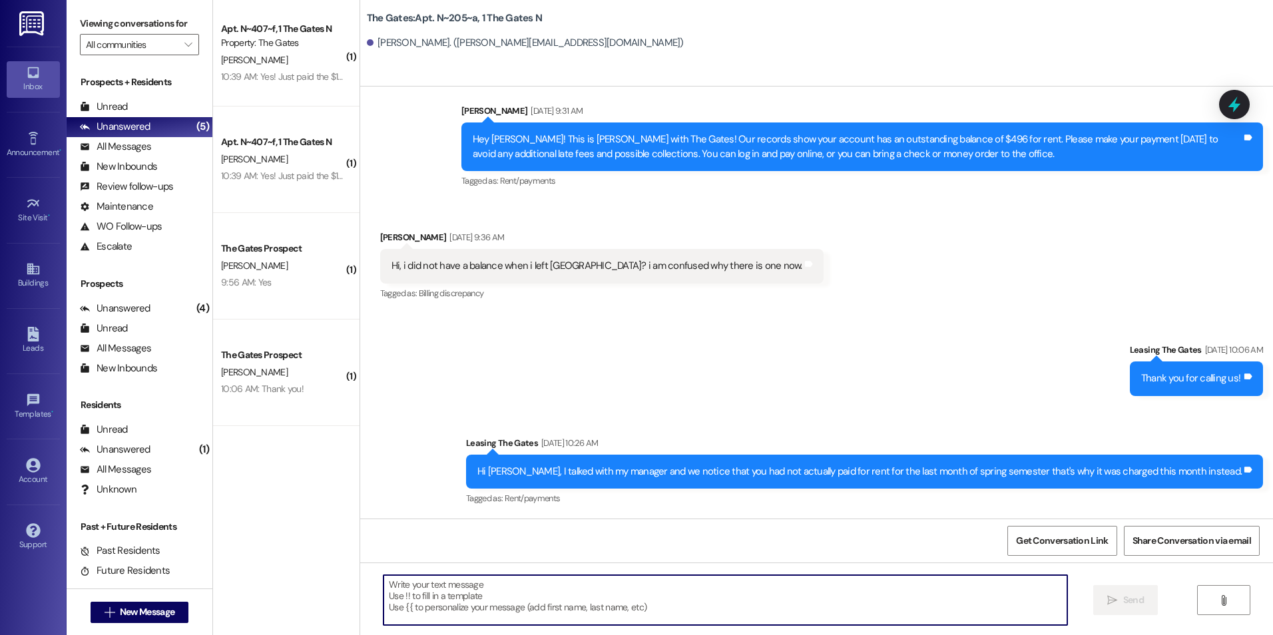
paste textarea "Hey (Student), this is [PERSON_NAME] with The Gates! 🙂 I saw you’re all set for…"
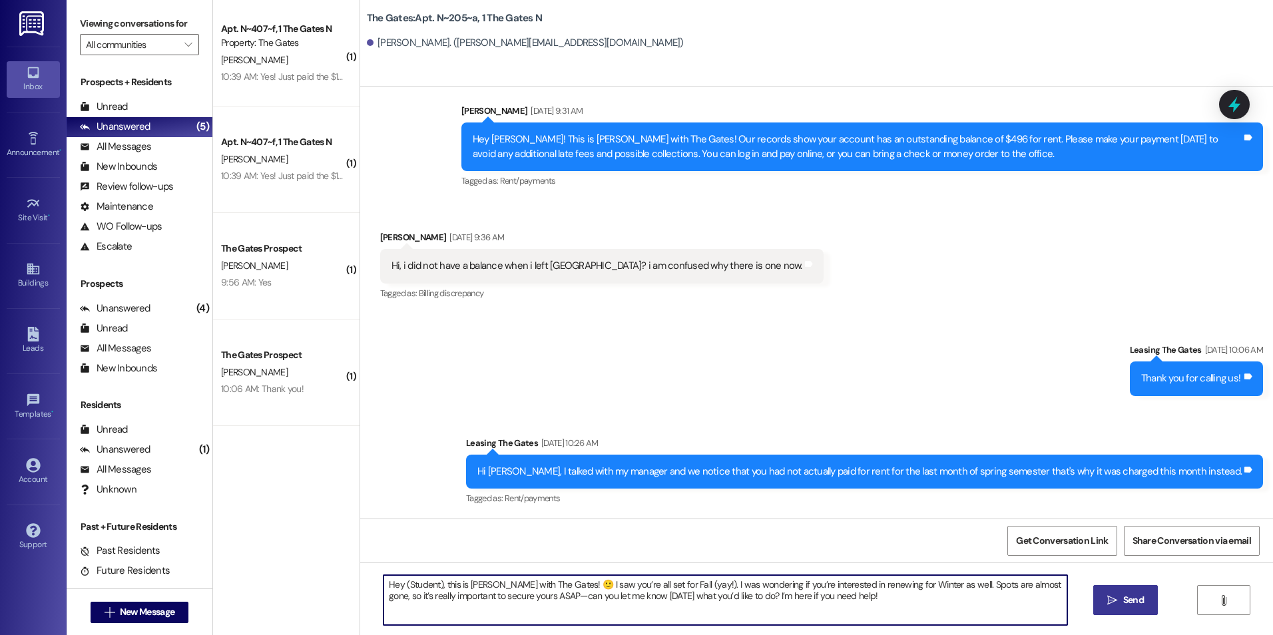
drag, startPoint x: 432, startPoint y: 585, endPoint x: 393, endPoint y: 586, distance: 38.6
click at [393, 586] on textarea "Hey (Student), this is [PERSON_NAME] with The Gates! 🙂 I saw you’re all set for…" at bounding box center [725, 600] width 683 height 50
click at [432, 585] on textarea "Hey [PERSON_NAME]! this is [PERSON_NAME] with The Gates! 🙂 I saw you’re all set…" at bounding box center [725, 600] width 683 height 50
click at [433, 587] on textarea "Hey [PERSON_NAME]! this is [PERSON_NAME] with The Gates! 🙂 I saw you’re all set…" at bounding box center [725, 600] width 683 height 50
type textarea "Hey [PERSON_NAME]! This is [PERSON_NAME] with The Gates! 🙂 I saw you’re all set…"
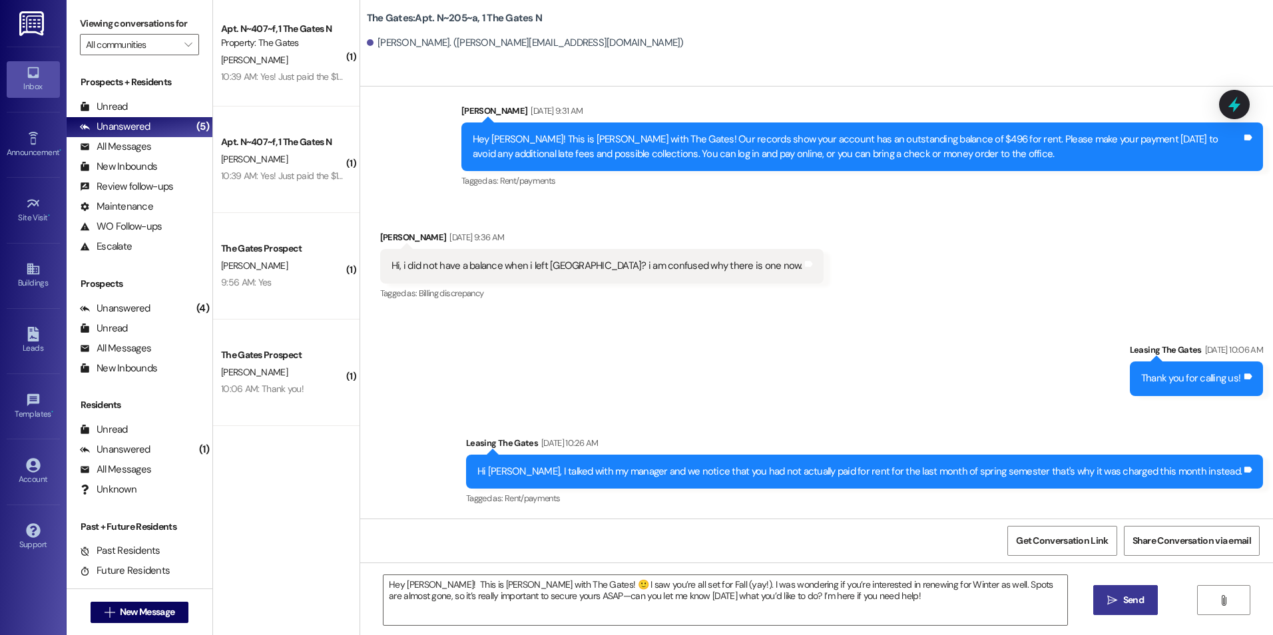
click at [1127, 599] on span "Send" at bounding box center [1133, 600] width 21 height 14
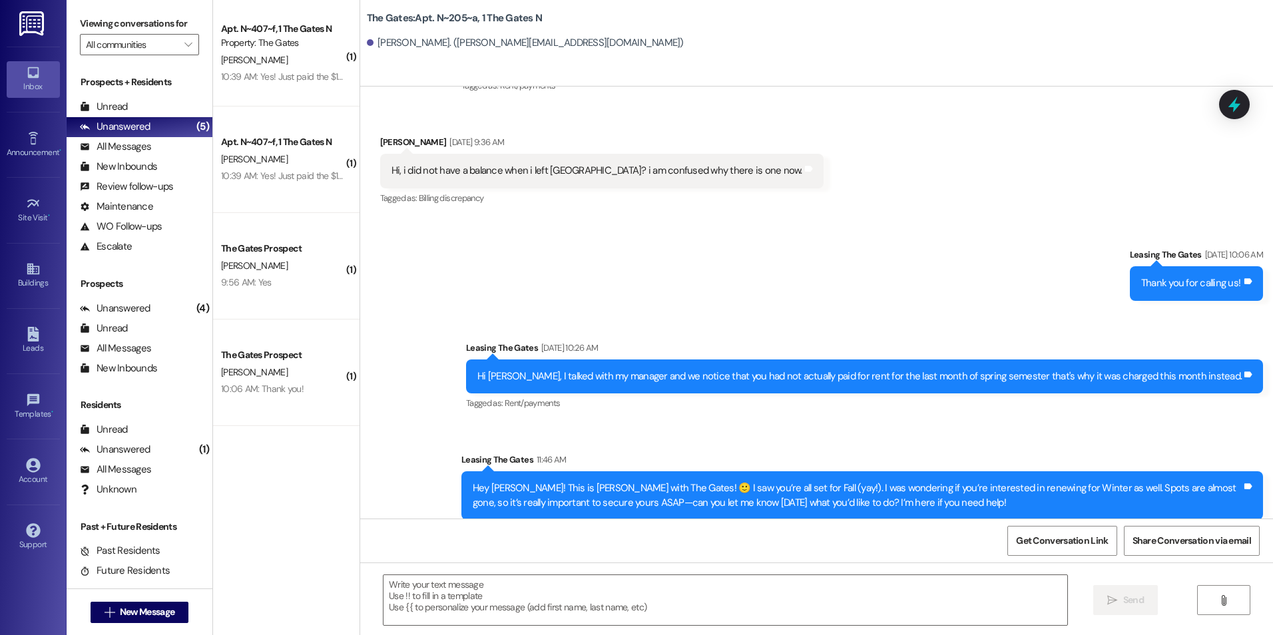
scroll to position [19524, 0]
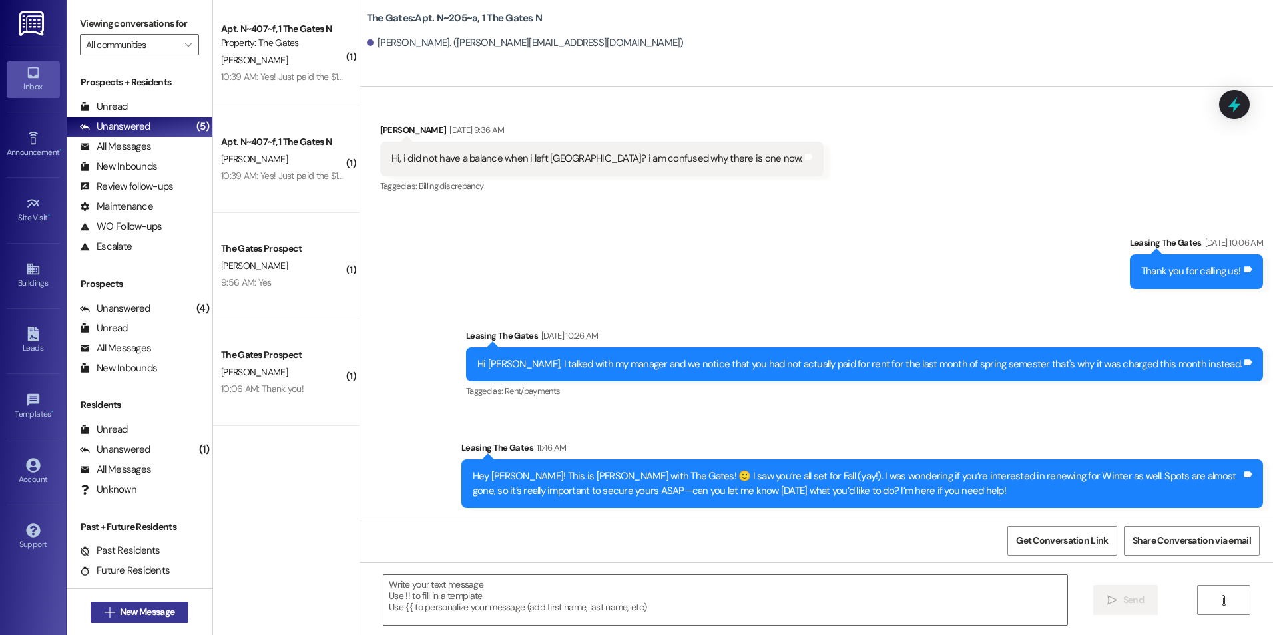
click at [93, 613] on button " New Message" at bounding box center [140, 612] width 99 height 21
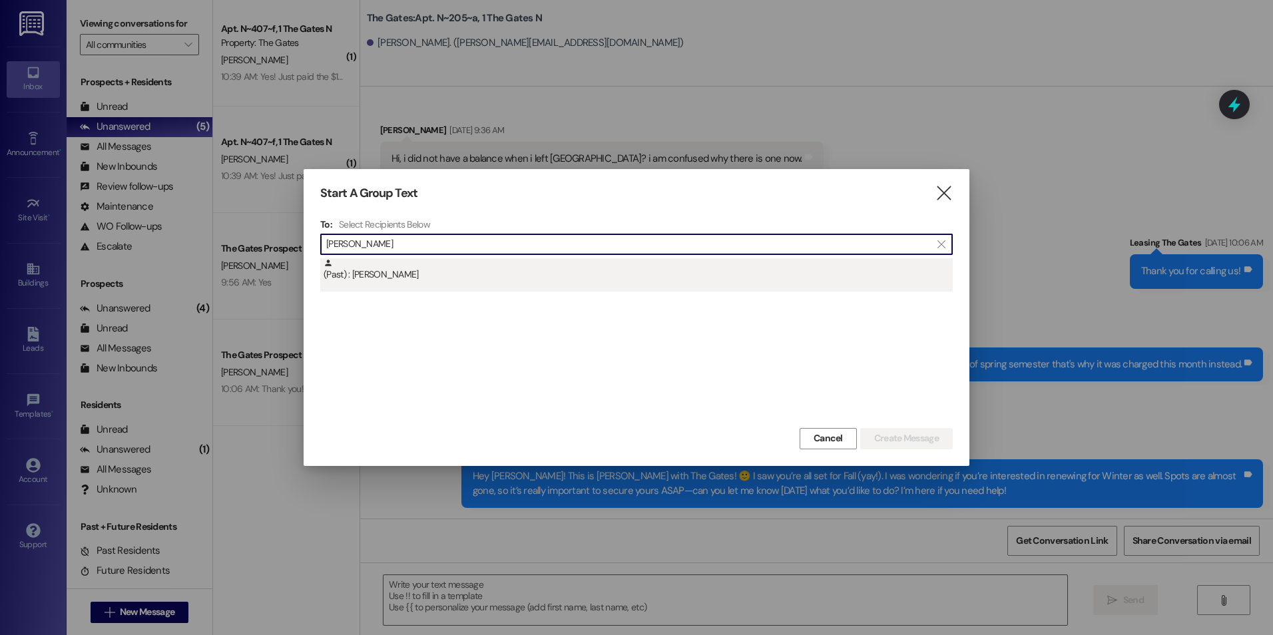
type input "[PERSON_NAME]"
click at [400, 279] on div "(Past) : [PERSON_NAME]" at bounding box center [638, 269] width 629 height 23
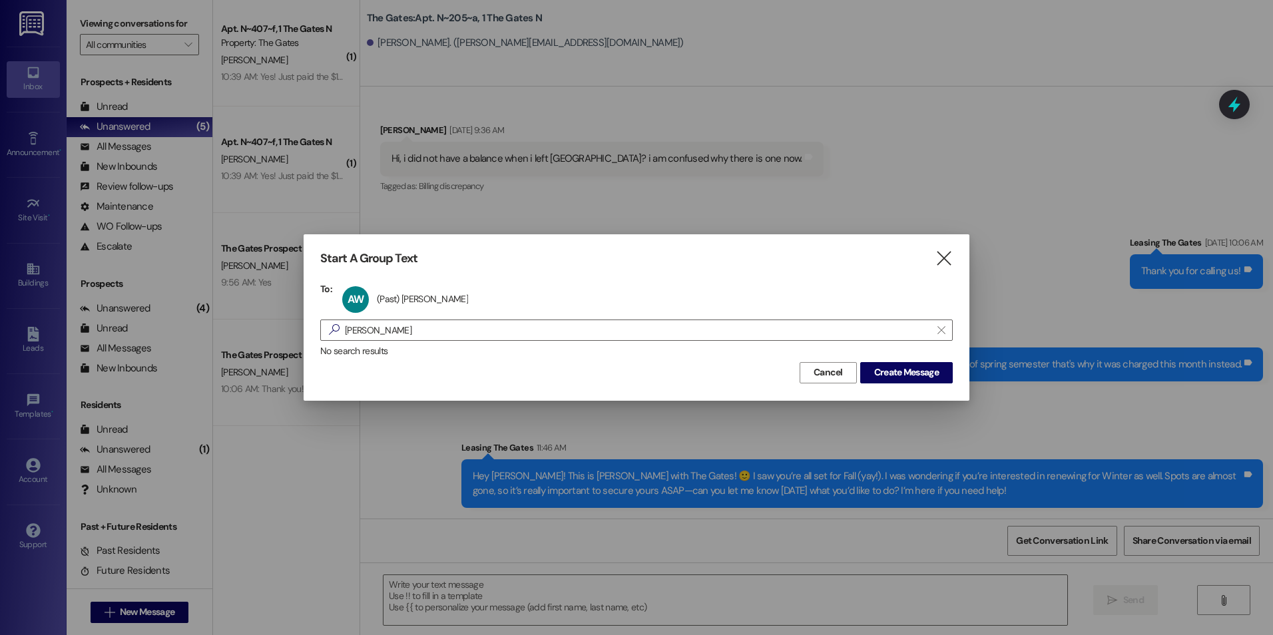
click at [897, 384] on div "Start A Group Text  To: AW (Past) [PERSON_NAME] (Past) [PERSON_NAME] click to …" at bounding box center [637, 317] width 666 height 166
click at [904, 376] on span "Create Message" at bounding box center [906, 373] width 65 height 14
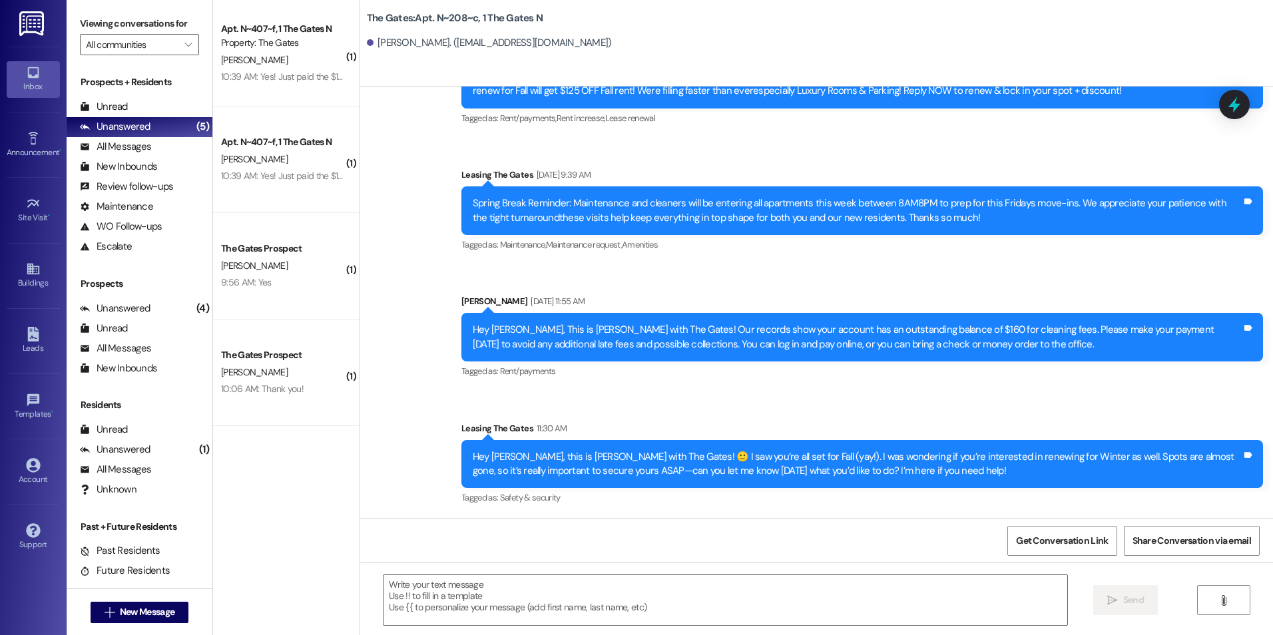
scroll to position [18498, 0]
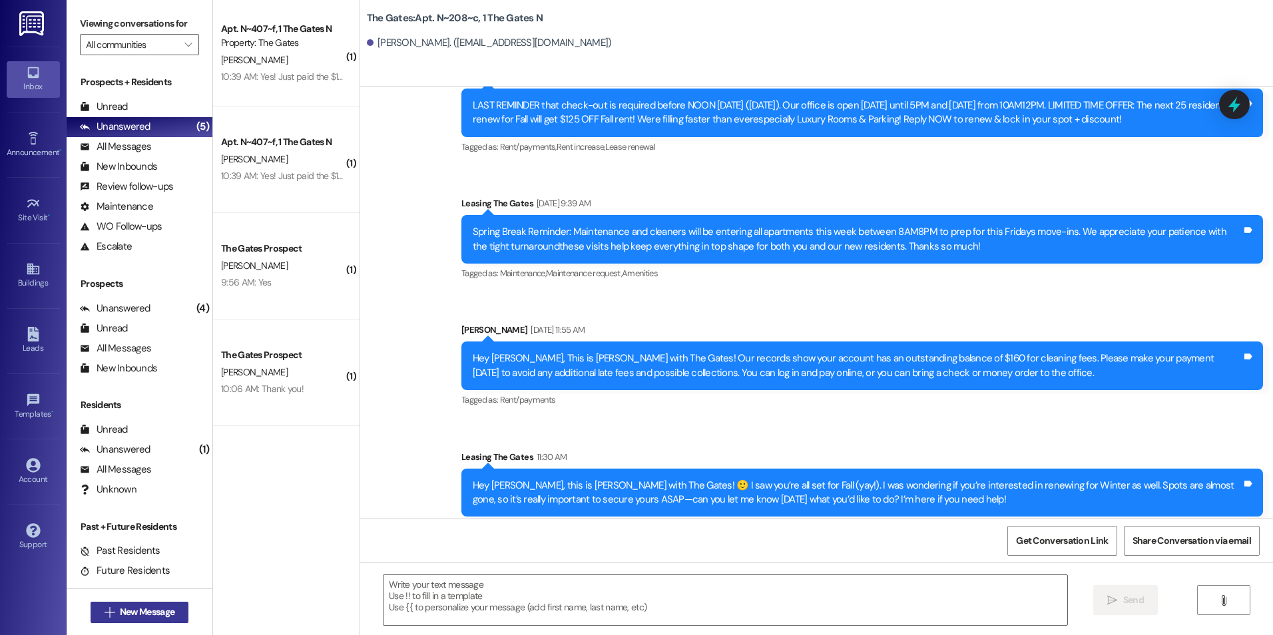
click at [131, 608] on span "New Message" at bounding box center [147, 612] width 55 height 14
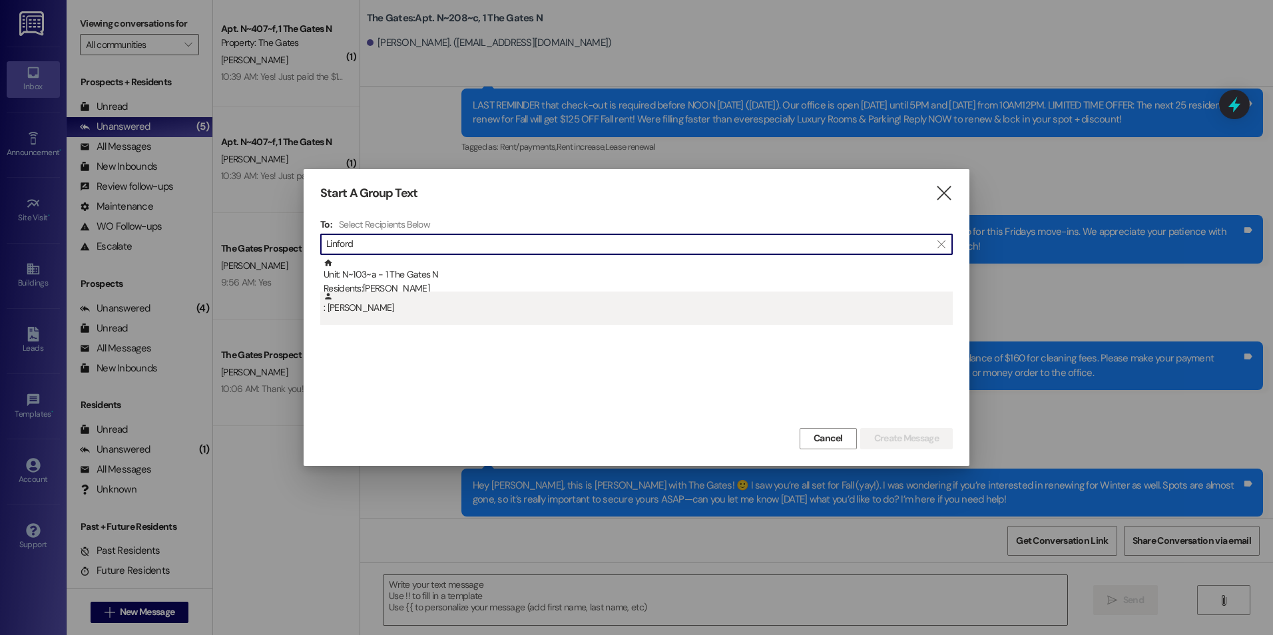
type input "Linford"
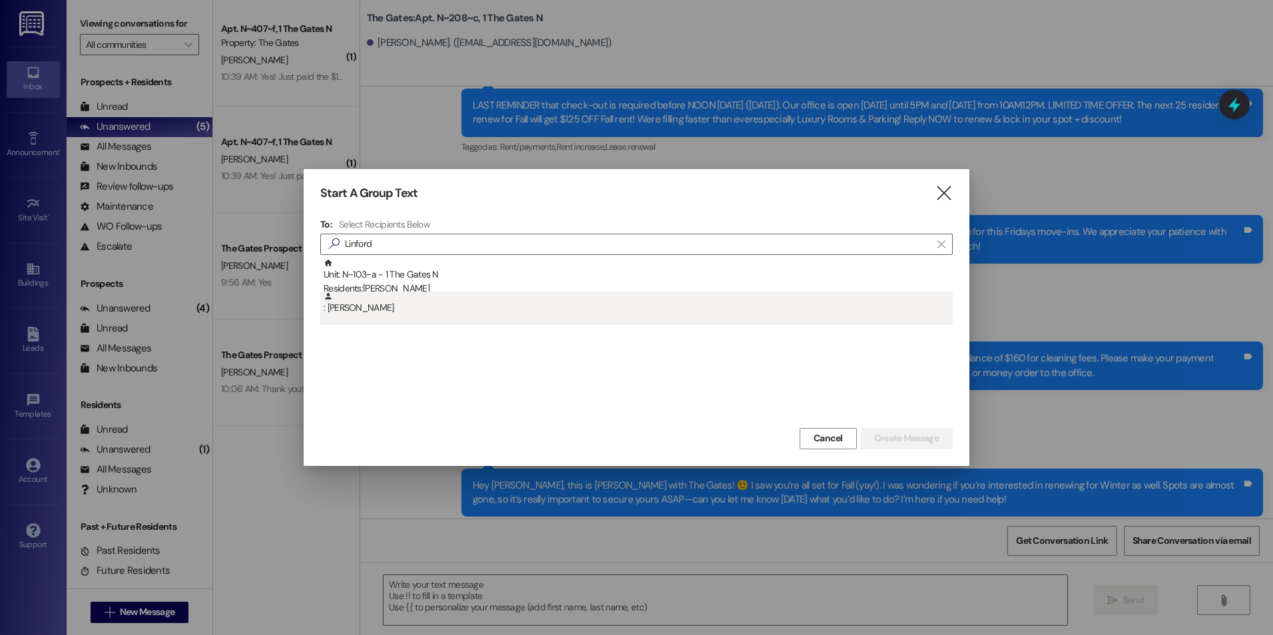
click at [392, 313] on div ": [PERSON_NAME]" at bounding box center [638, 303] width 629 height 23
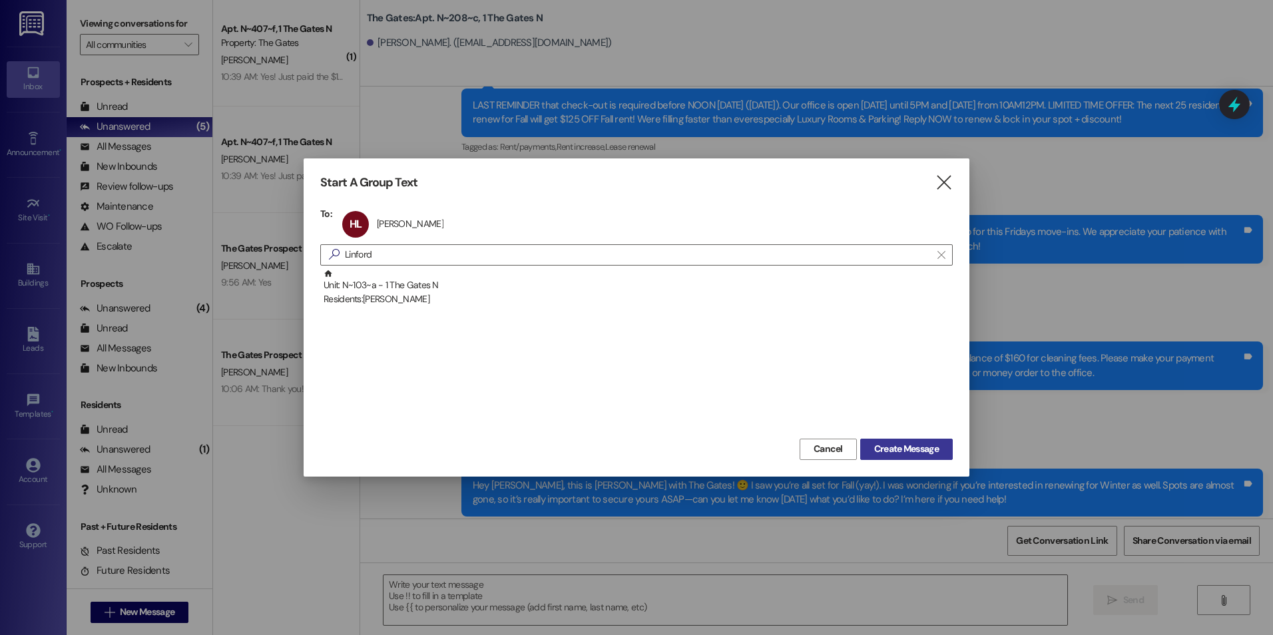
click at [928, 443] on span "Create Message" at bounding box center [906, 449] width 65 height 14
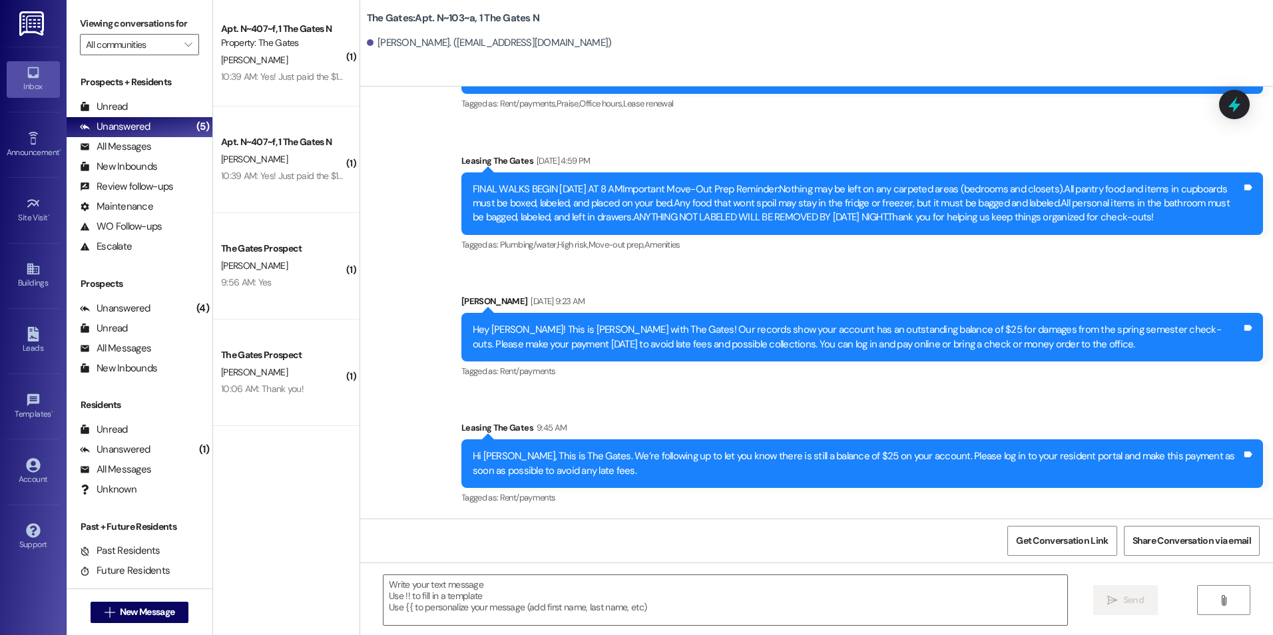
scroll to position [37224, 0]
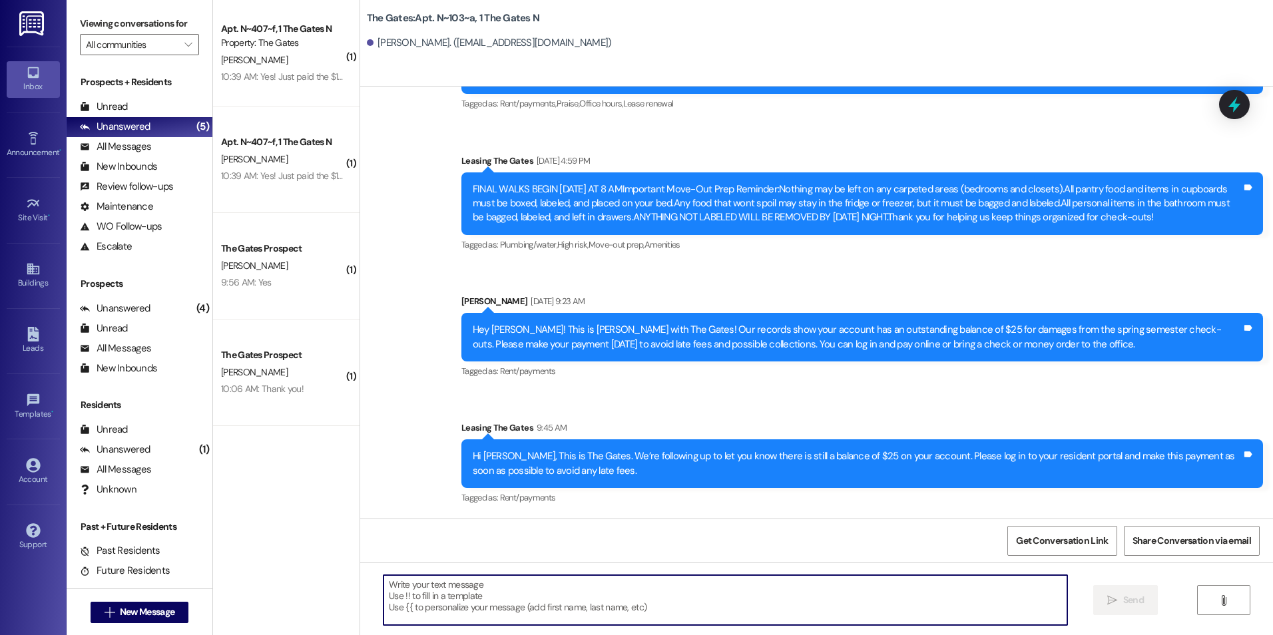
paste textarea "Hey (Student), this is [PERSON_NAME] with The Gates! 🙂 I saw you’re all set for…"
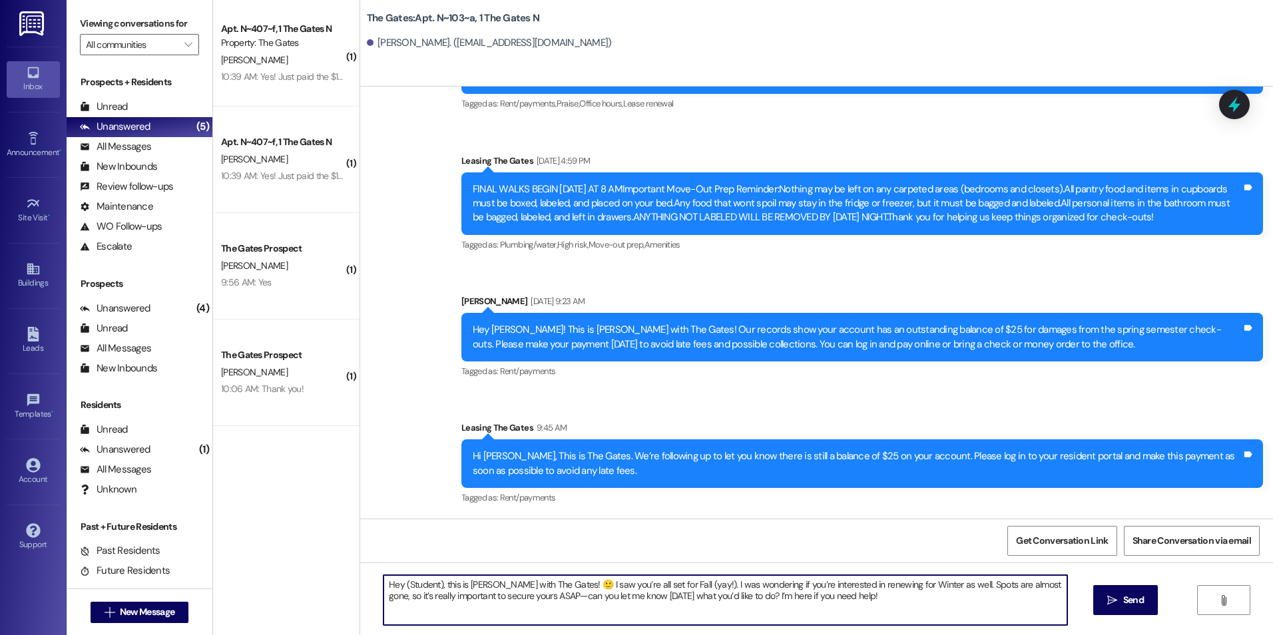
drag, startPoint x: 433, startPoint y: 586, endPoint x: 397, endPoint y: 585, distance: 36.0
click at [397, 585] on textarea "Hey (Student), this is [PERSON_NAME] with The Gates! 🙂 I saw you’re all set for…" at bounding box center [725, 600] width 683 height 50
type textarea "Hey [PERSON_NAME], this is [PERSON_NAME] with The Gates! 🙂 I saw you’re all set…"
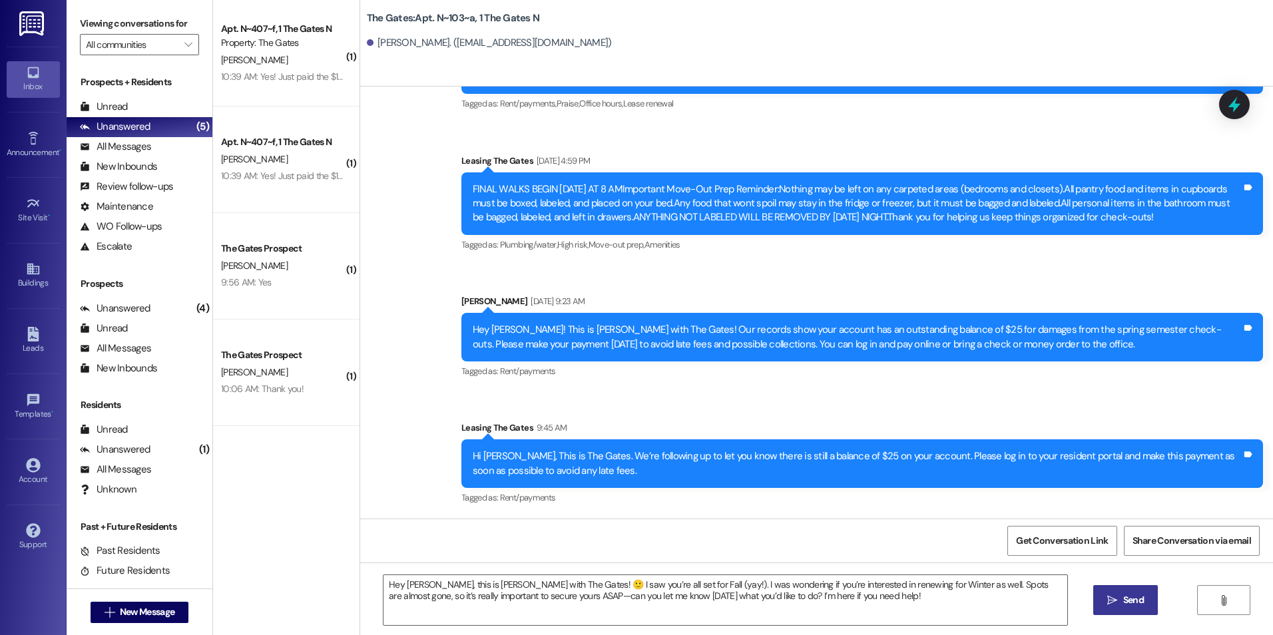
click at [1121, 594] on span "Send" at bounding box center [1134, 600] width 26 height 14
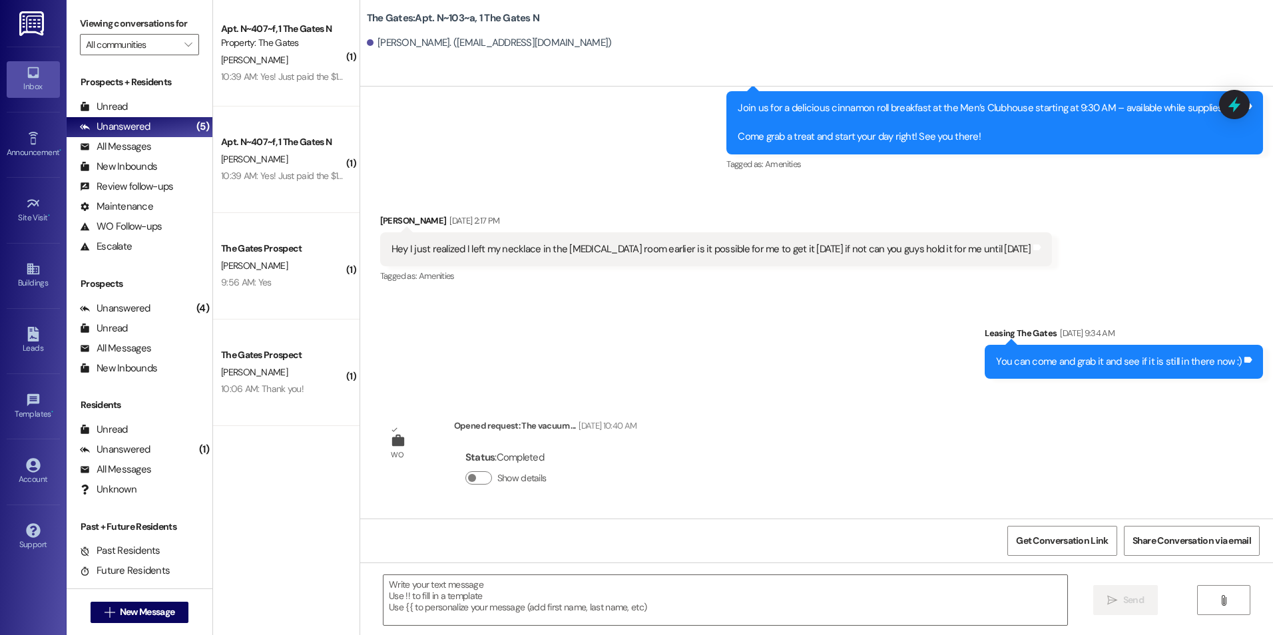
scroll to position [29644, 0]
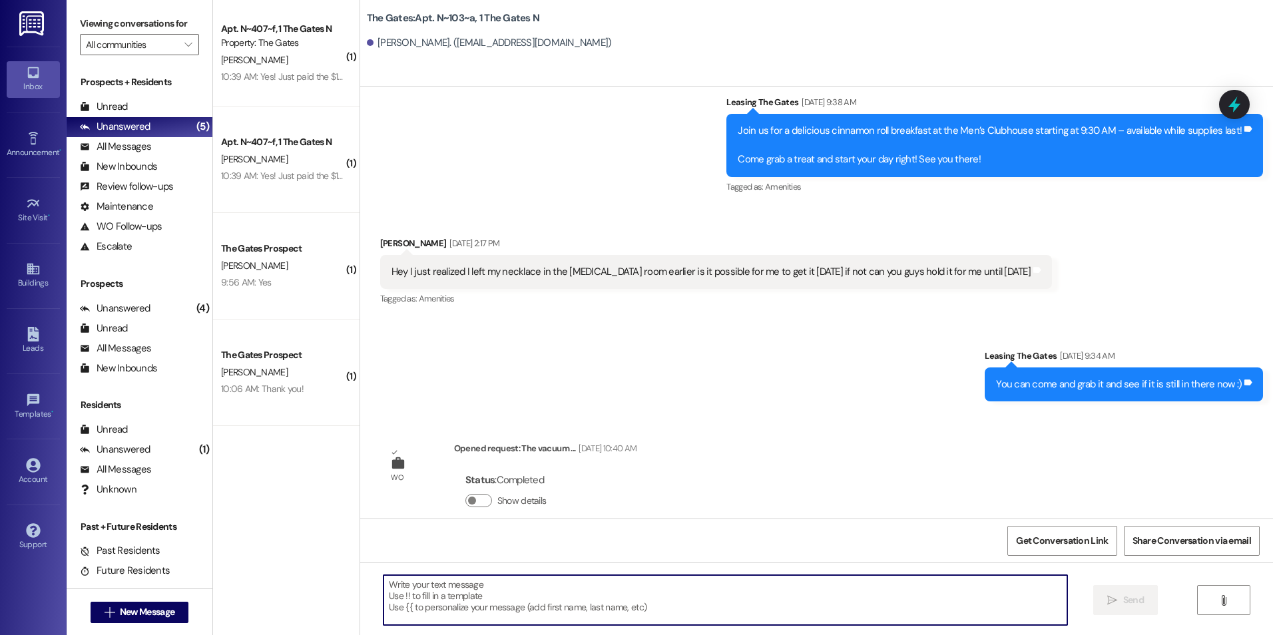
paste textarea "Hey (Student), this is [PERSON_NAME] with The Gates! 🙂 I saw you’re all set for…"
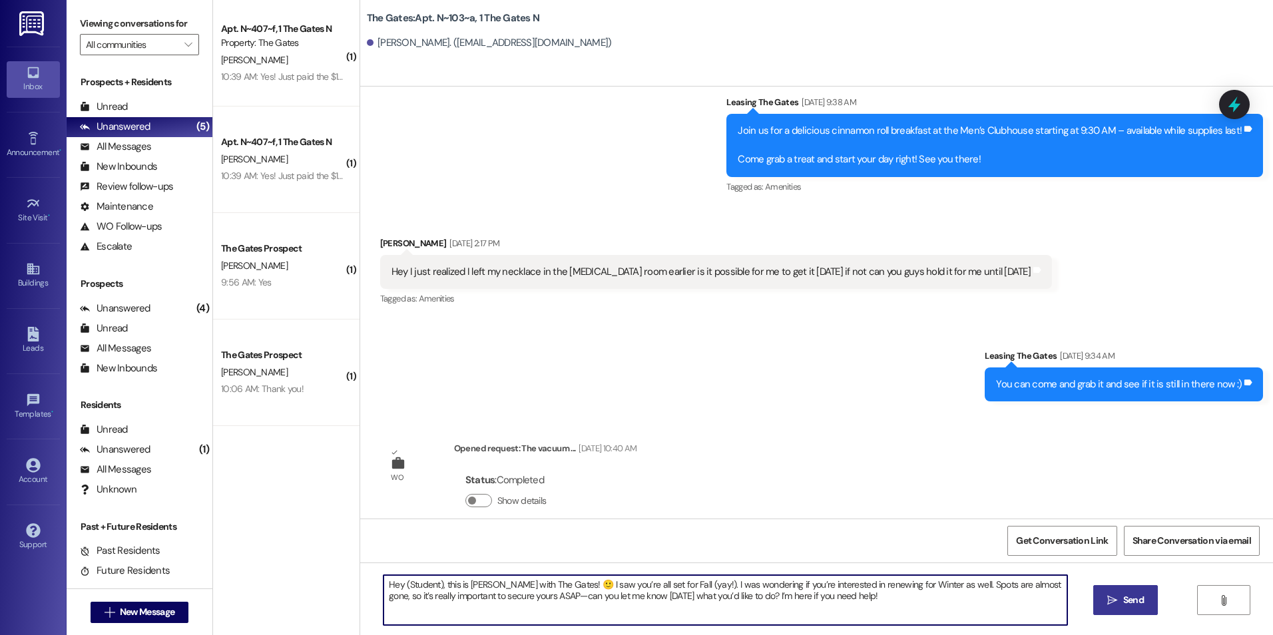
drag, startPoint x: 432, startPoint y: 585, endPoint x: 398, endPoint y: 588, distance: 34.1
click at [398, 588] on textarea "Hey (Student), this is [PERSON_NAME] with The Gates! 🙂 I saw you’re all set for…" at bounding box center [725, 600] width 683 height 50
type textarea "Hey , this is [PERSON_NAME] with The Gates! 🙂 I saw you’re all set for Fall (ya…"
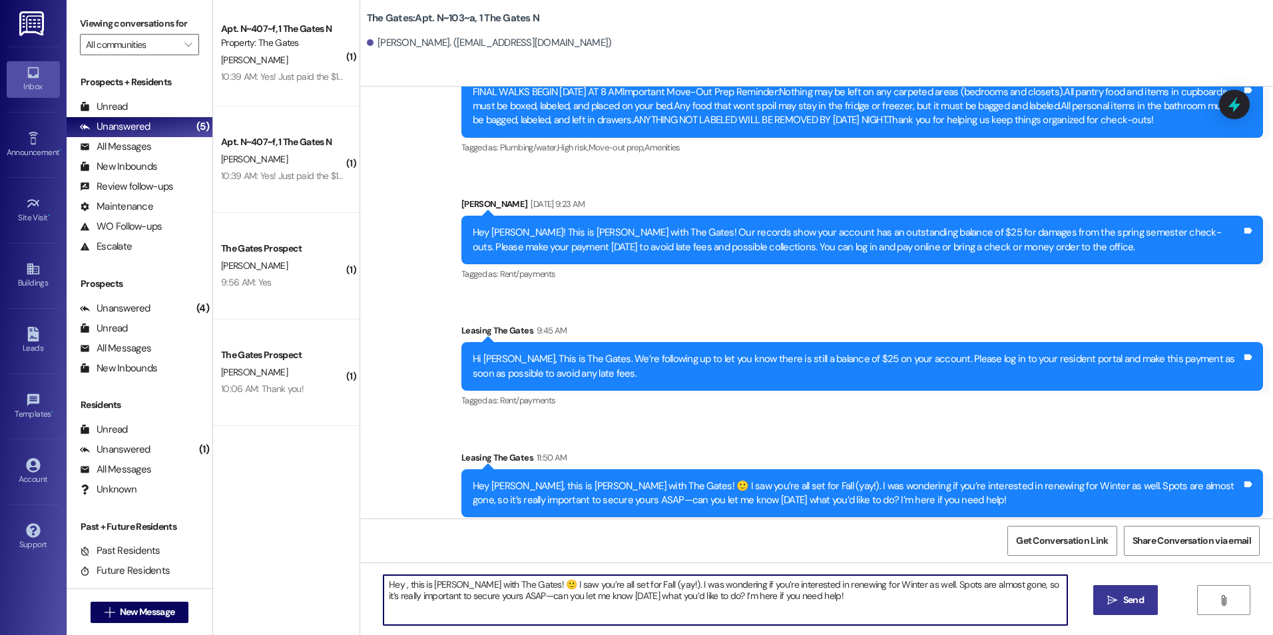
scroll to position [37332, 0]
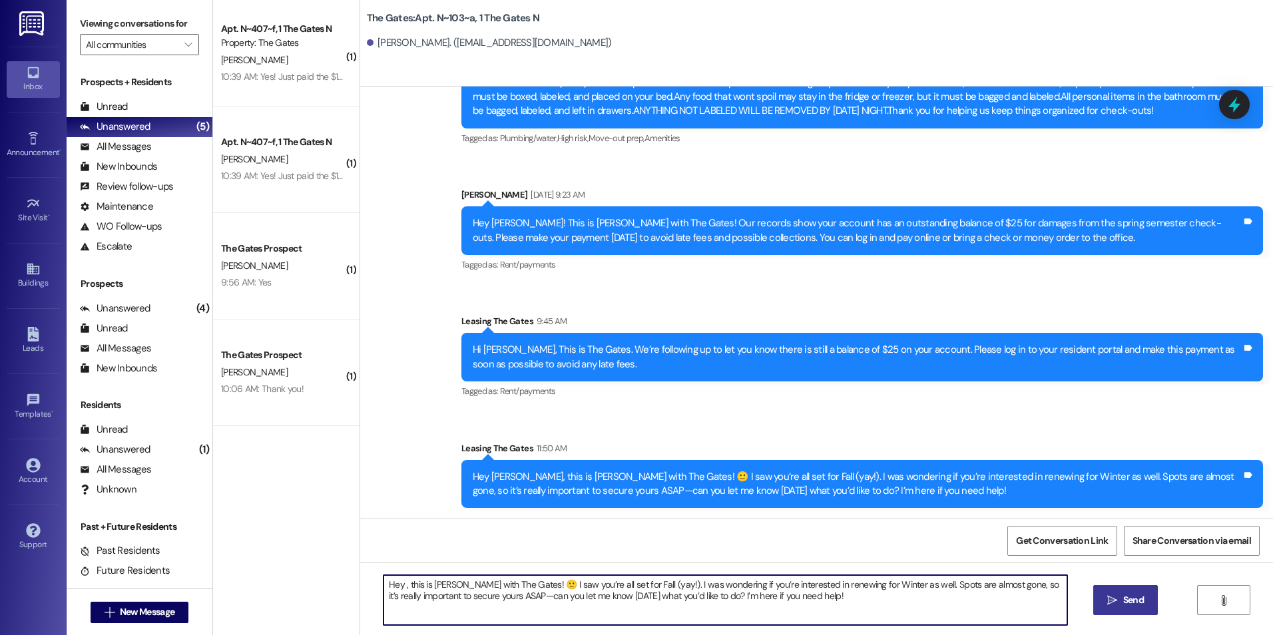
drag, startPoint x: 814, startPoint y: 593, endPoint x: 268, endPoint y: 556, distance: 546.6
click at [268, 556] on div "( 1 ) Apt. N~407~f, 1 The Gates N Property: The Gates [PERSON_NAME] 10:39 AM: Y…" at bounding box center [743, 317] width 1060 height 635
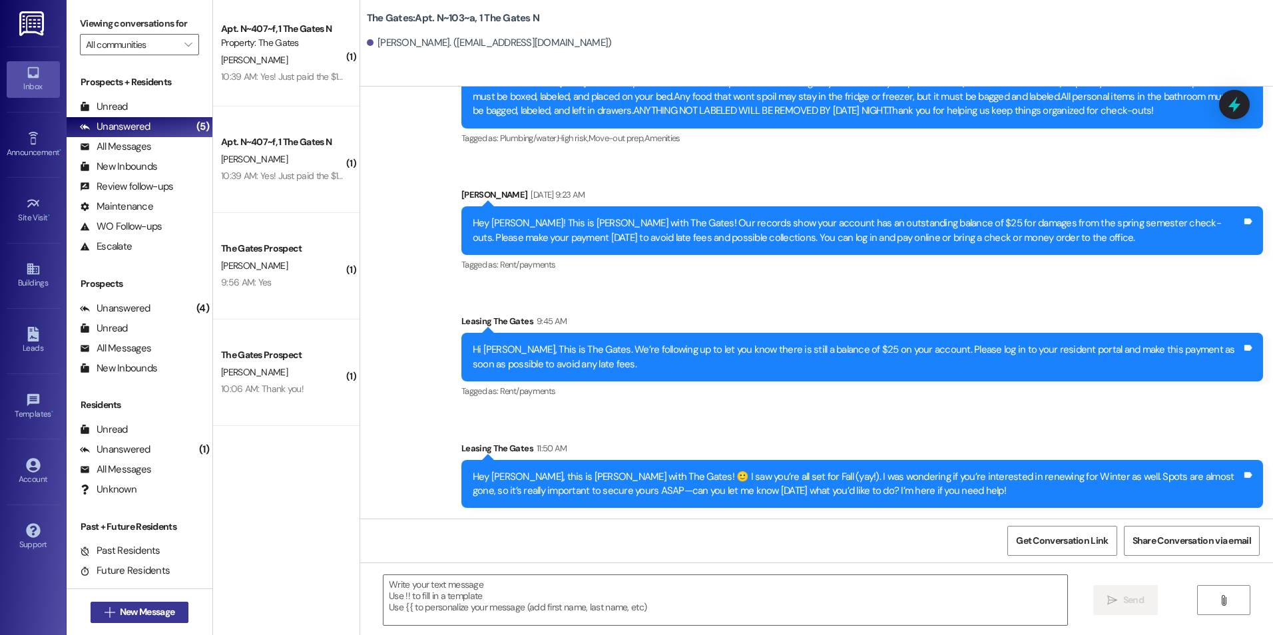
click at [147, 611] on span "New Message" at bounding box center [147, 612] width 55 height 14
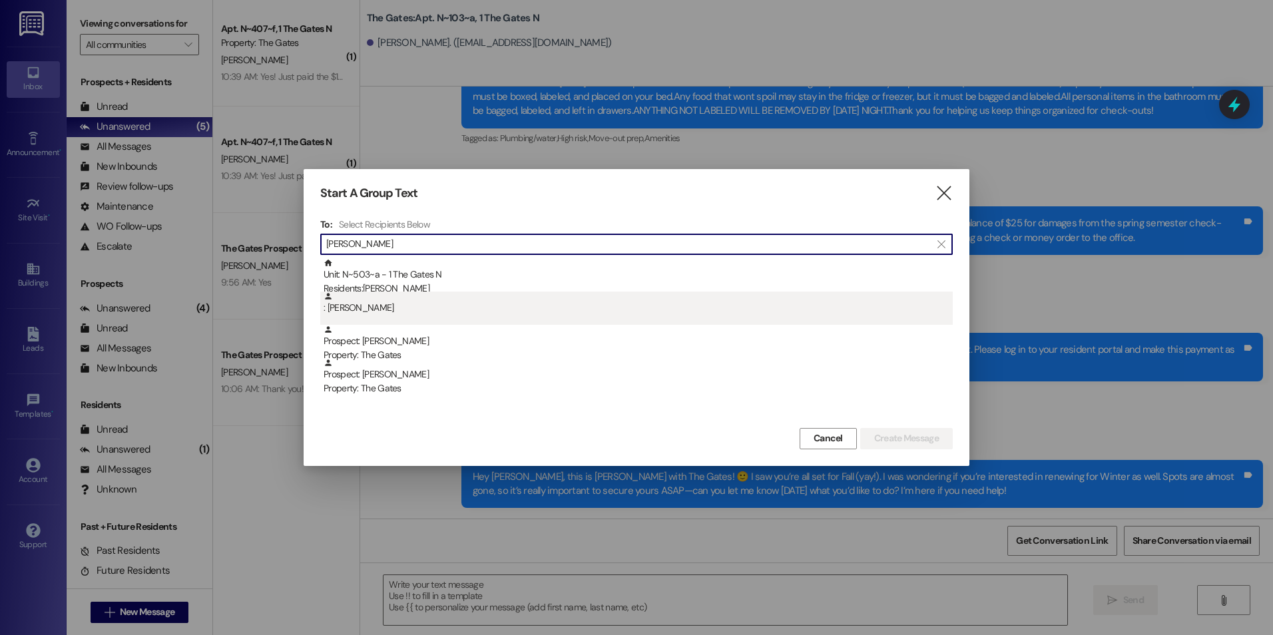
type input "[PERSON_NAME]"
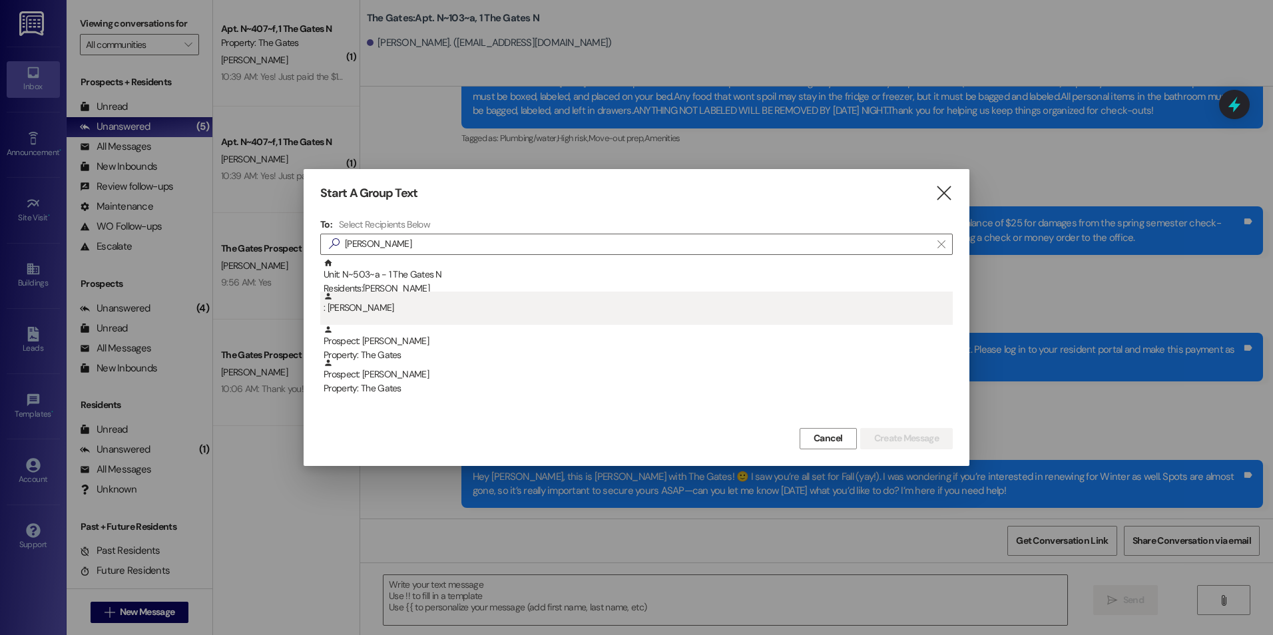
click at [396, 306] on div ": [PERSON_NAME]" at bounding box center [638, 303] width 629 height 23
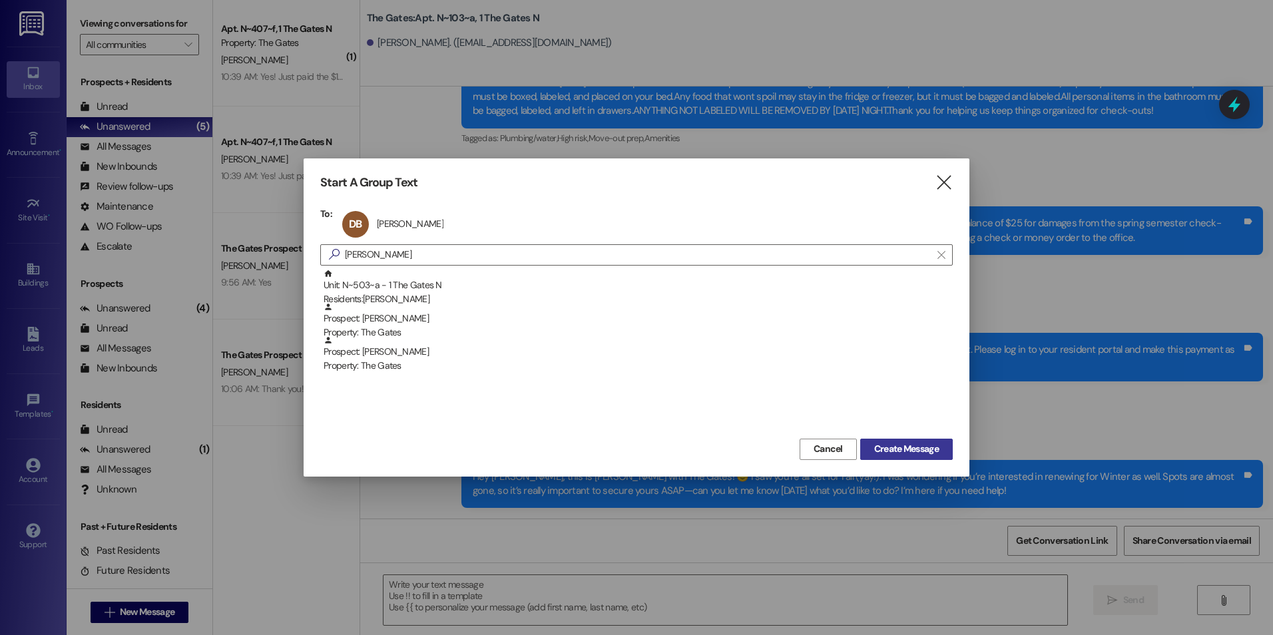
click at [925, 445] on span "Create Message" at bounding box center [906, 449] width 65 height 14
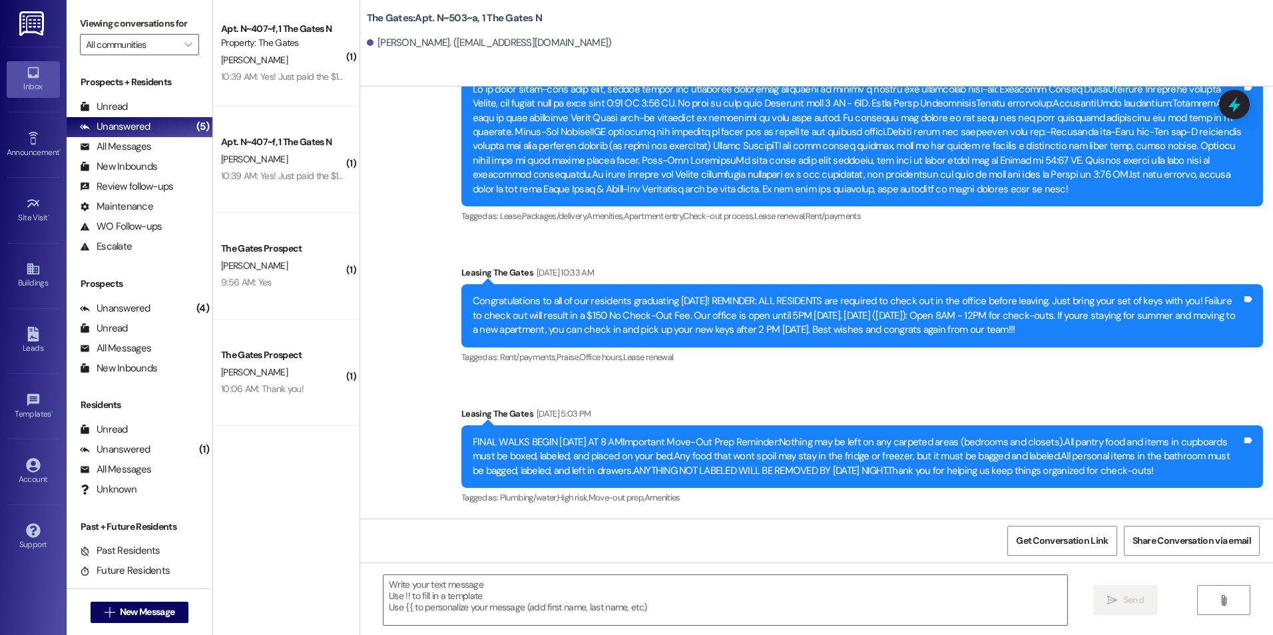
scroll to position [6120, 0]
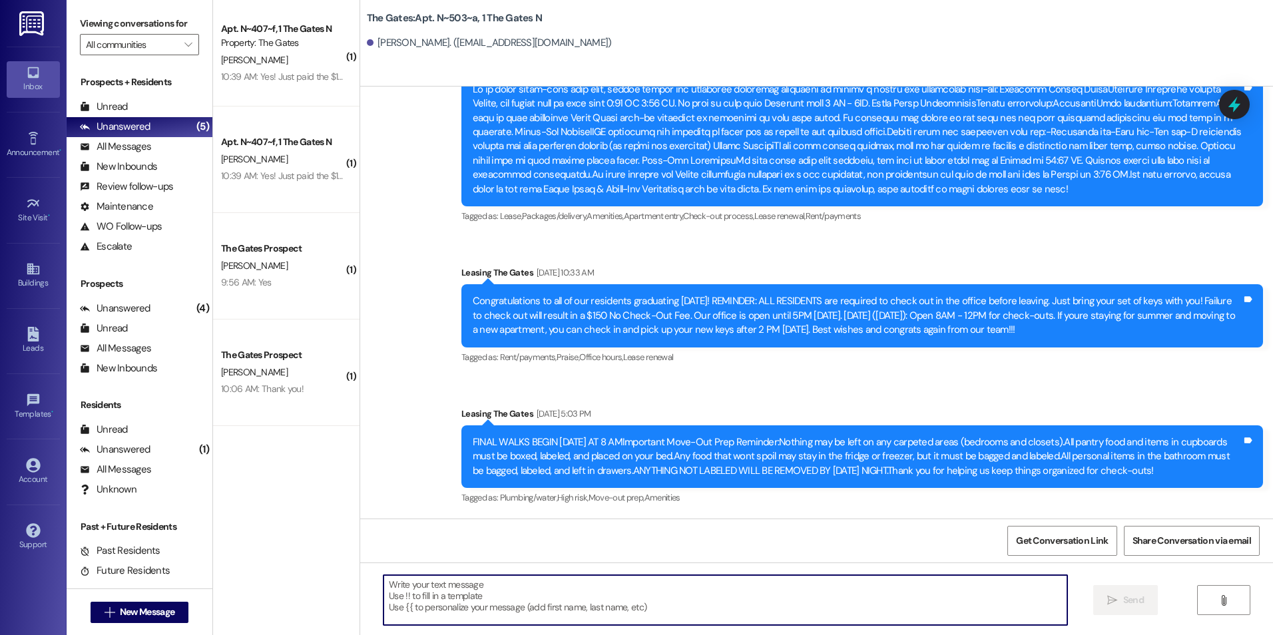
paste textarea "Hey (Student), this is [PERSON_NAME] with The Gates! 🙂 I saw you’re all set for…"
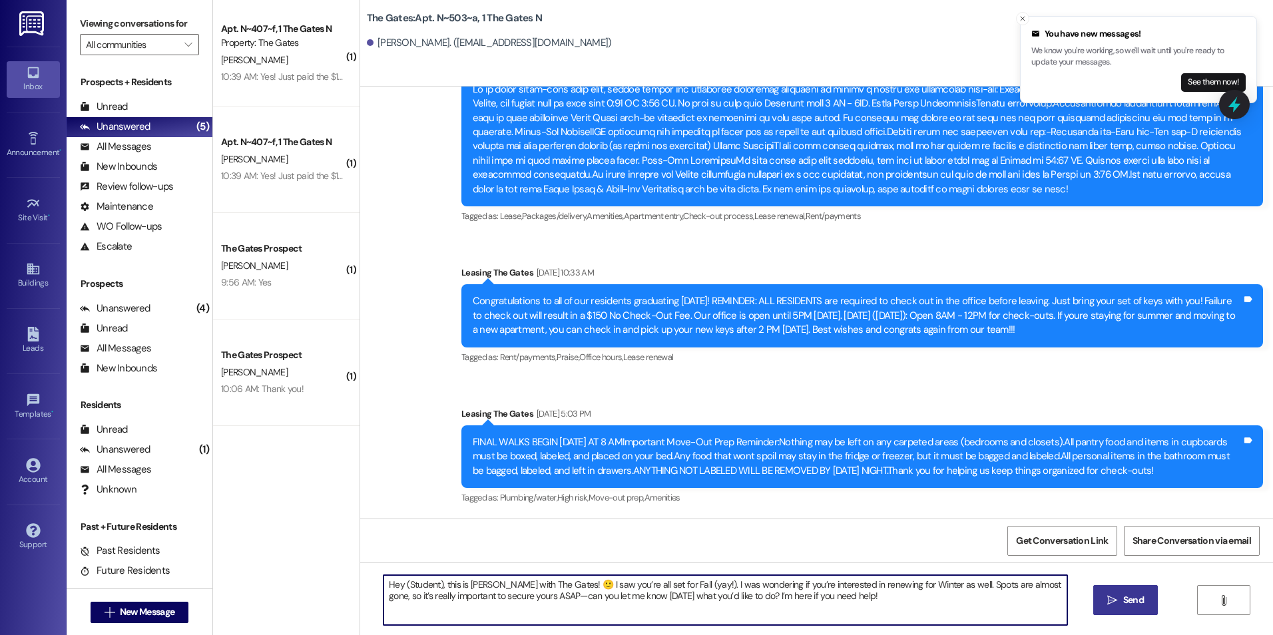
drag, startPoint x: 432, startPoint y: 583, endPoint x: 400, endPoint y: 581, distance: 32.1
click at [400, 581] on textarea "Hey (Student), this is [PERSON_NAME] with The Gates! 🙂 I saw you’re all set for…" at bounding box center [725, 600] width 683 height 50
type textarea "Hey [PERSON_NAME], this is [PERSON_NAME] with The Gates! 🙂 I saw you’re all set…"
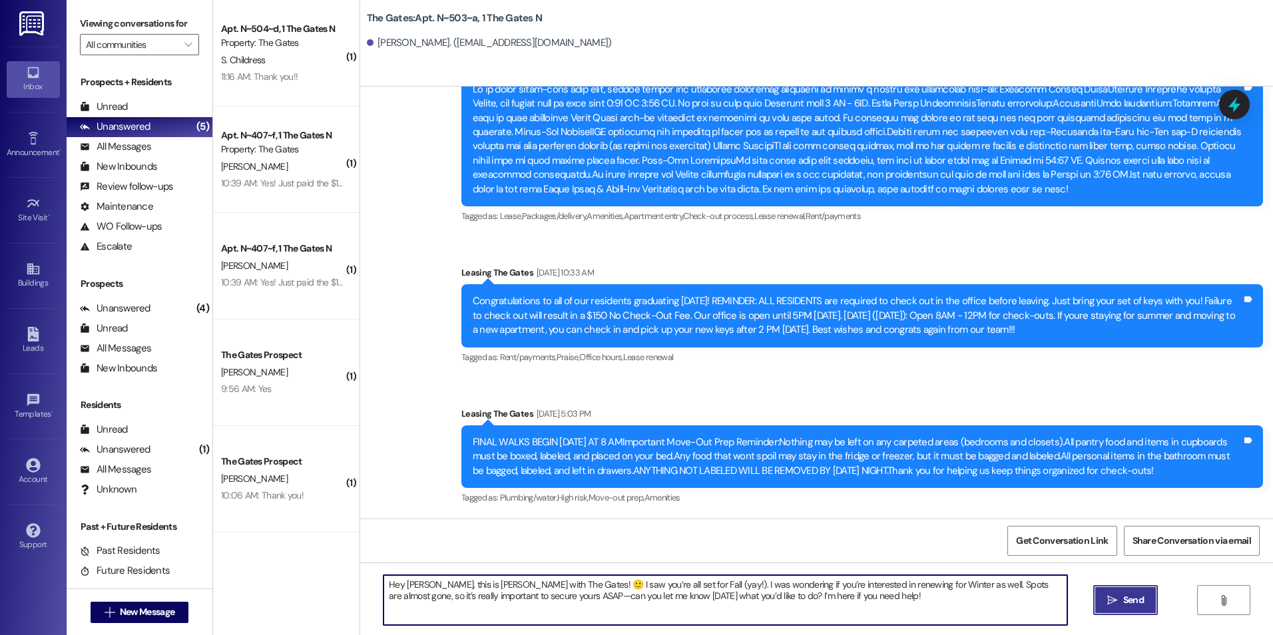
click at [1123, 597] on span "Send" at bounding box center [1133, 600] width 21 height 14
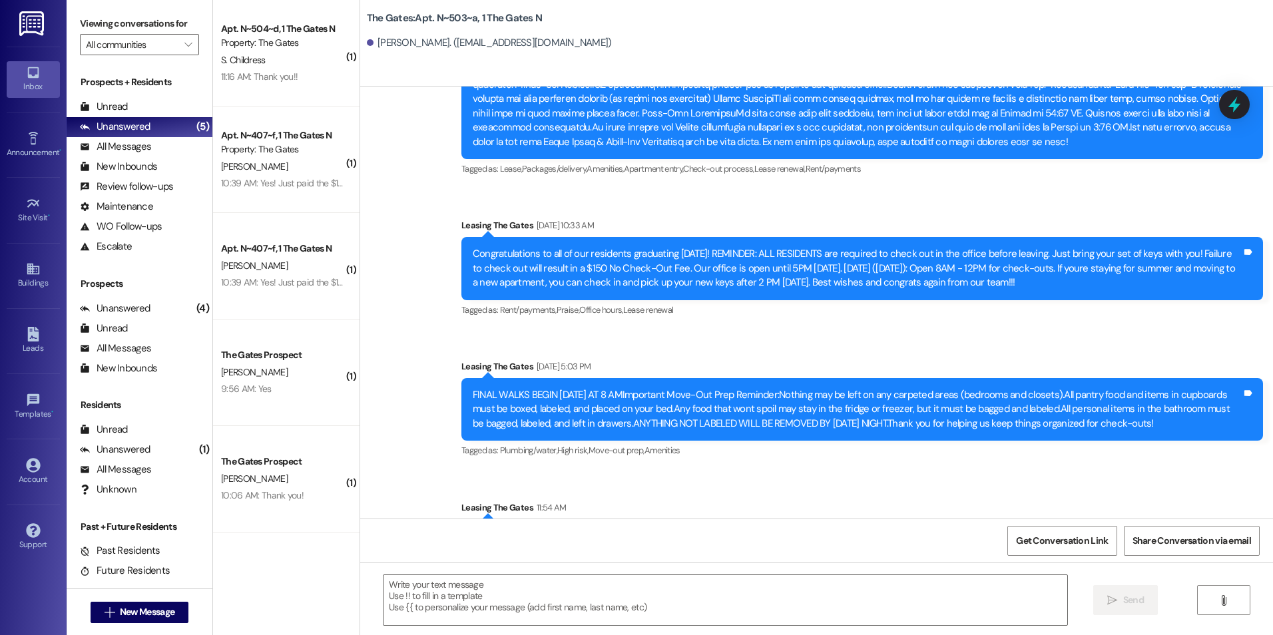
scroll to position [6226, 0]
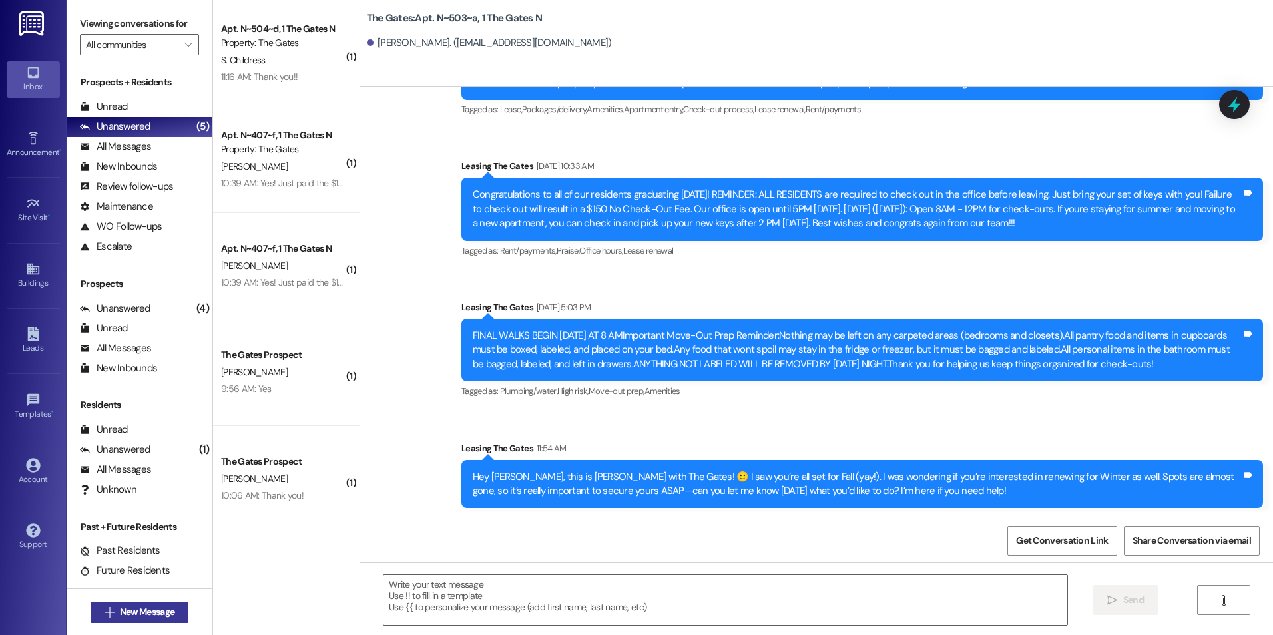
click at [141, 613] on span "New Message" at bounding box center [147, 612] width 55 height 14
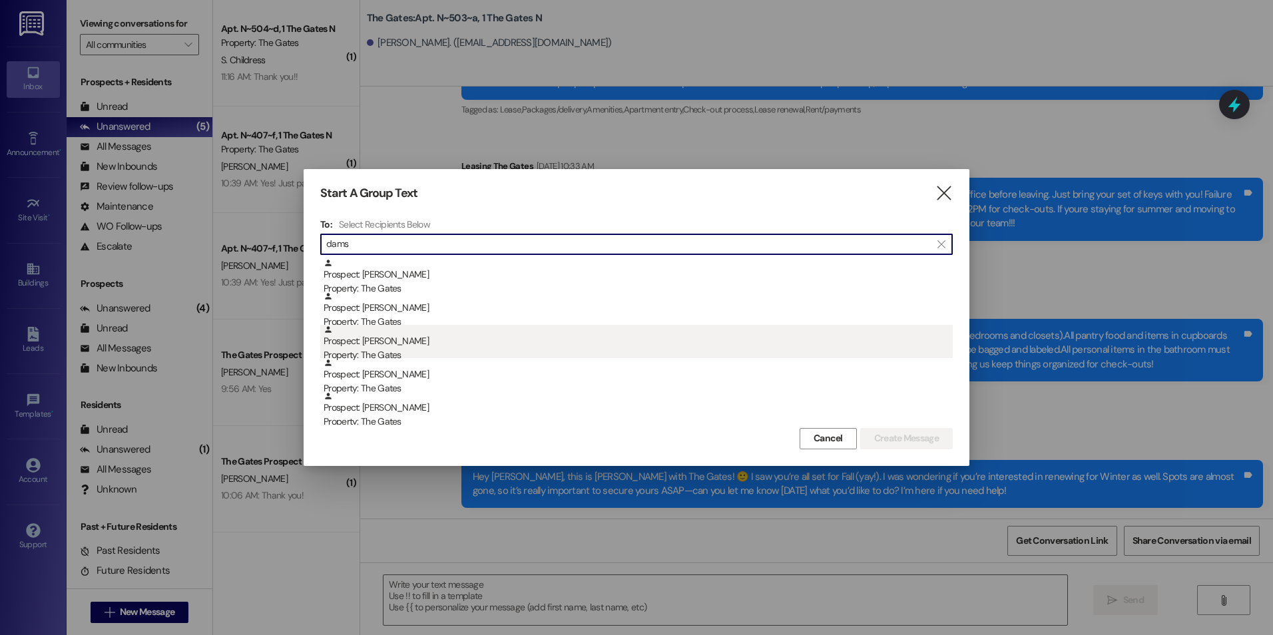
type input "dams"
click at [374, 338] on div "Prospect: [PERSON_NAME] Property: The Gates" at bounding box center [638, 344] width 629 height 38
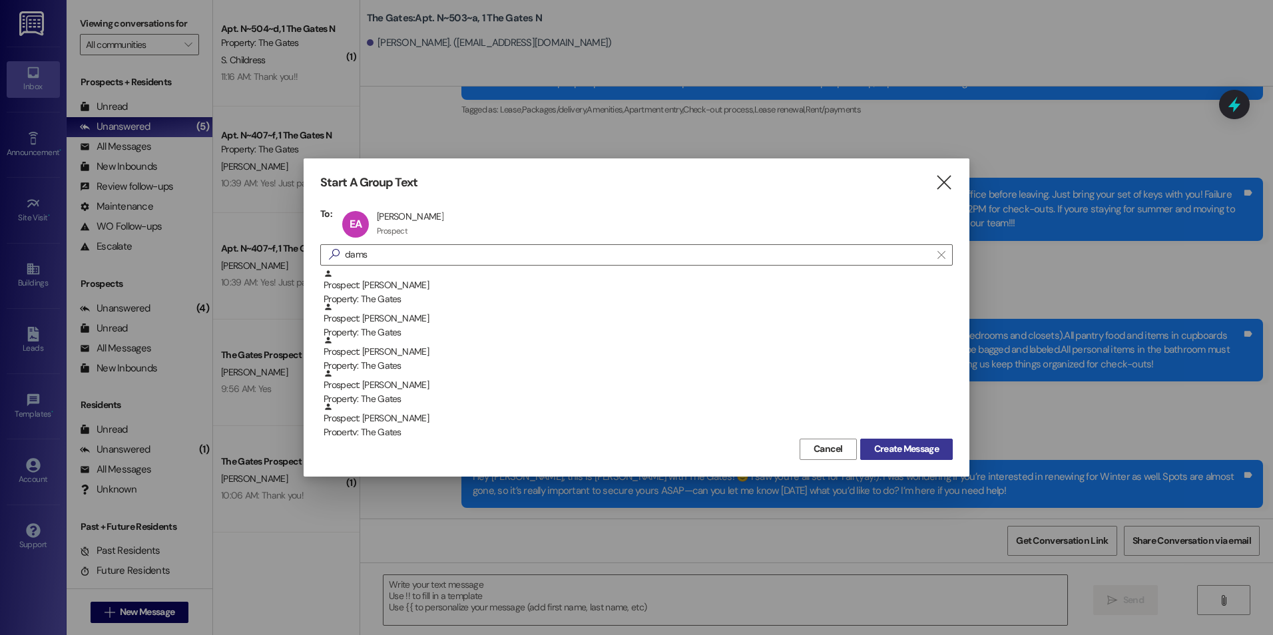
click at [926, 454] on span "Create Message" at bounding box center [906, 449] width 65 height 14
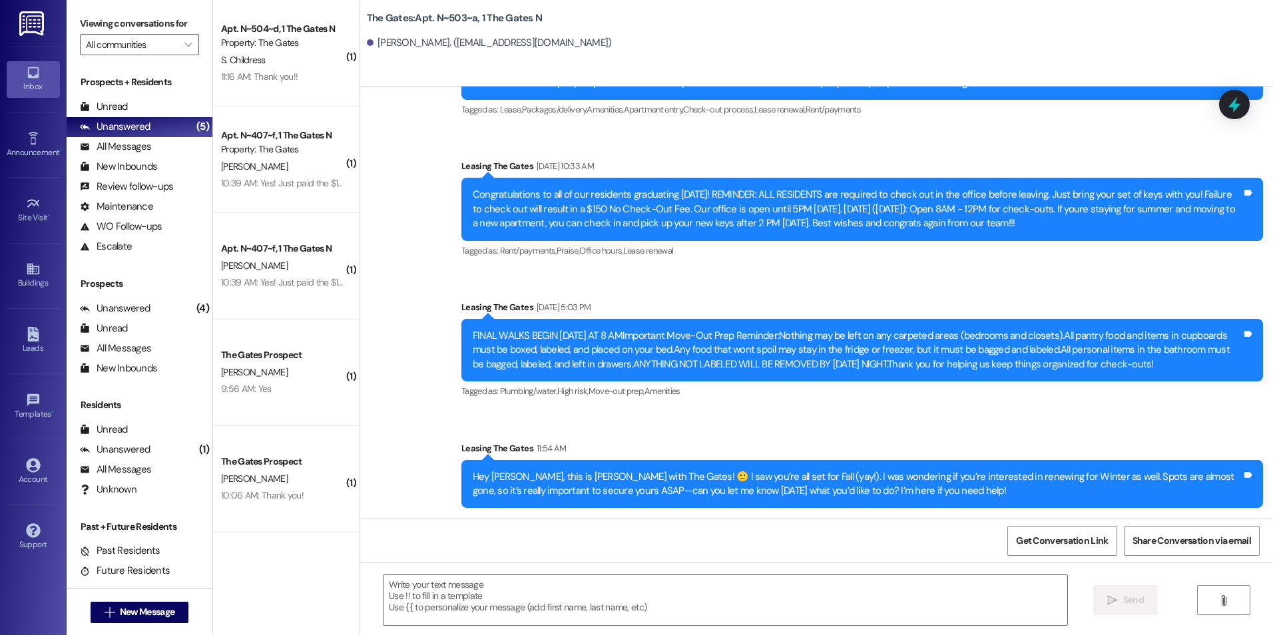
scroll to position [0, 0]
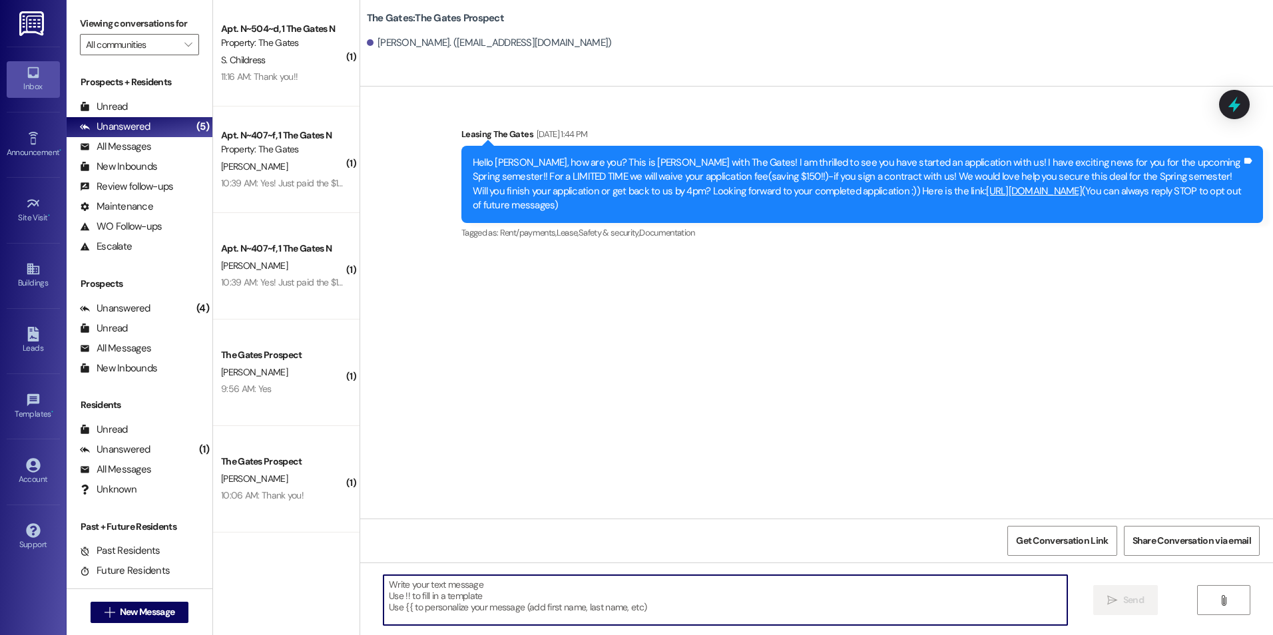
paste textarea "Hey (Student), this is [PERSON_NAME] with The Gates! 🙂 I saw you’re all set for…"
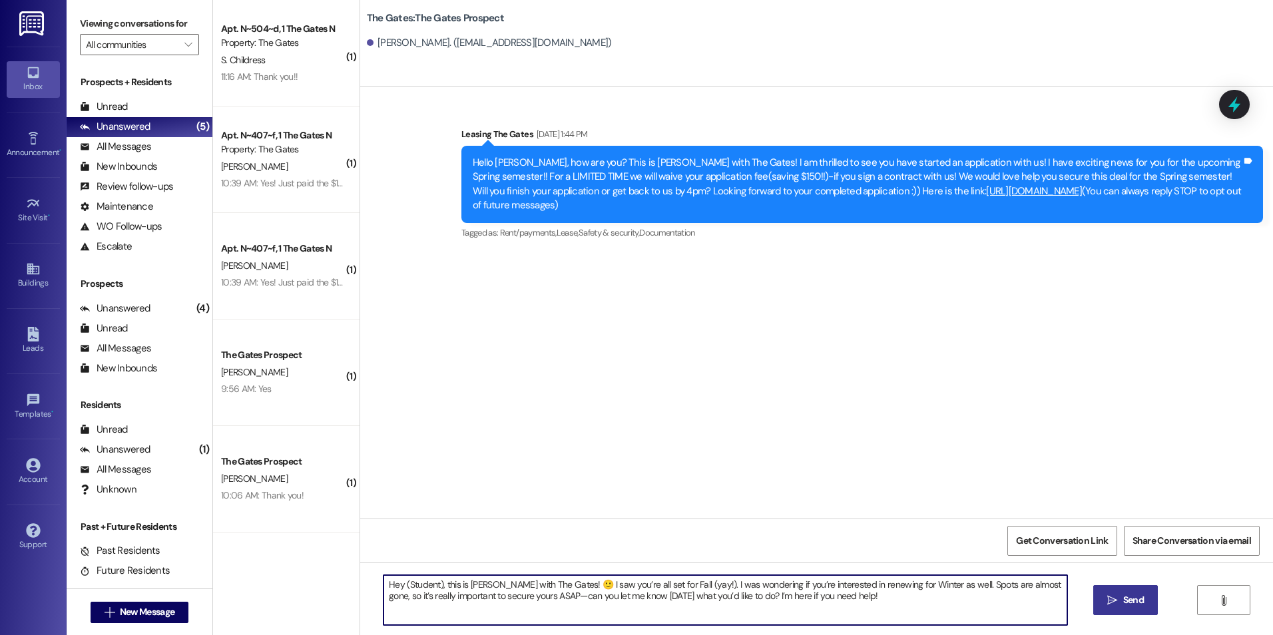
drag, startPoint x: 433, startPoint y: 586, endPoint x: 398, endPoint y: 579, distance: 36.0
click at [398, 579] on textarea "Hey (Student), this is [PERSON_NAME] with The Gates! 🙂 I saw you’re all set for…" at bounding box center [725, 600] width 683 height 50
type textarea "Hey [PERSON_NAME], this is [PERSON_NAME] with The Gates! 🙂 I saw you’re all set…"
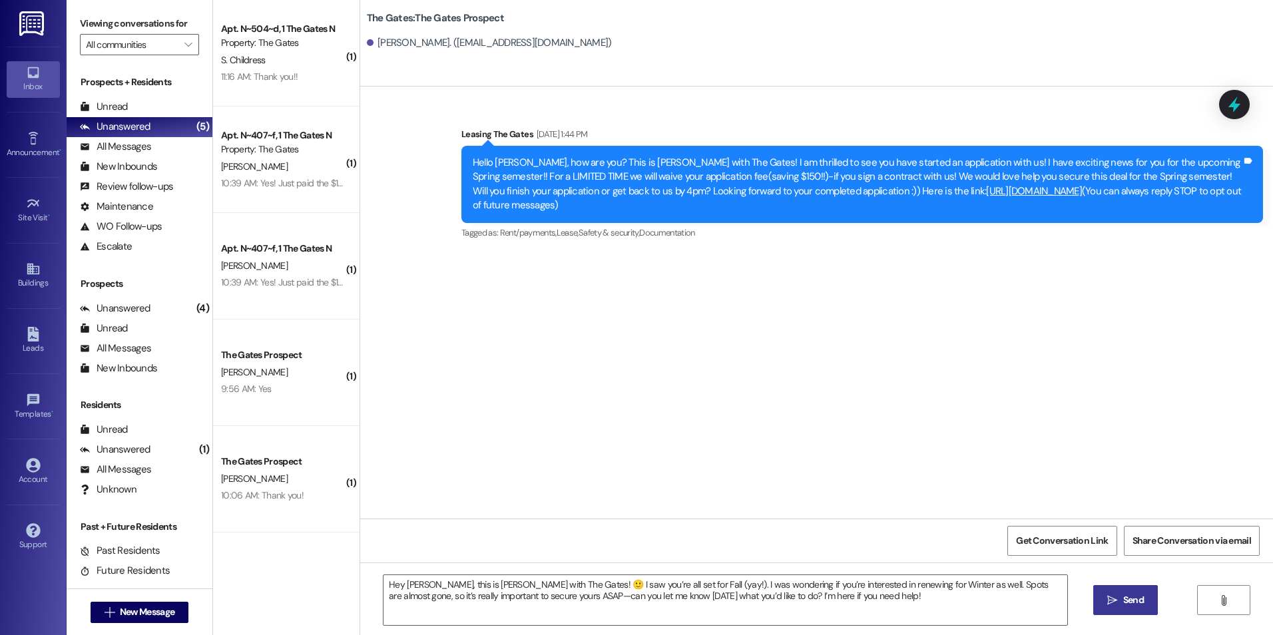
click at [1121, 601] on span "Send" at bounding box center [1134, 600] width 26 height 14
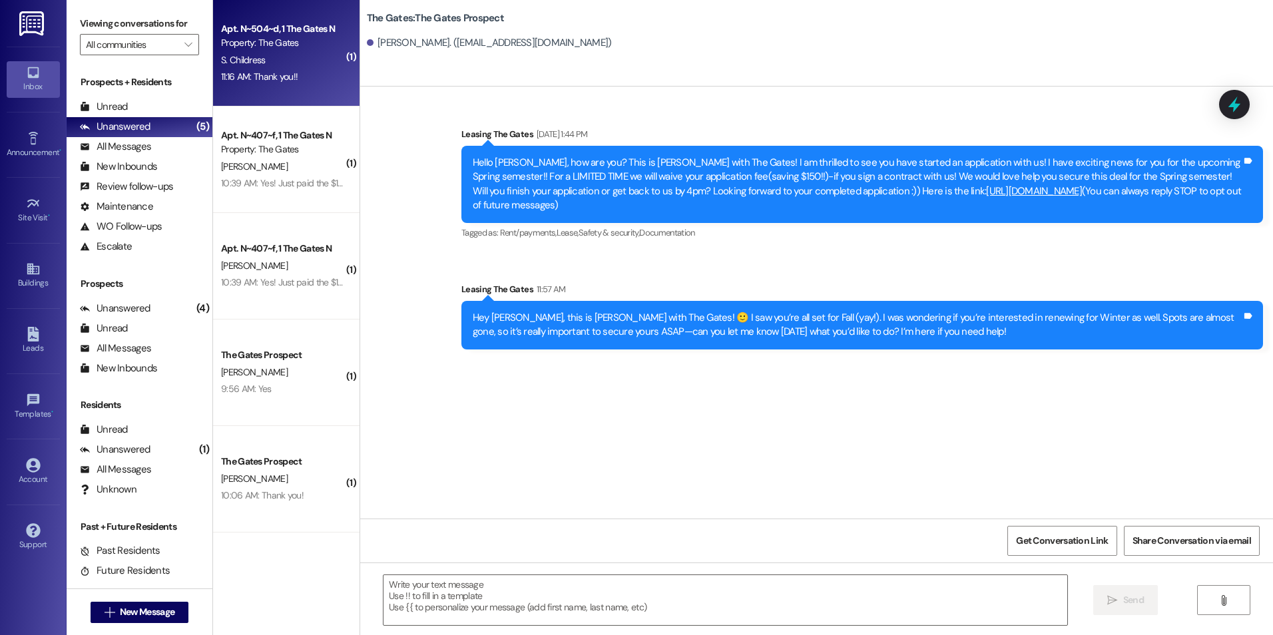
click at [262, 77] on div "11:16 AM: Thank you!! 11:16 AM: Thank you!!" at bounding box center [259, 77] width 77 height 12
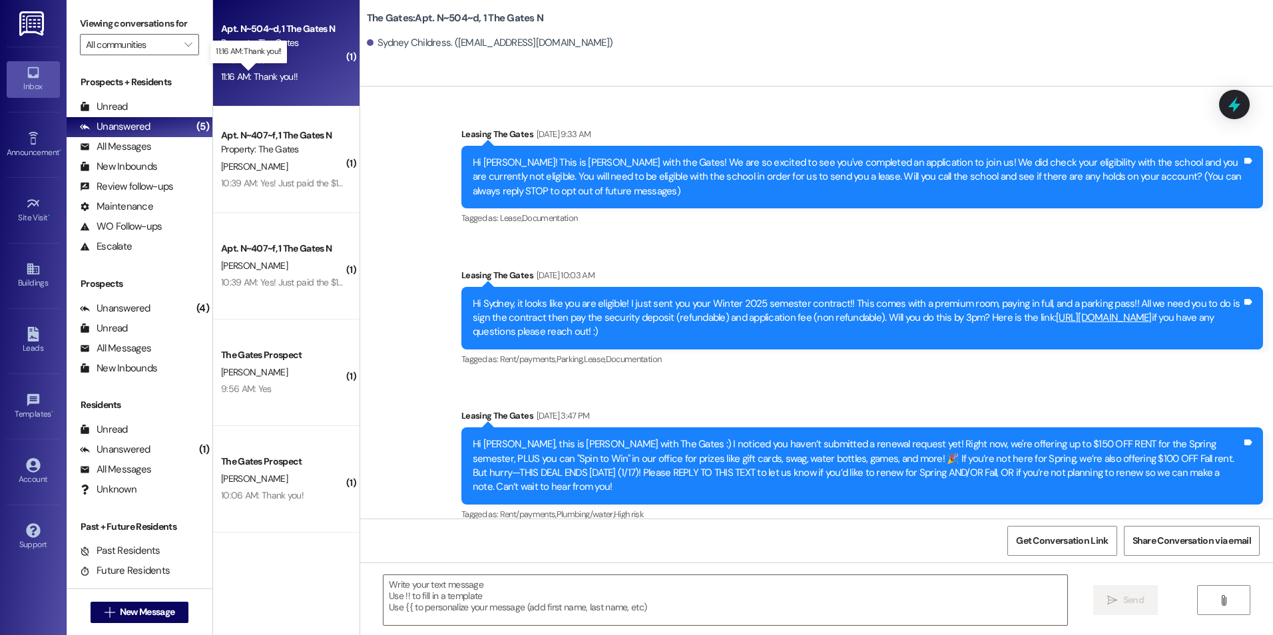
scroll to position [11708, 0]
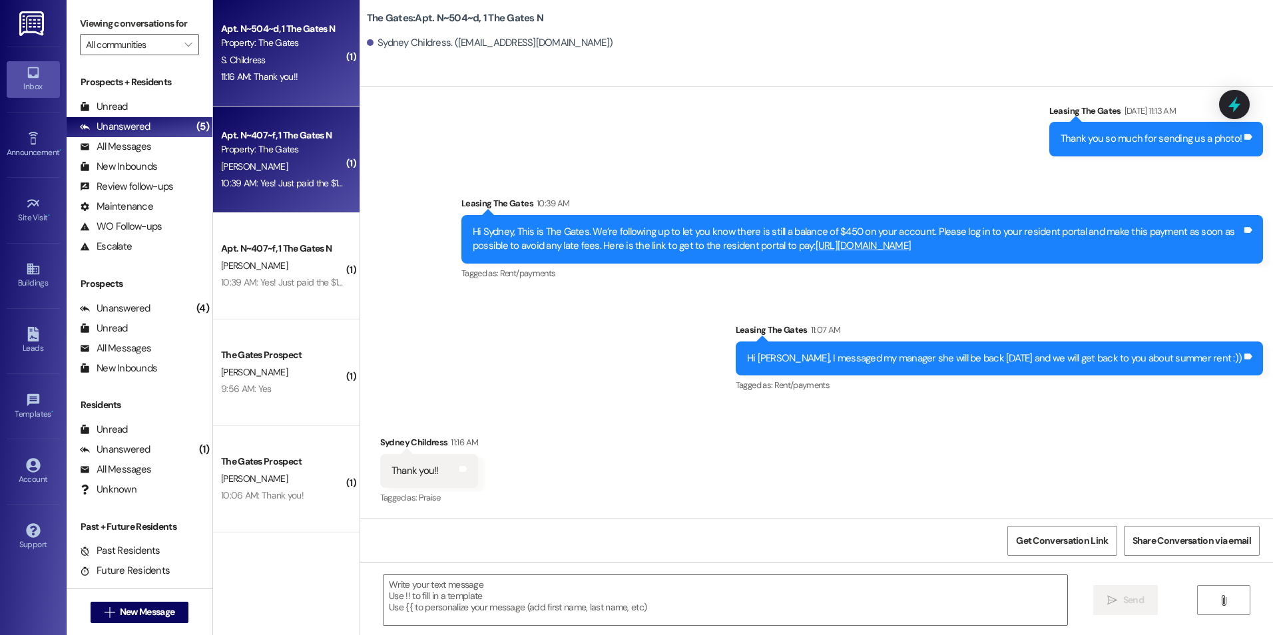
click at [282, 144] on div "Property: The Gates" at bounding box center [282, 150] width 123 height 14
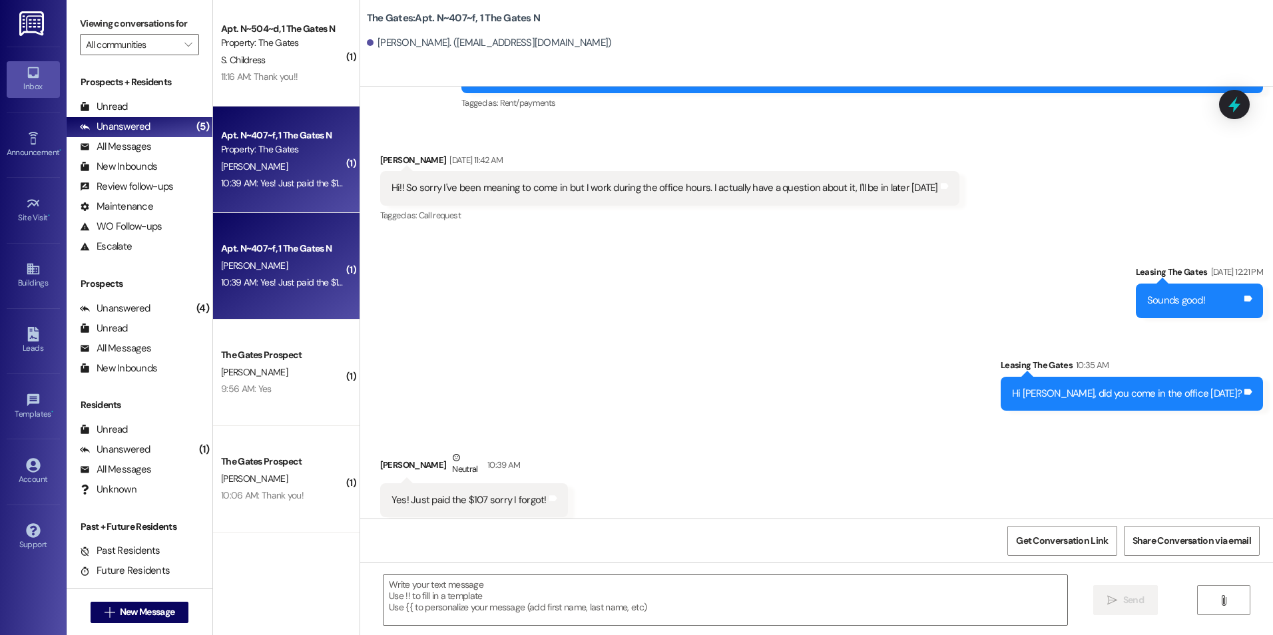
scroll to position [9792, 0]
click at [113, 102] on div "Unread" at bounding box center [104, 107] width 48 height 14
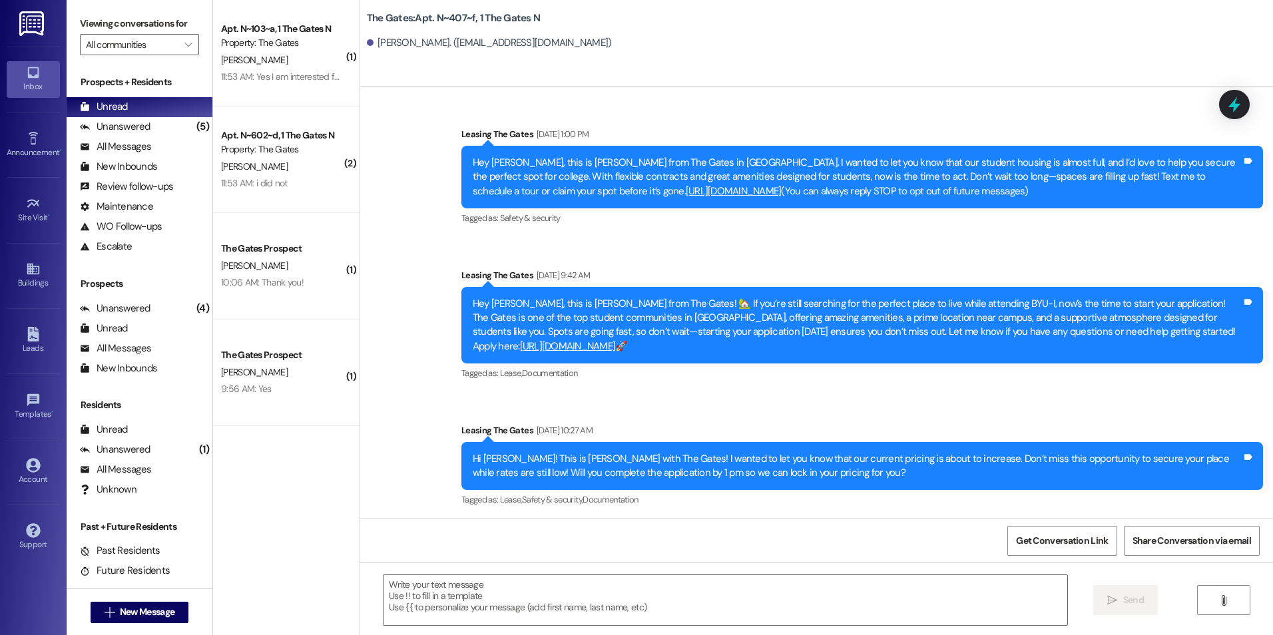
scroll to position [9792, 0]
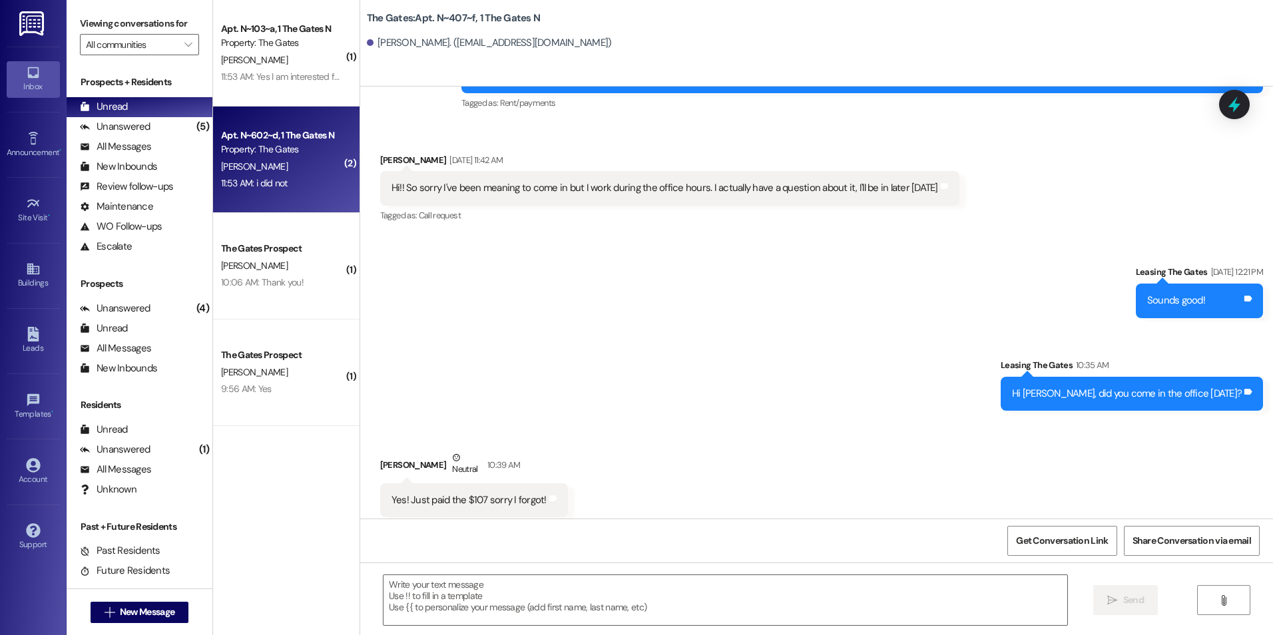
click at [288, 187] on div "11:53 AM: i did not 11:53 AM: i did not" at bounding box center [283, 183] width 126 height 17
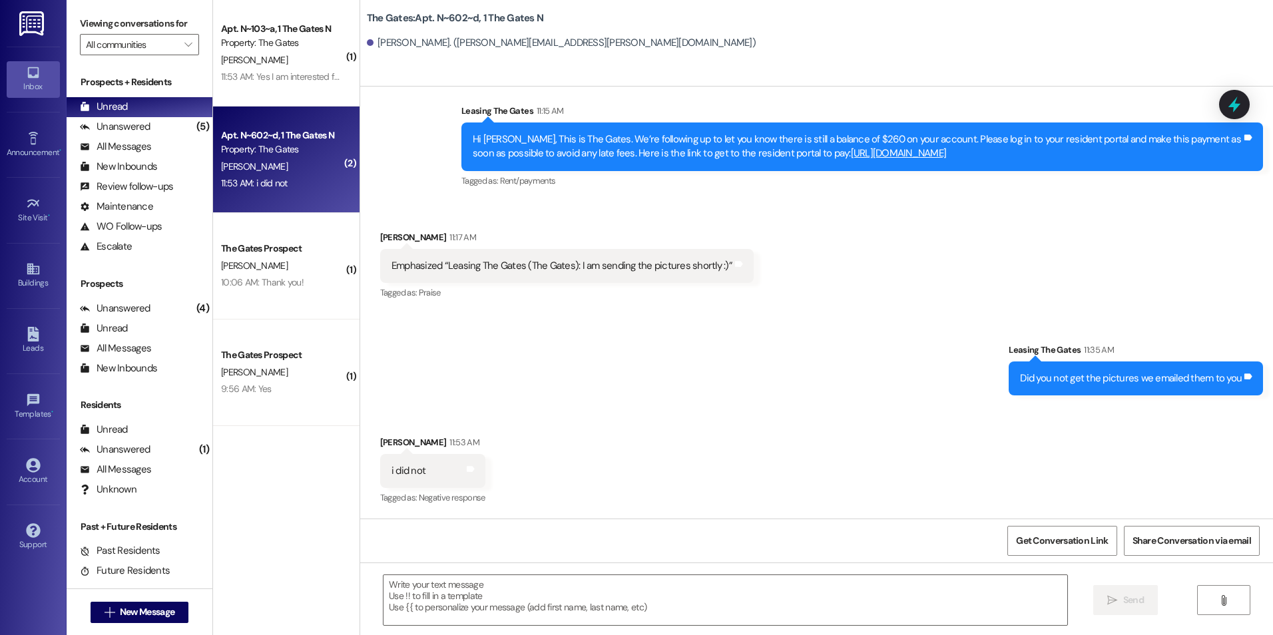
scroll to position [35335, 0]
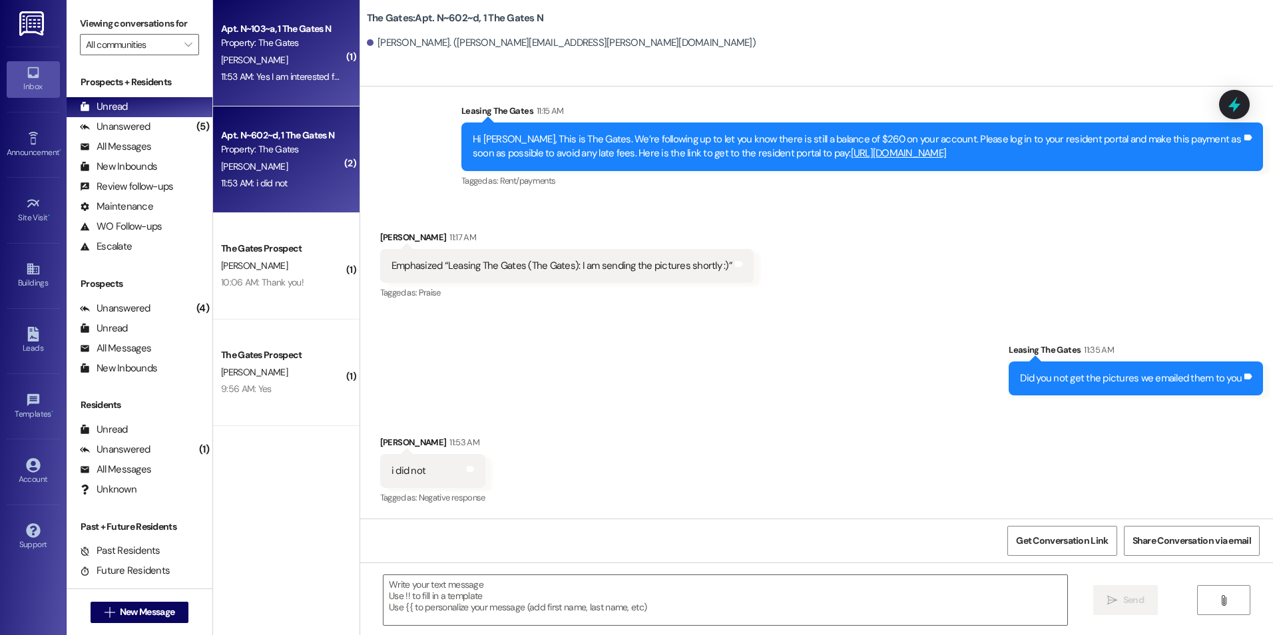
click at [310, 93] on div "Apt. N~103~a, 1 The Gates N Property: The Gates [PERSON_NAME] 11:53 AM: Yes I a…" at bounding box center [286, 53] width 147 height 107
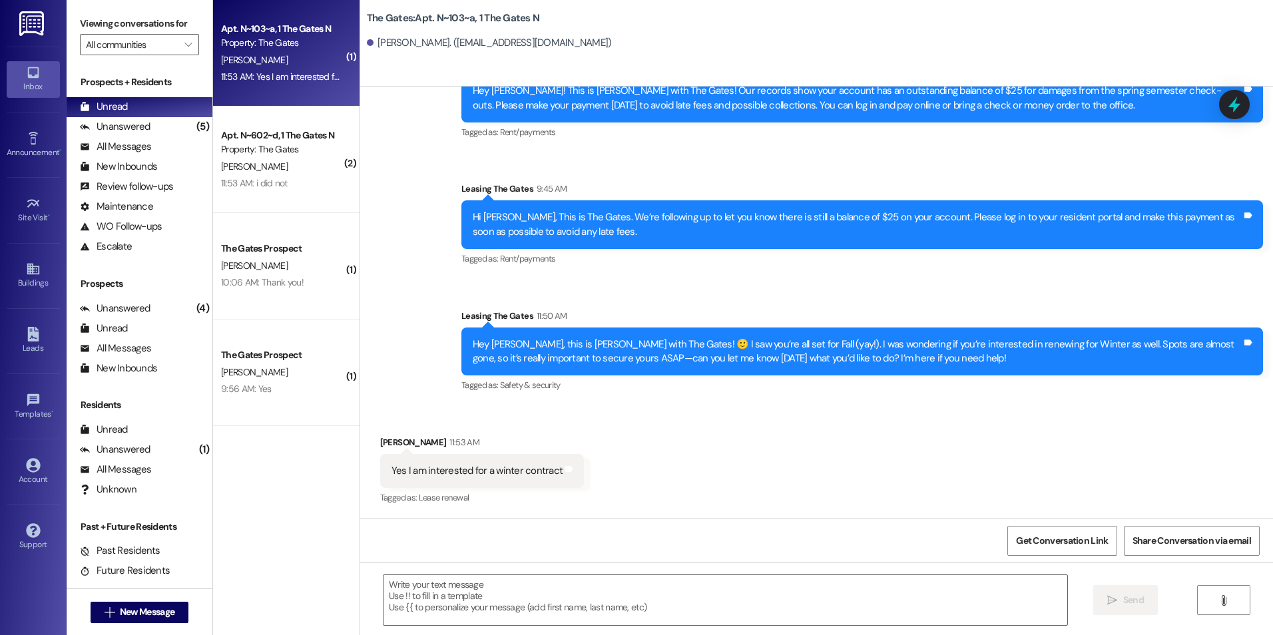
scroll to position [37463, 0]
